Goal: Task Accomplishment & Management: Complete application form

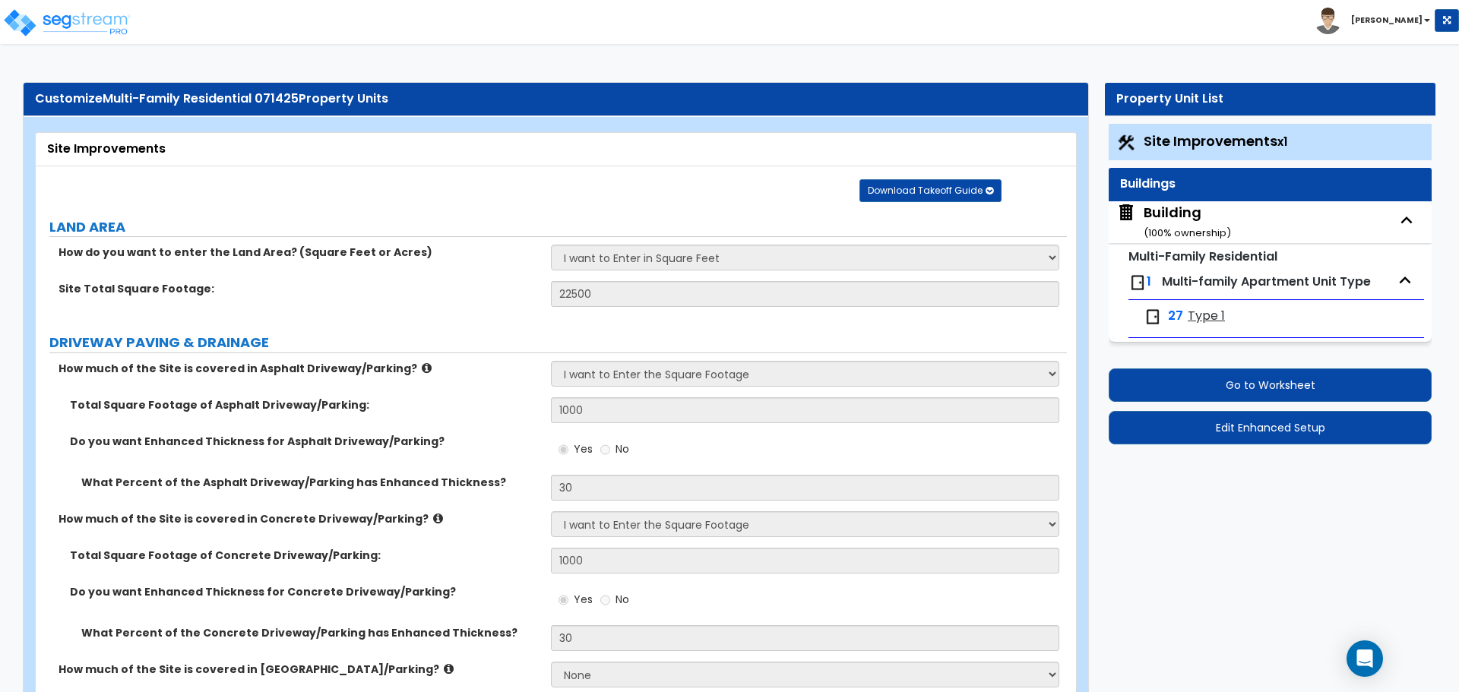
select select "2"
select select "1"
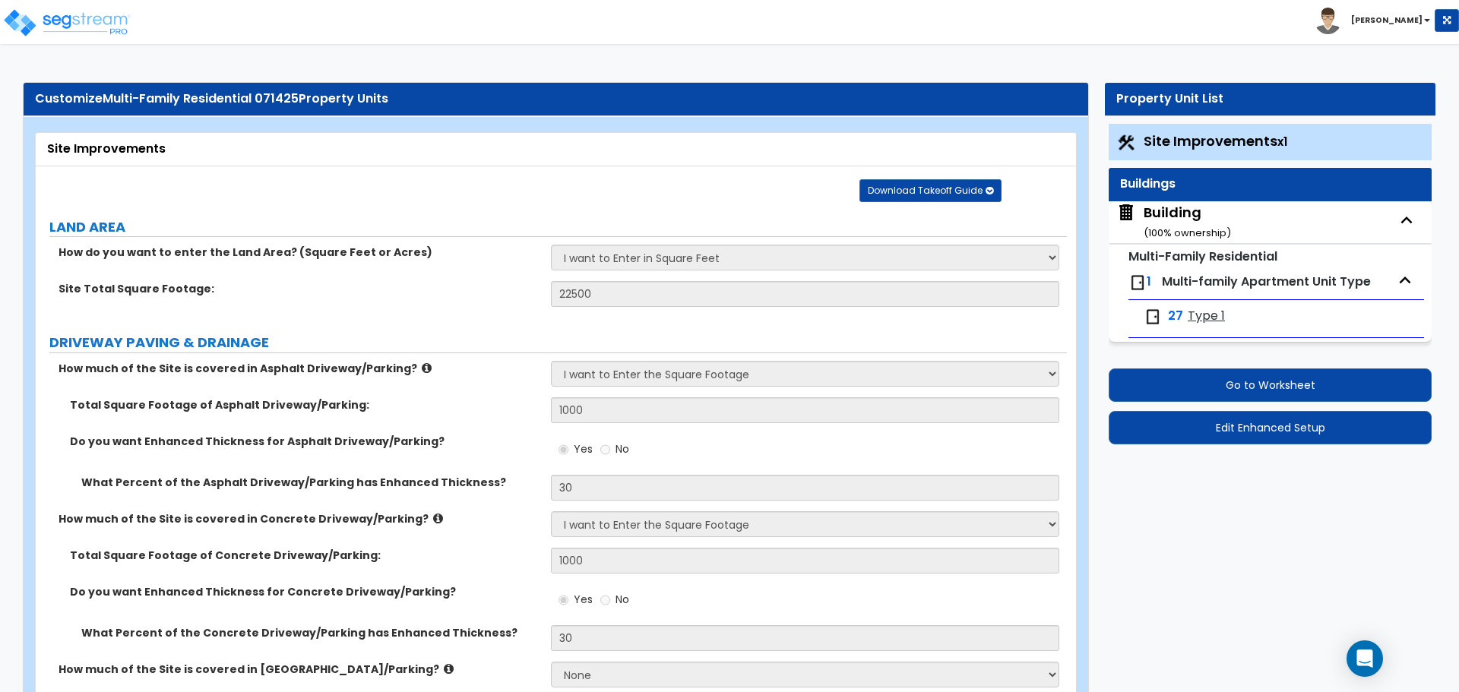
select select "1"
select select "2"
select select "3"
select select "1"
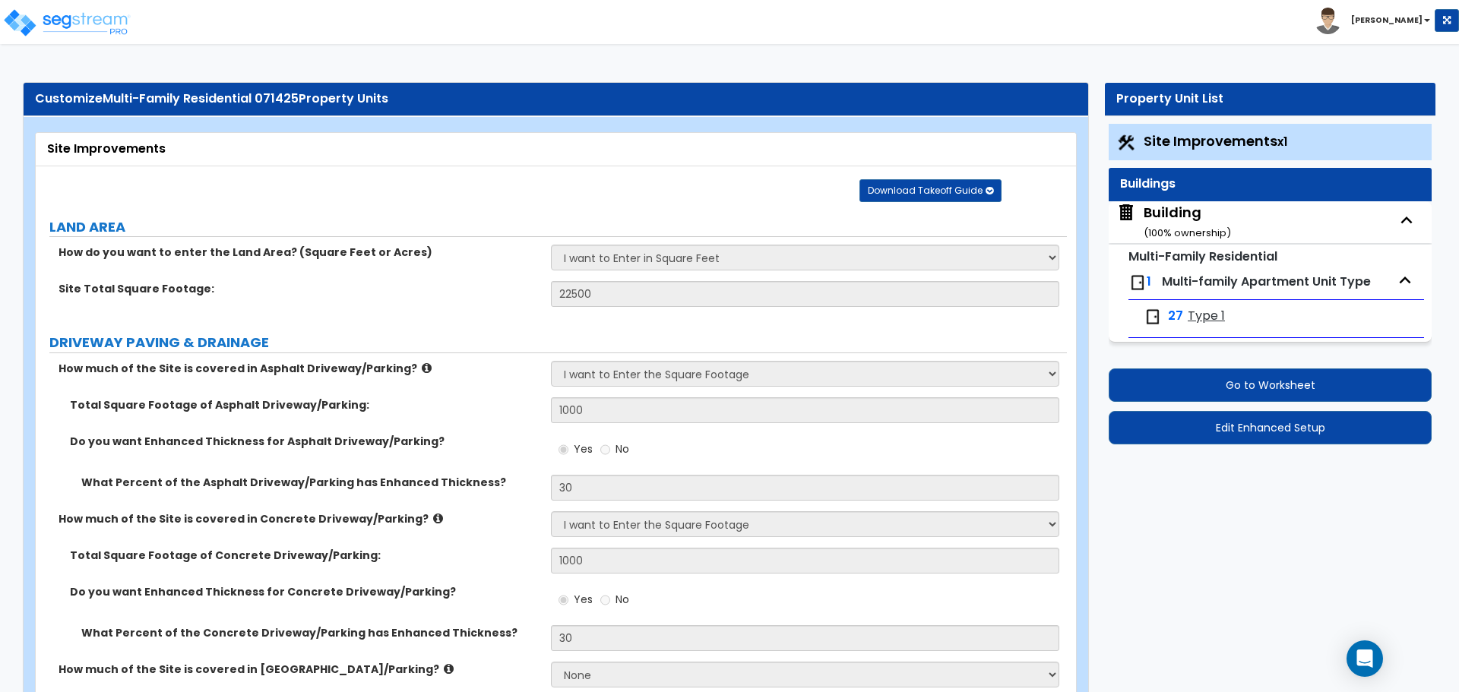
select select "1"
select select "2"
select select "4"
select select "2"
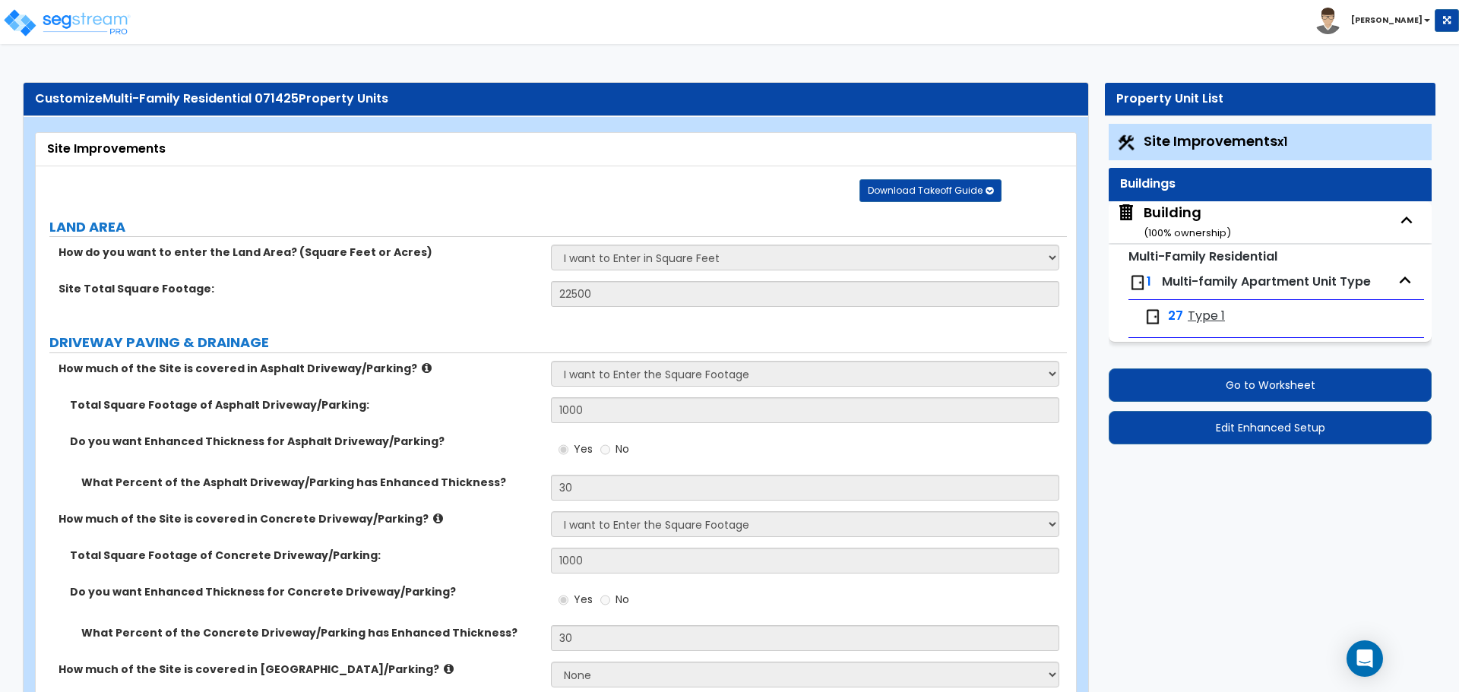
select select "1"
select select "2"
select select "3"
select select "1"
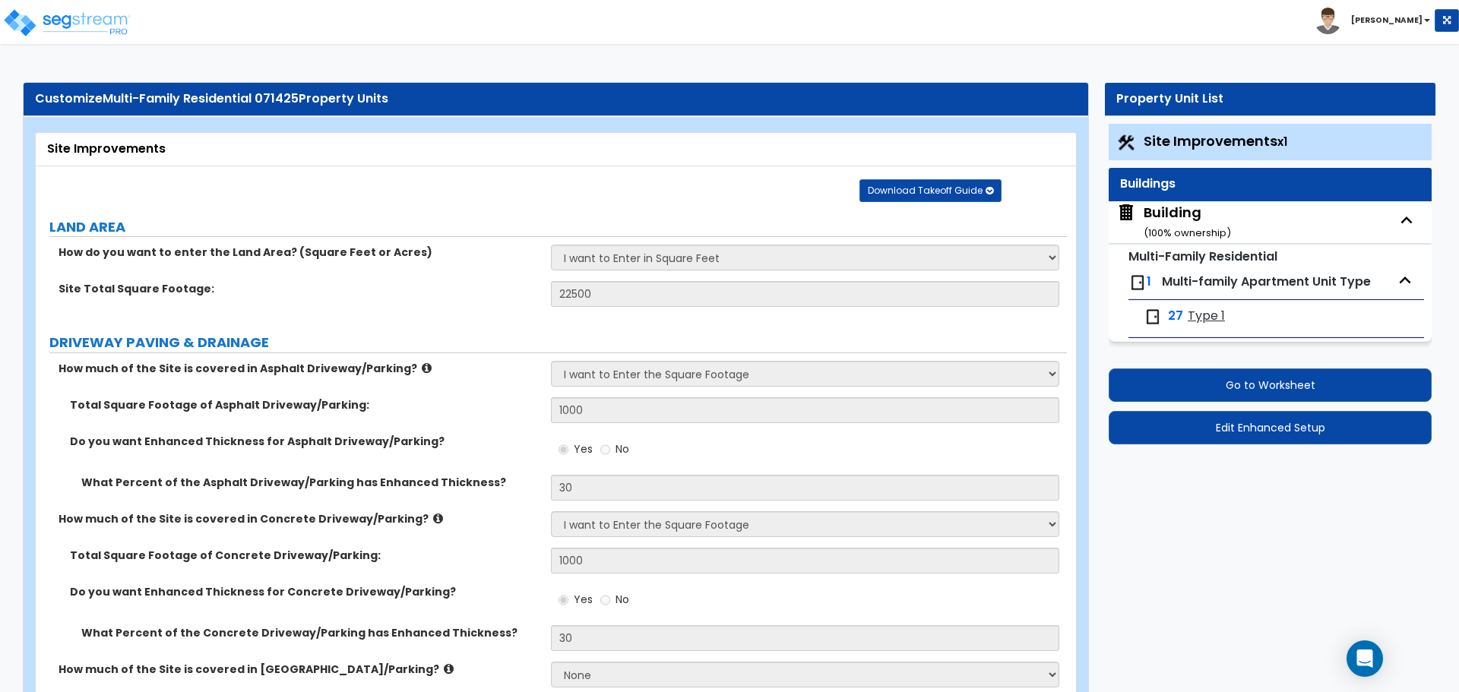
select select "1"
select select "11"
select select "2"
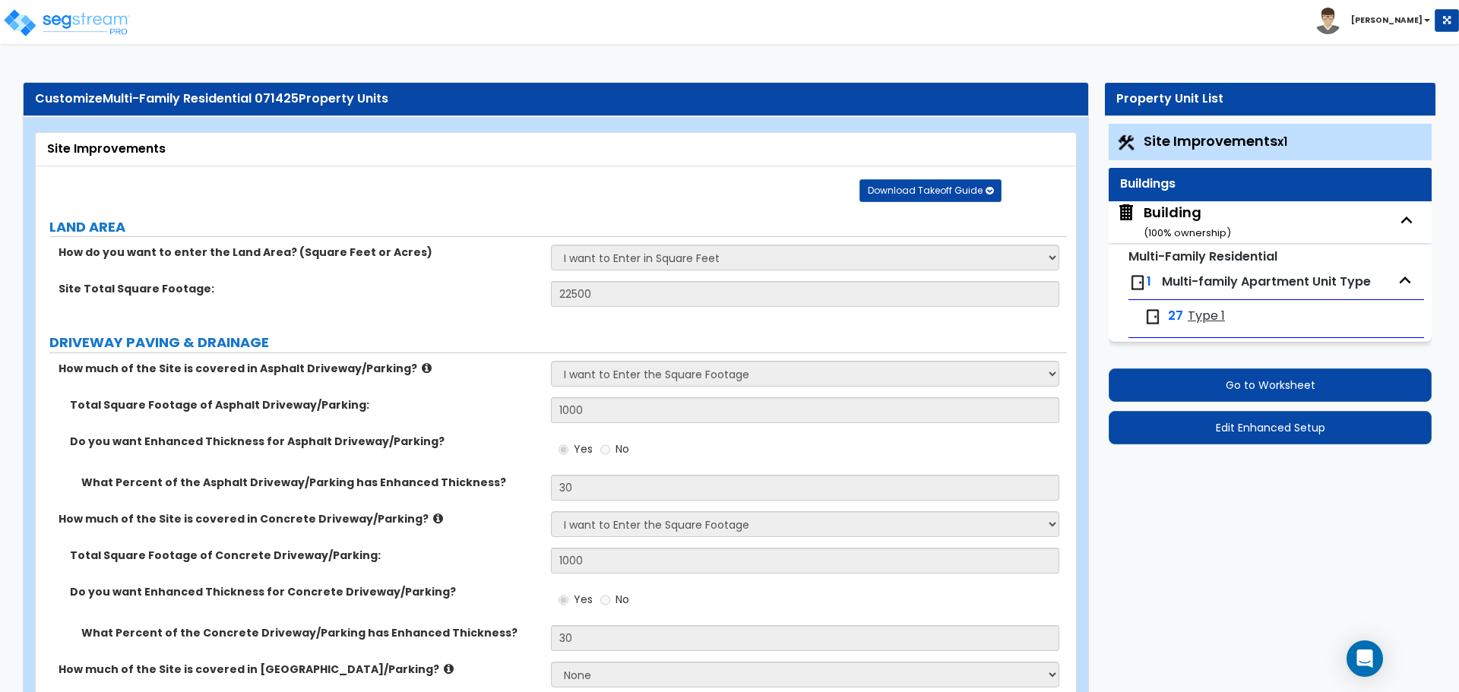
select select "2"
select select "3"
select select "1"
select select "2"
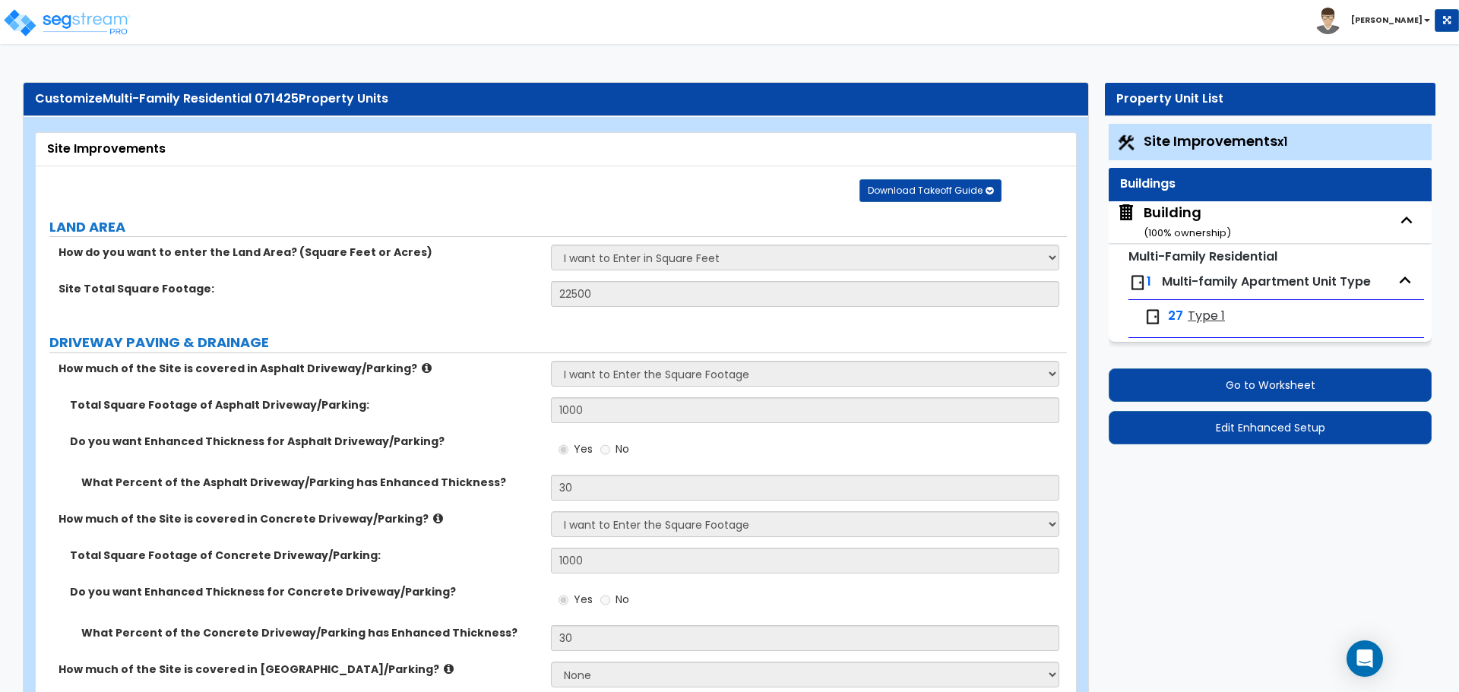
select select "2"
select select "7"
select select "2"
select select "1"
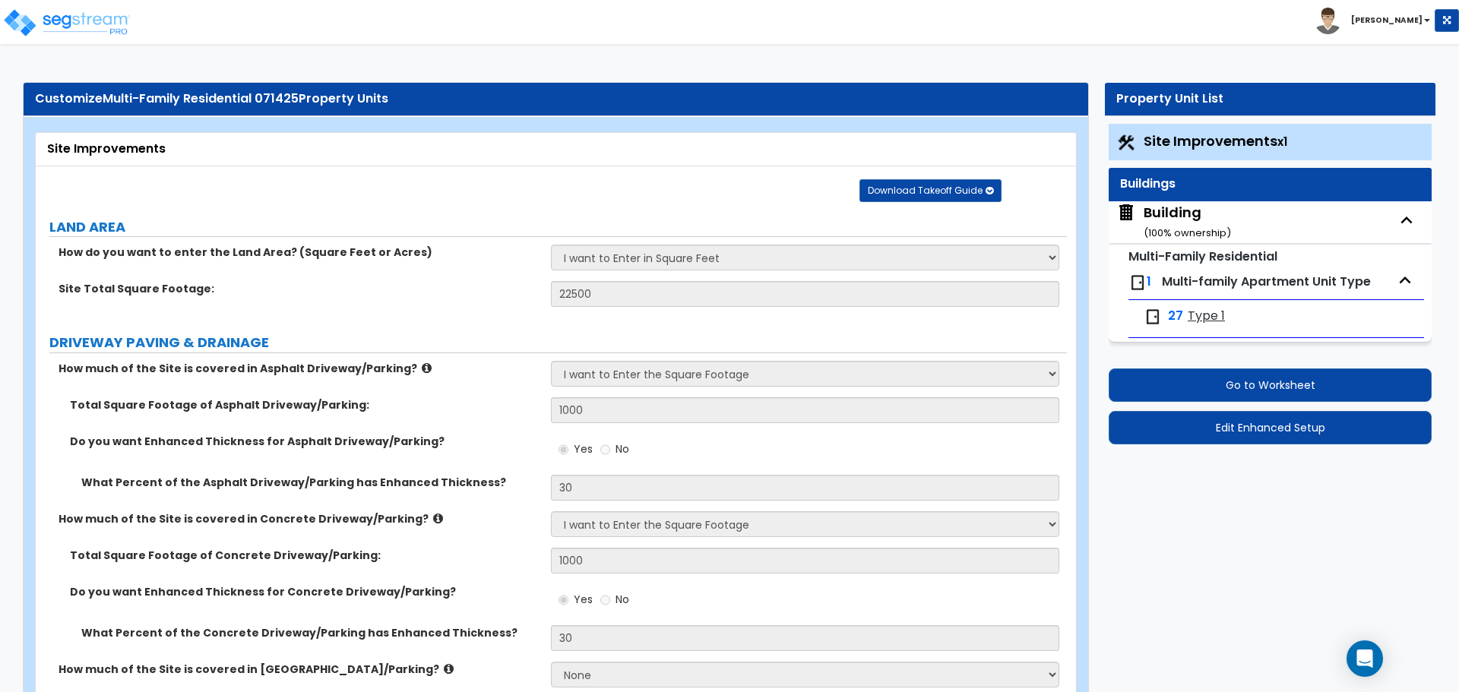
select select "1"
select select "16"
select select "1"
select select "5"
select select "2"
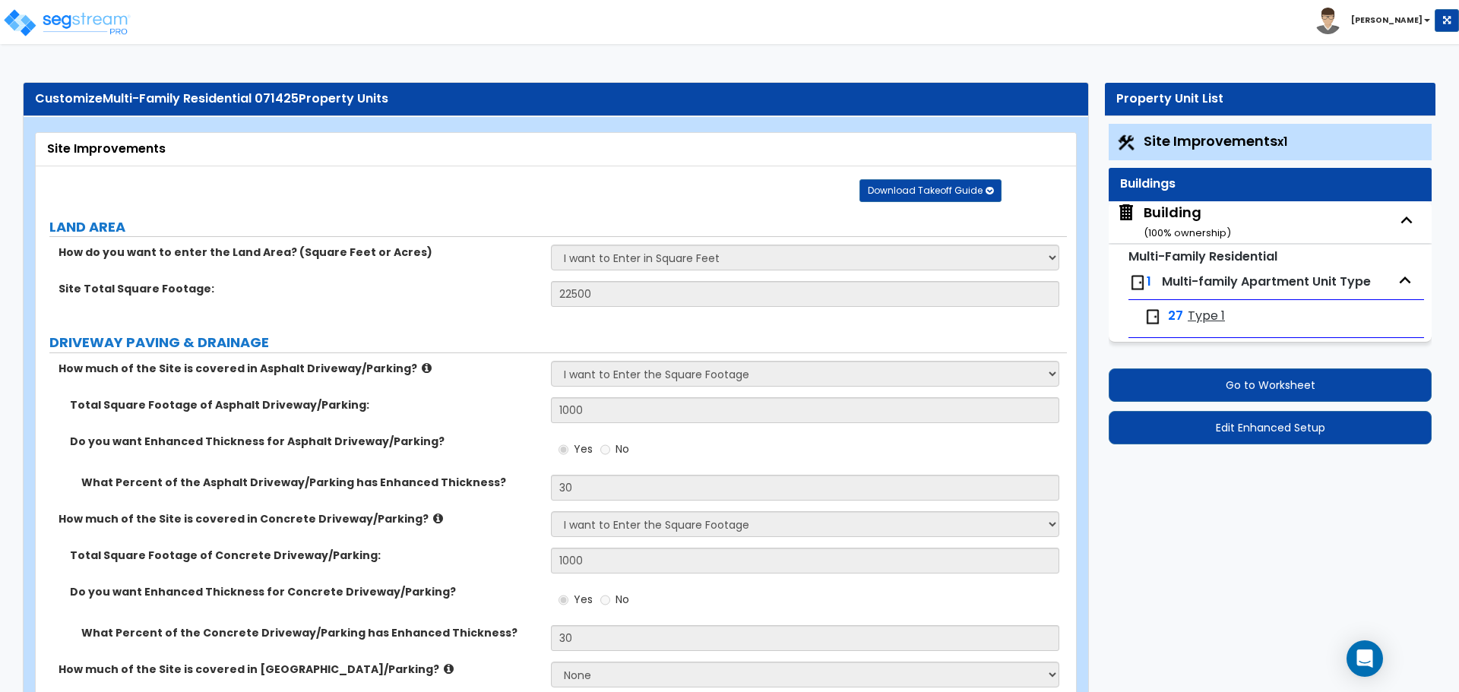
select select "2"
select select "1"
select select "3"
select select "6"
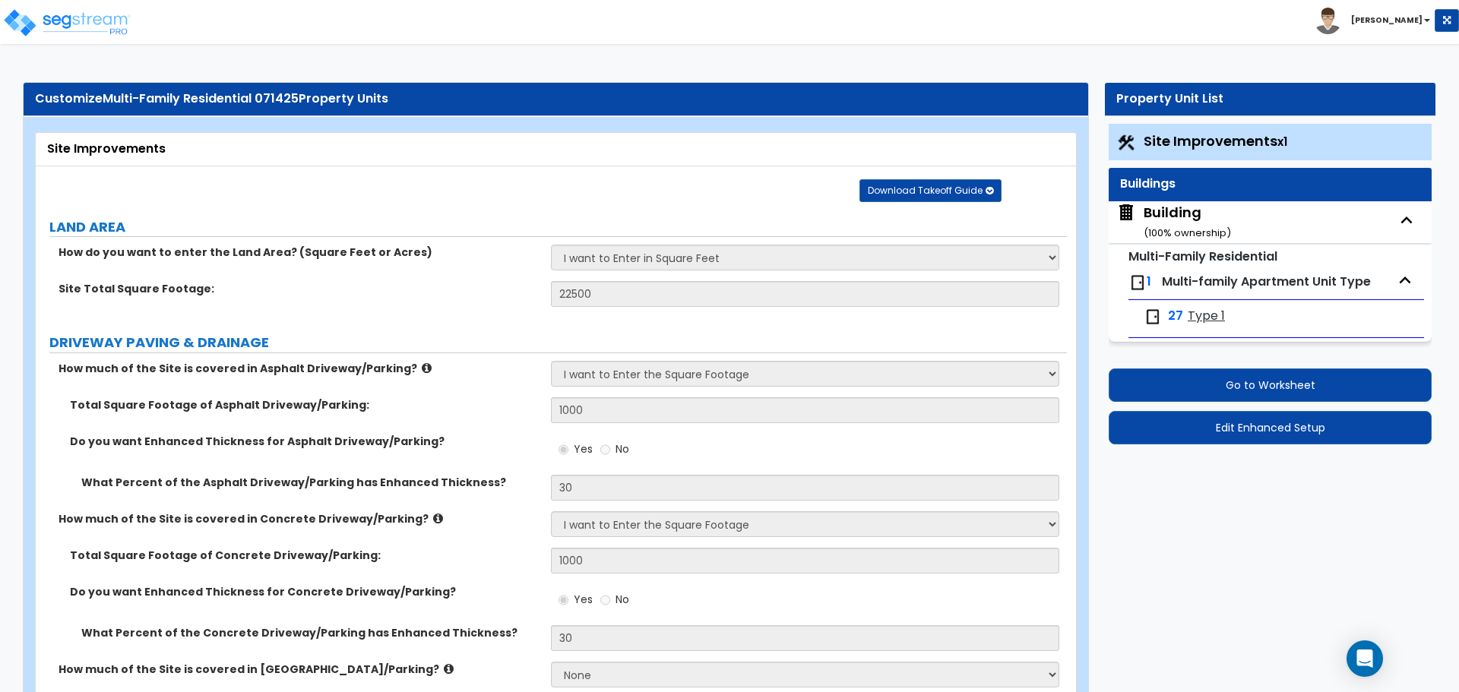
select select "1"
select select "2"
select select "1"
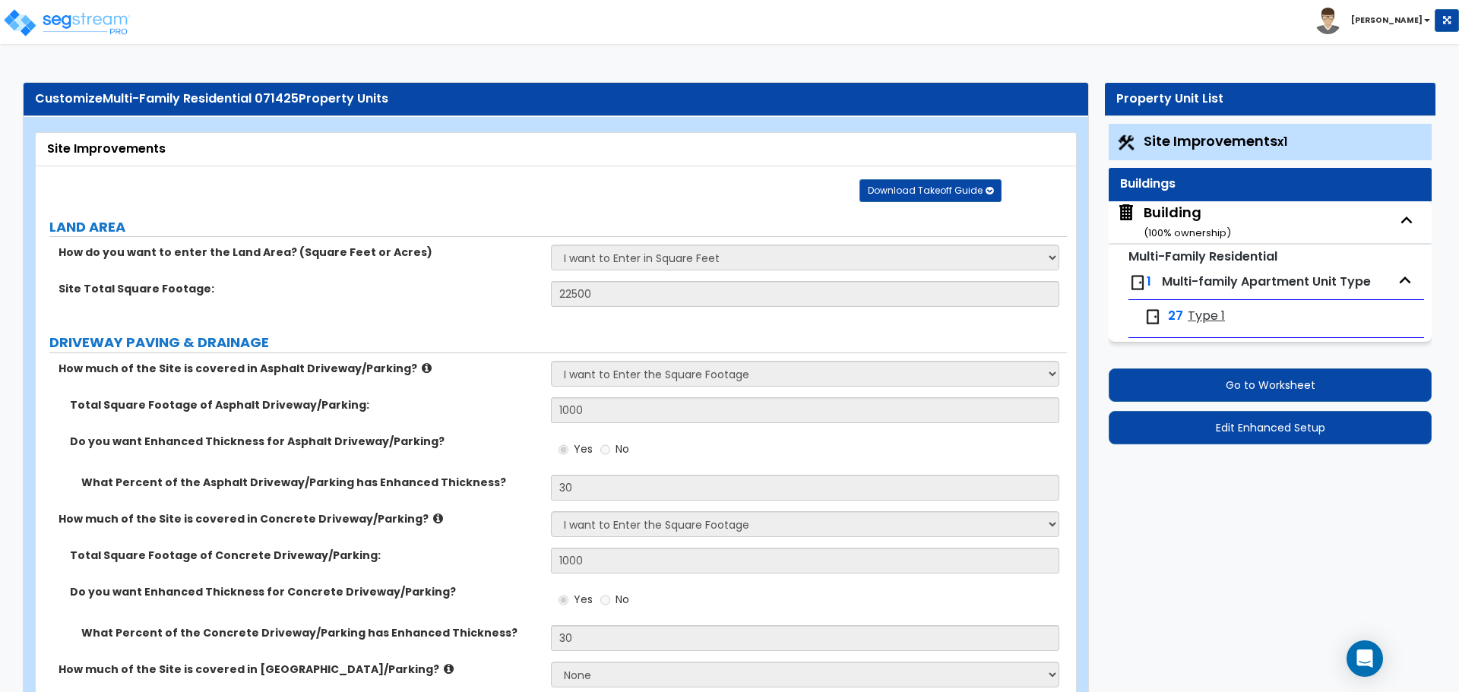
select select "1"
select select "4"
select select "1"
select select "2"
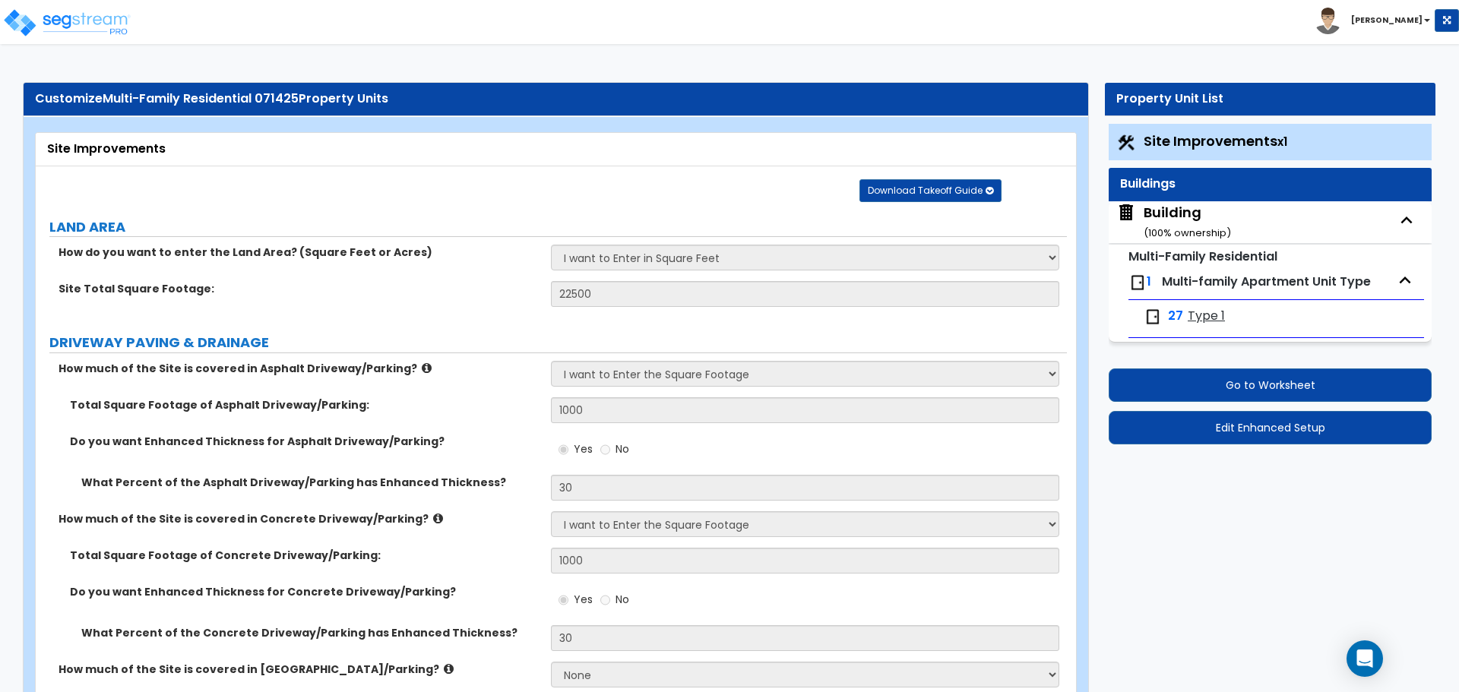
select select "1"
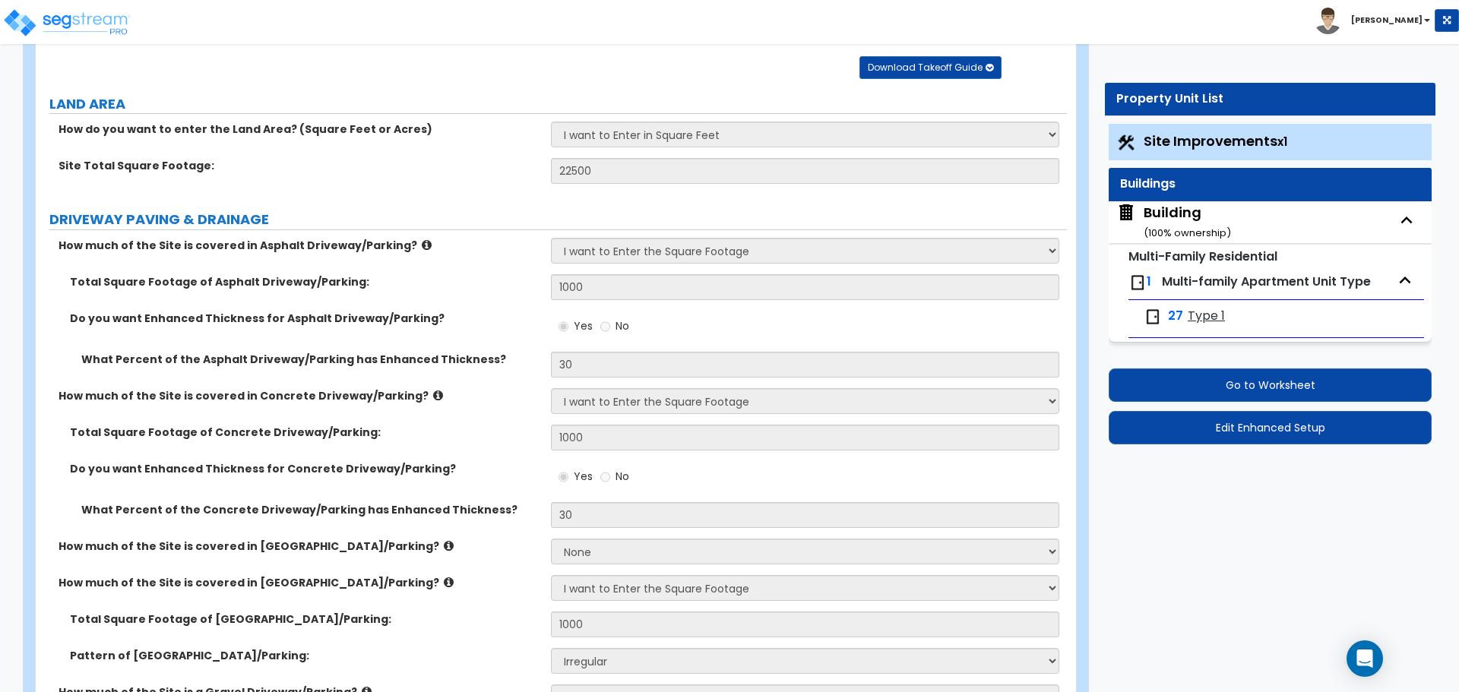
scroll to position [125, 0]
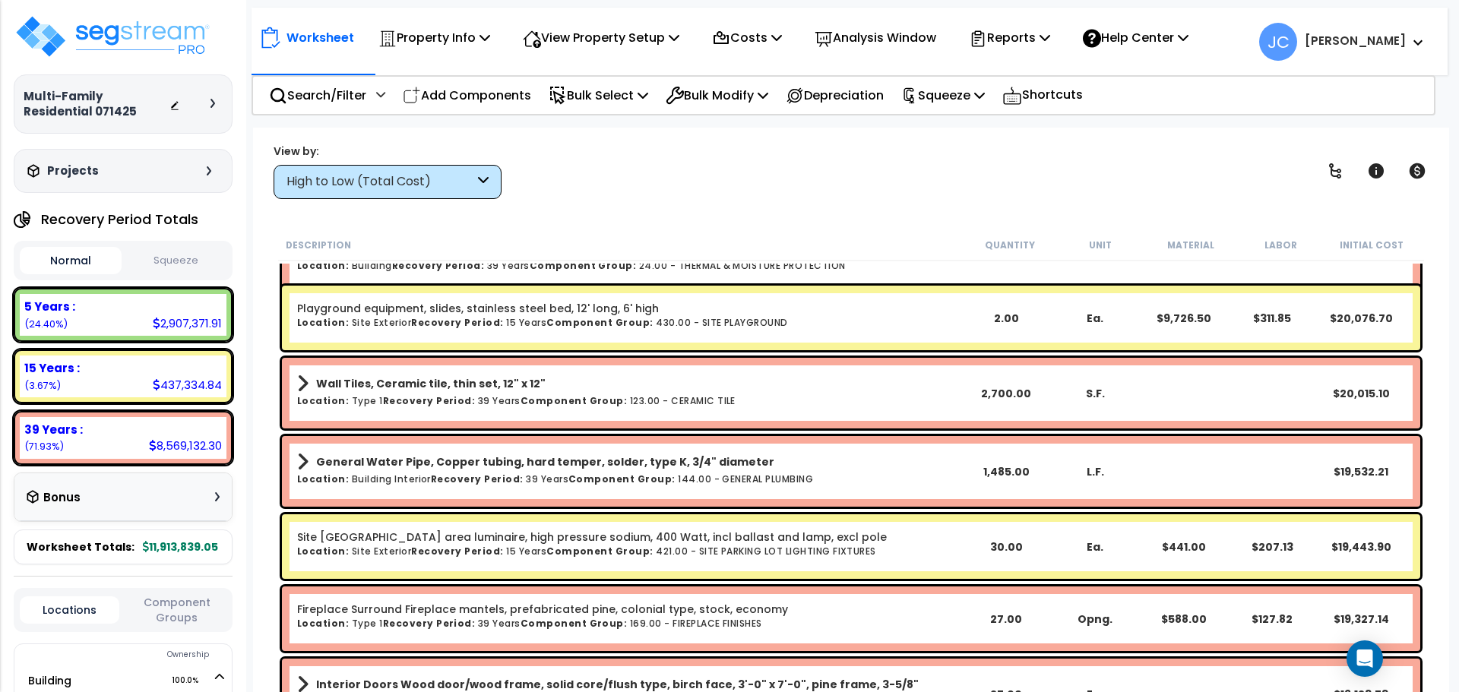
scroll to position [9480, 0]
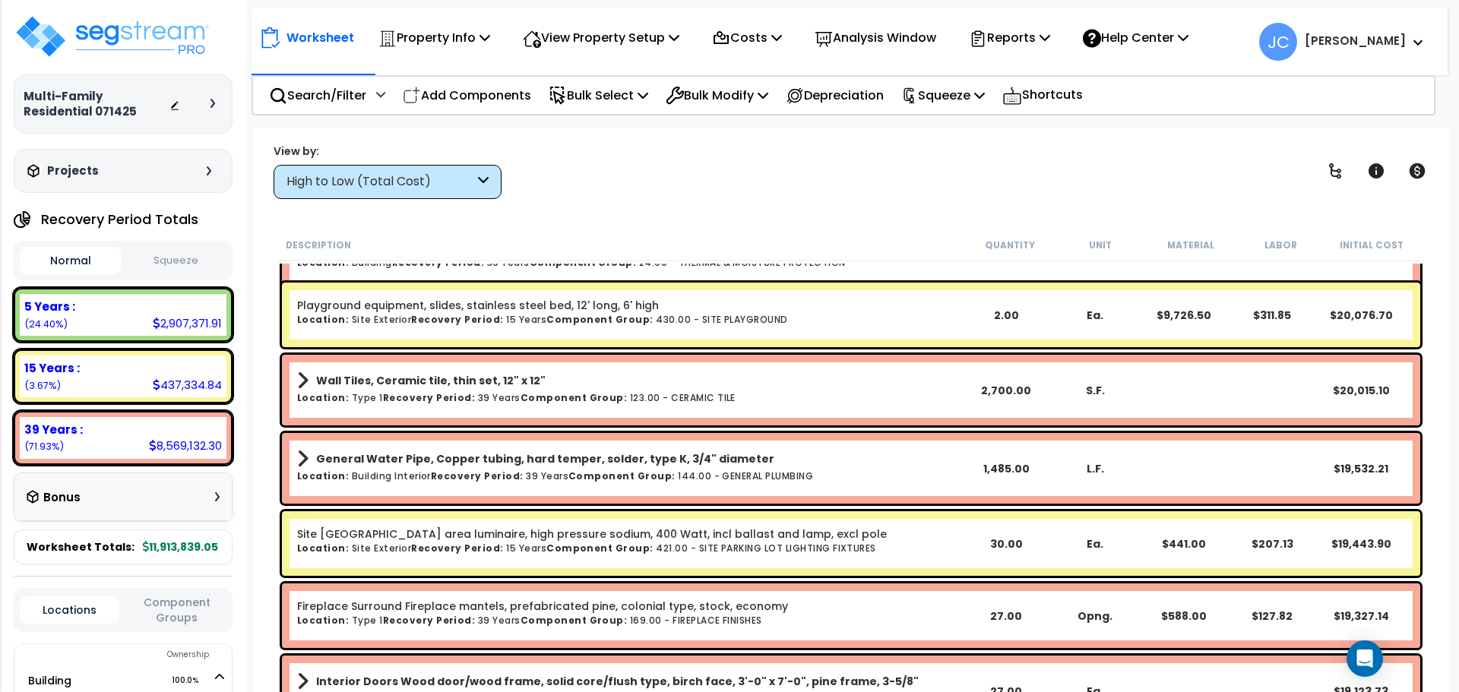
click at [471, 194] on div "High to Low (Total Cost)" at bounding box center [387, 182] width 228 height 34
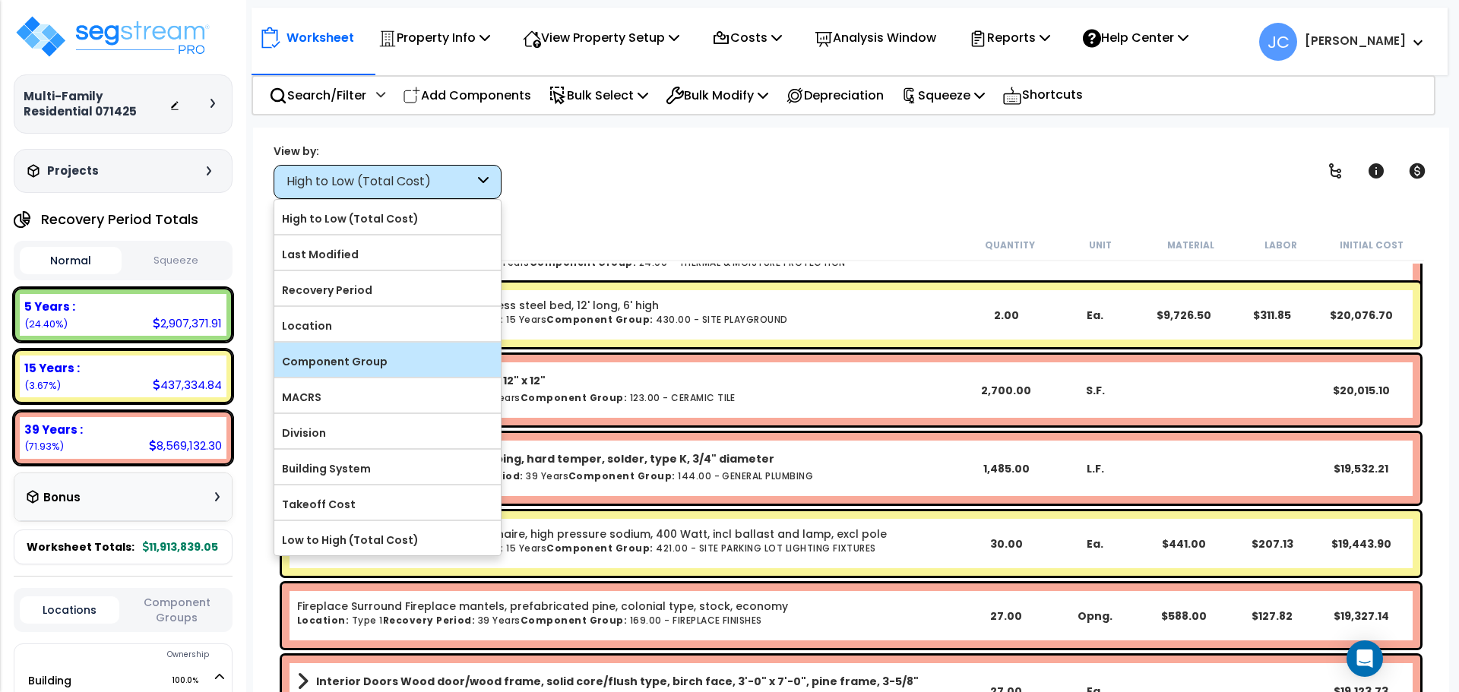
click at [413, 355] on label "Component Group" at bounding box center [387, 361] width 226 height 23
click at [0, 0] on input "Component Group" at bounding box center [0, 0] width 0 height 0
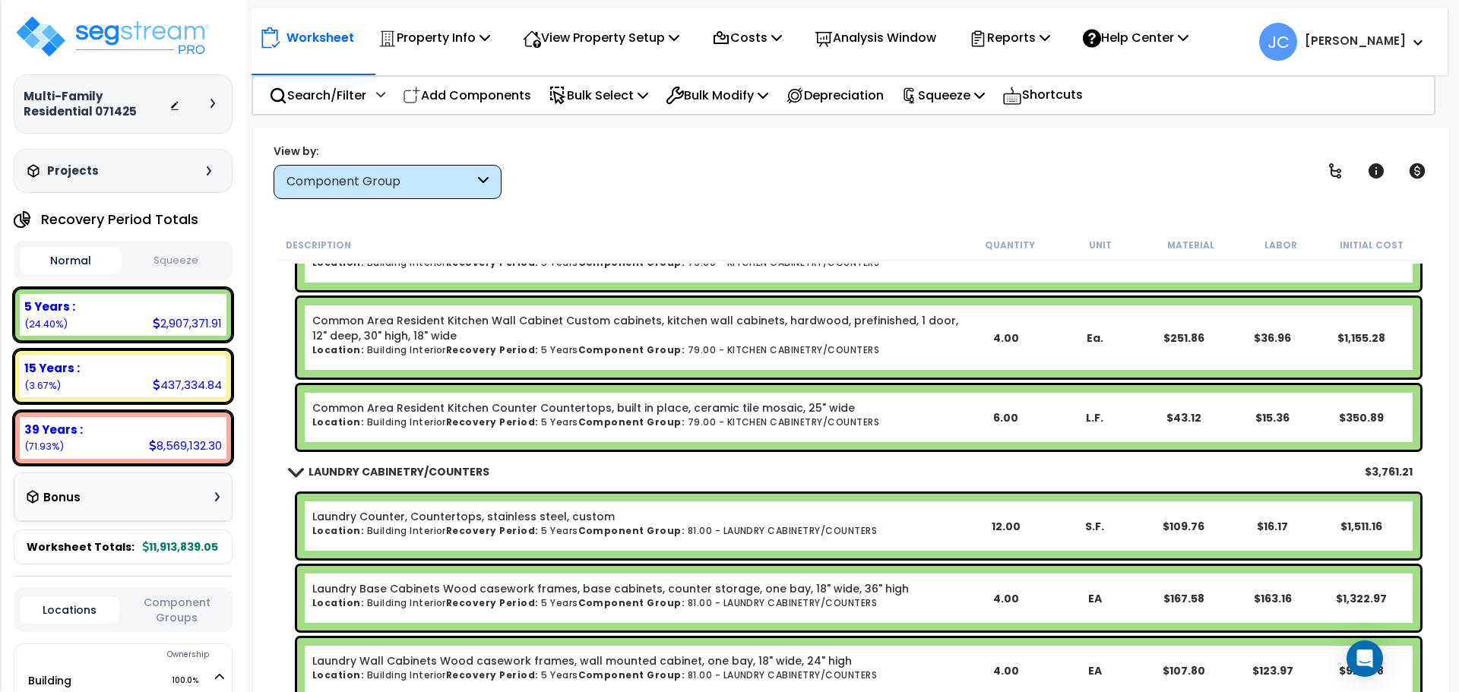
scroll to position [0, 0]
click at [1340, 179] on icon at bounding box center [1335, 171] width 18 height 18
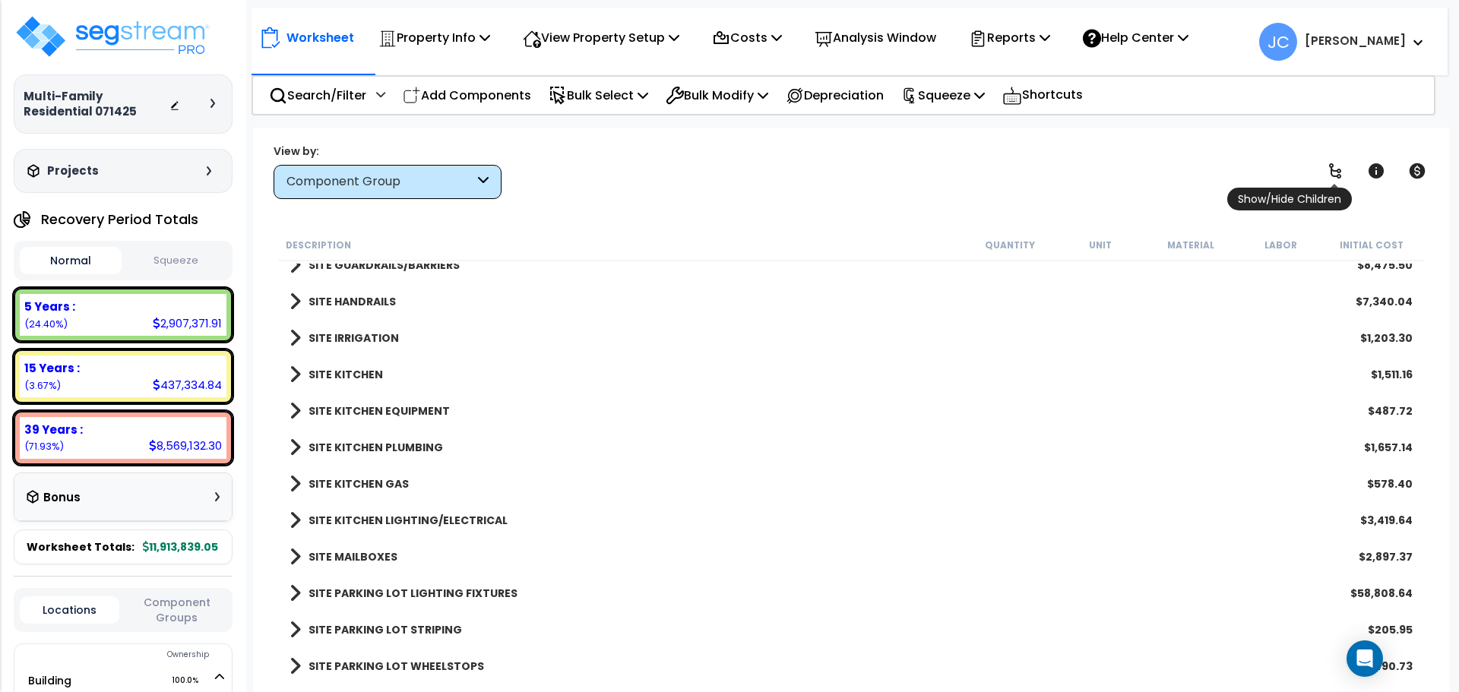
click at [1340, 179] on icon at bounding box center [1335, 171] width 18 height 18
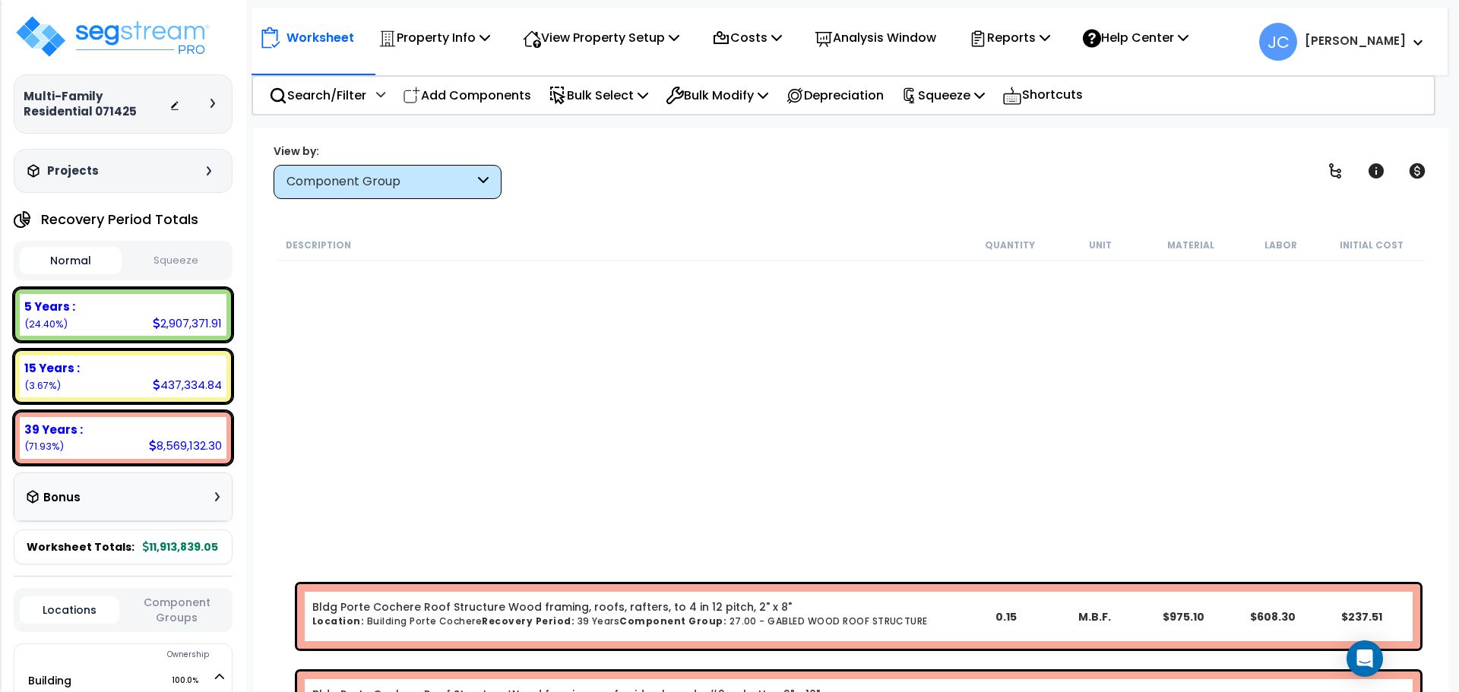
scroll to position [1809, 0]
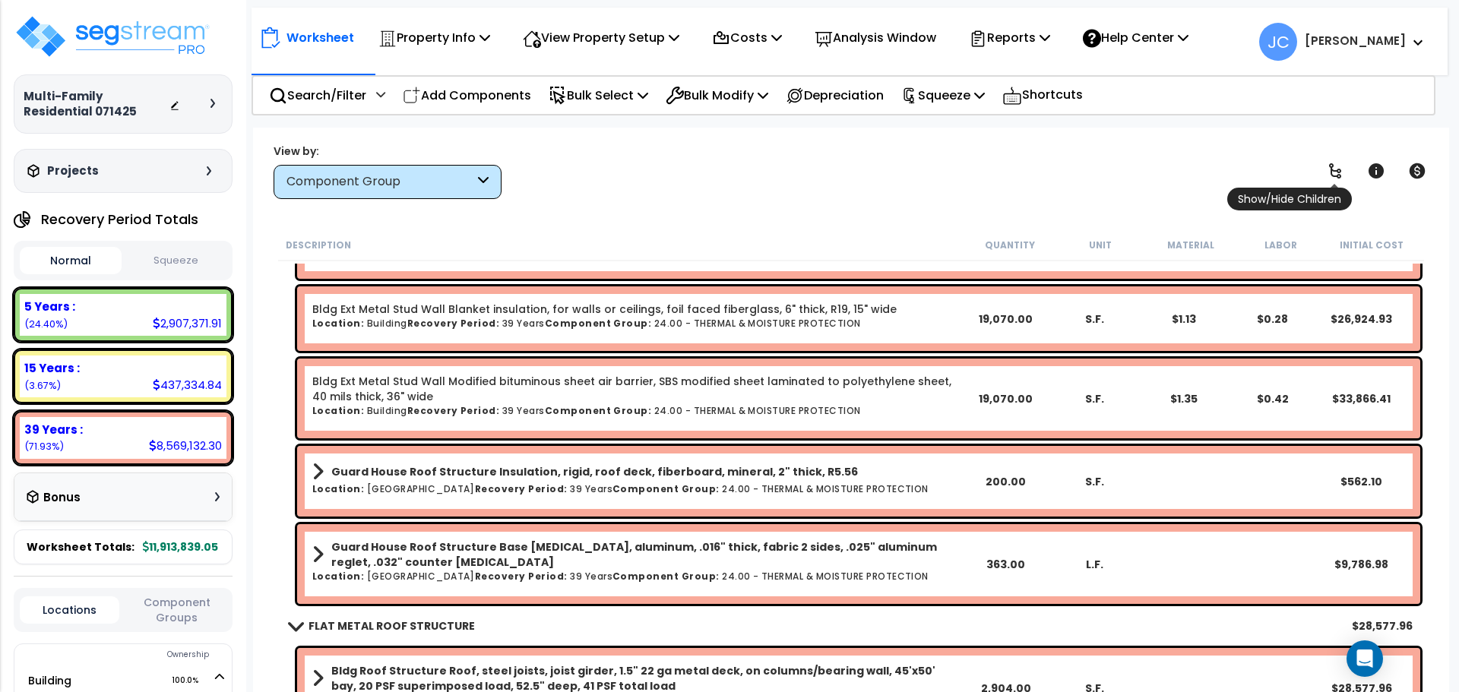
click at [1342, 172] on icon at bounding box center [1335, 171] width 18 height 18
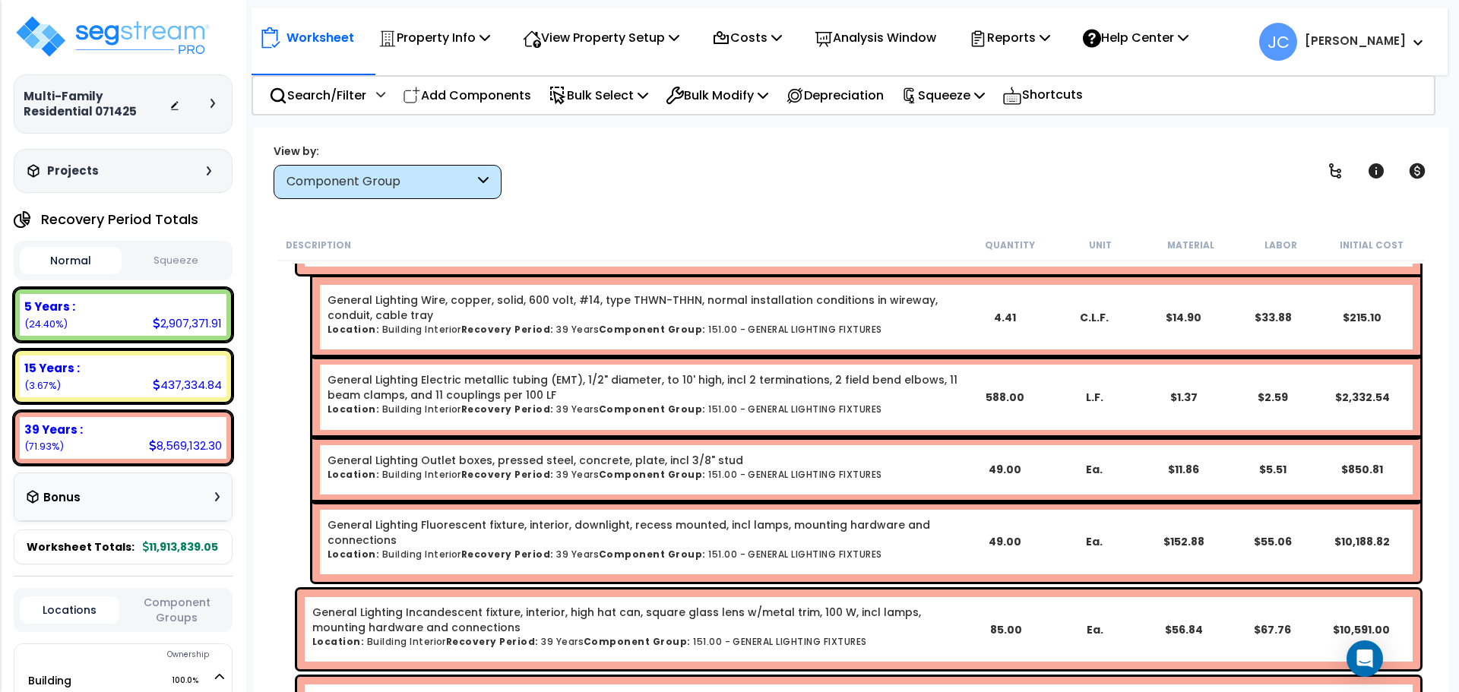
scroll to position [48273, 0]
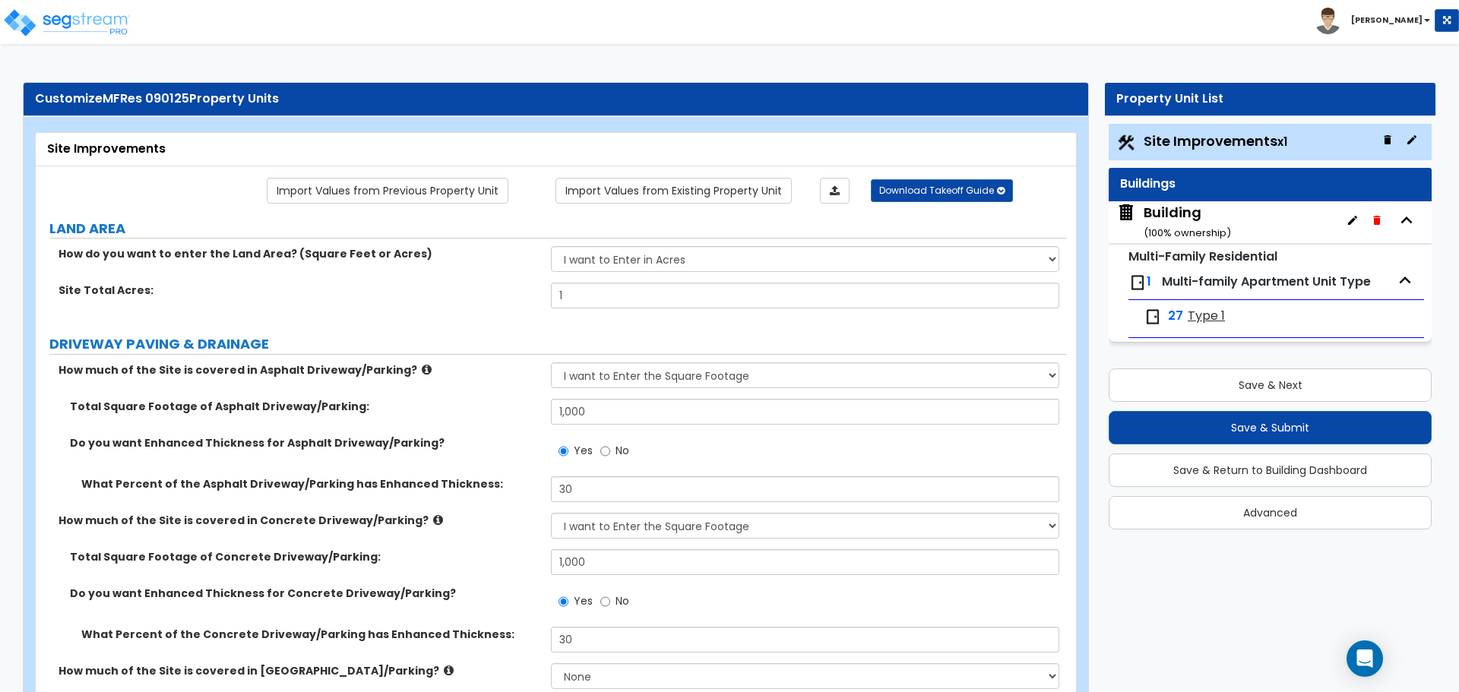
select select "2"
select select "1"
select select "2"
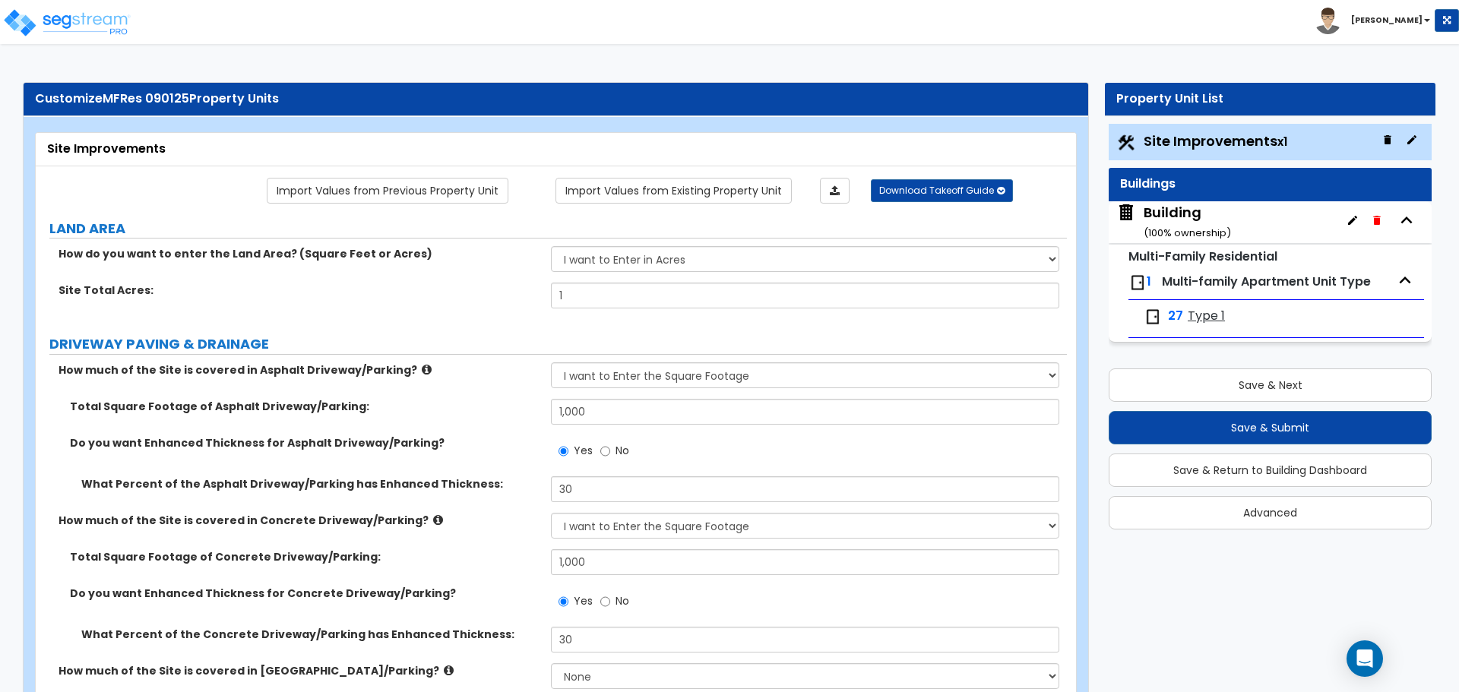
select select "3"
select select "1"
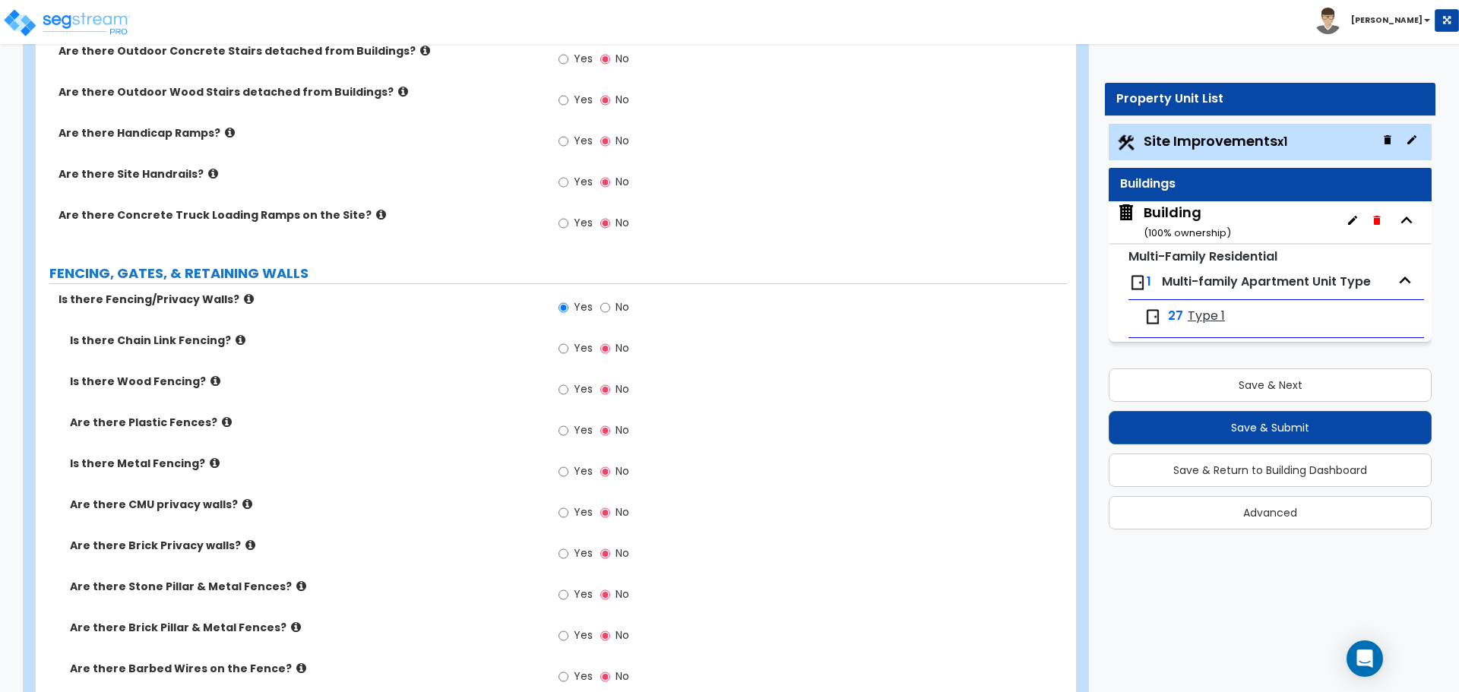
scroll to position [2692, 0]
click at [612, 302] on label "No" at bounding box center [614, 308] width 29 height 26
click at [610, 302] on input "No" at bounding box center [605, 306] width 10 height 17
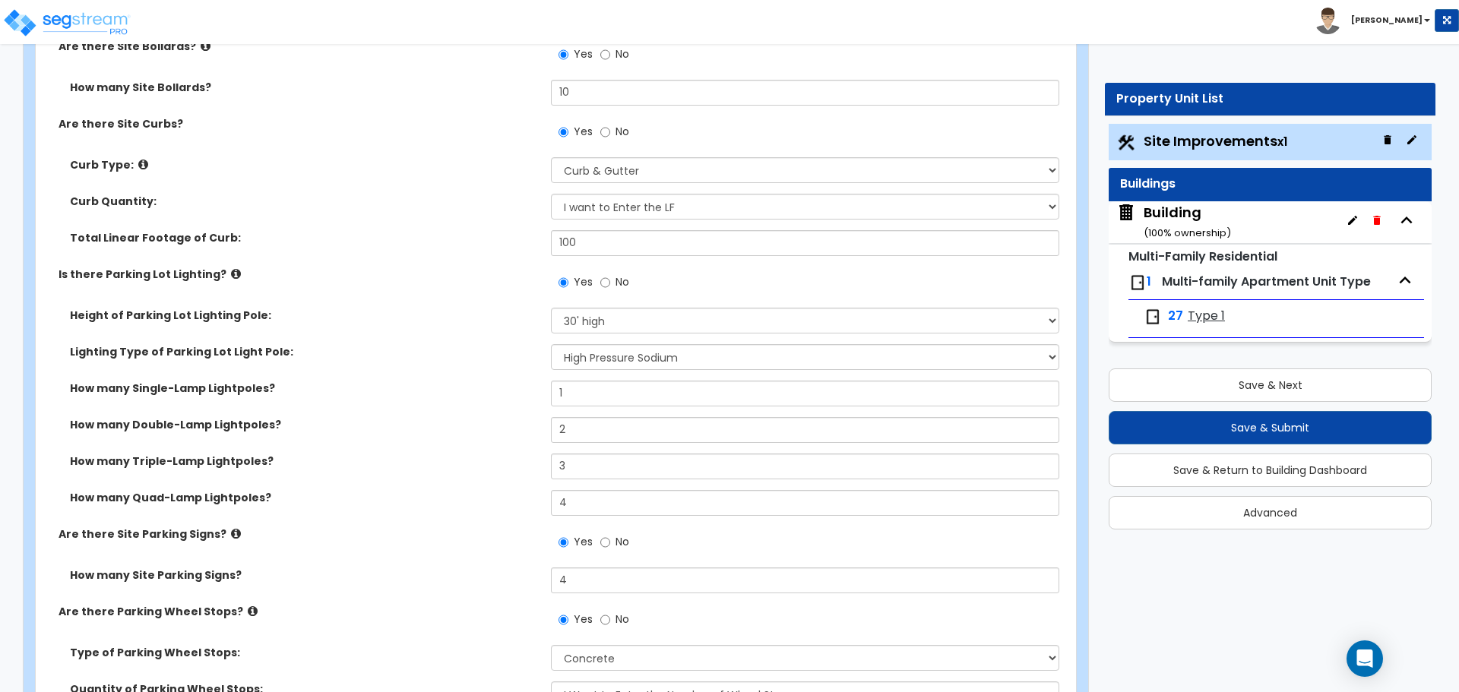
scroll to position [988, 0]
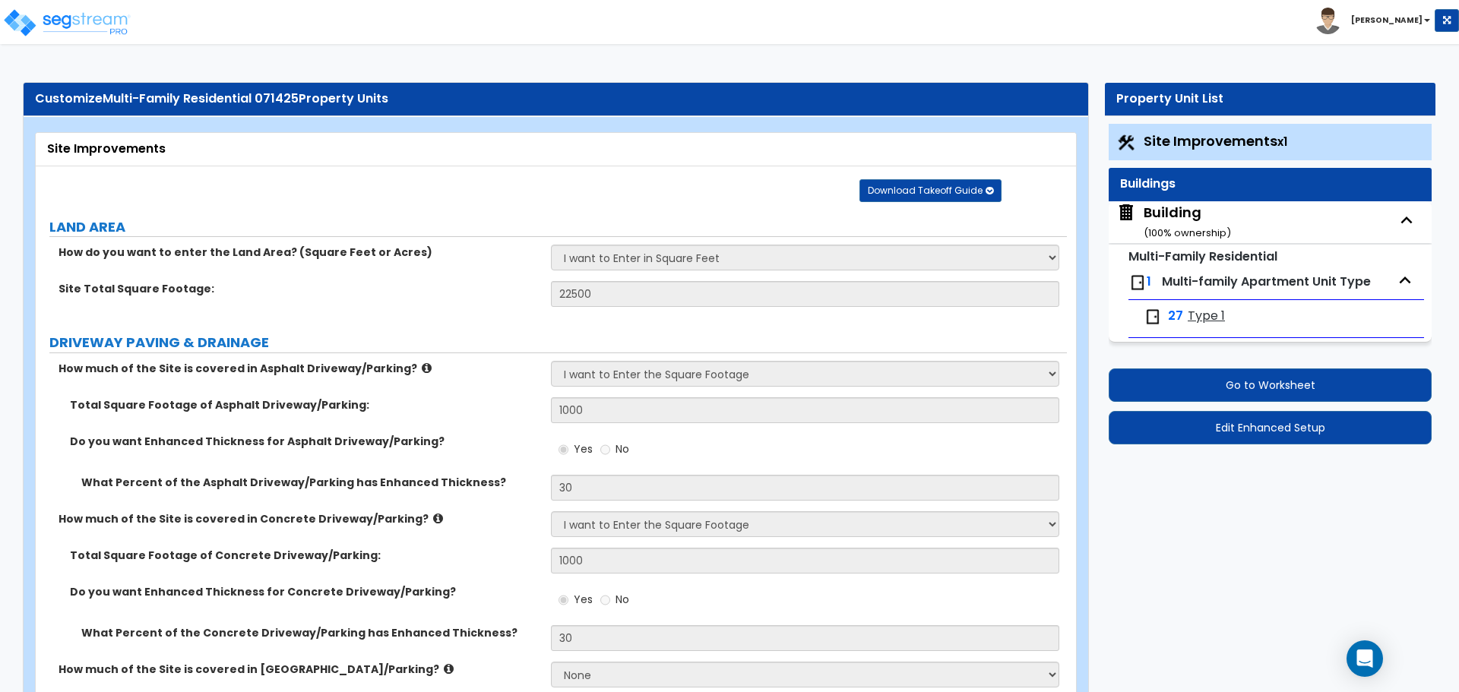
select select "2"
select select "1"
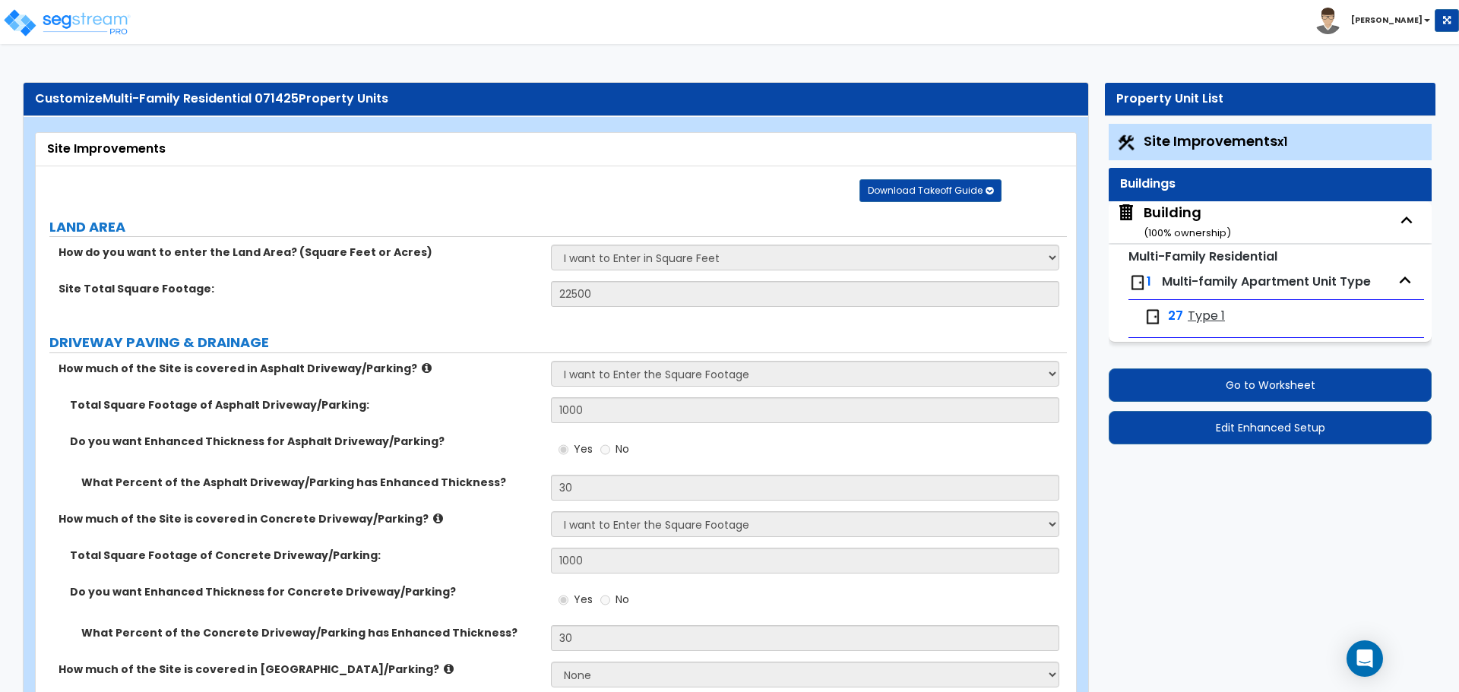
select select "1"
select select "2"
select select "3"
select select "1"
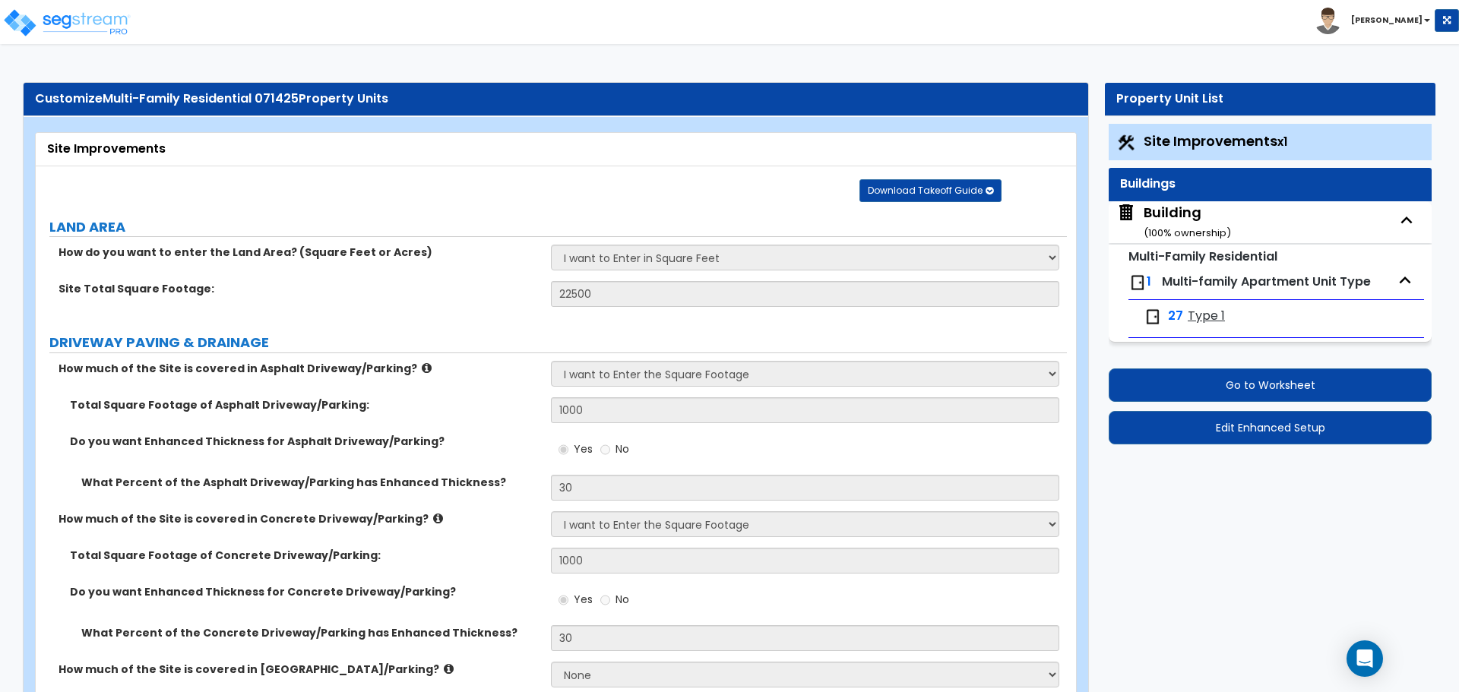
select select "1"
select select "2"
select select "4"
select select "2"
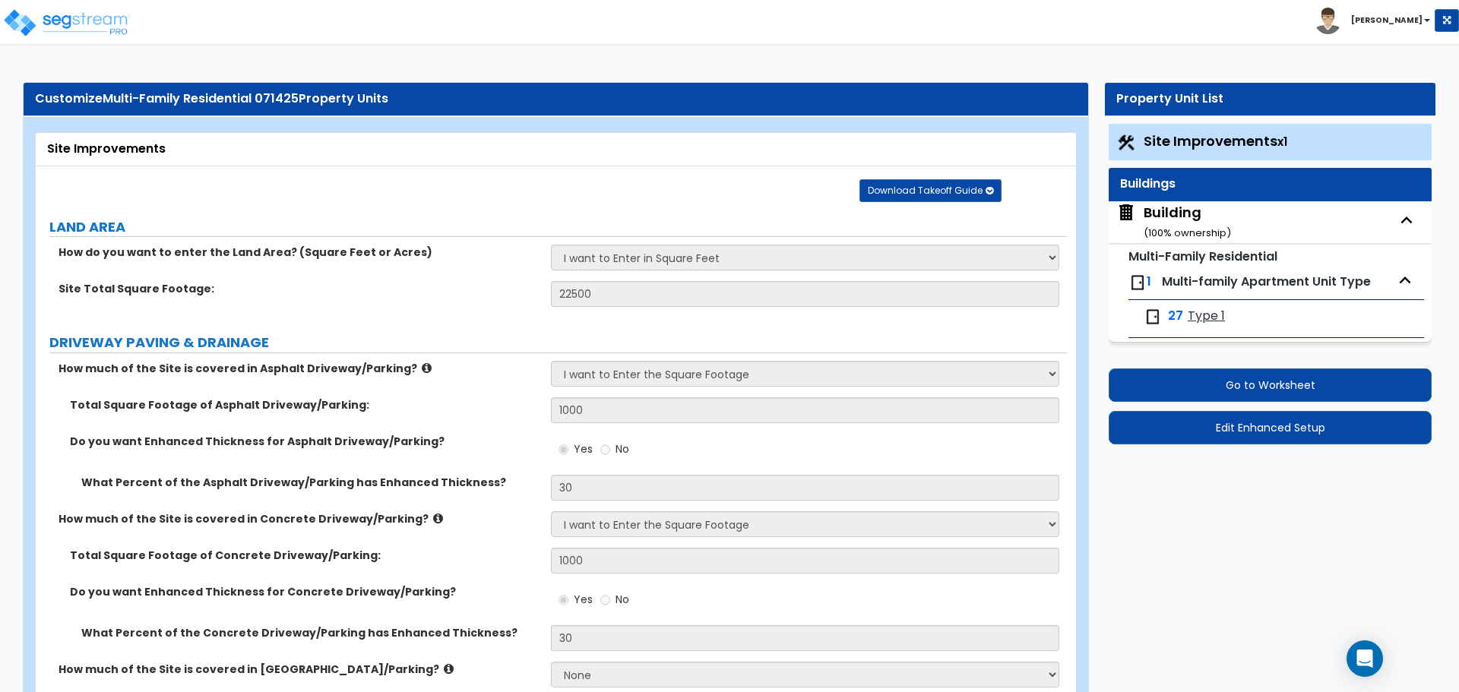
select select "1"
select select "2"
select select "3"
select select "1"
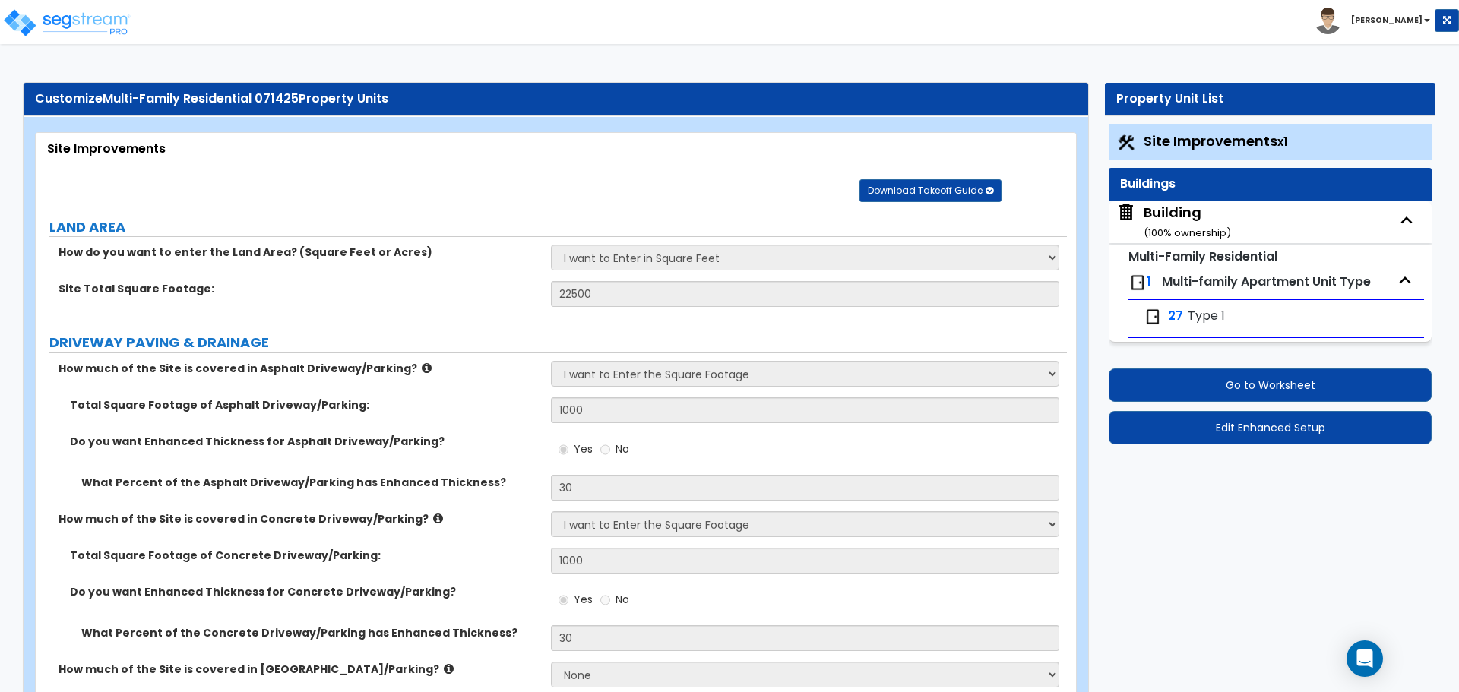
select select "1"
select select "11"
select select "2"
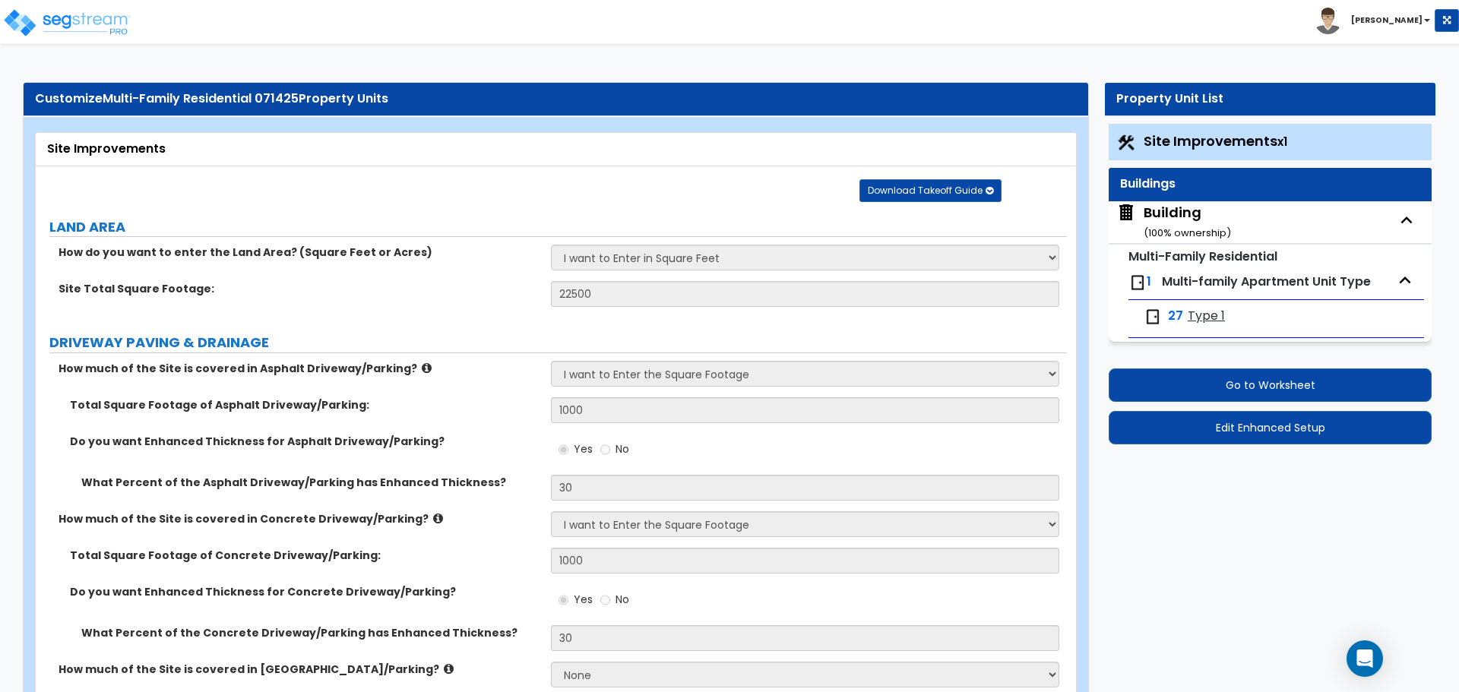
select select "2"
select select "3"
select select "1"
select select "2"
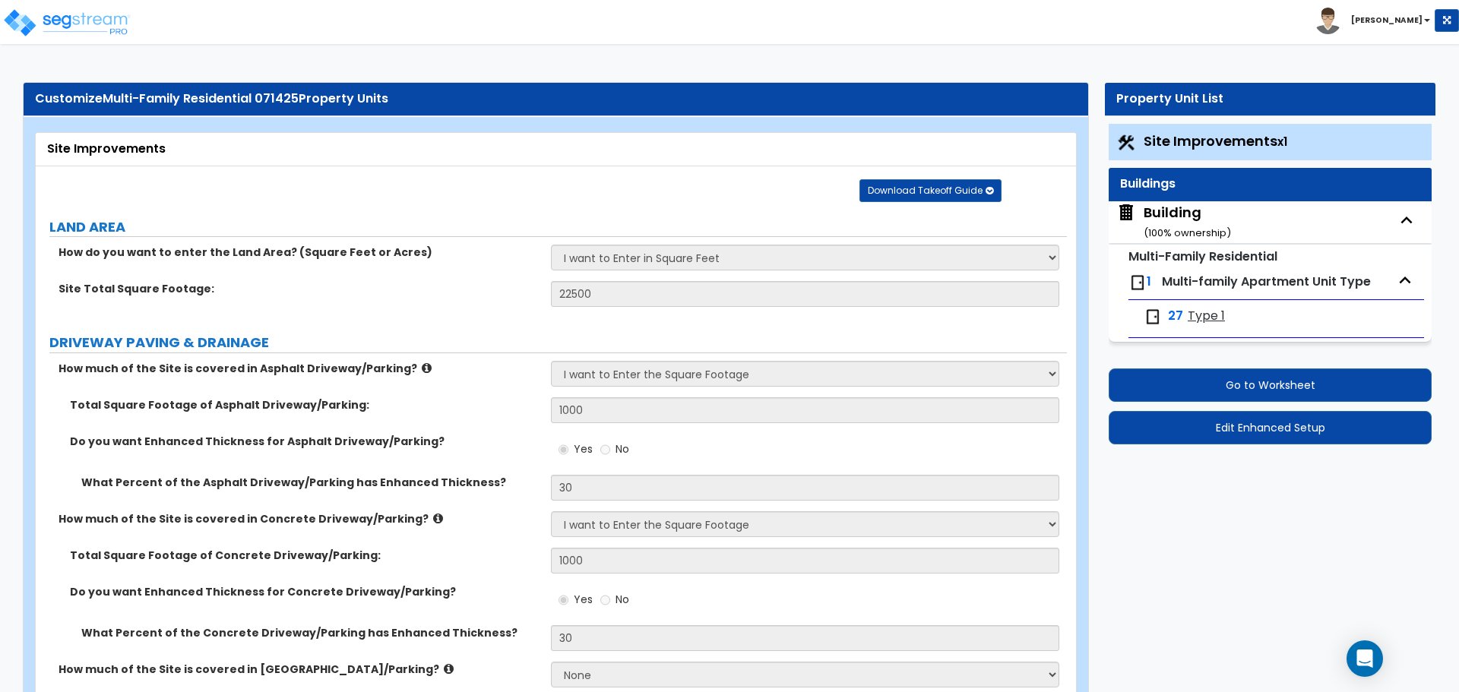
select select "2"
select select "7"
select select "2"
select select "1"
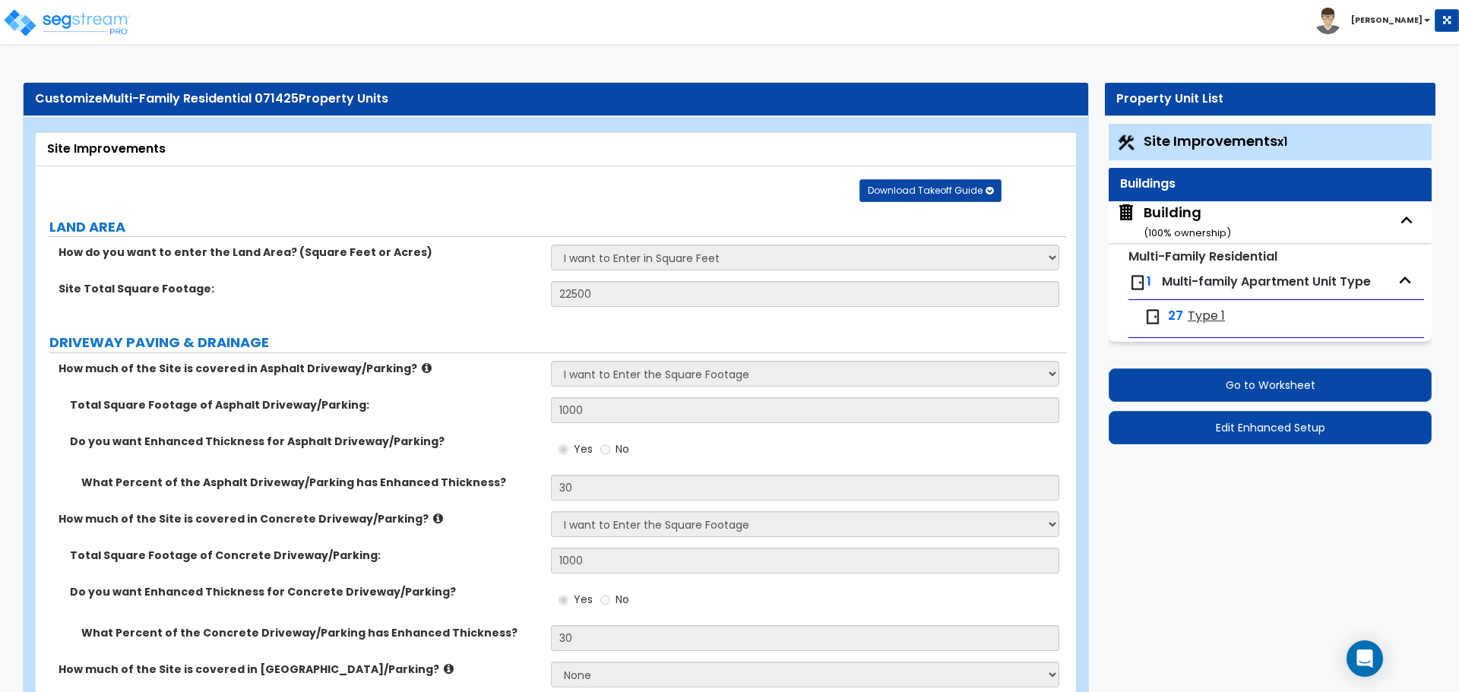
select select "1"
select select "16"
select select "1"
select select "5"
select select "2"
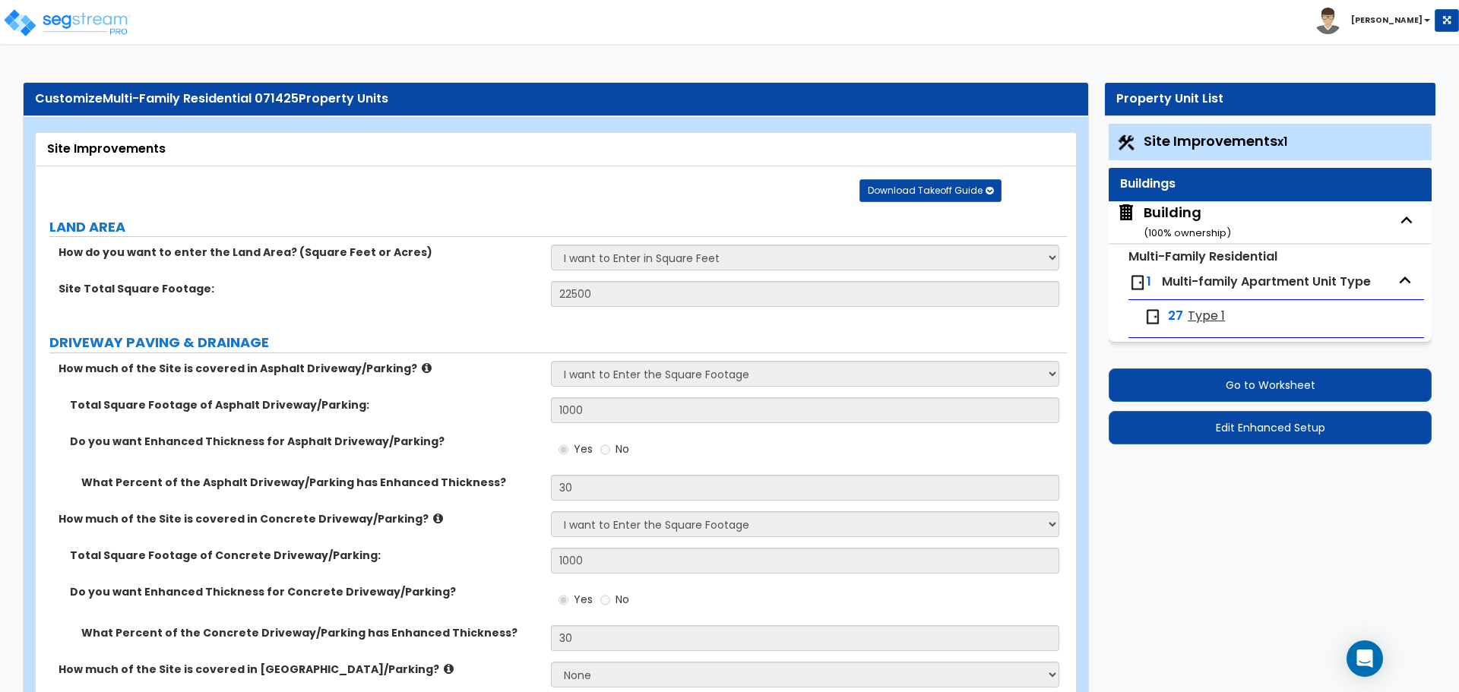
select select "2"
select select "1"
select select "3"
select select "6"
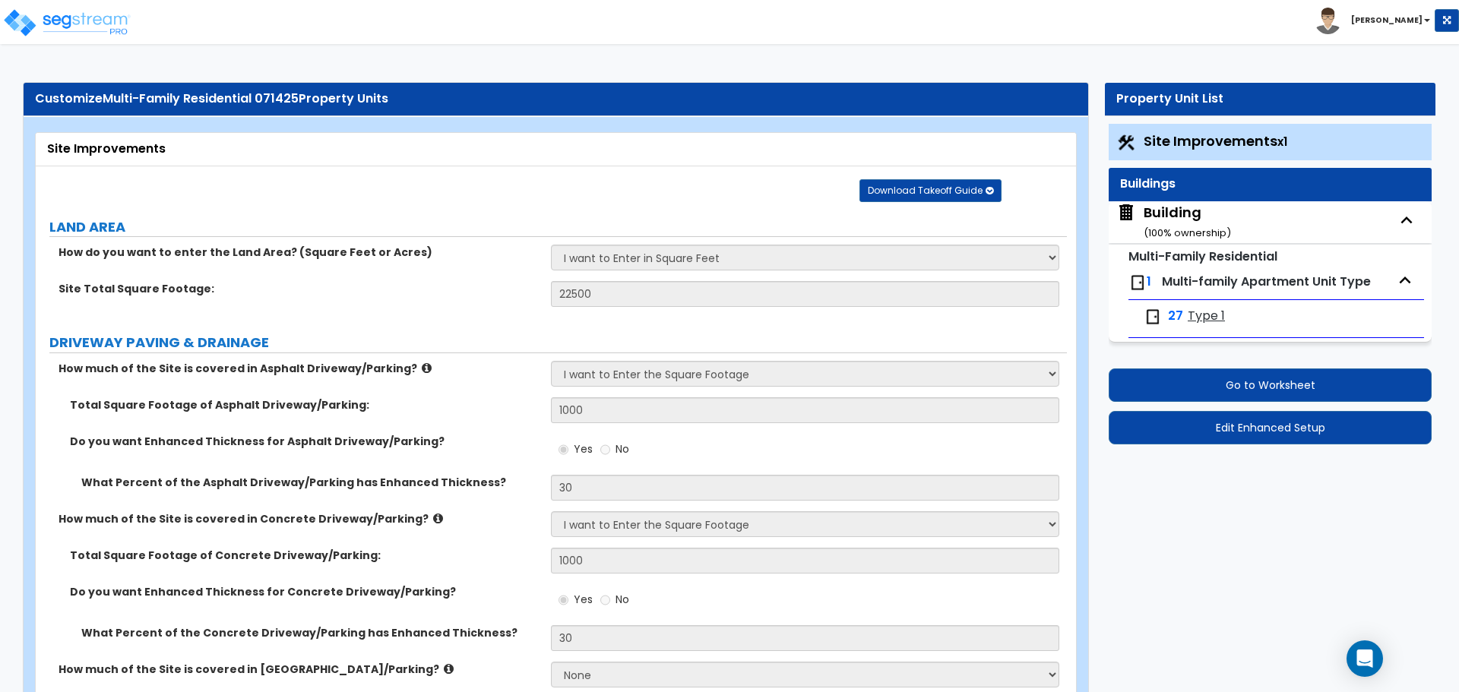
select select "1"
select select "2"
select select "1"
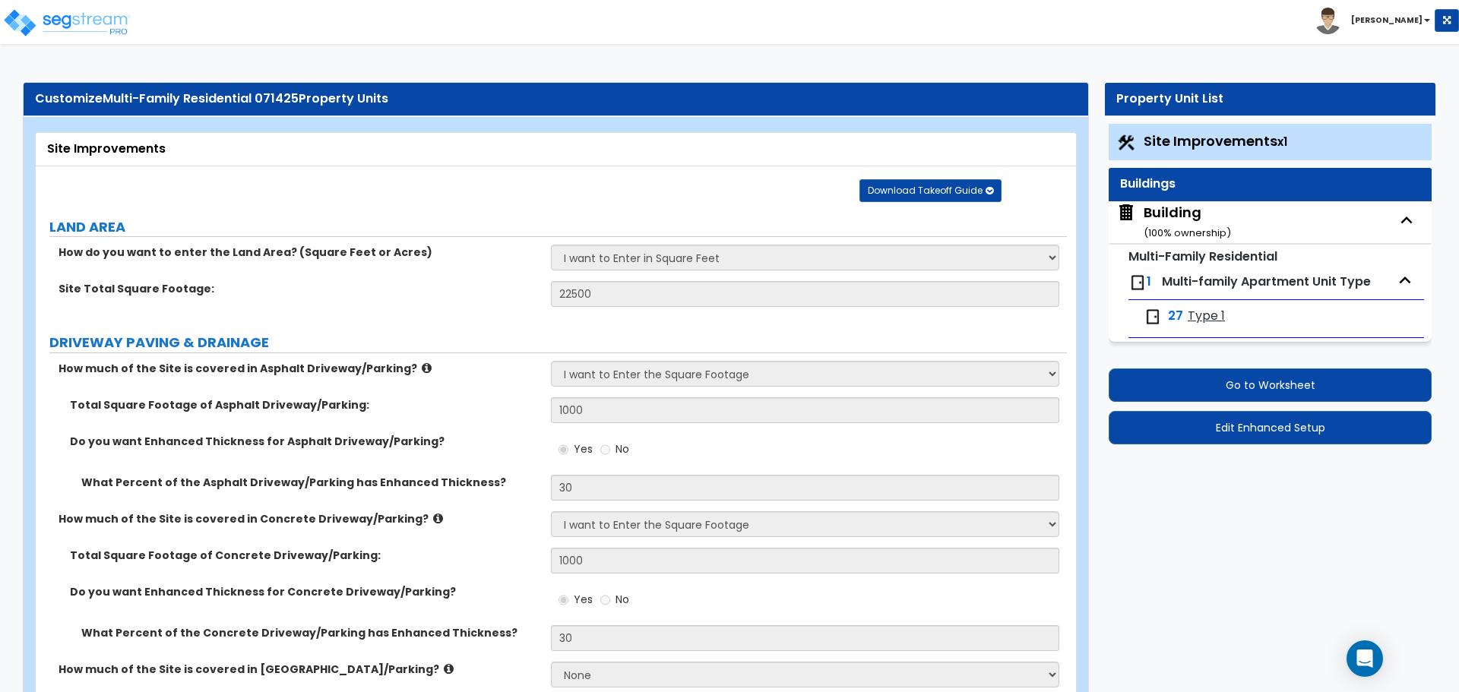
select select "1"
select select "4"
select select "1"
select select "2"
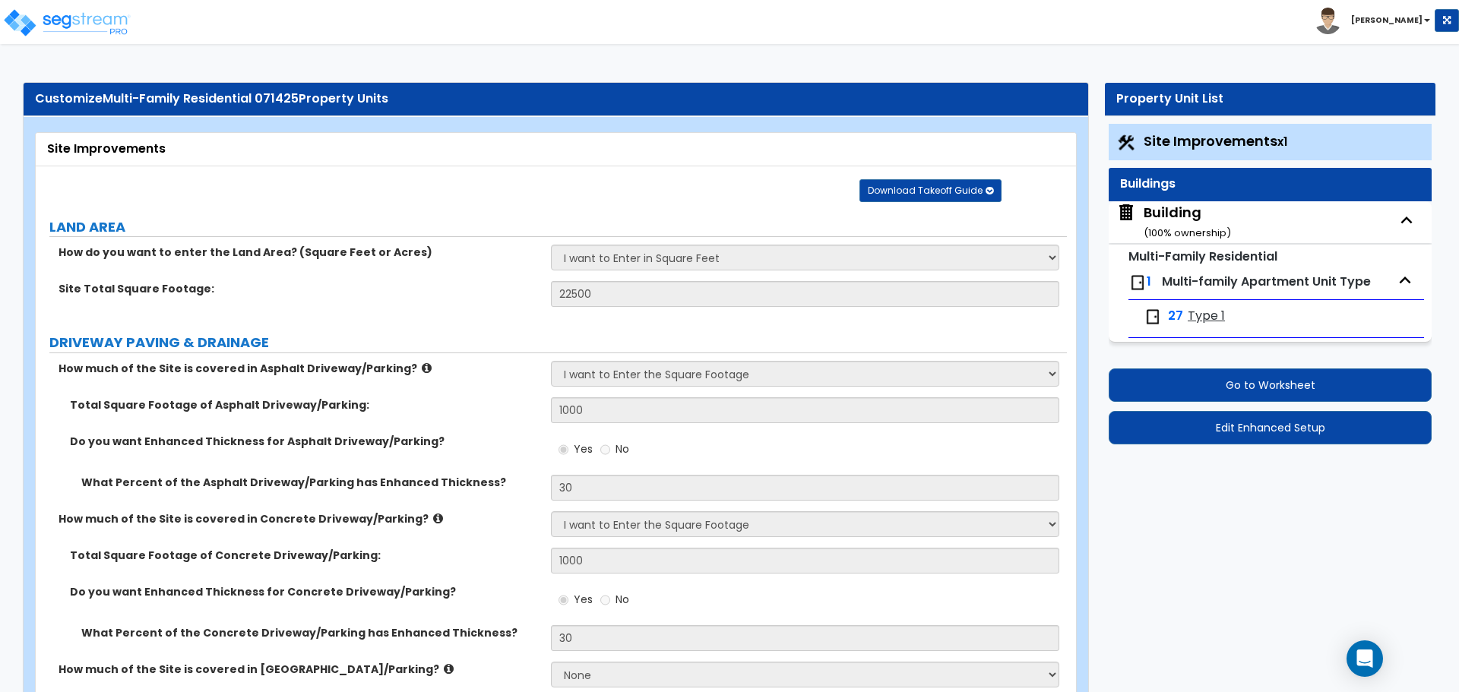
select select "1"
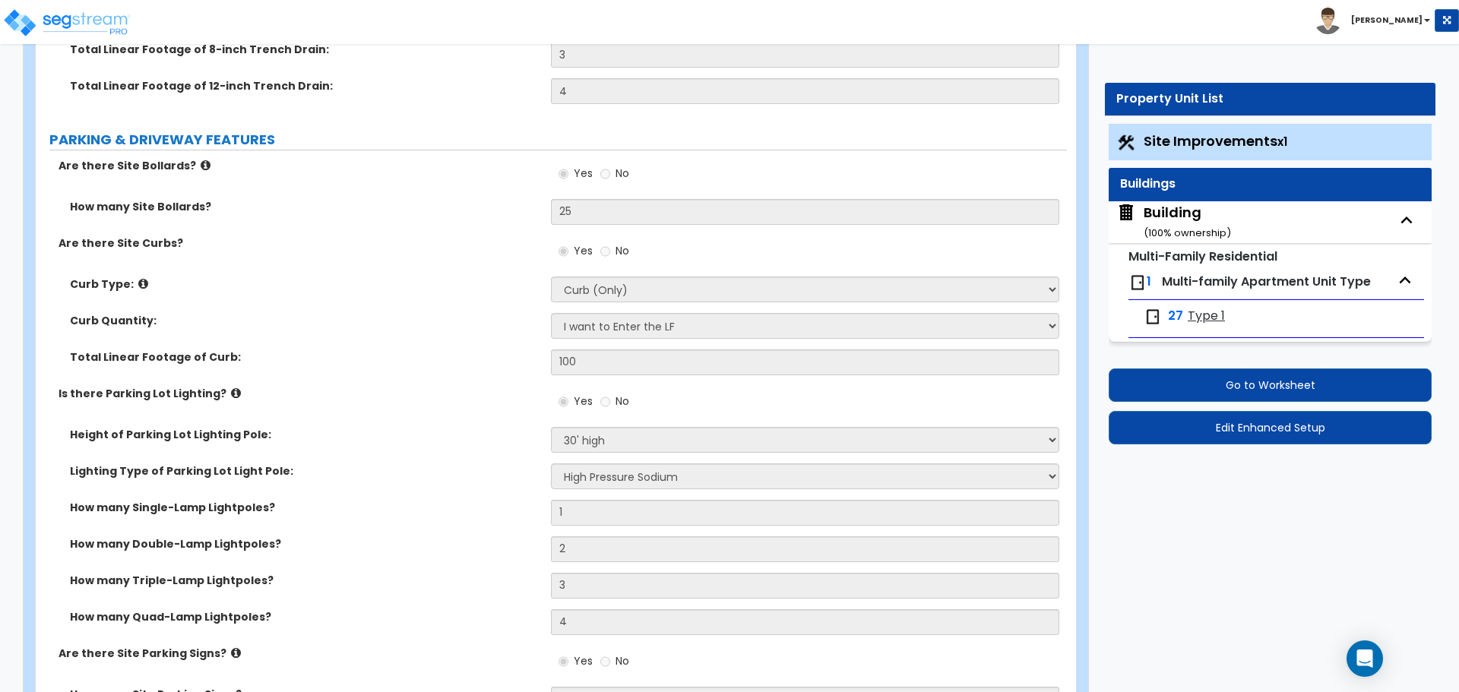
scroll to position [950, 0]
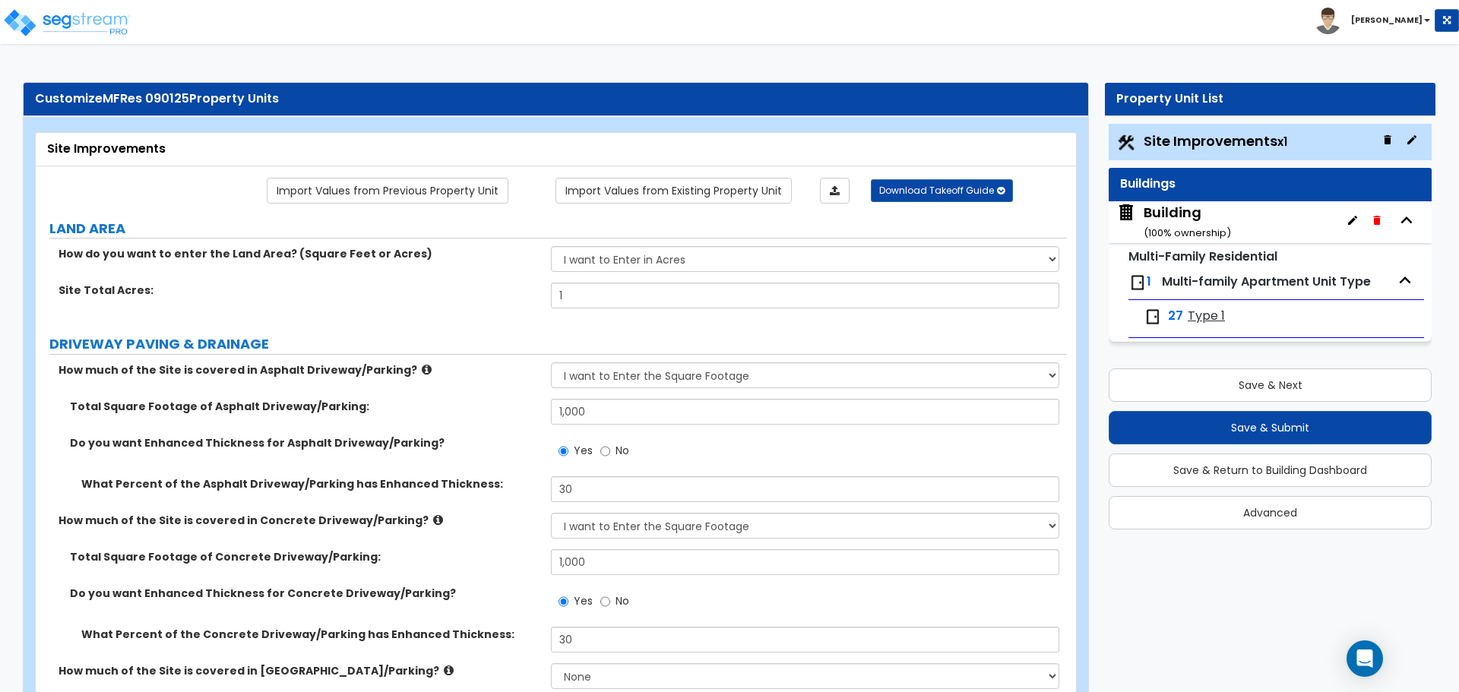
select select "2"
select select "1"
select select "2"
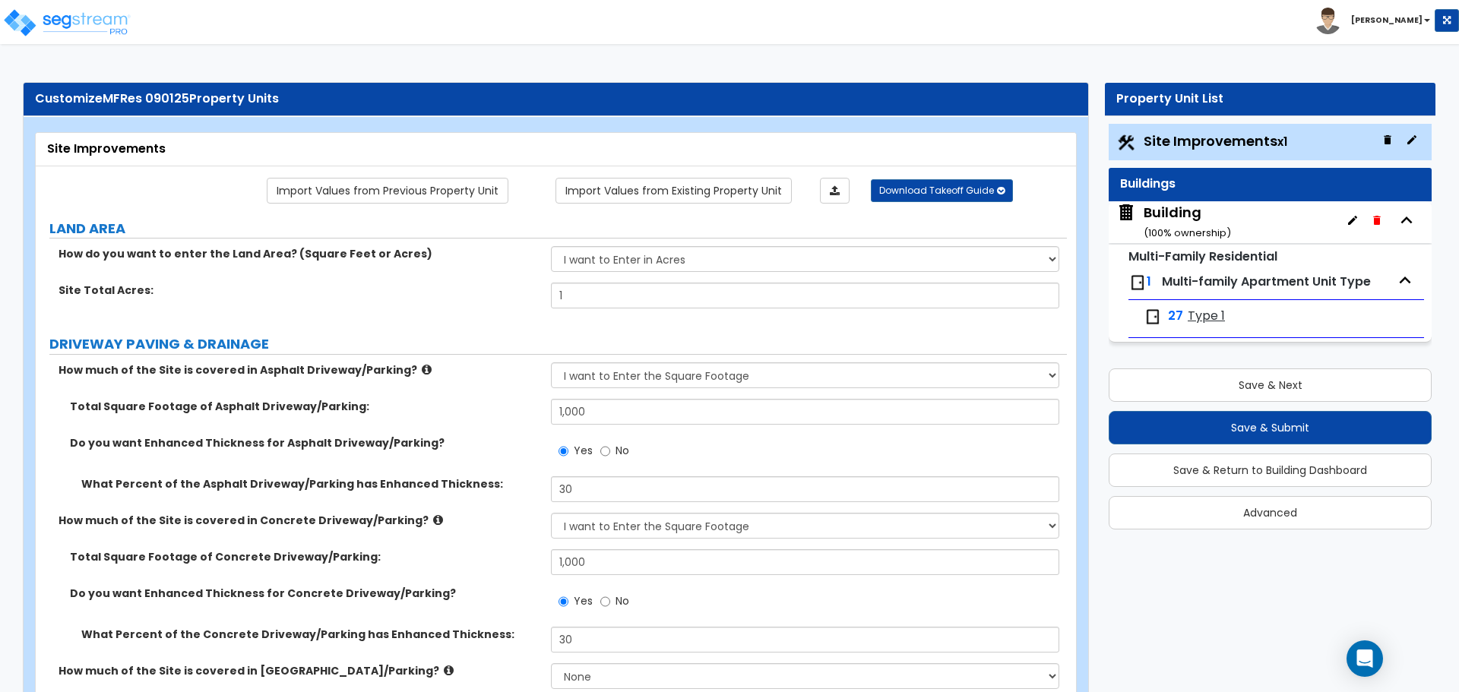
select select "3"
select select "1"
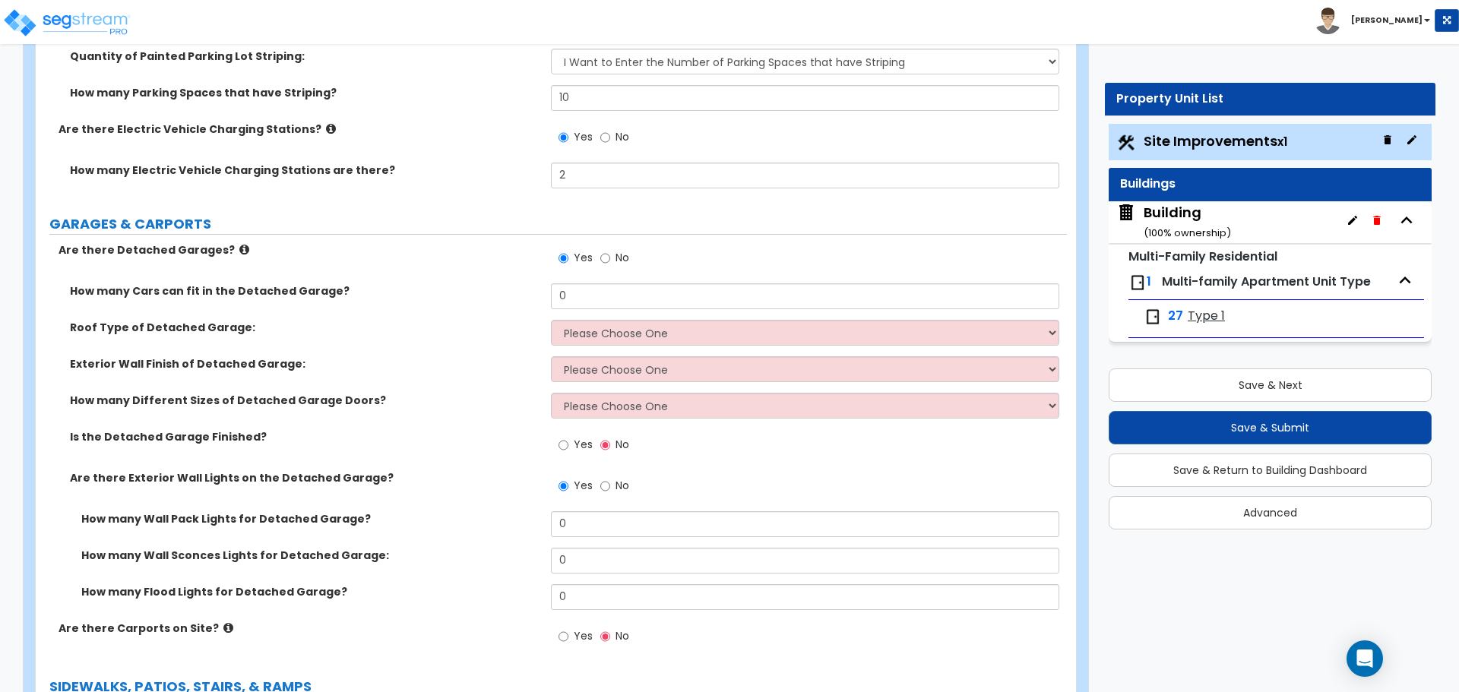
scroll to position [1810, 0]
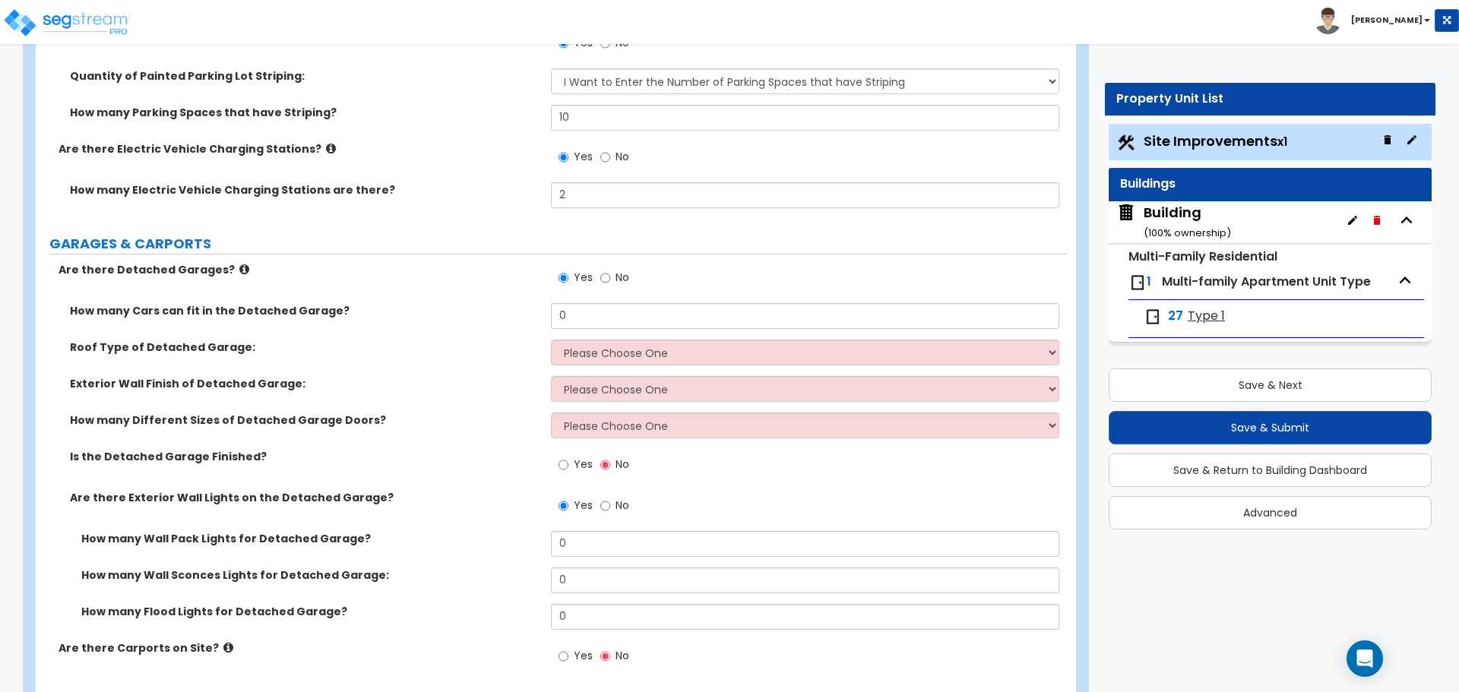
click at [624, 272] on span "No" at bounding box center [622, 277] width 14 height 15
click at [610, 272] on input "No" at bounding box center [605, 278] width 10 height 17
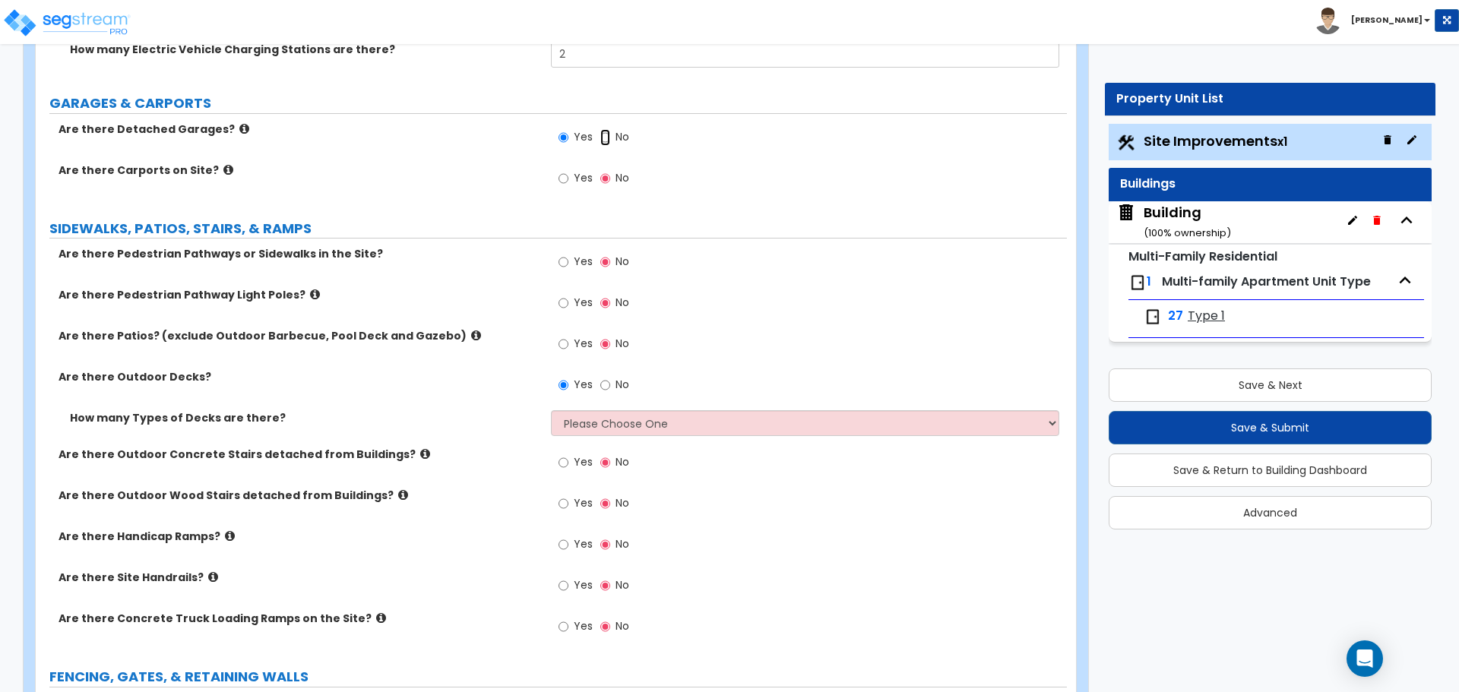
scroll to position [1956, 0]
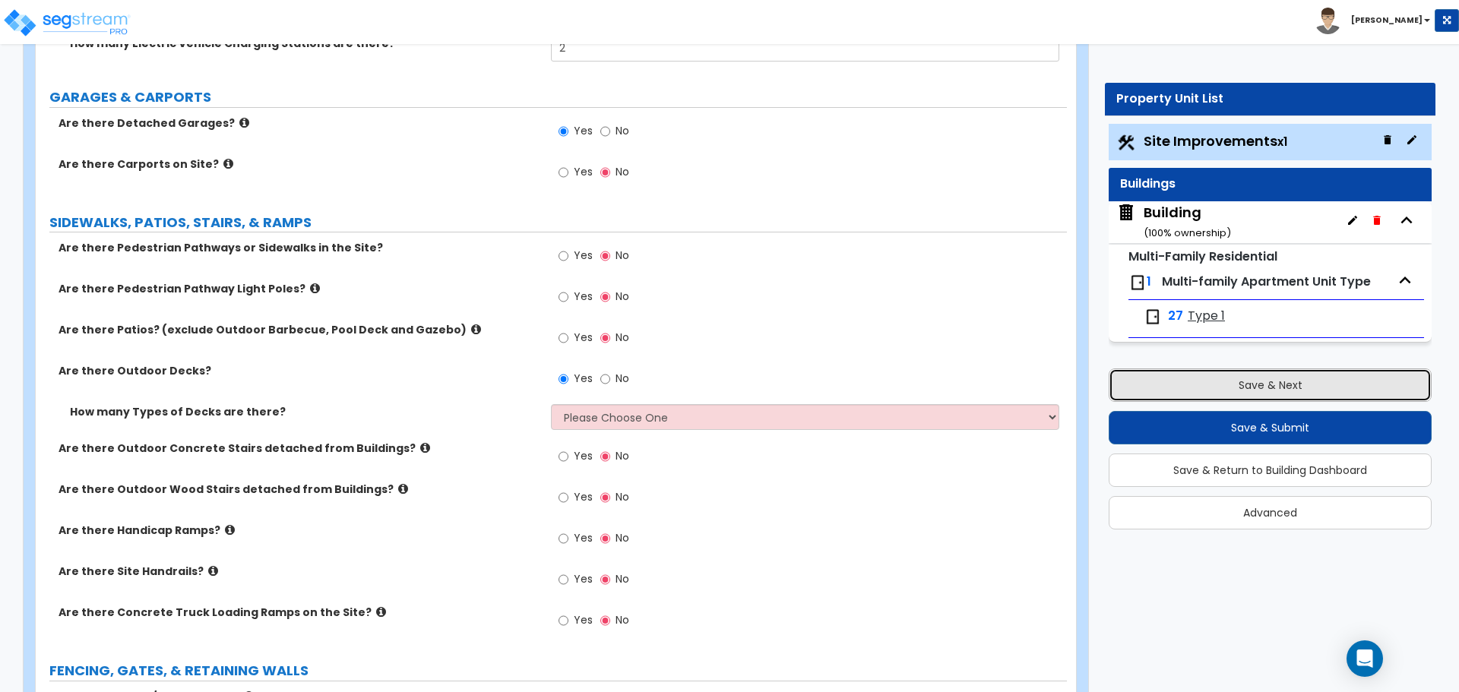
click at [1154, 387] on button "Save & Next" at bounding box center [1269, 384] width 323 height 33
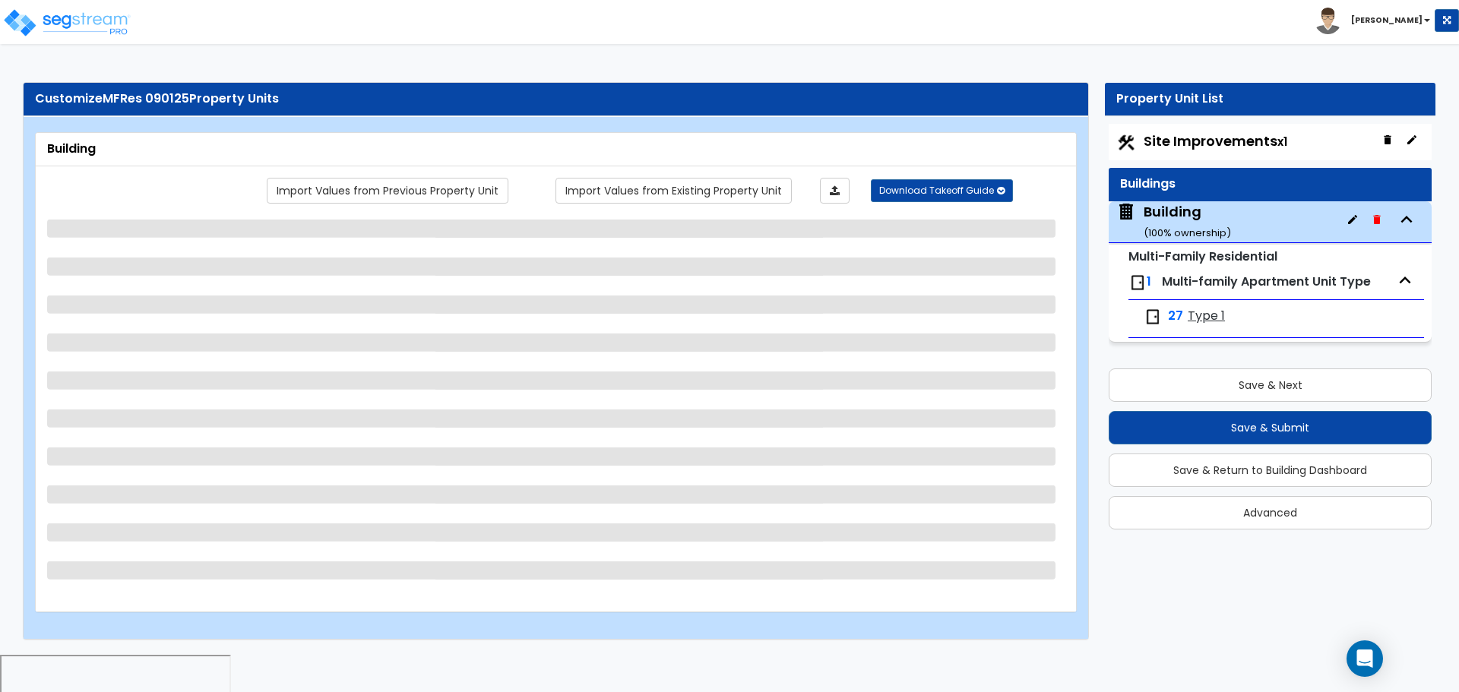
select select "8"
select select "3"
select select "4"
select select "3"
select select "1"
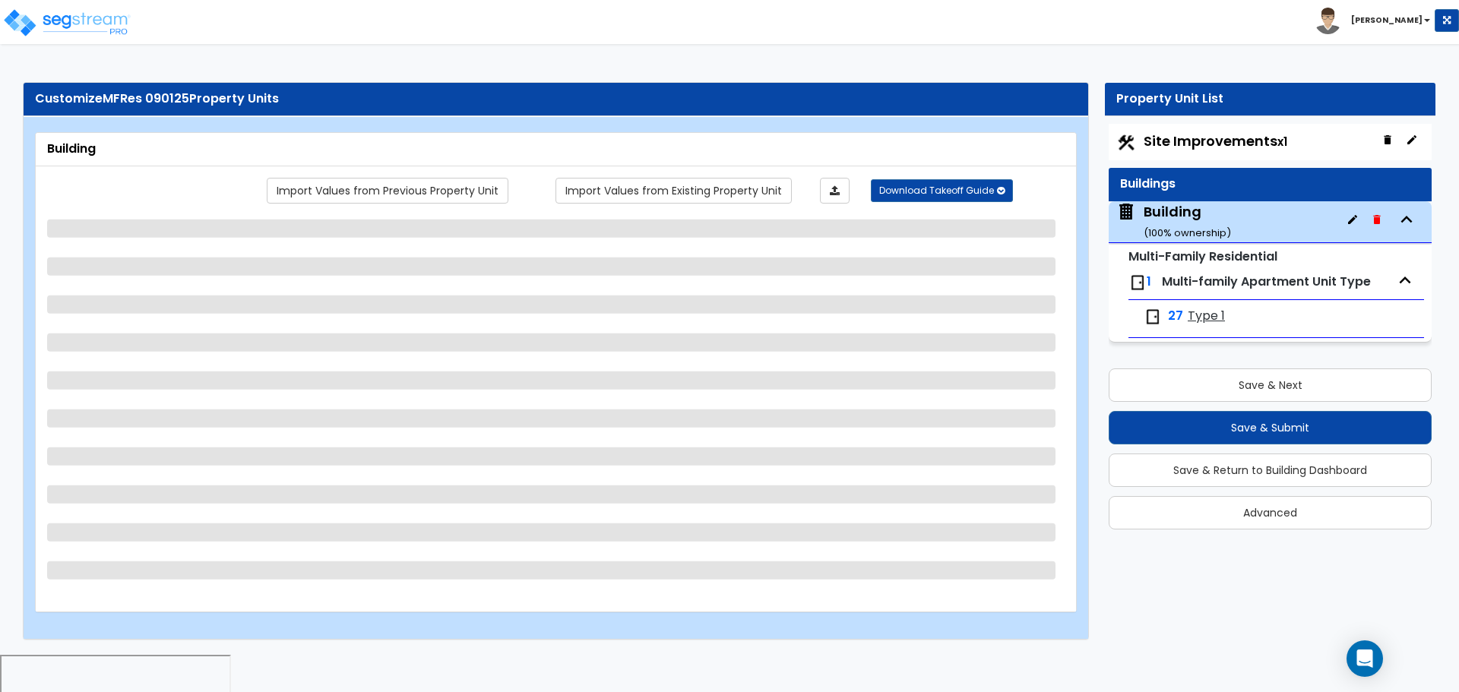
select select "1"
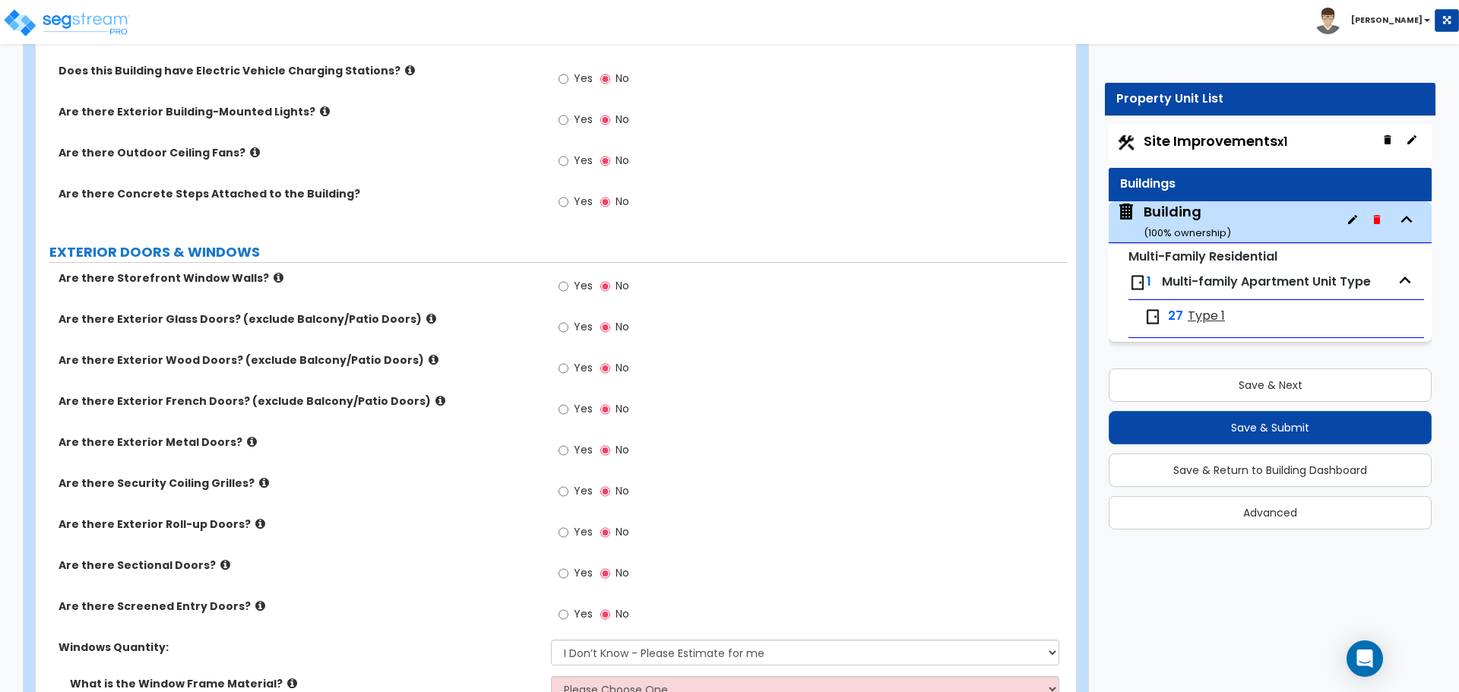
scroll to position [1252, 0]
click at [571, 317] on label "Yes" at bounding box center [575, 328] width 34 height 26
click at [568, 318] on input "Yes" at bounding box center [563, 326] width 10 height 17
radio input "true"
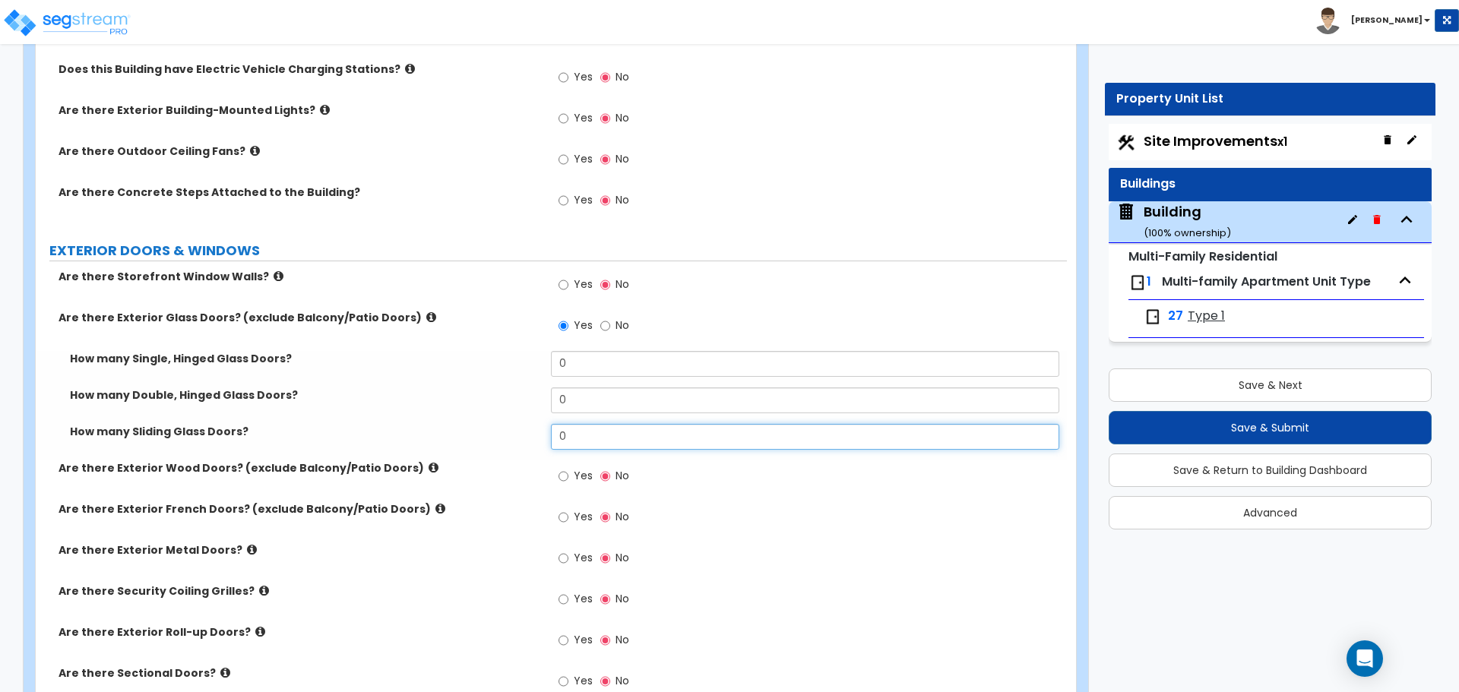
click at [595, 424] on input "0" at bounding box center [804, 437] width 507 height 26
type input "1"
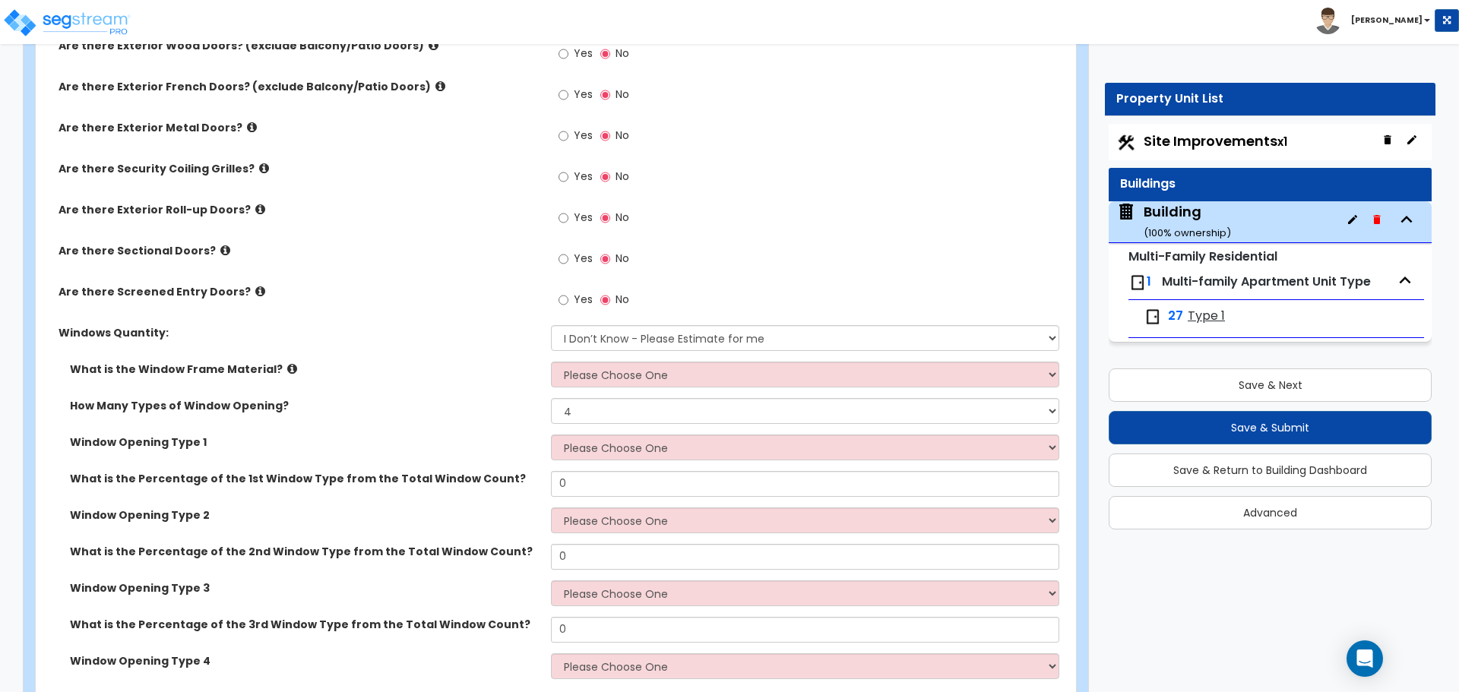
scroll to position [1677, 0]
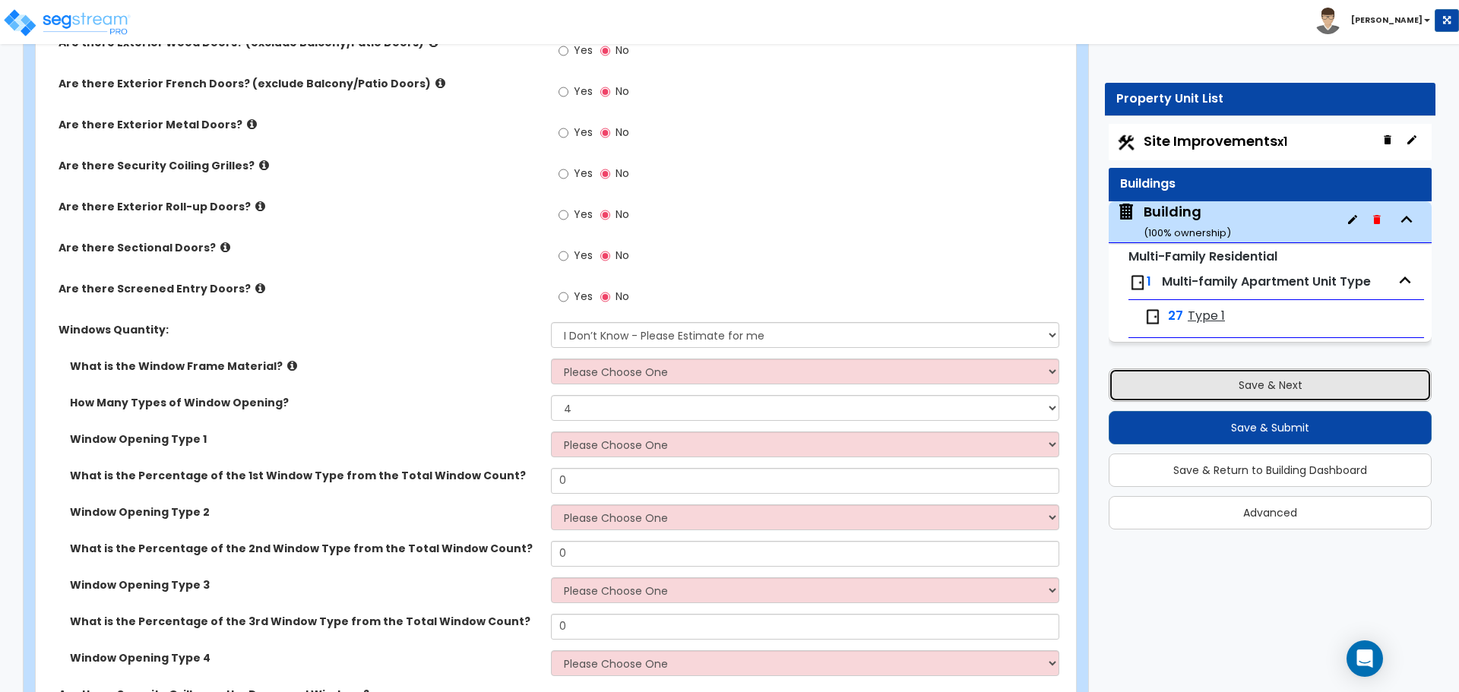
click at [1257, 389] on button "Save & Next" at bounding box center [1269, 384] width 323 height 33
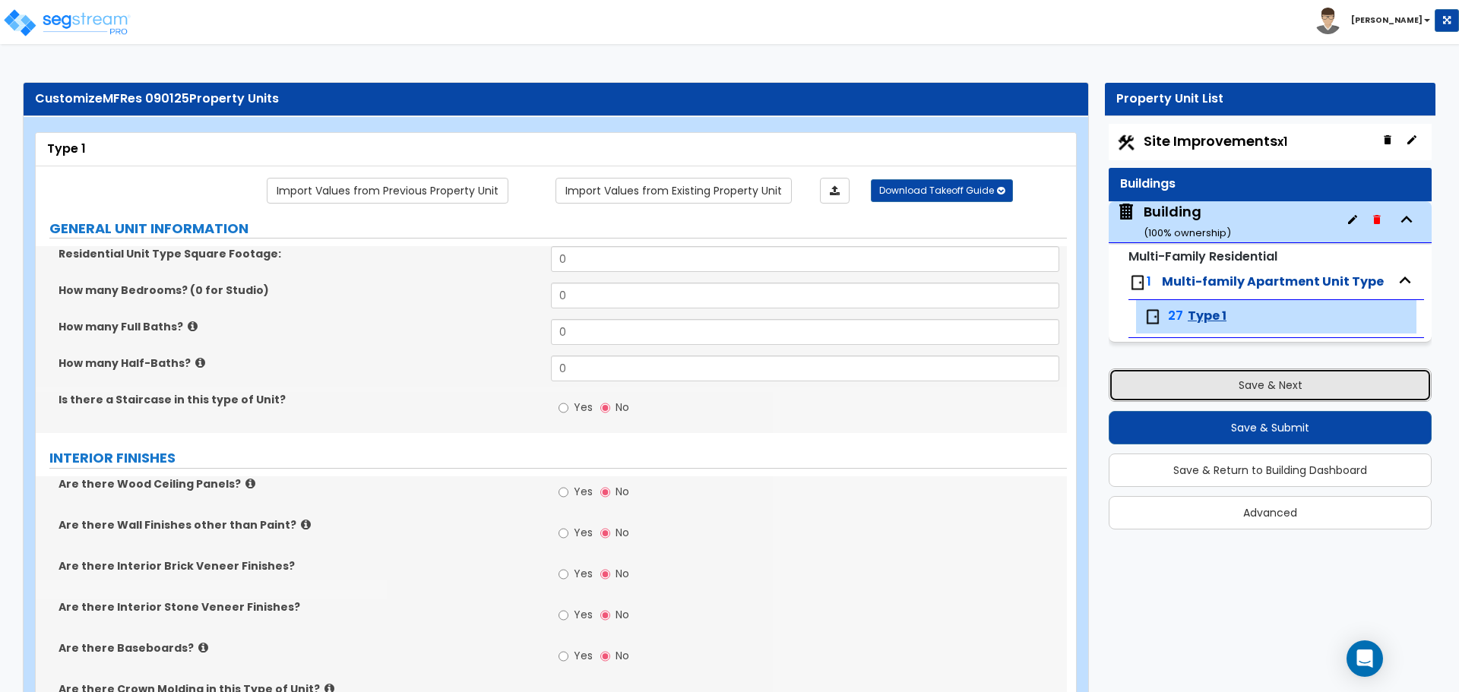
click at [1219, 383] on button "Save & Next" at bounding box center [1269, 384] width 323 height 33
select select "2"
select select "1"
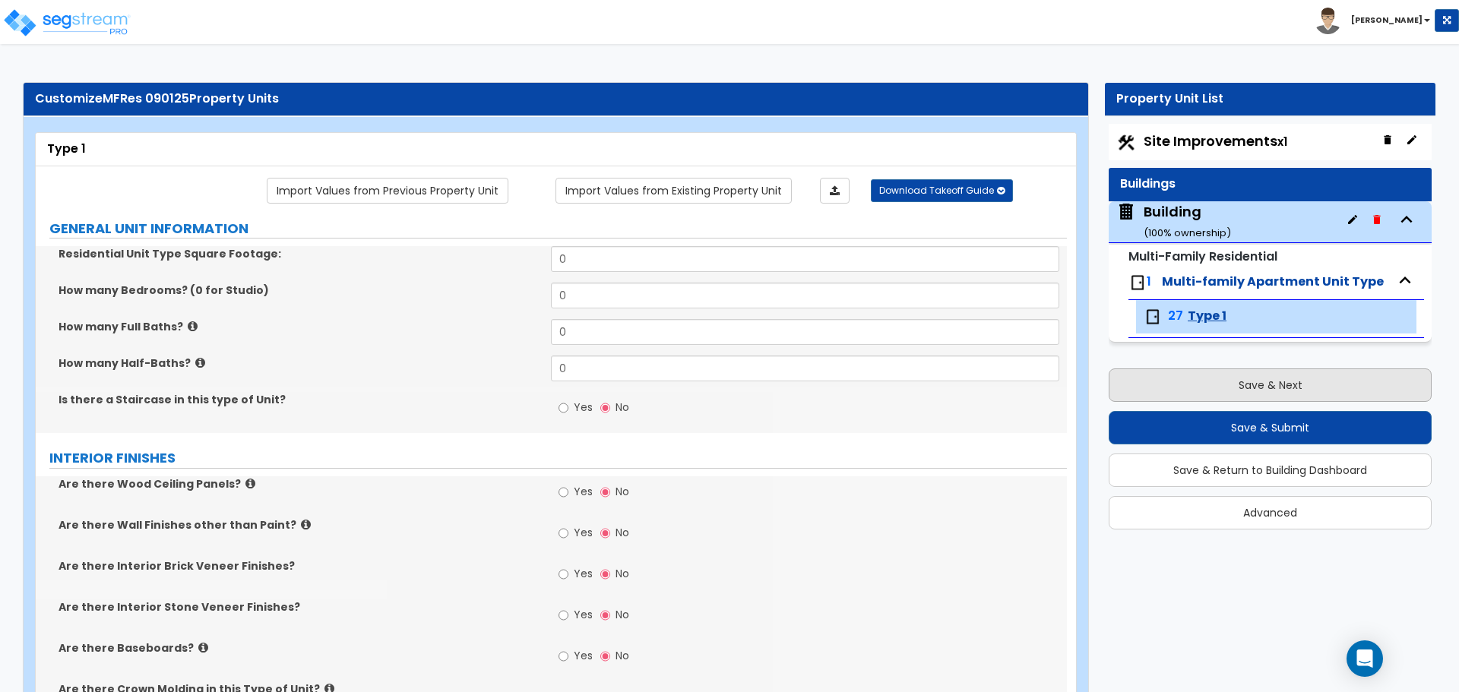
select select "2"
select select "3"
select select "1"
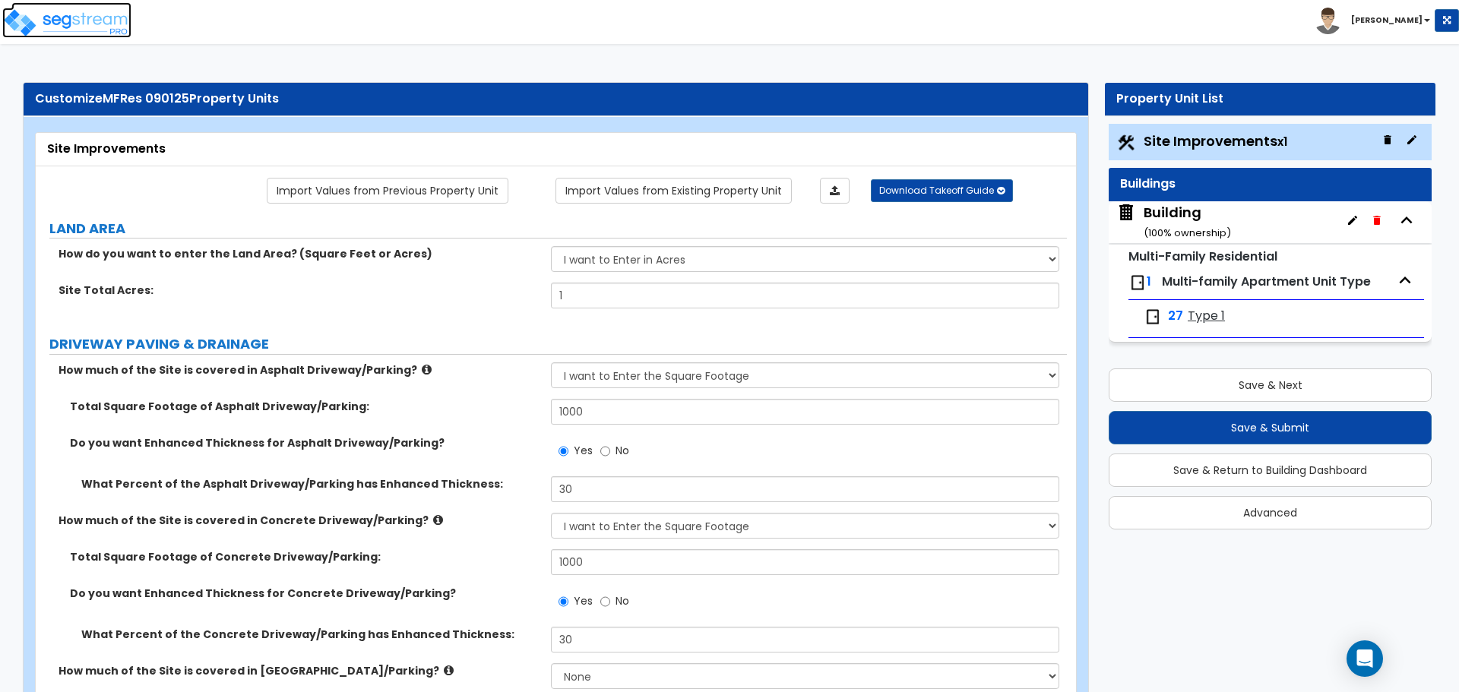
click at [85, 24] on img at bounding box center [66, 23] width 129 height 30
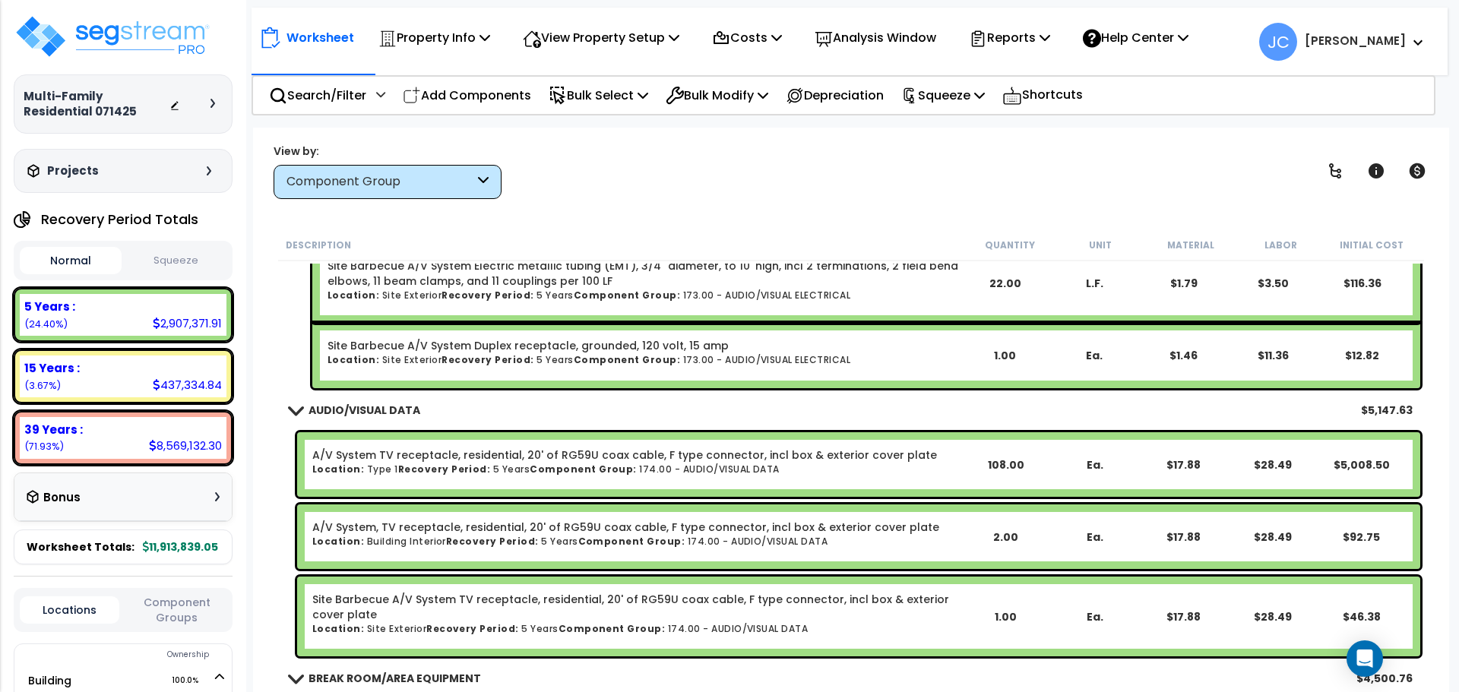
scroll to position [58887, 0]
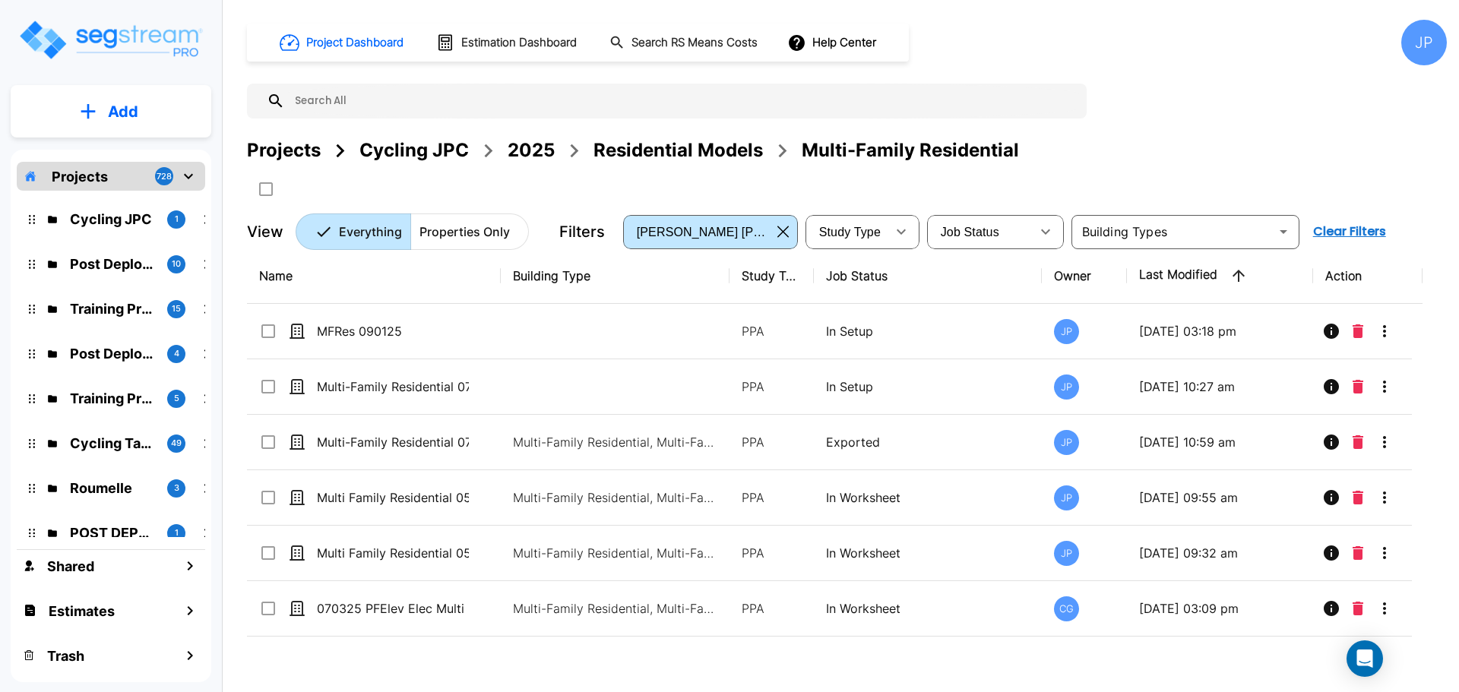
click at [298, 149] on div "Projects" at bounding box center [284, 150] width 74 height 27
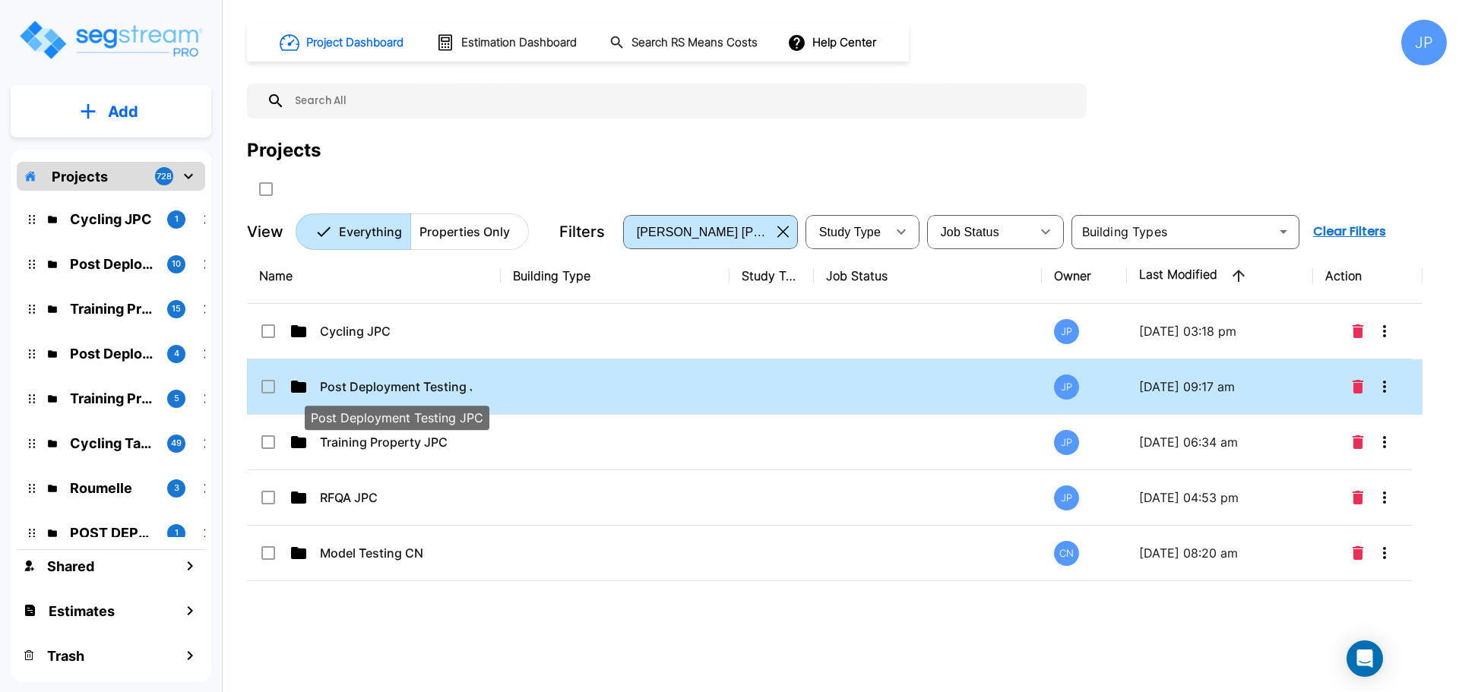
click at [418, 386] on p "Post Deployment Testing JPC" at bounding box center [396, 387] width 152 height 18
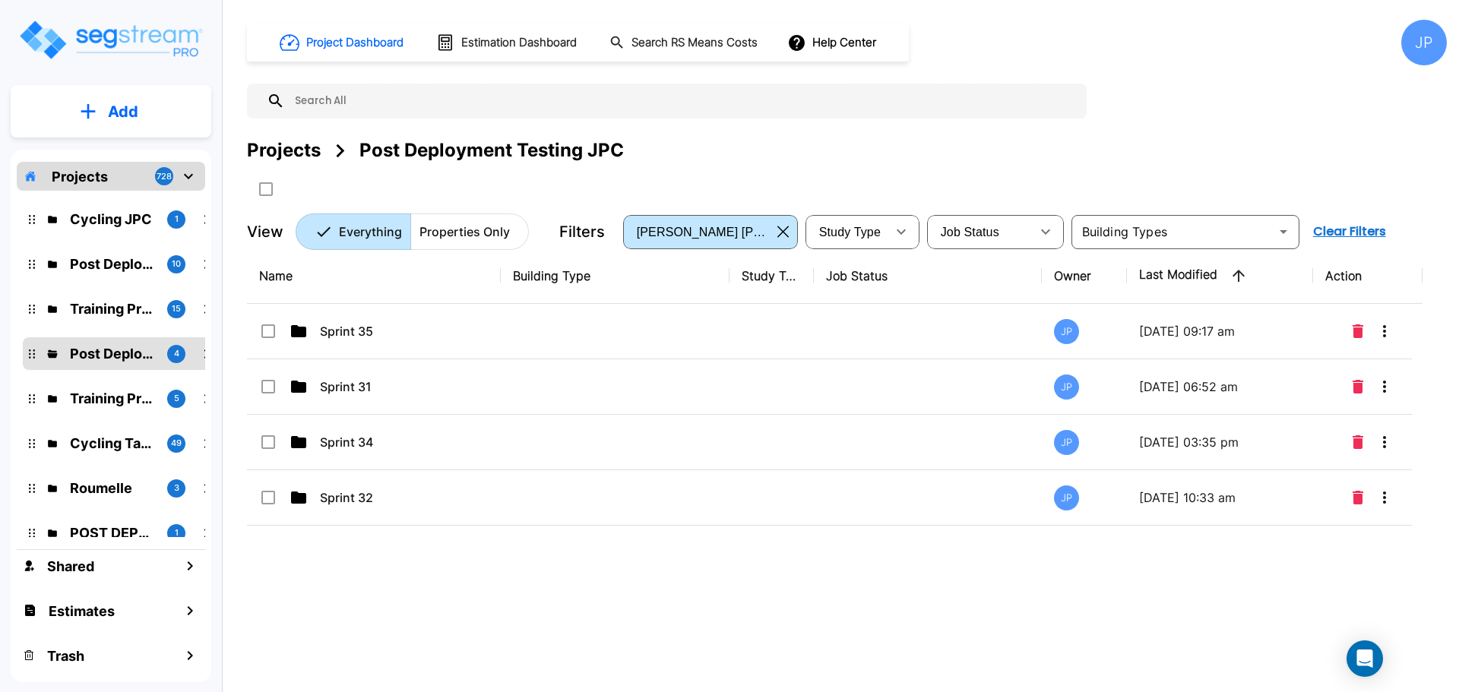
click at [762, 334] on td at bounding box center [771, 331] width 84 height 55
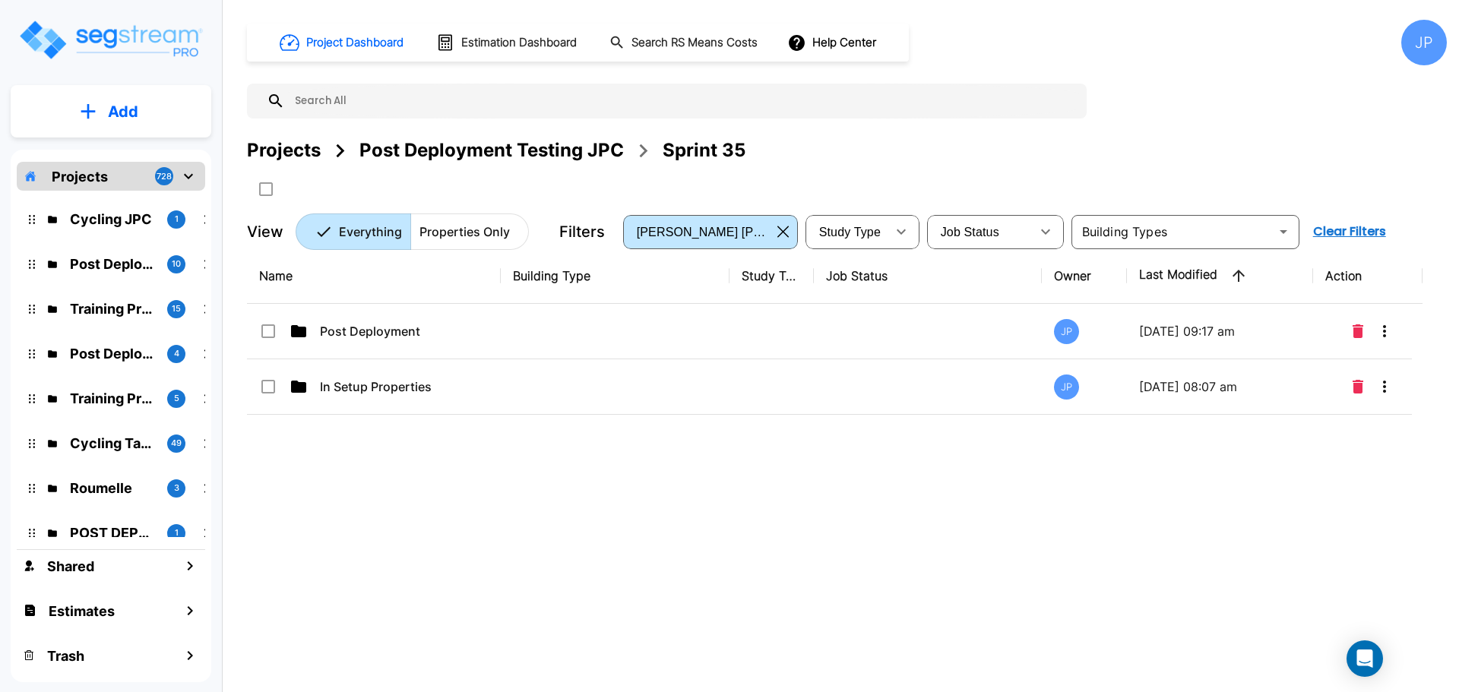
click at [480, 339] on div "Post Deployment" at bounding box center [373, 331] width 228 height 18
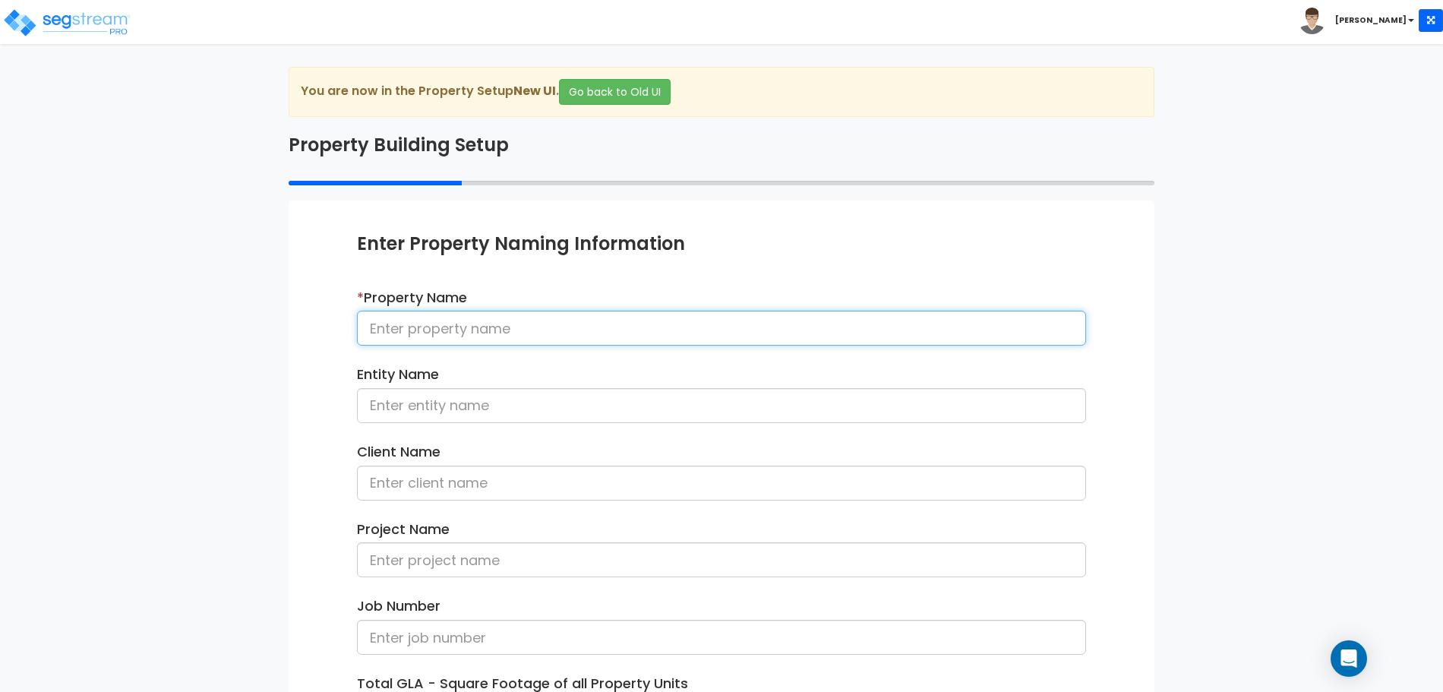
click at [454, 324] on input at bounding box center [721, 328] width 729 height 35
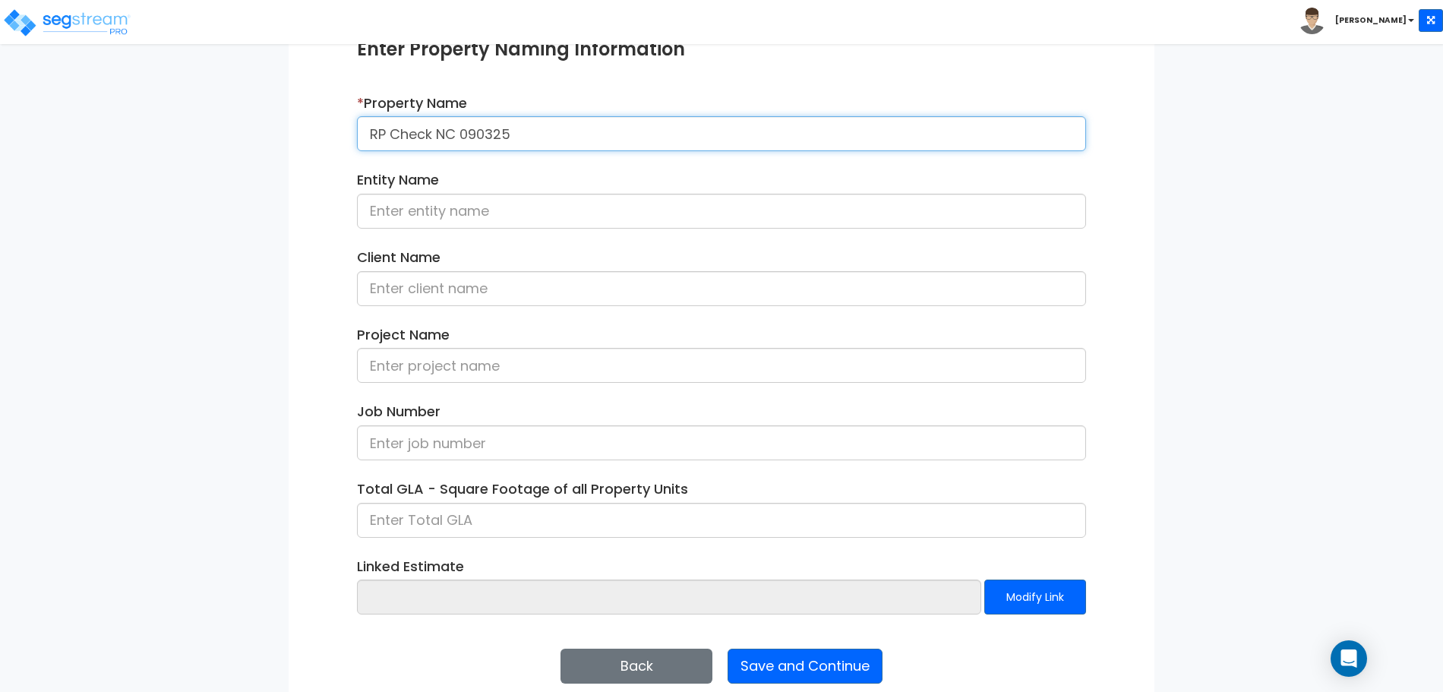
scroll to position [216, 0]
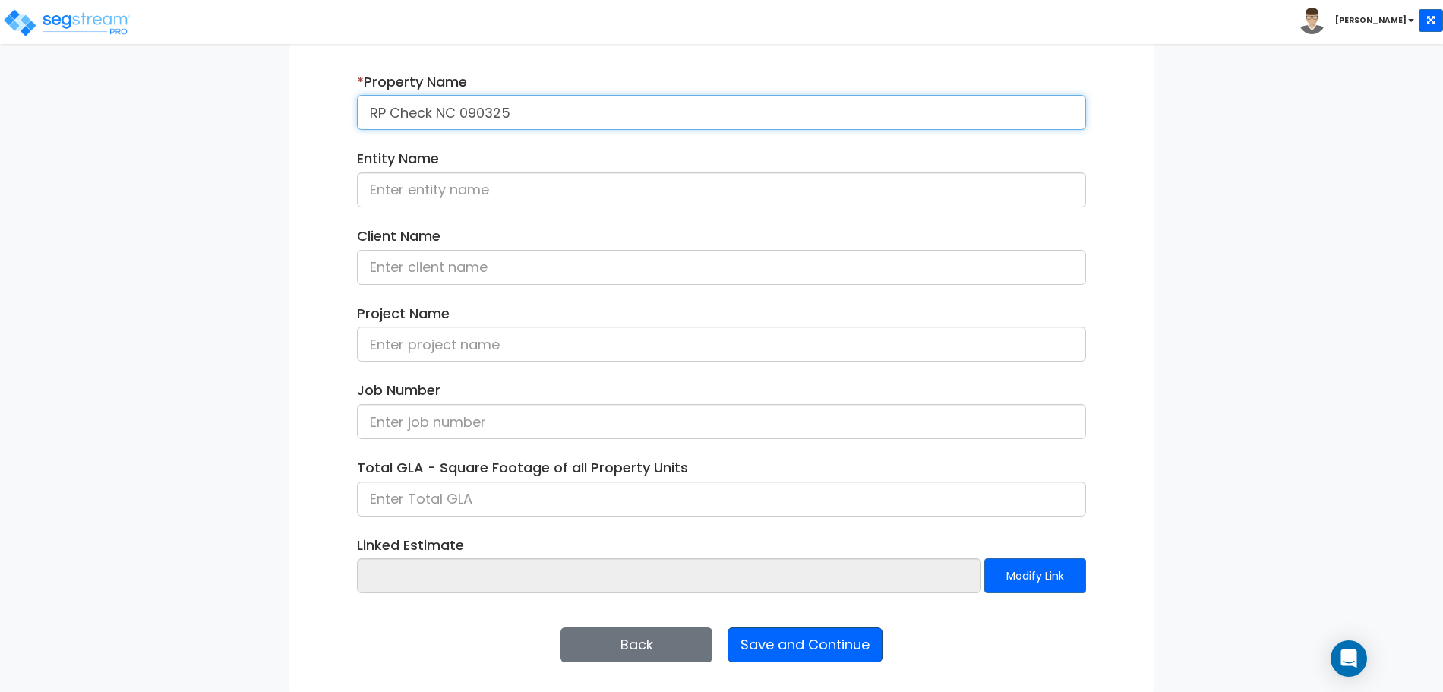
type input "RP Check NC 090325"
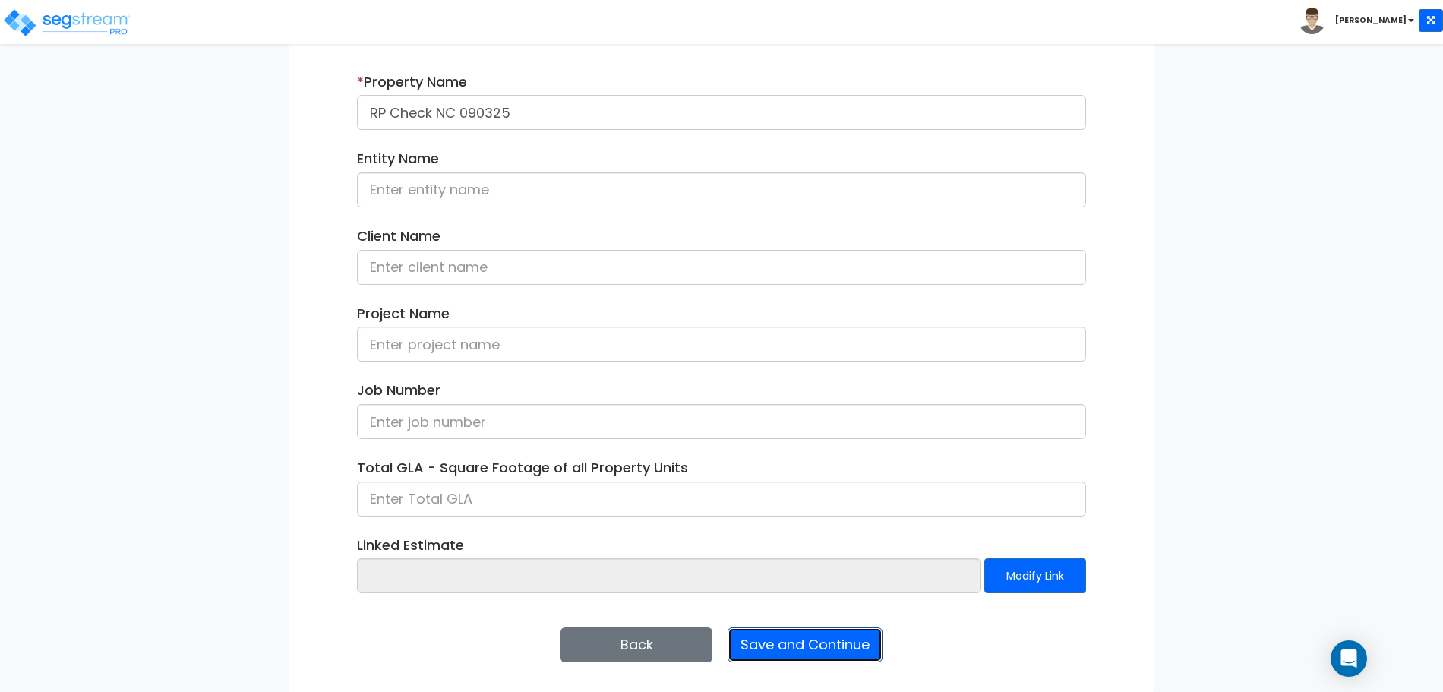
click at [801, 650] on button "Save and Continue" at bounding box center [805, 645] width 155 height 35
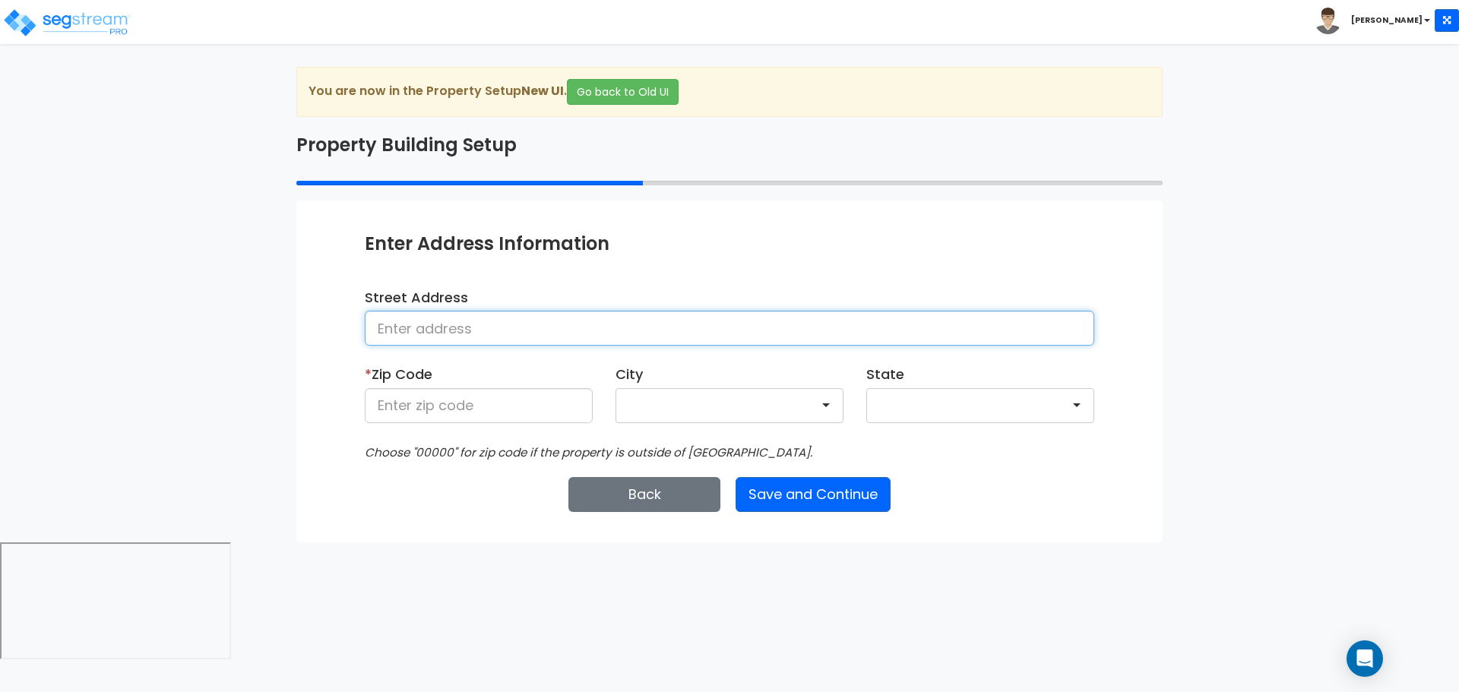
click at [504, 337] on input at bounding box center [729, 328] width 729 height 35
type input "1002 S de Anza Boulevard"
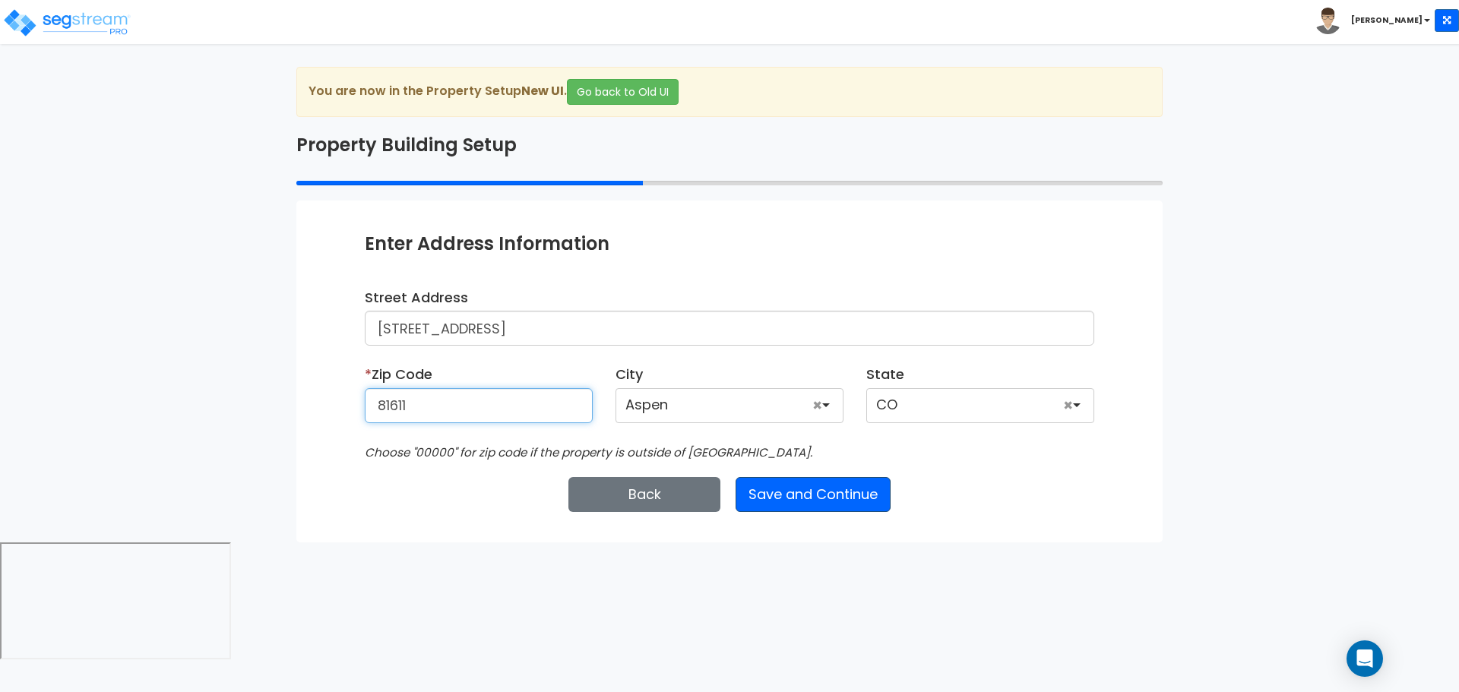
type input "81611"
click at [811, 498] on button "Save and Continue" at bounding box center [812, 494] width 155 height 35
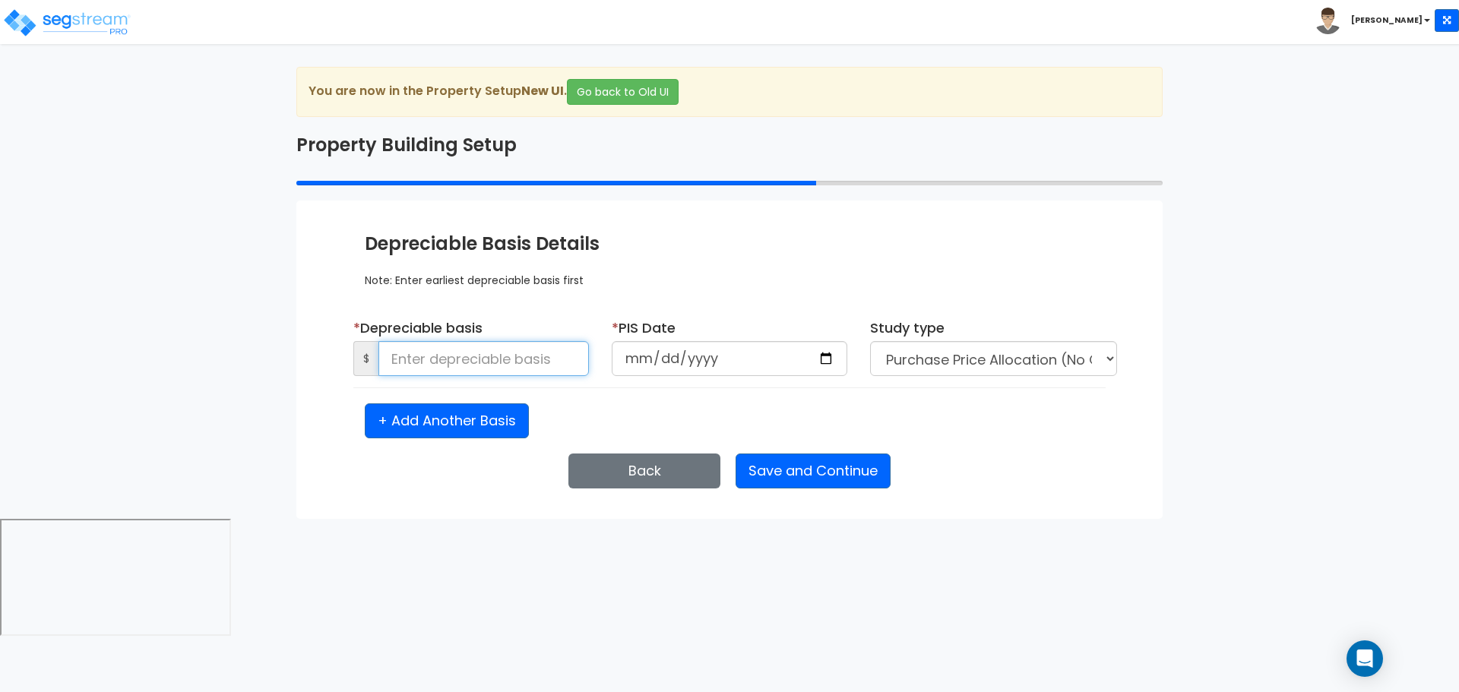
click at [536, 353] on input at bounding box center [483, 358] width 210 height 35
type input "3,461,496.31"
type input "2022-04-25"
click at [963, 360] on select "Purchase Price Allocation (No Given Costs) New Construction / Reno / TI's (Give…" at bounding box center [993, 358] width 247 height 35
select select "2022"
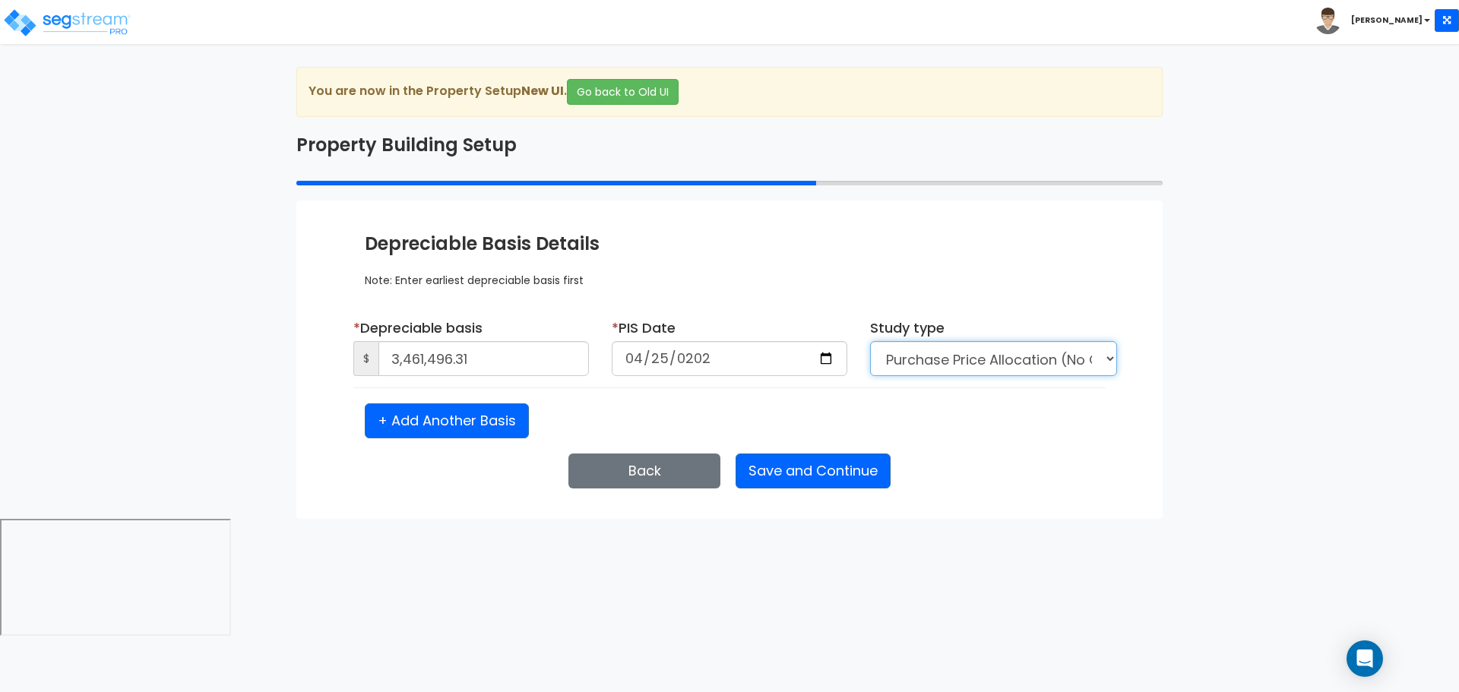
select select "NEW"
click at [870, 341] on select "Purchase Price Allocation (No Given Costs) New Construction / Reno / TI's (Give…" at bounding box center [993, 358] width 247 height 35
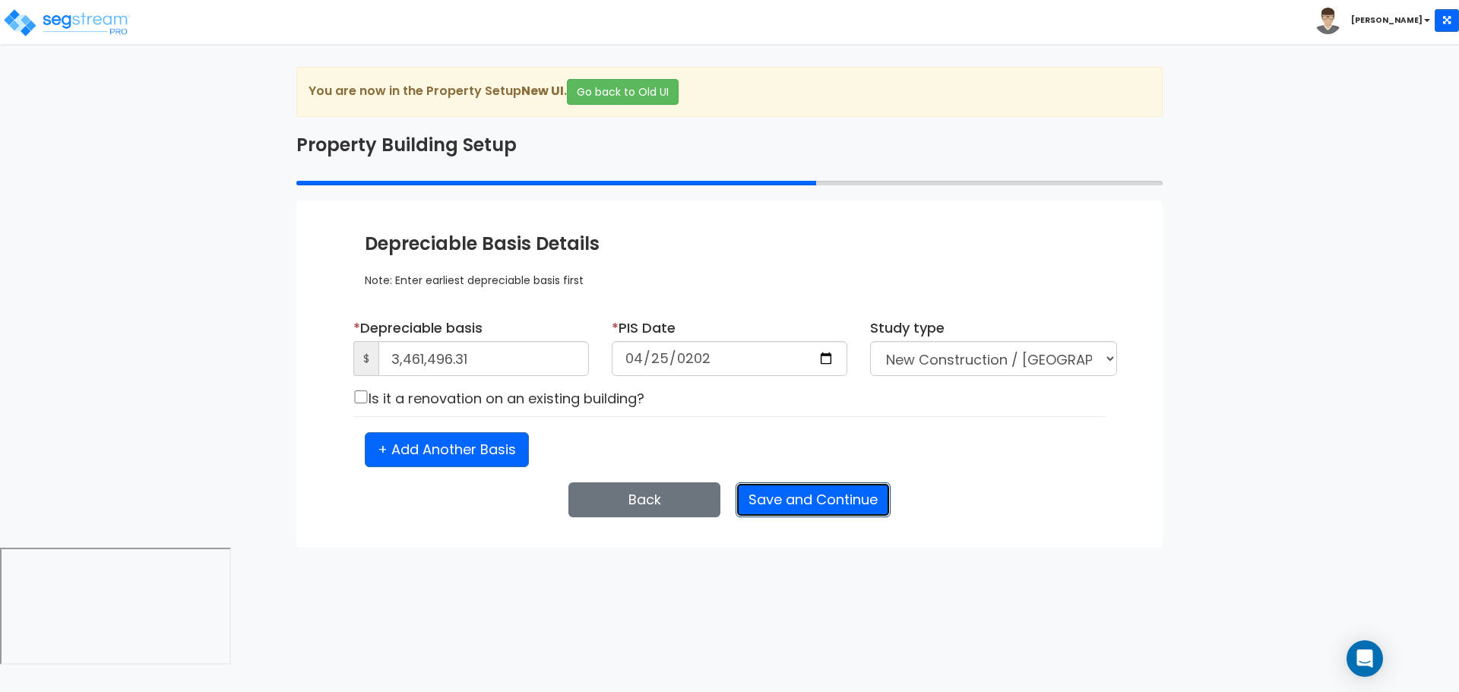
click at [809, 486] on button "Save and Continue" at bounding box center [812, 499] width 155 height 35
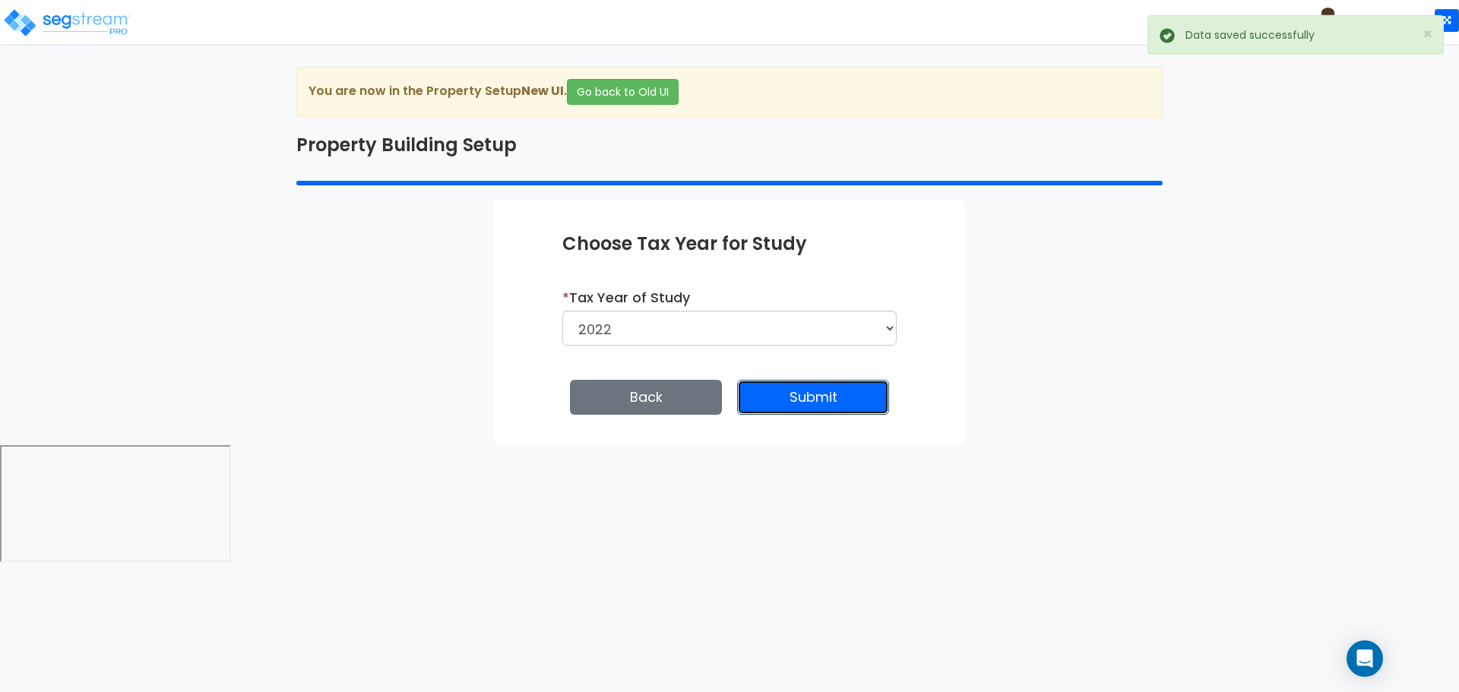
click at [796, 407] on button "Submit" at bounding box center [813, 397] width 152 height 35
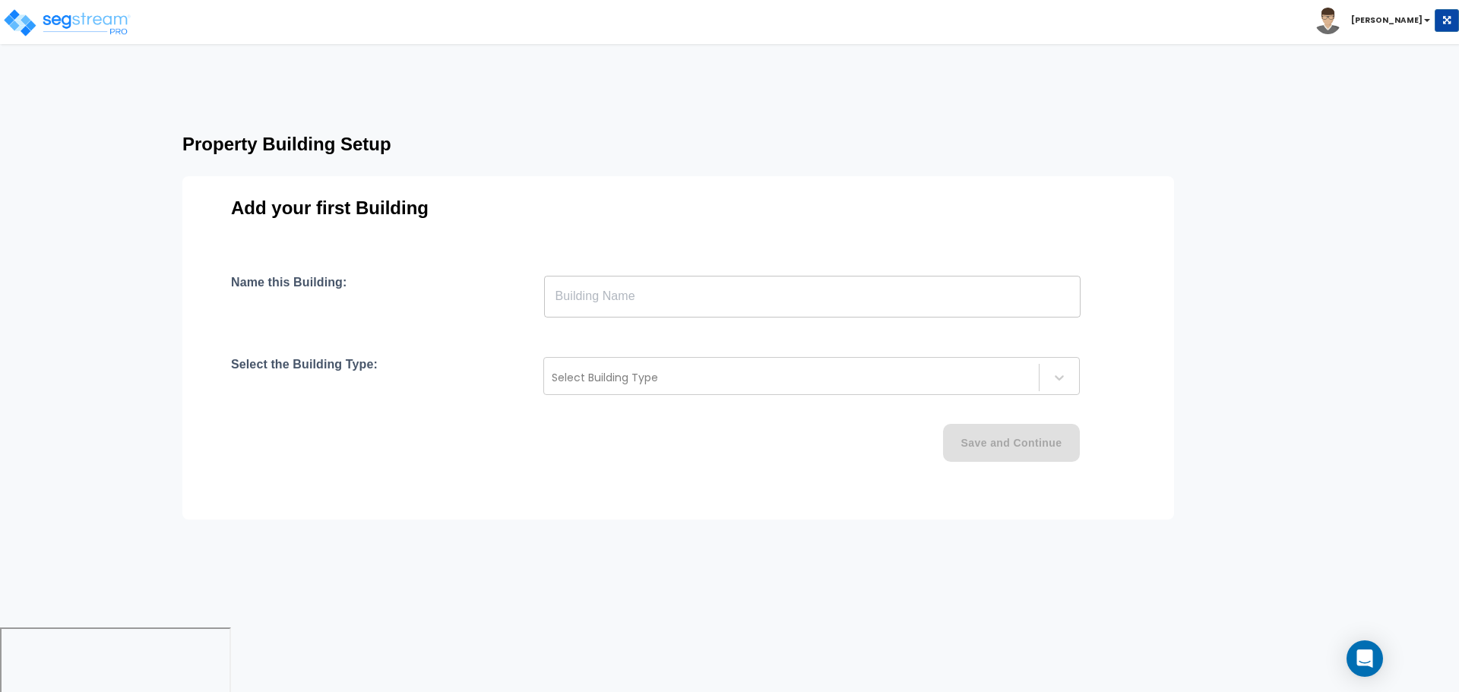
click at [729, 302] on input "text" at bounding box center [812, 296] width 536 height 43
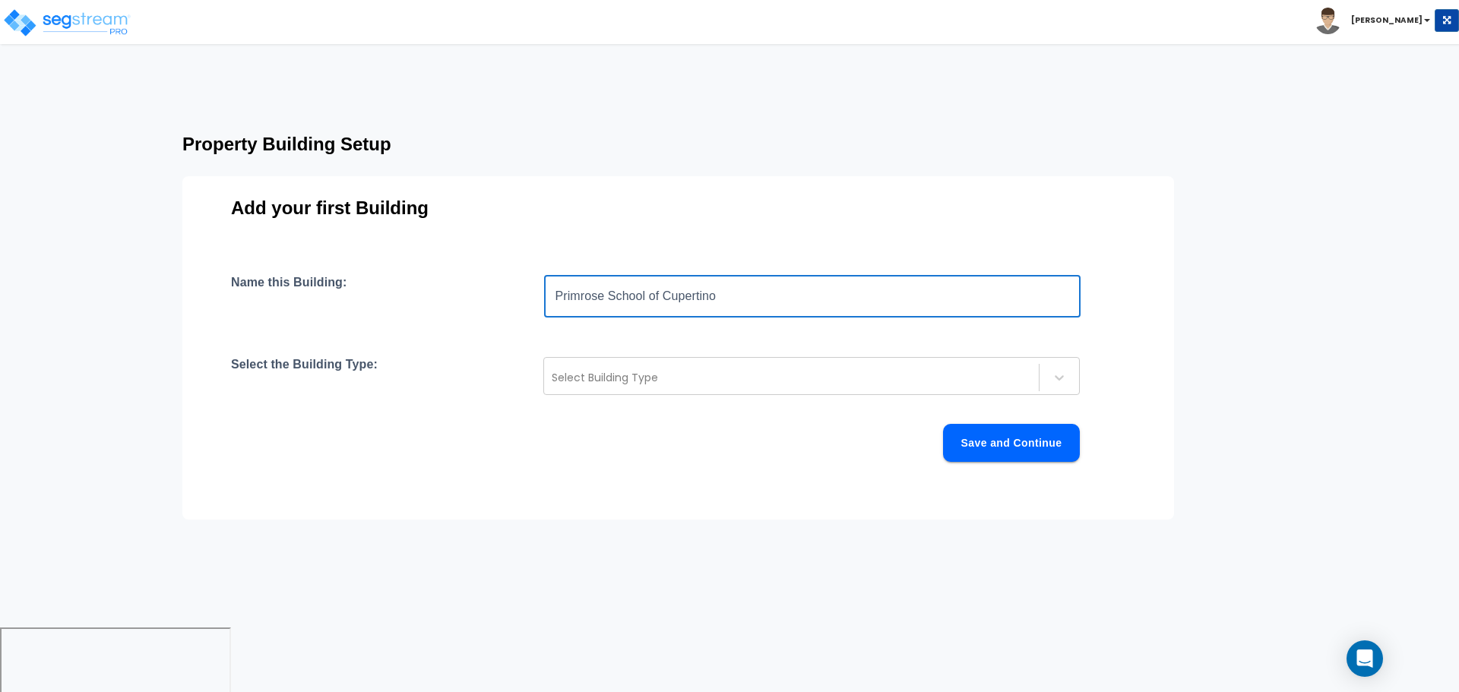
type input "Primrose School of Cupertino"
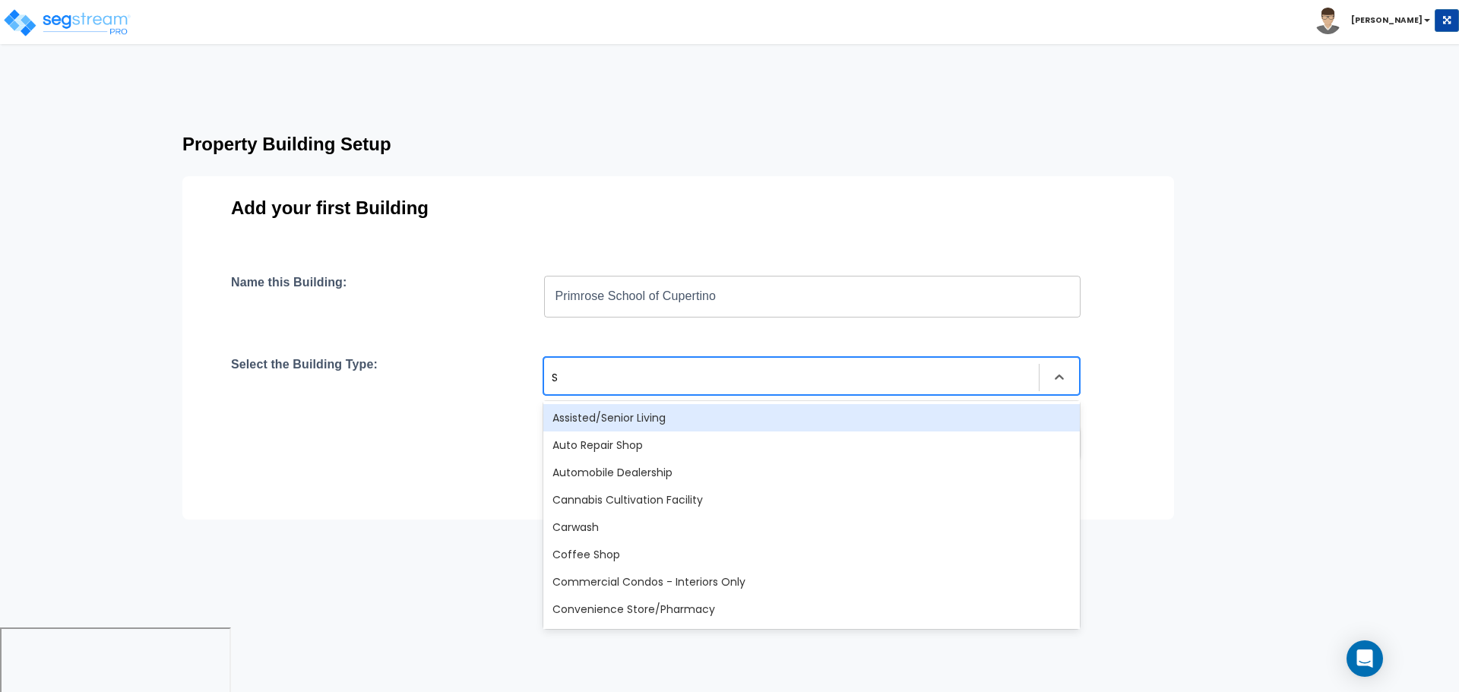
type input "Sc"
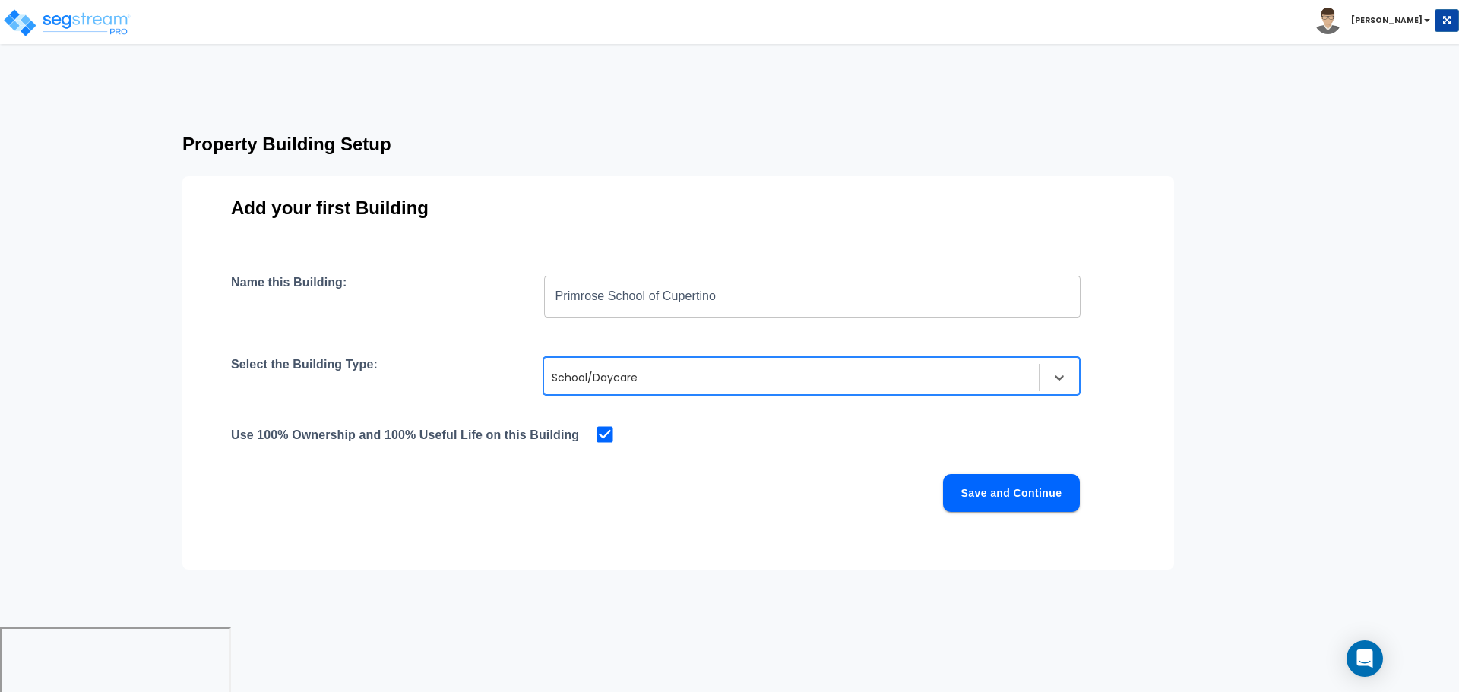
click at [1028, 487] on button "Save and Continue" at bounding box center [1011, 493] width 137 height 38
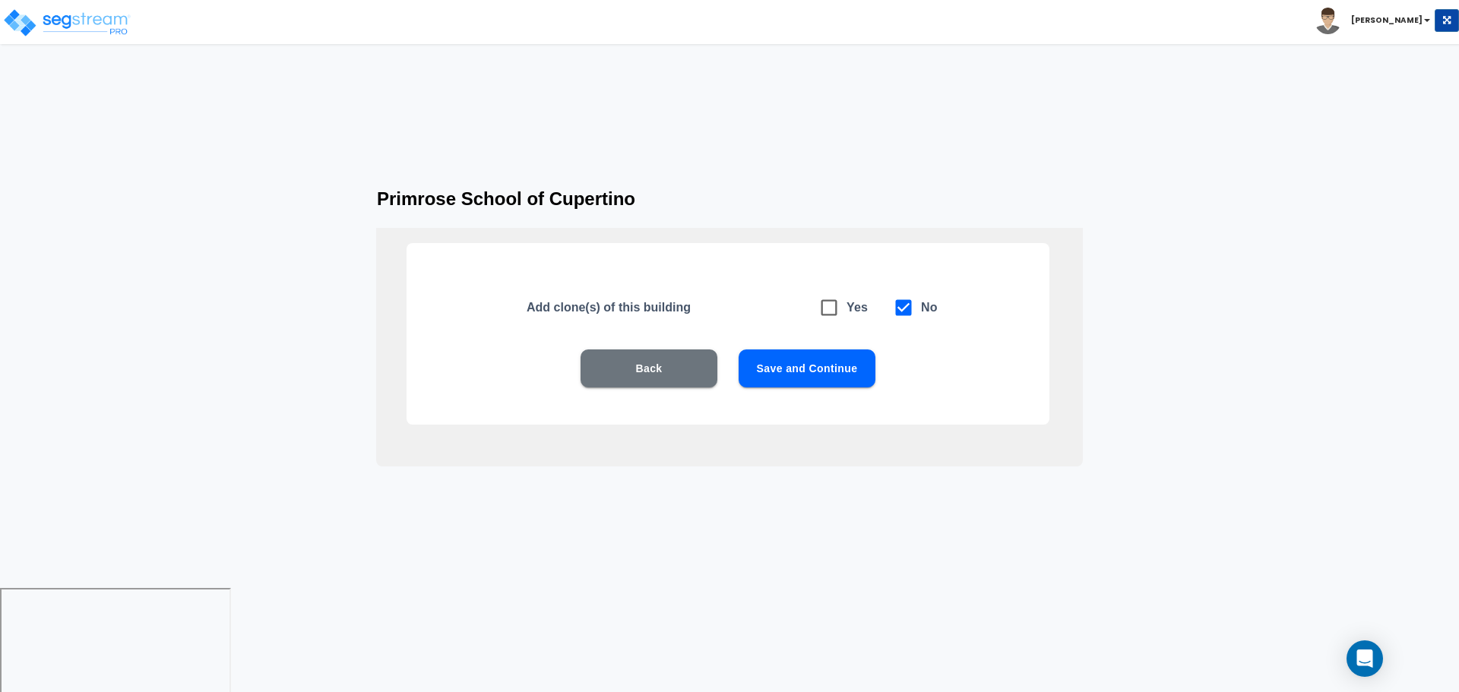
click at [836, 373] on button "Save and Continue" at bounding box center [806, 368] width 137 height 38
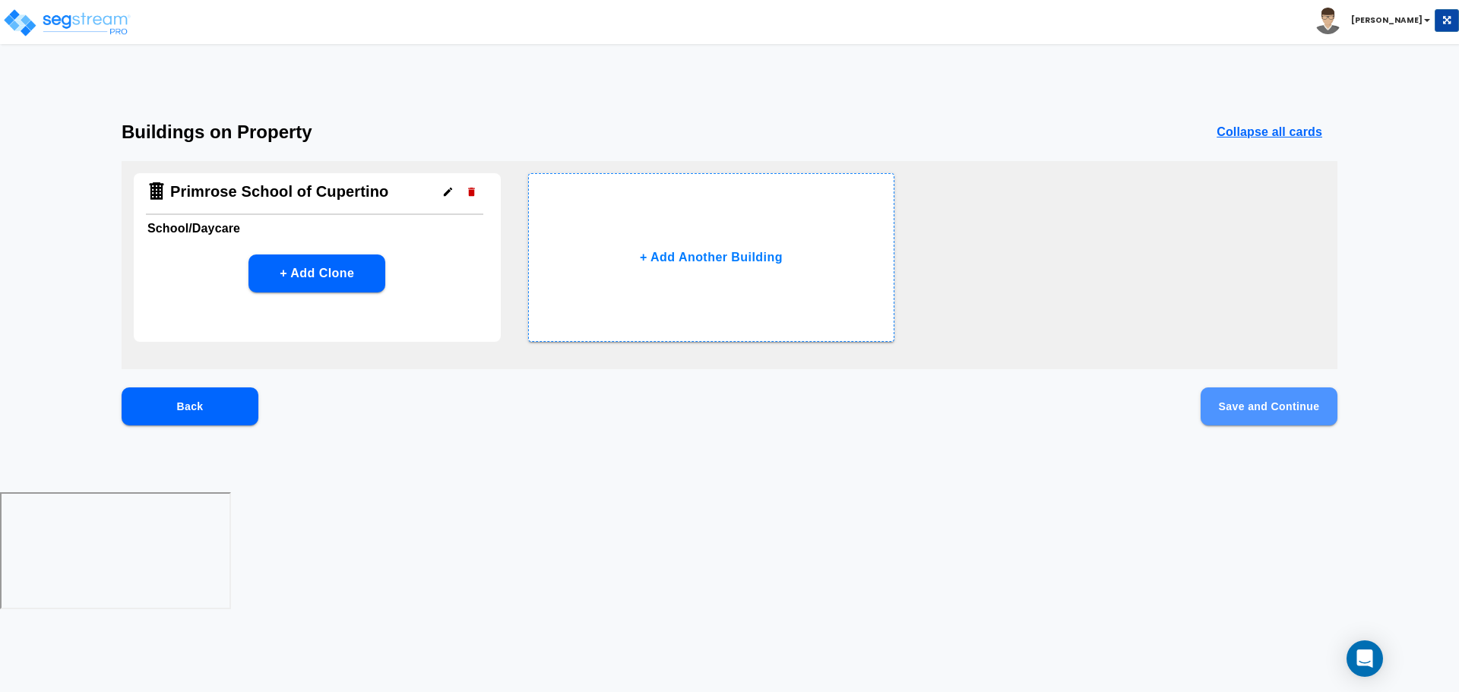
click at [1235, 394] on button "Save and Continue" at bounding box center [1268, 406] width 137 height 38
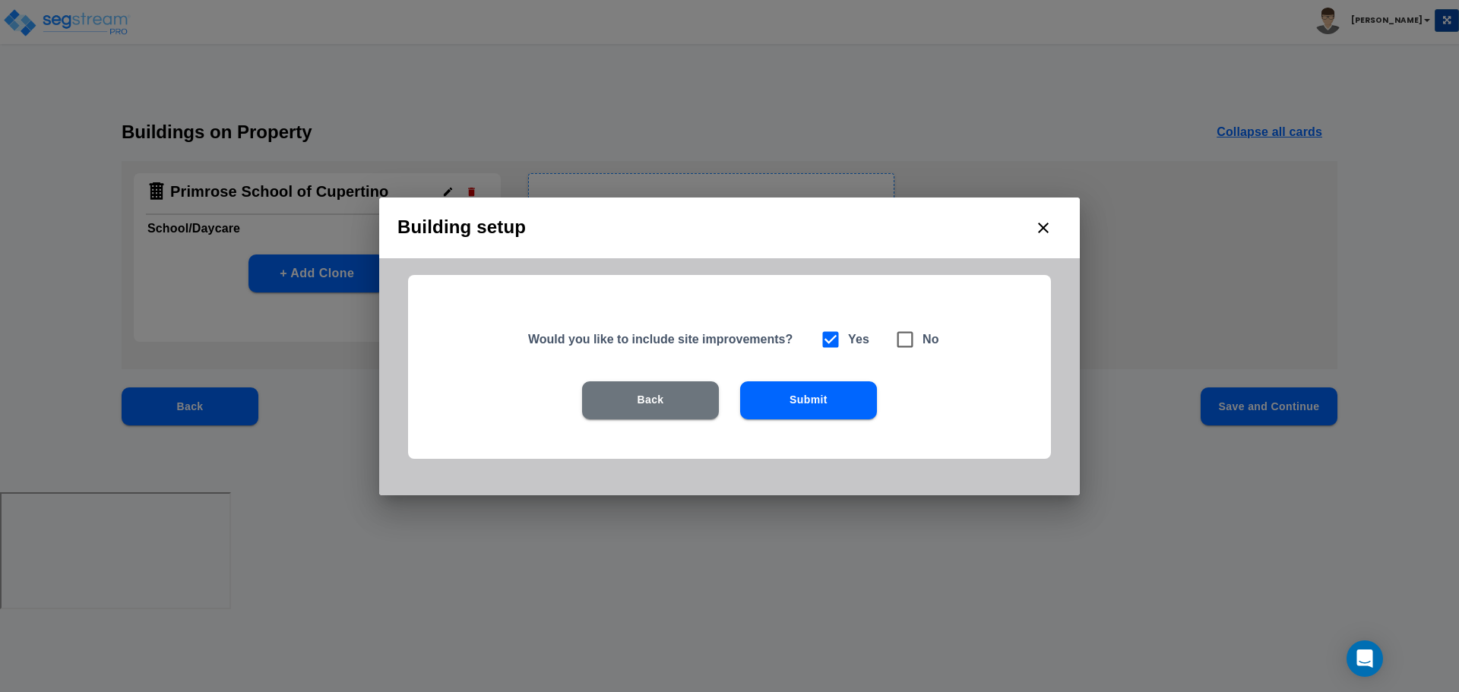
click at [796, 409] on button "Submit" at bounding box center [808, 400] width 137 height 38
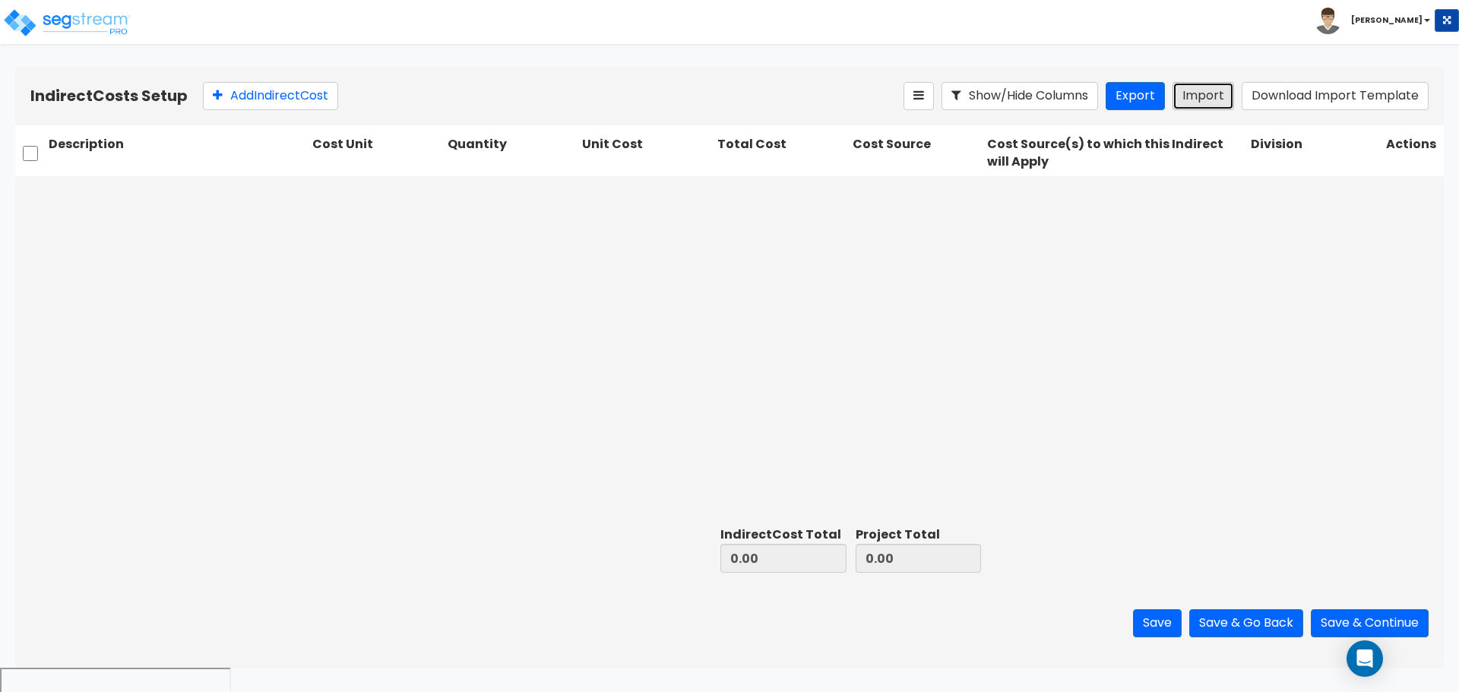
click at [1209, 100] on button "Import" at bounding box center [1203, 96] width 62 height 28
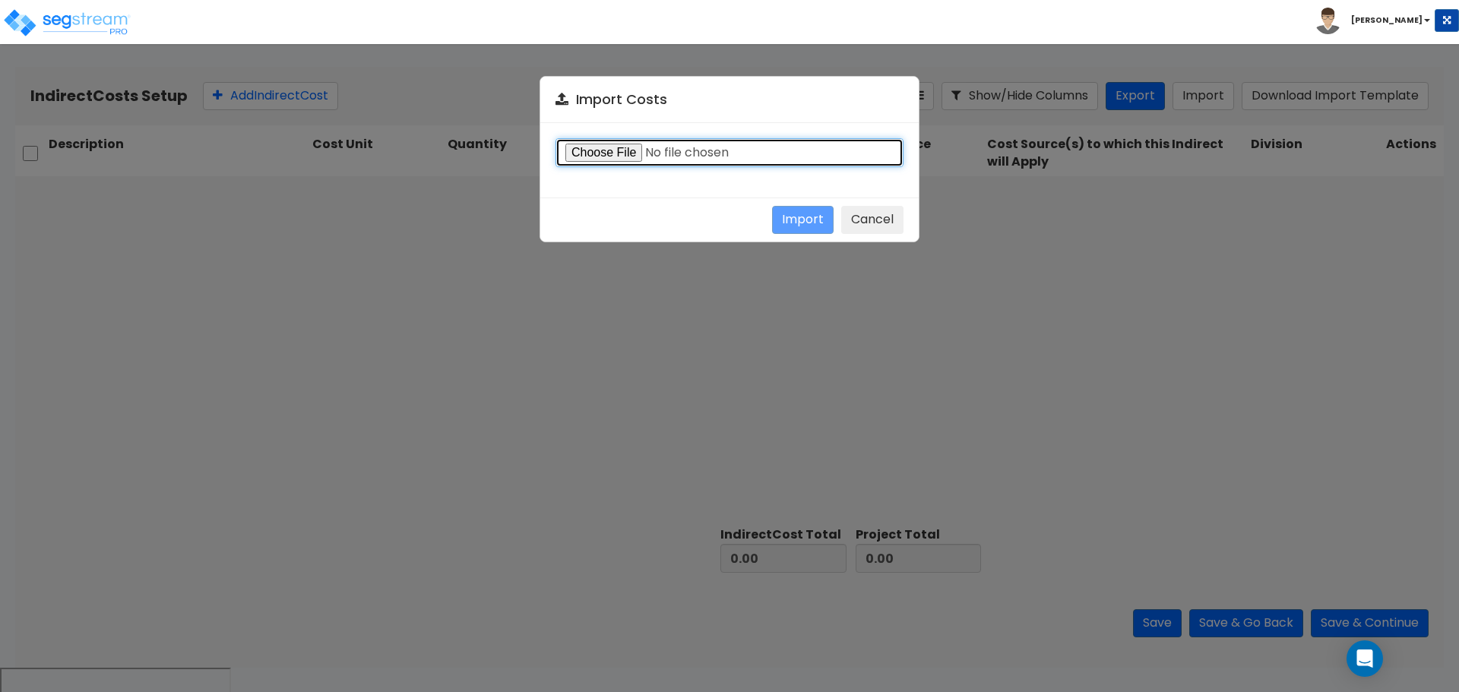
click at [608, 150] on input "file" at bounding box center [729, 152] width 348 height 29
type input "C:\fakepath\Direct costs 36801.csv"
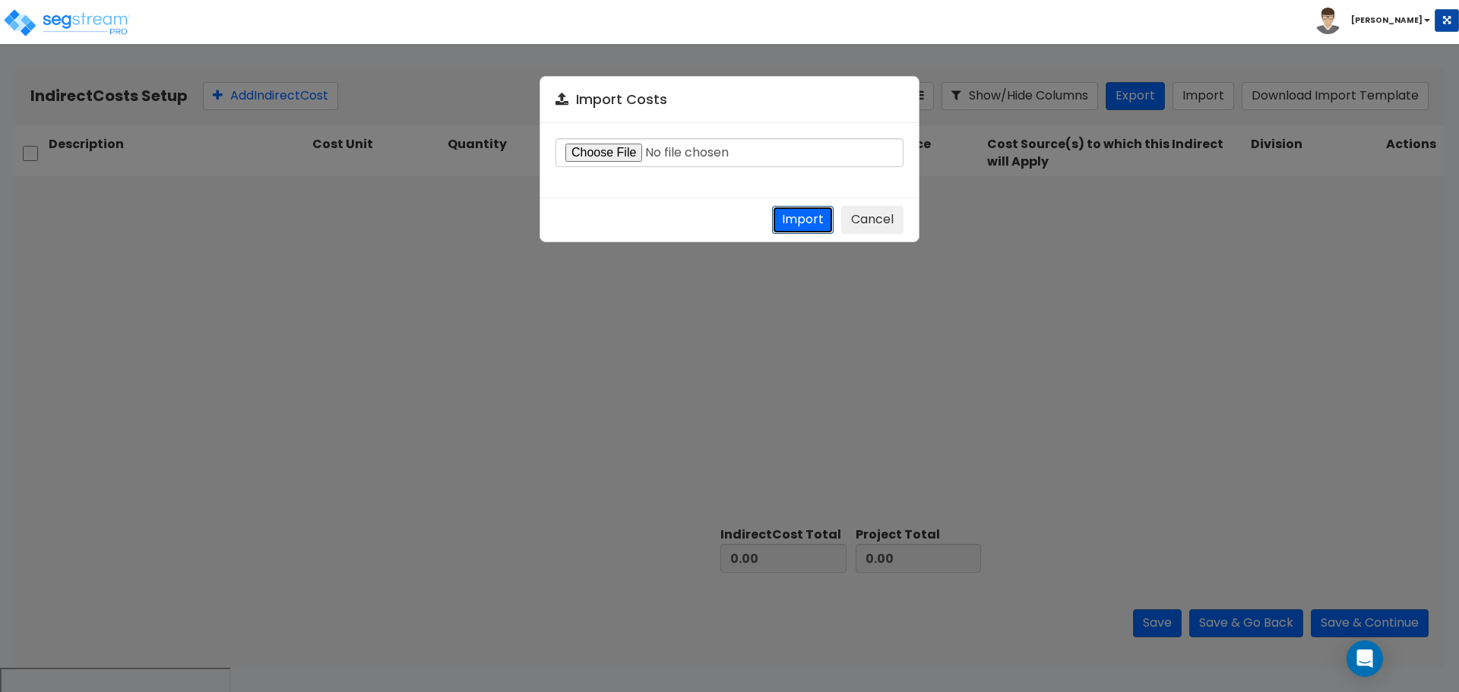
click at [811, 223] on button "Import" at bounding box center [803, 220] width 62 height 28
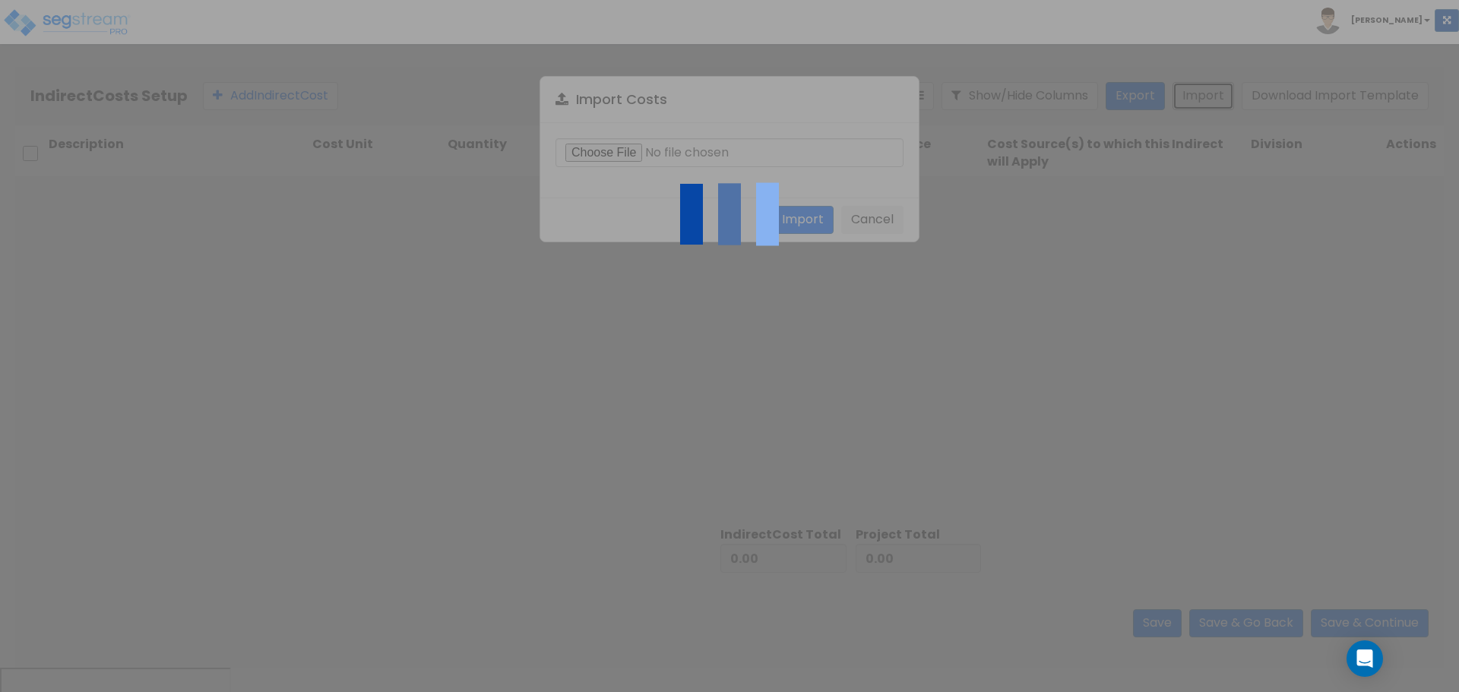
type input "2,871,120.57"
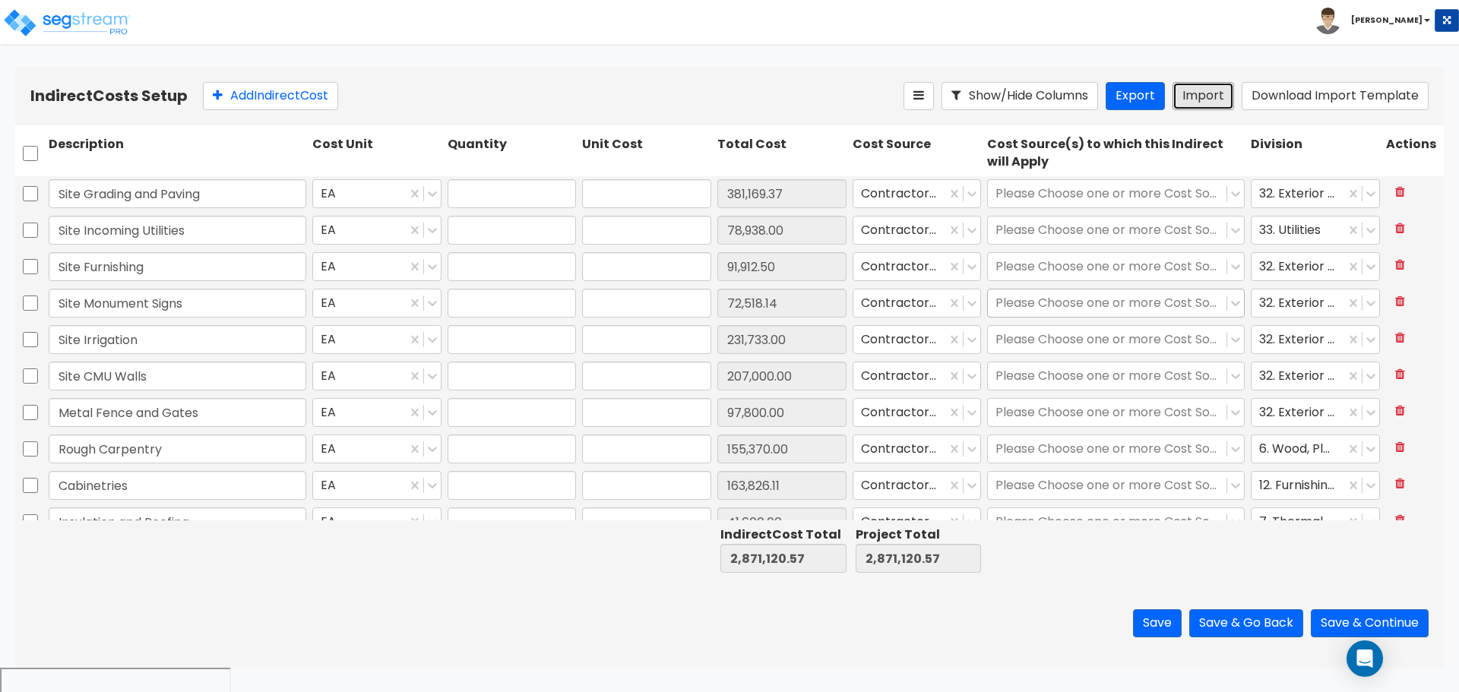
type input "1"
type input "381,169.37"
type input "1"
type input "78,938"
type input "1"
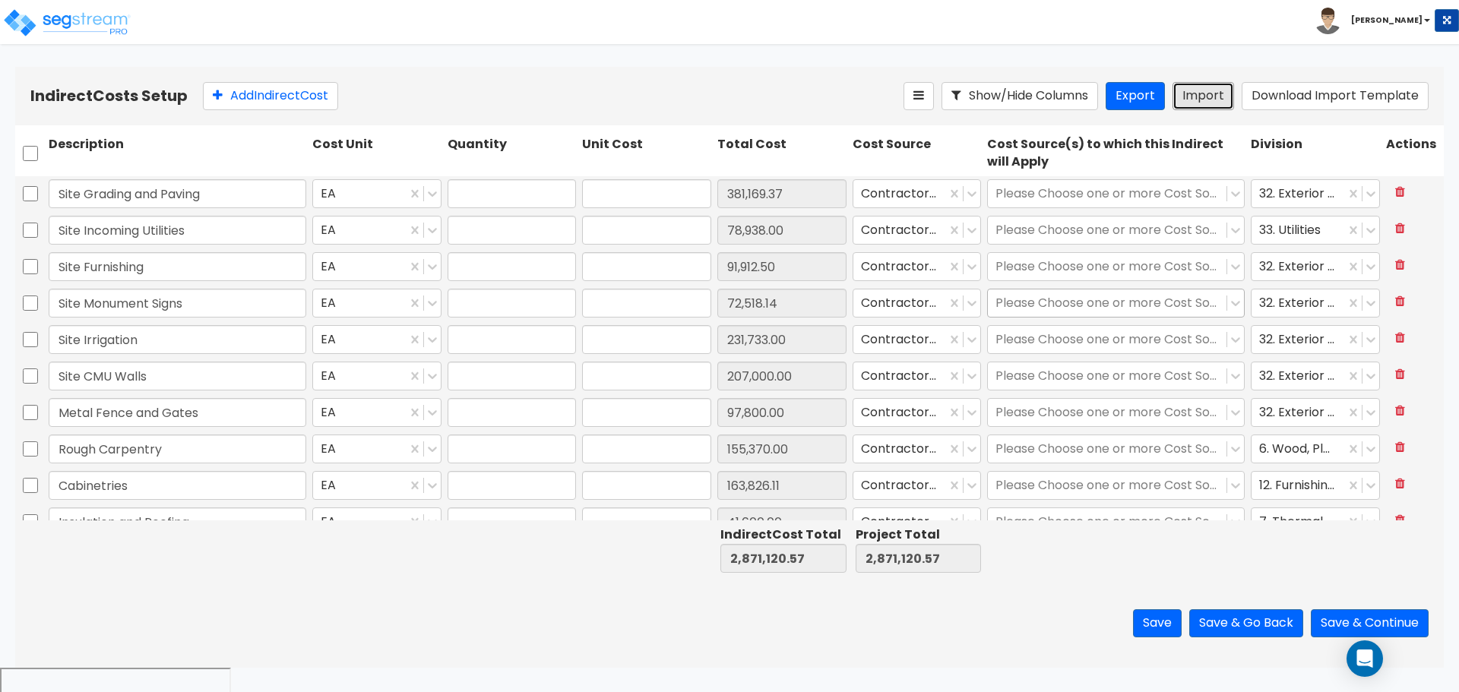
type input "91,912.5"
type input "1"
type input "72,518.14"
type input "1"
type input "231,733"
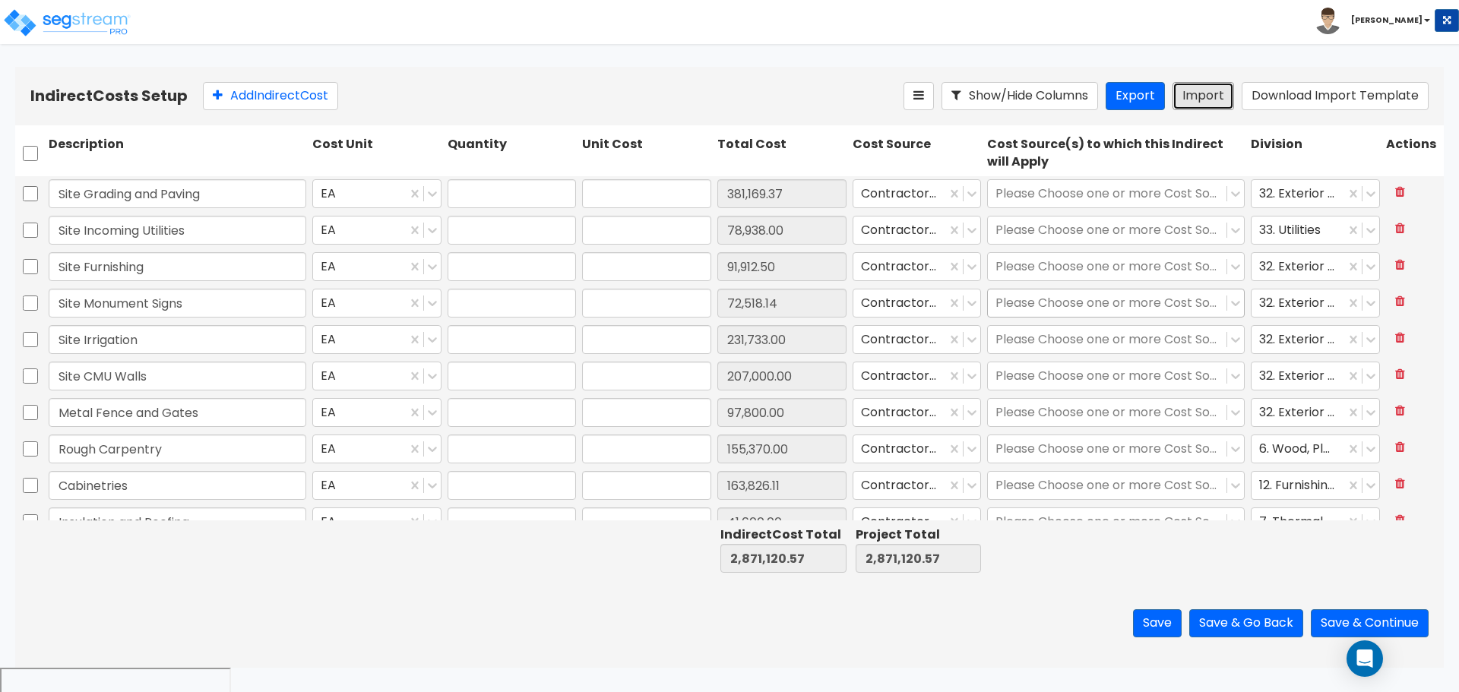
type input "1"
type input "207,000"
type input "1"
type input "97,800"
type input "1"
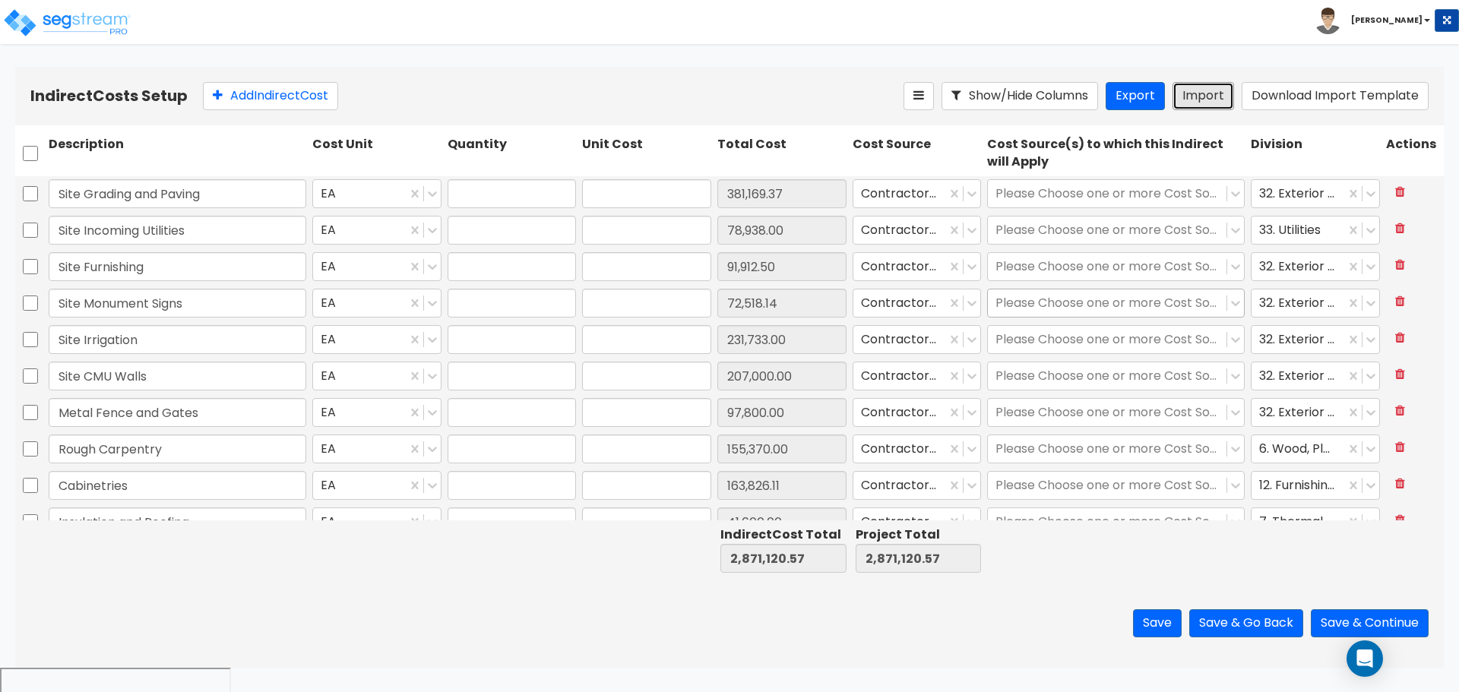
type input "155,370"
type input "1"
type input "163,826.11"
type input "1"
type input "41,600"
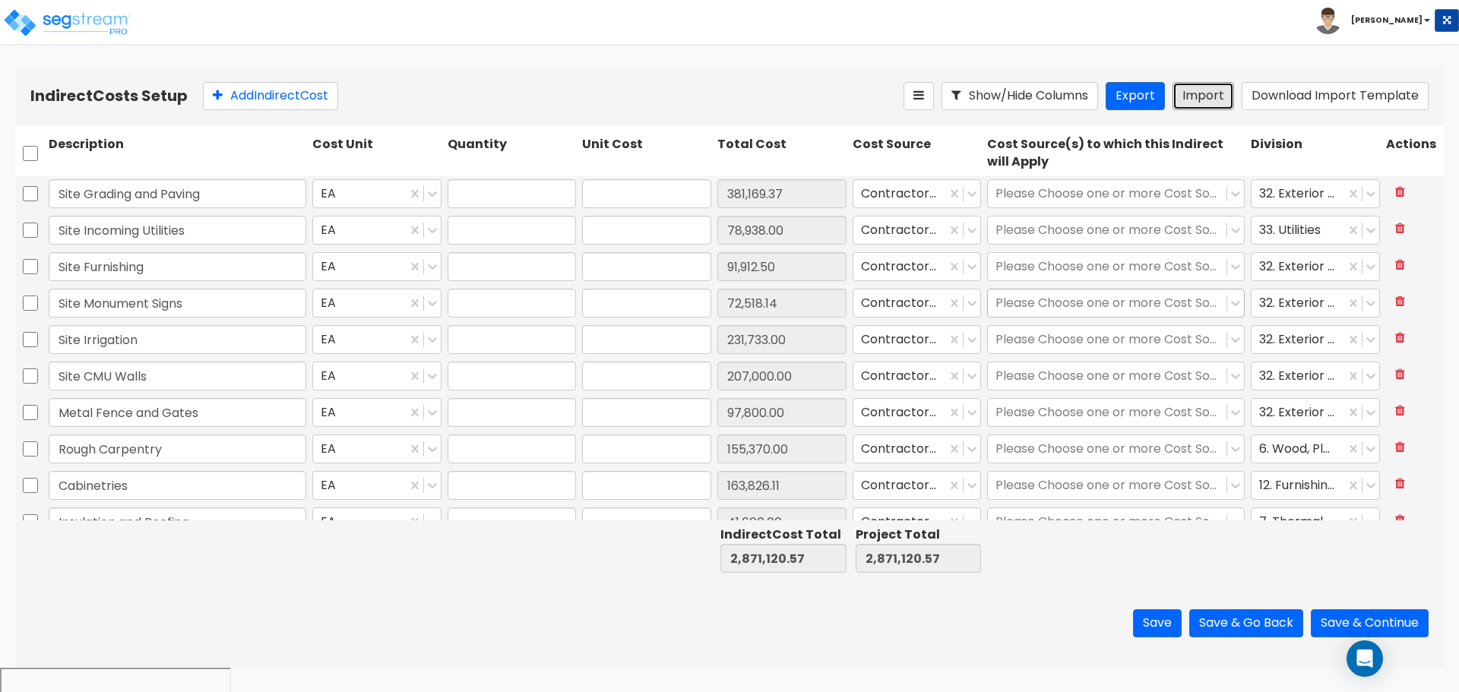
type input "1"
type input "199,244"
type input "1"
type input "22,832"
type input "1"
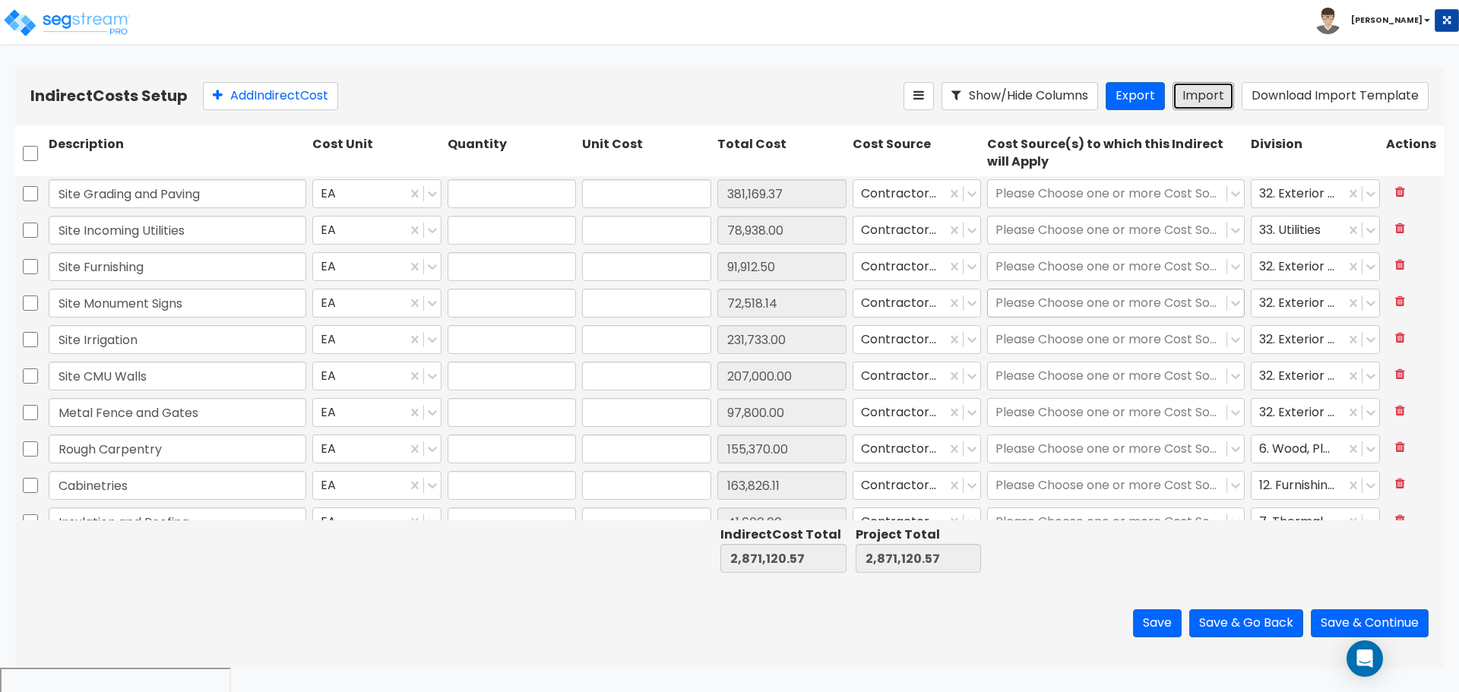
type input "99,604"
type input "1"
type input "5,648"
type input "1"
type input "11,100"
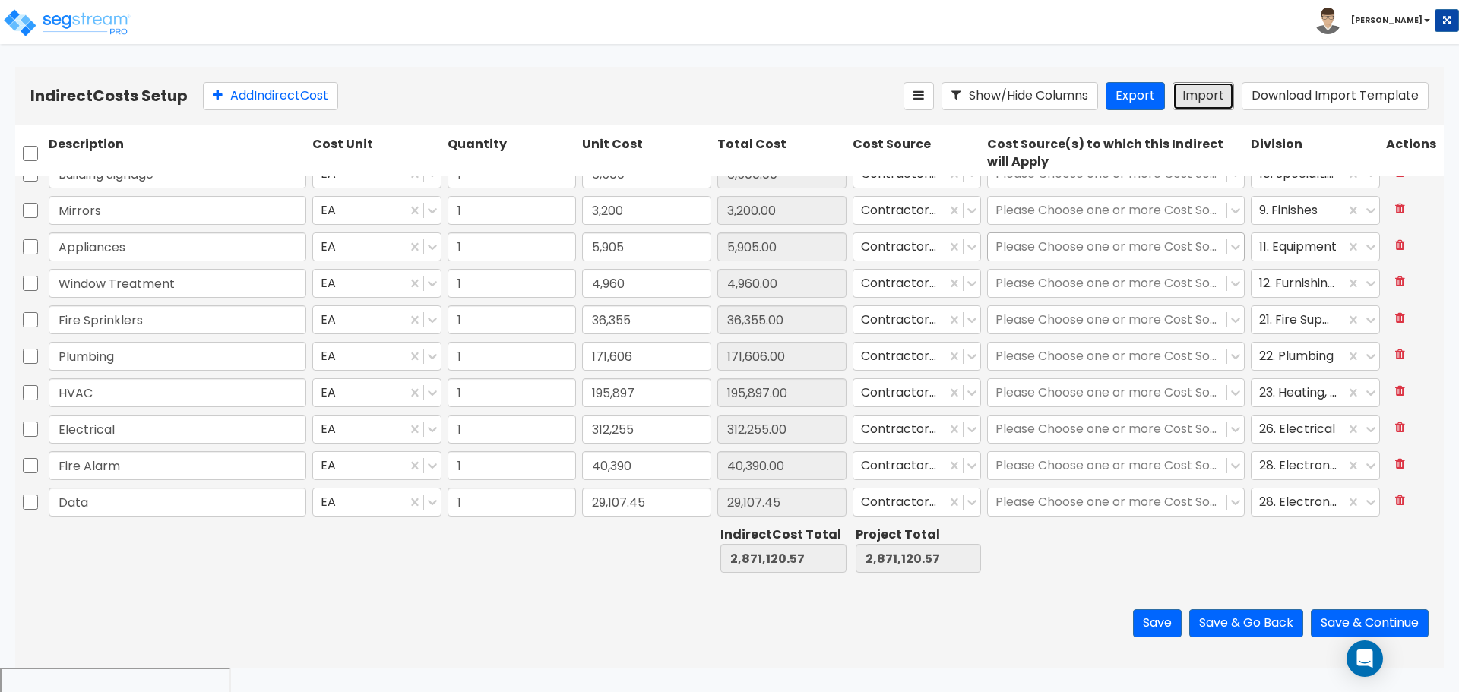
type input "1"
type input "60,250"
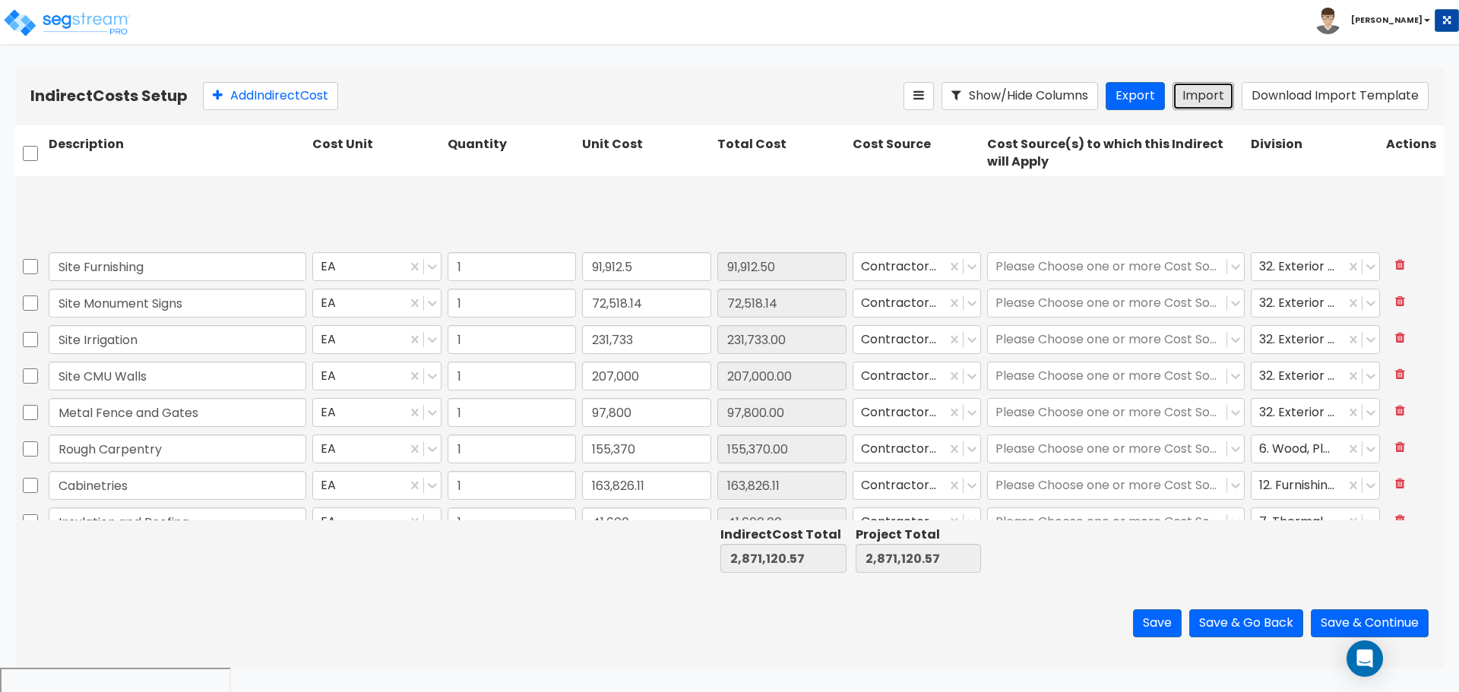
type input "1"
type input "49,800"
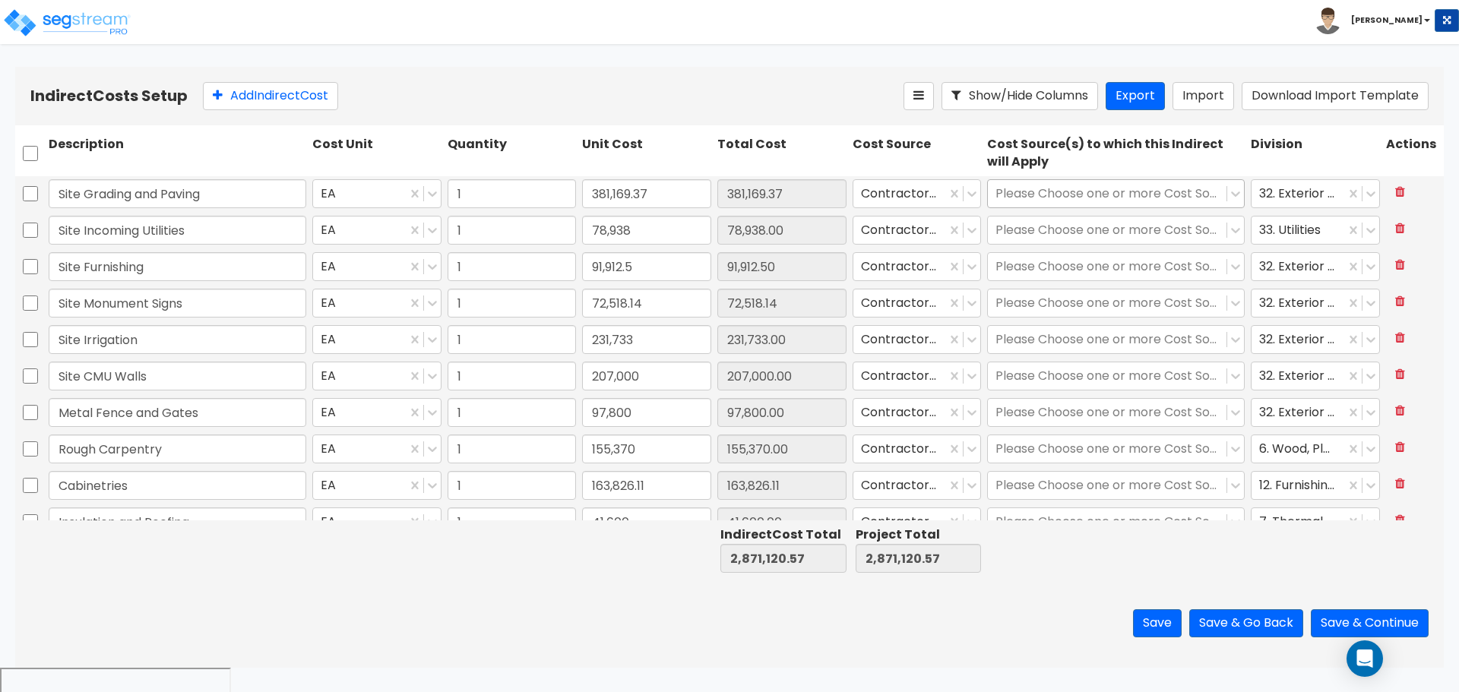
click at [1065, 189] on div at bounding box center [1106, 194] width 223 height 21
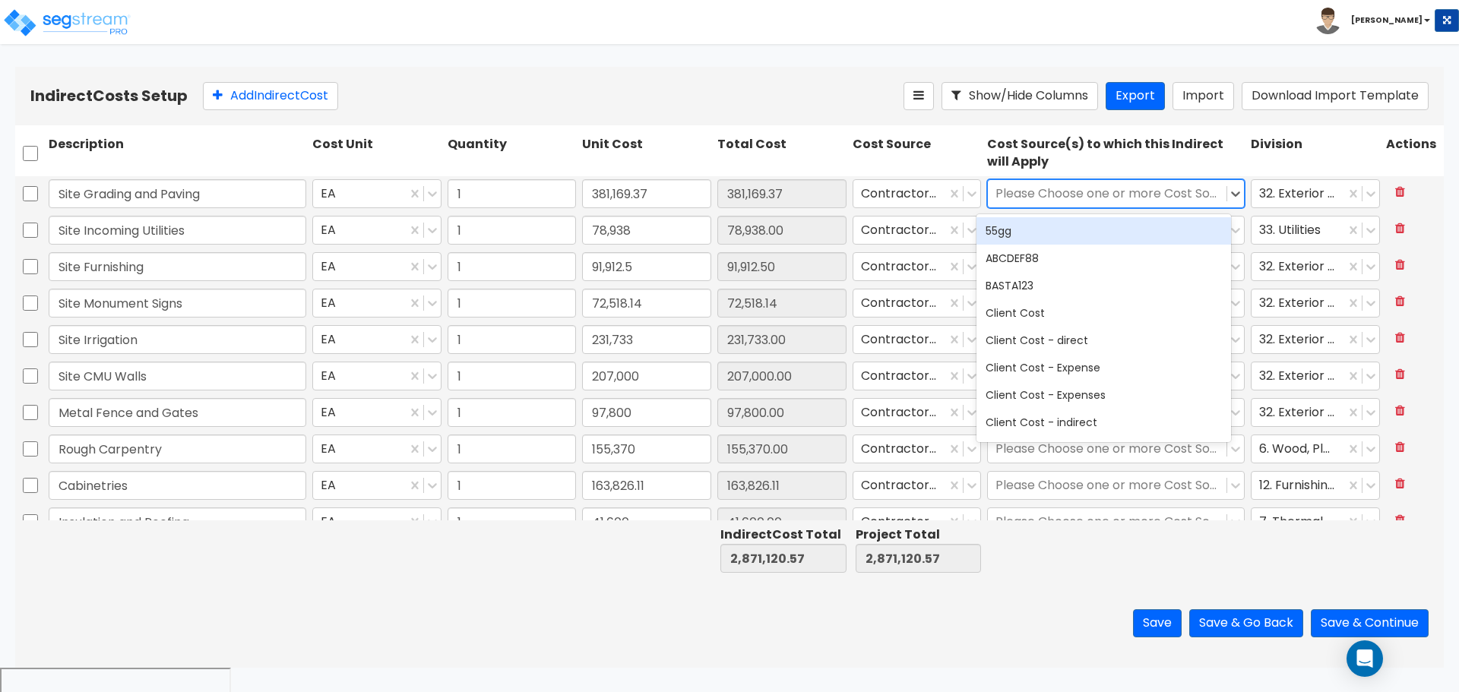
click at [1065, 189] on div at bounding box center [1106, 194] width 223 height 21
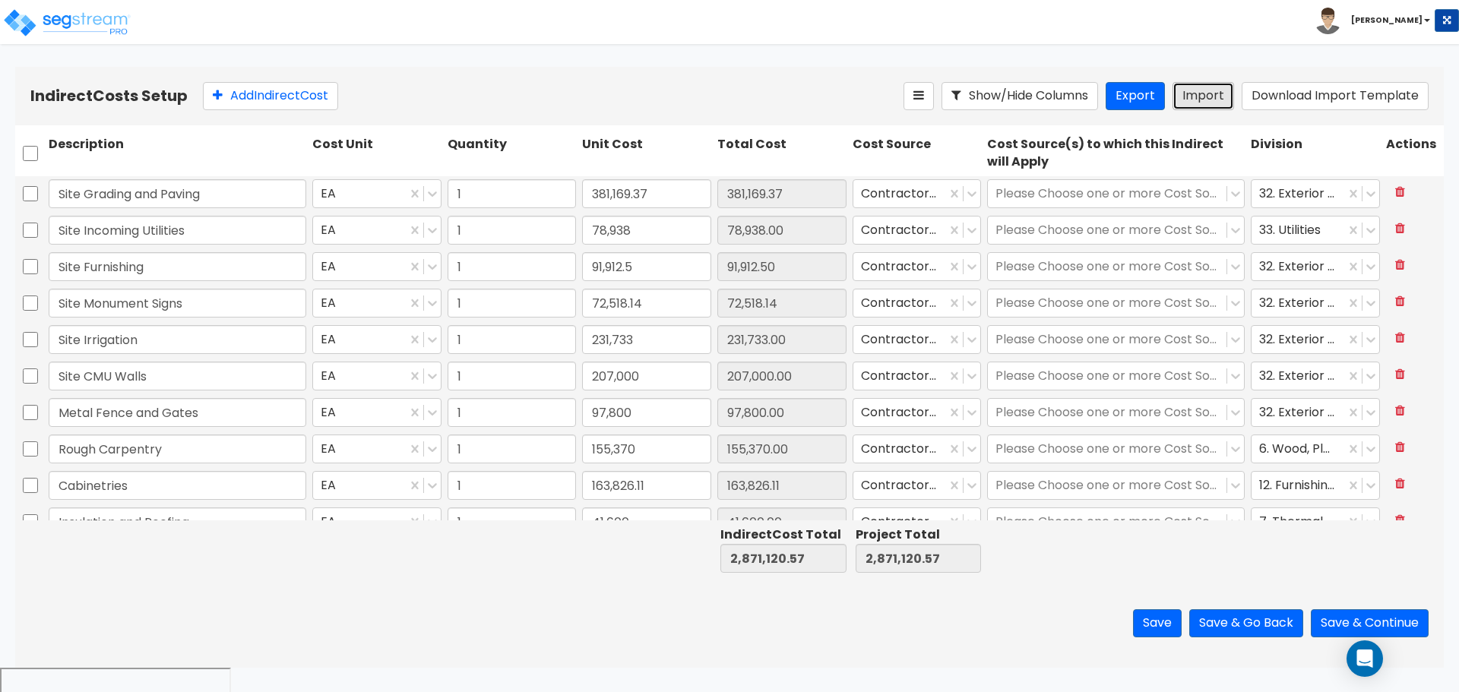
click at [1209, 99] on button "Import" at bounding box center [1203, 96] width 62 height 28
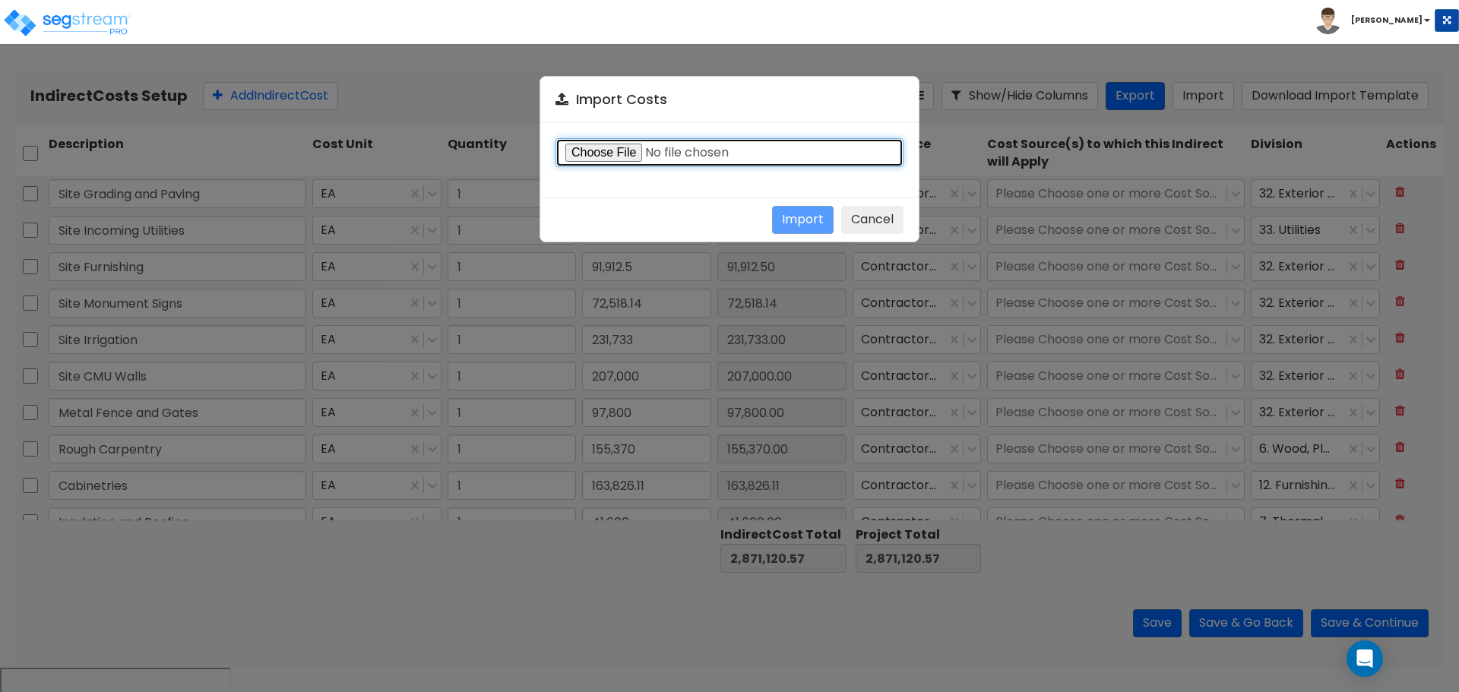
click at [623, 160] on input "file" at bounding box center [729, 152] width 348 height 29
type input "C:\fakepath\Indirect costs 36801.csv"
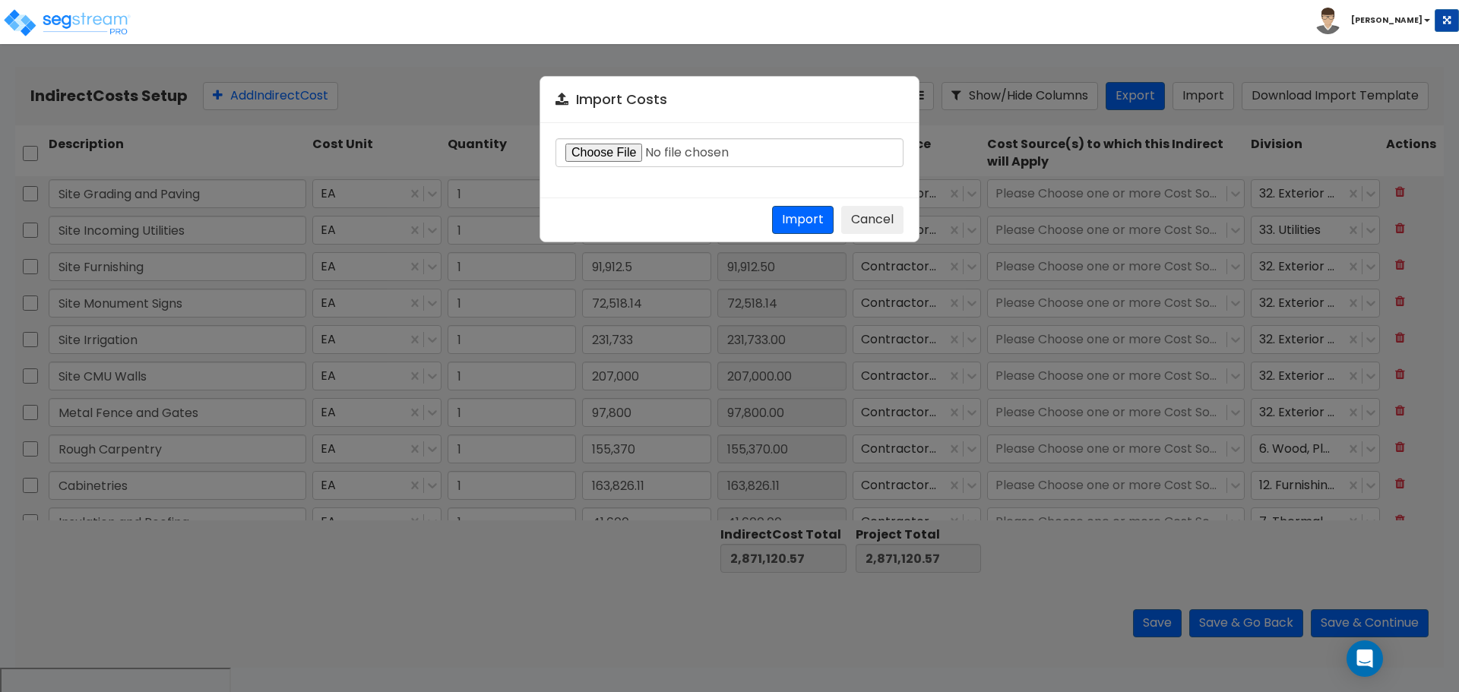
click at [807, 217] on button "Import" at bounding box center [803, 220] width 62 height 28
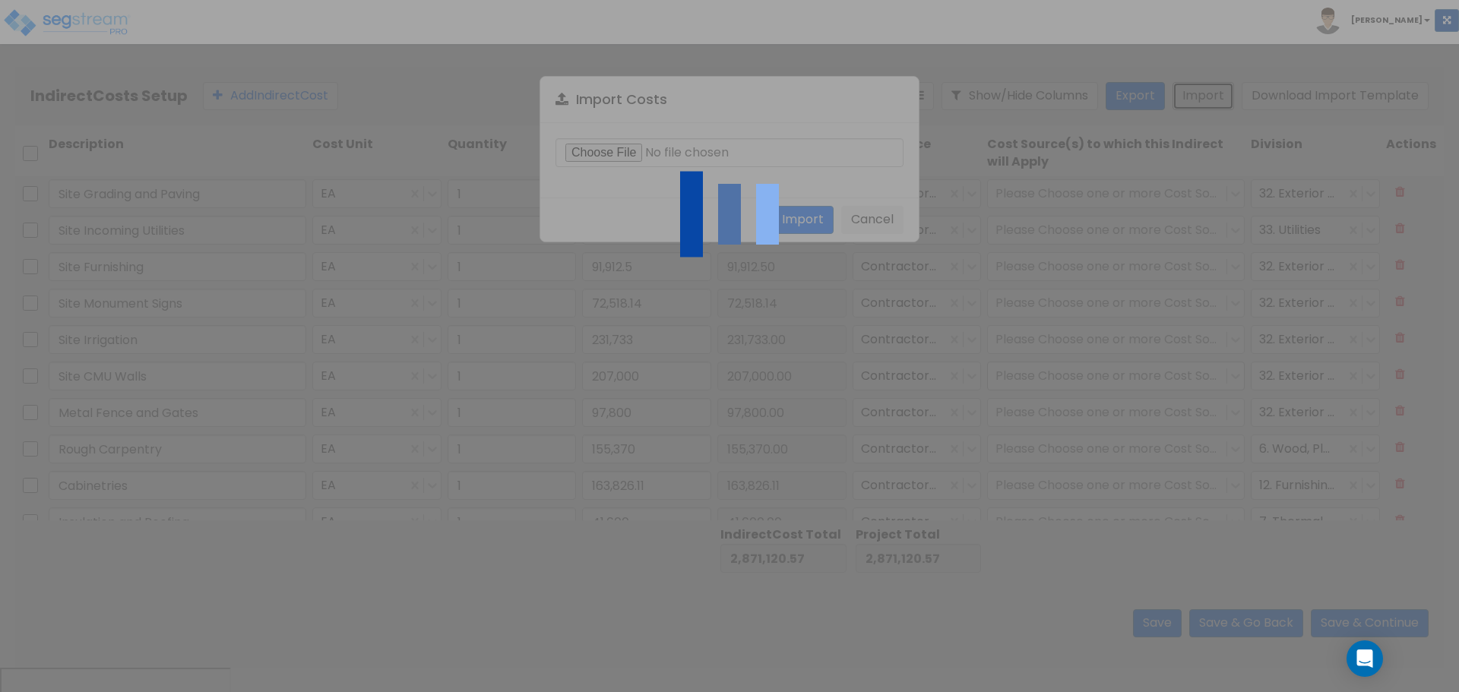
type input "3,461,496.31"
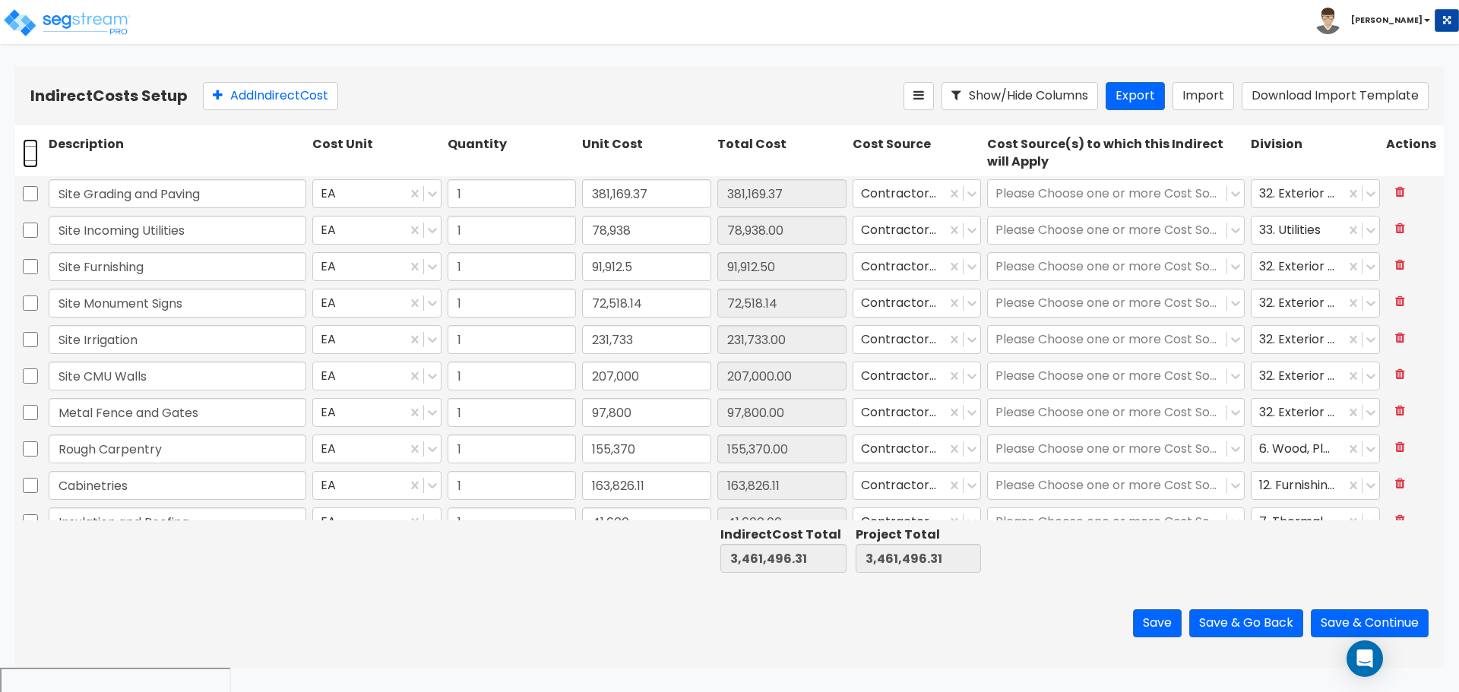
click at [33, 145] on input "checkbox" at bounding box center [30, 153] width 15 height 29
checkbox input "true"
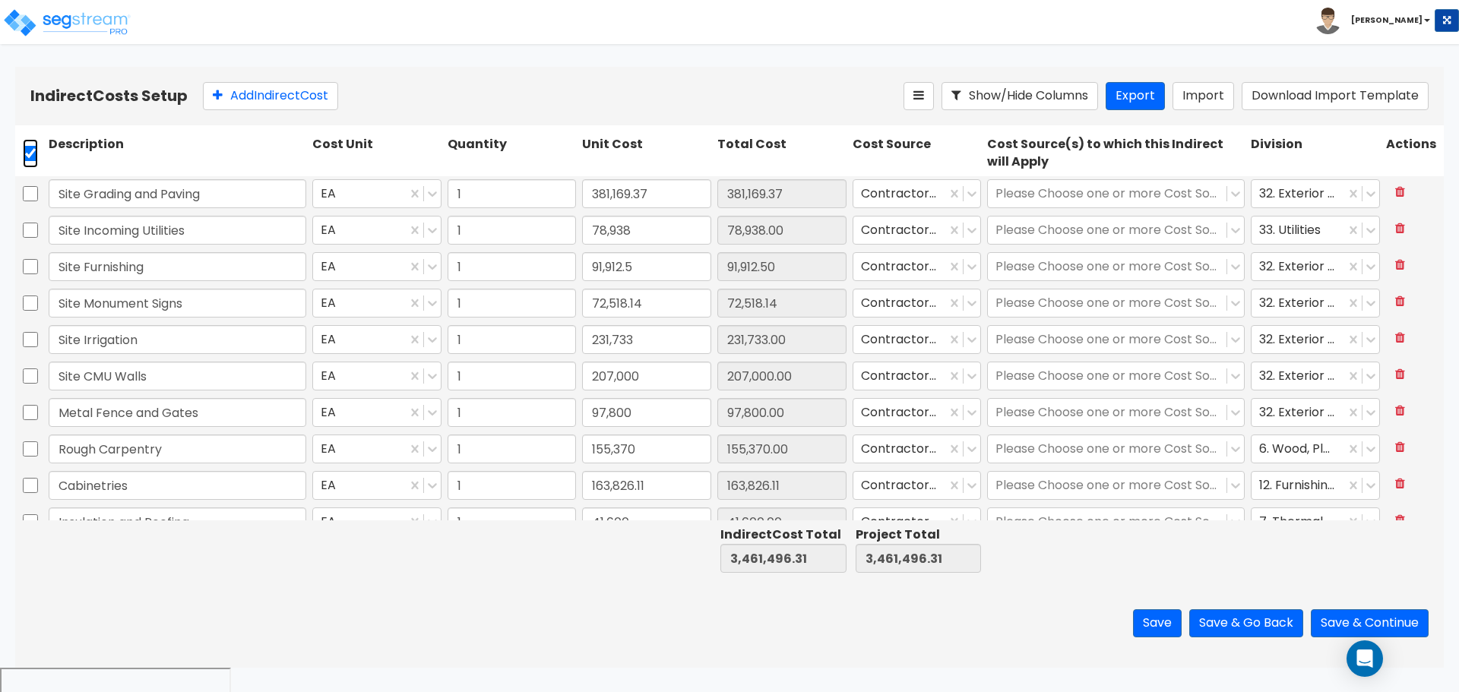
checkbox input "true"
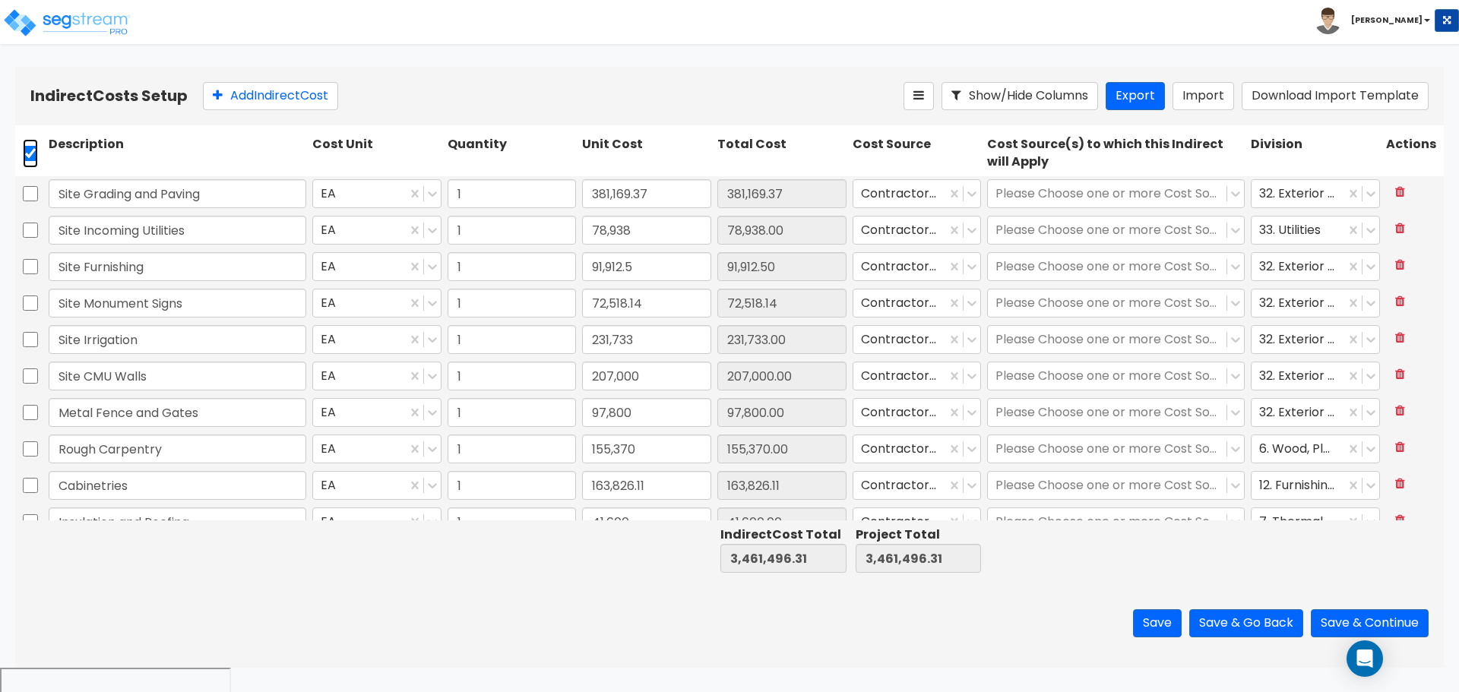
checkbox input "true"
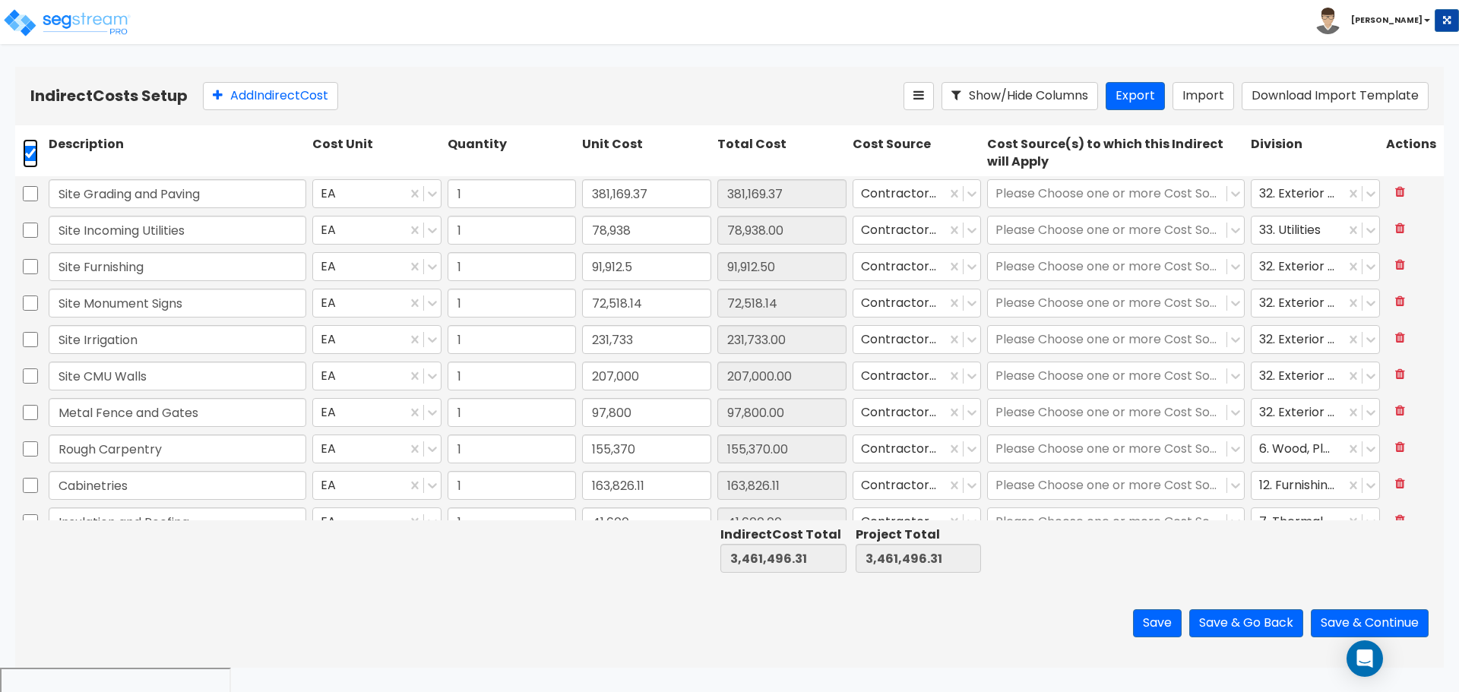
checkbox input "true"
click at [390, 102] on div "Add Indirect Cost" at bounding box center [553, 96] width 700 height 28
click at [387, 98] on div "Add Indirect Cost" at bounding box center [553, 96] width 700 height 28
click at [381, 96] on icon at bounding box center [374, 95] width 12 height 15
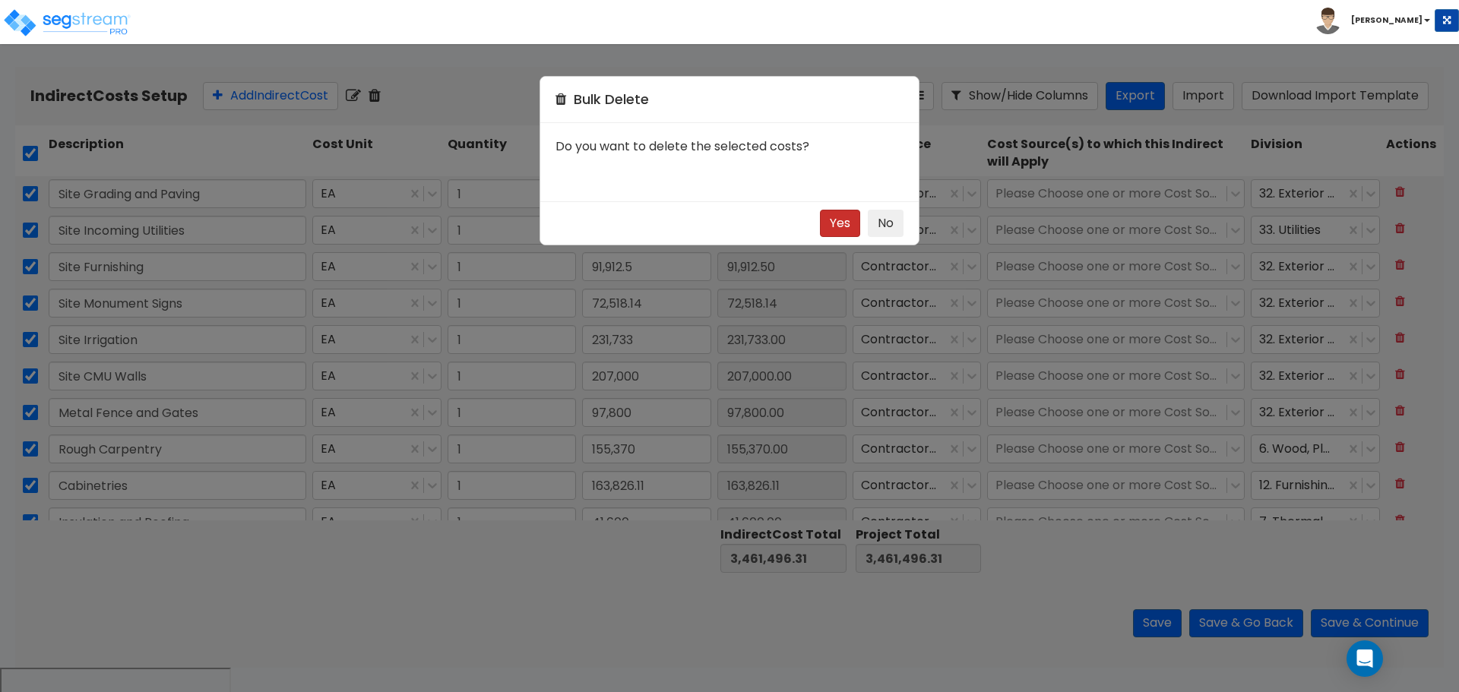
click at [833, 231] on button "Yes" at bounding box center [840, 224] width 40 height 28
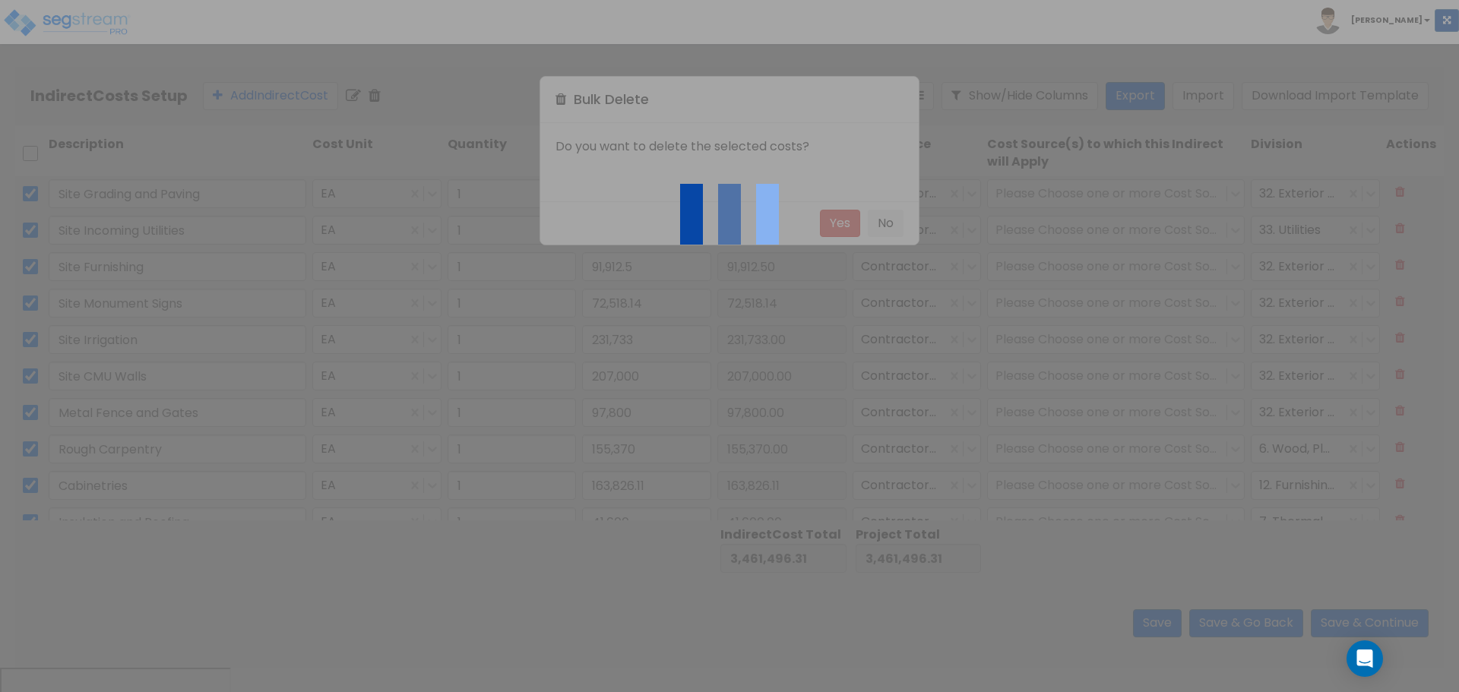
type input "0.00"
checkbox input "false"
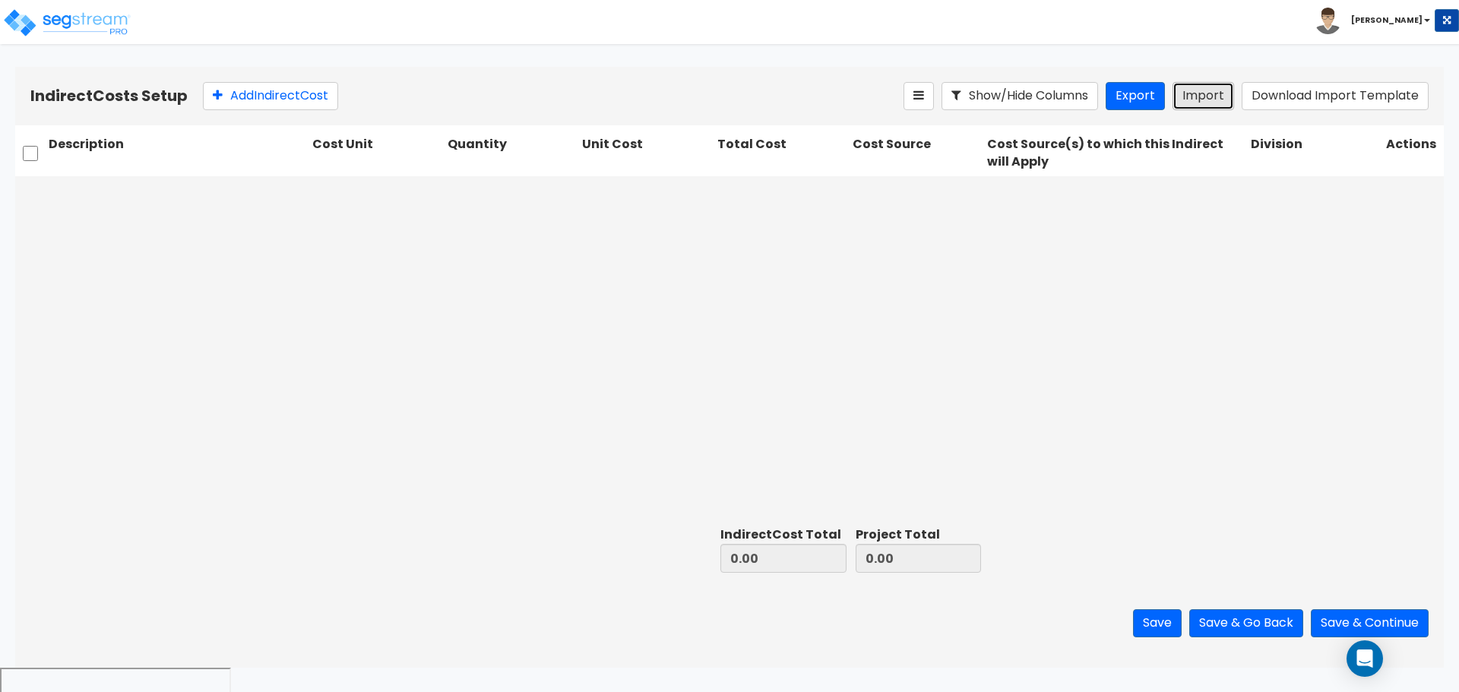
click at [1223, 84] on button "Import" at bounding box center [1203, 96] width 62 height 28
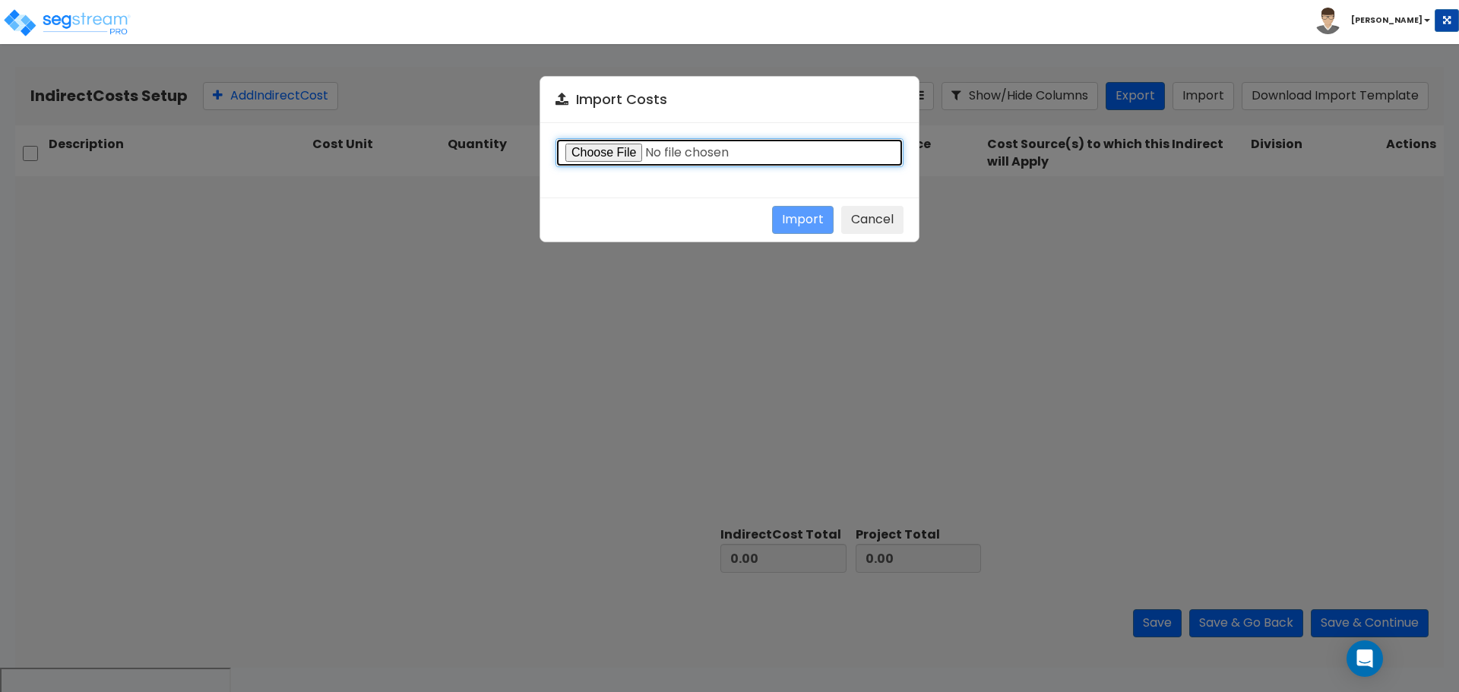
click at [608, 155] on input "file" at bounding box center [729, 152] width 348 height 29
type input "C:\fakepath\Indirect costs 36801.csv"
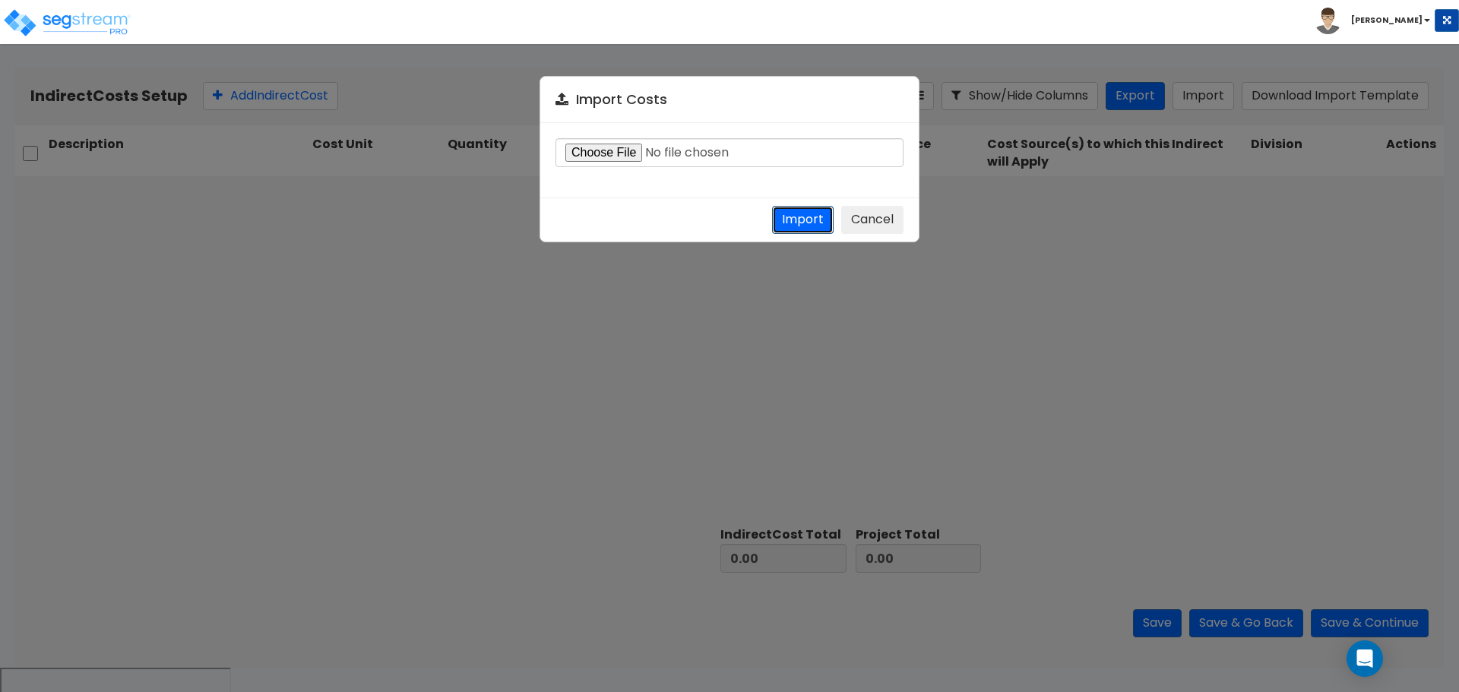
click at [804, 210] on button "Import" at bounding box center [803, 220] width 62 height 28
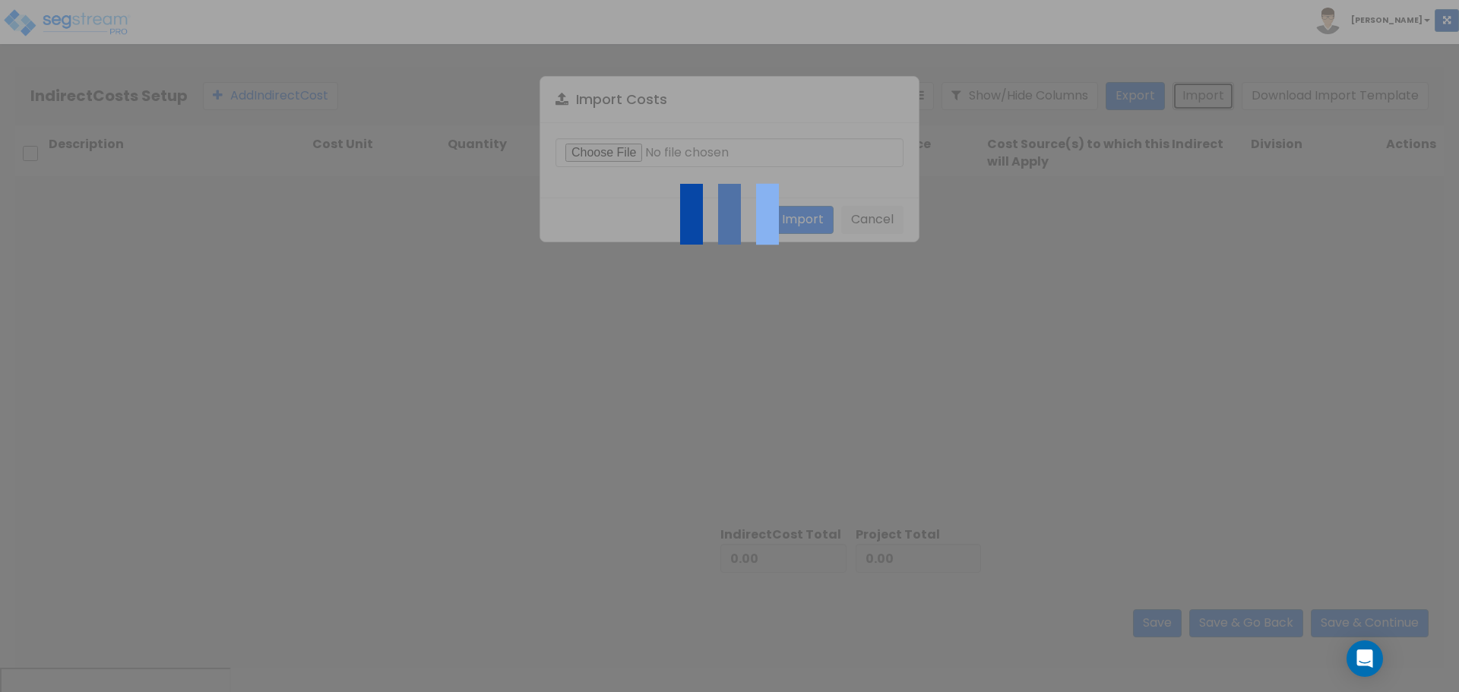
type input "590,375.74"
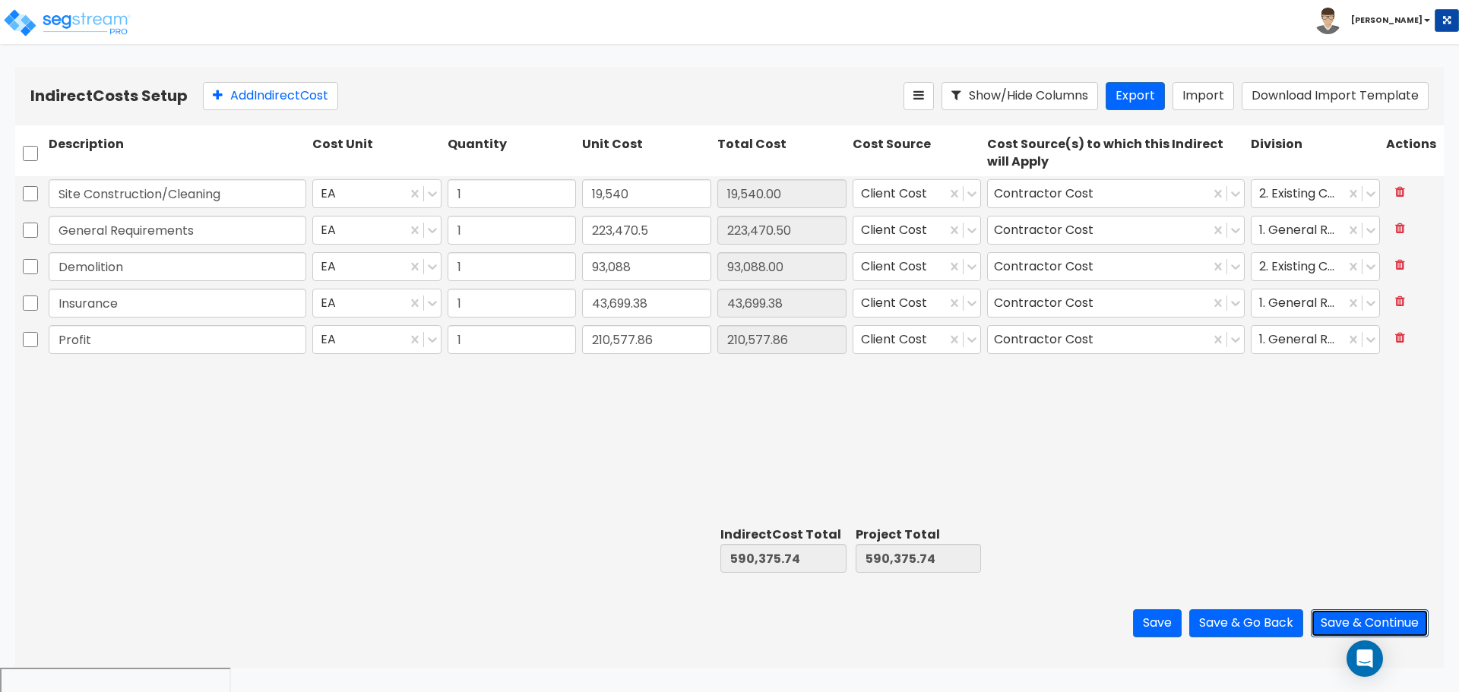
click at [1340, 623] on button "Save & Continue" at bounding box center [1369, 623] width 118 height 28
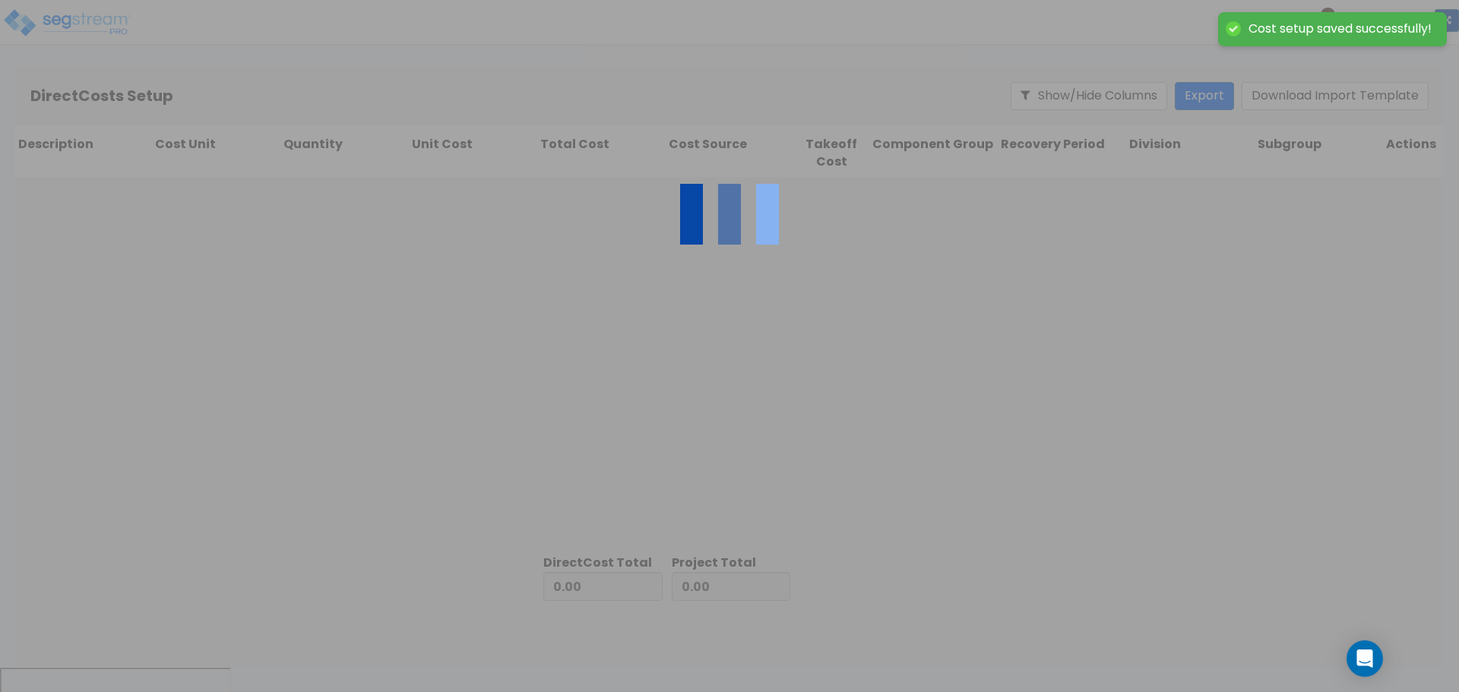
type input "590,375.74"
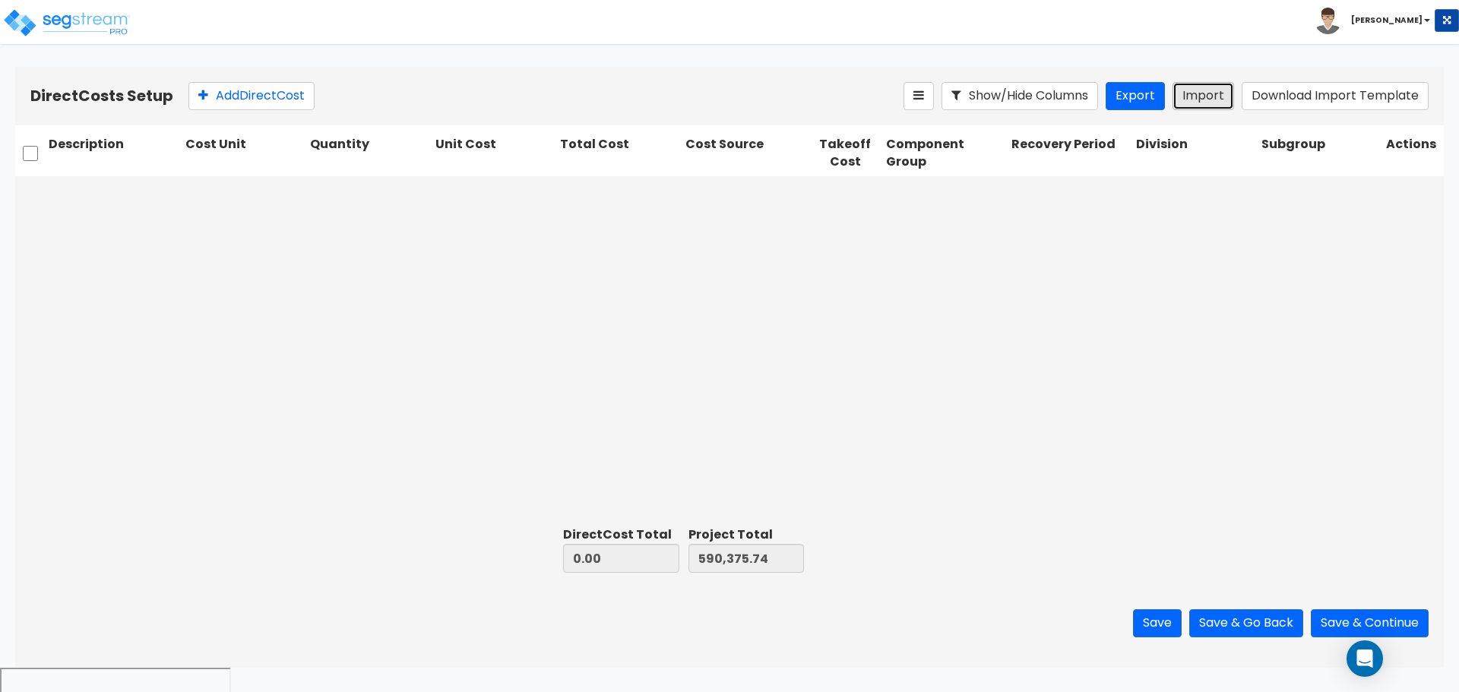
click at [1203, 95] on button "Import" at bounding box center [1203, 96] width 62 height 28
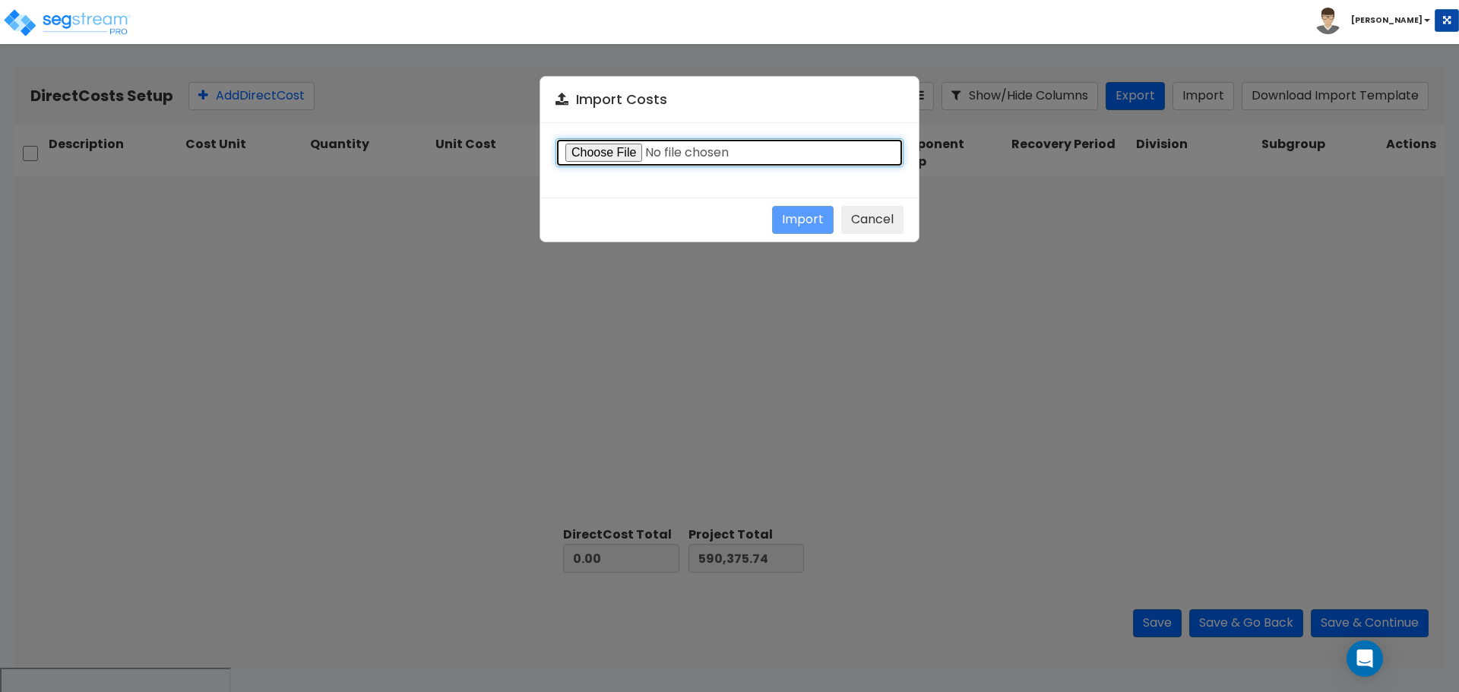
click at [631, 152] on input "file" at bounding box center [729, 152] width 348 height 29
type input "C:\fakepath\Direct costs 36801.csv"
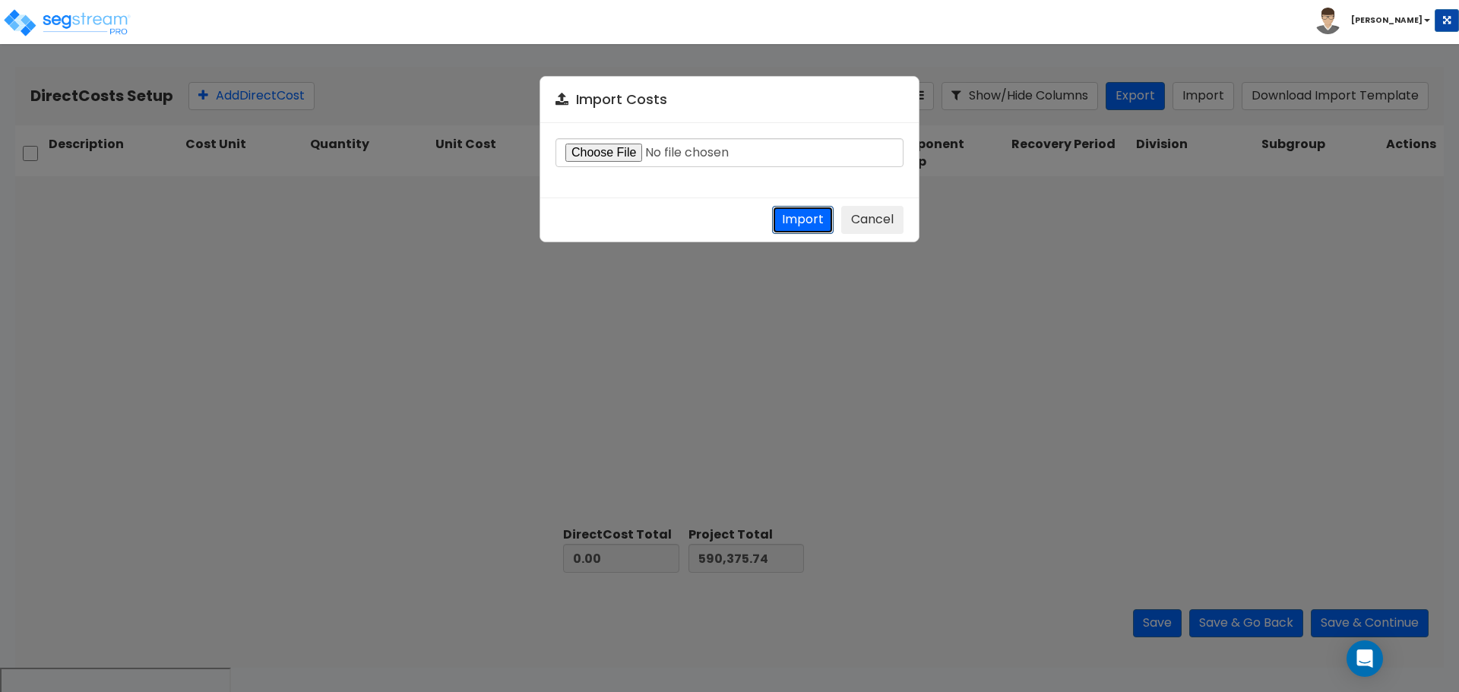
click at [814, 226] on button "Import" at bounding box center [803, 220] width 62 height 28
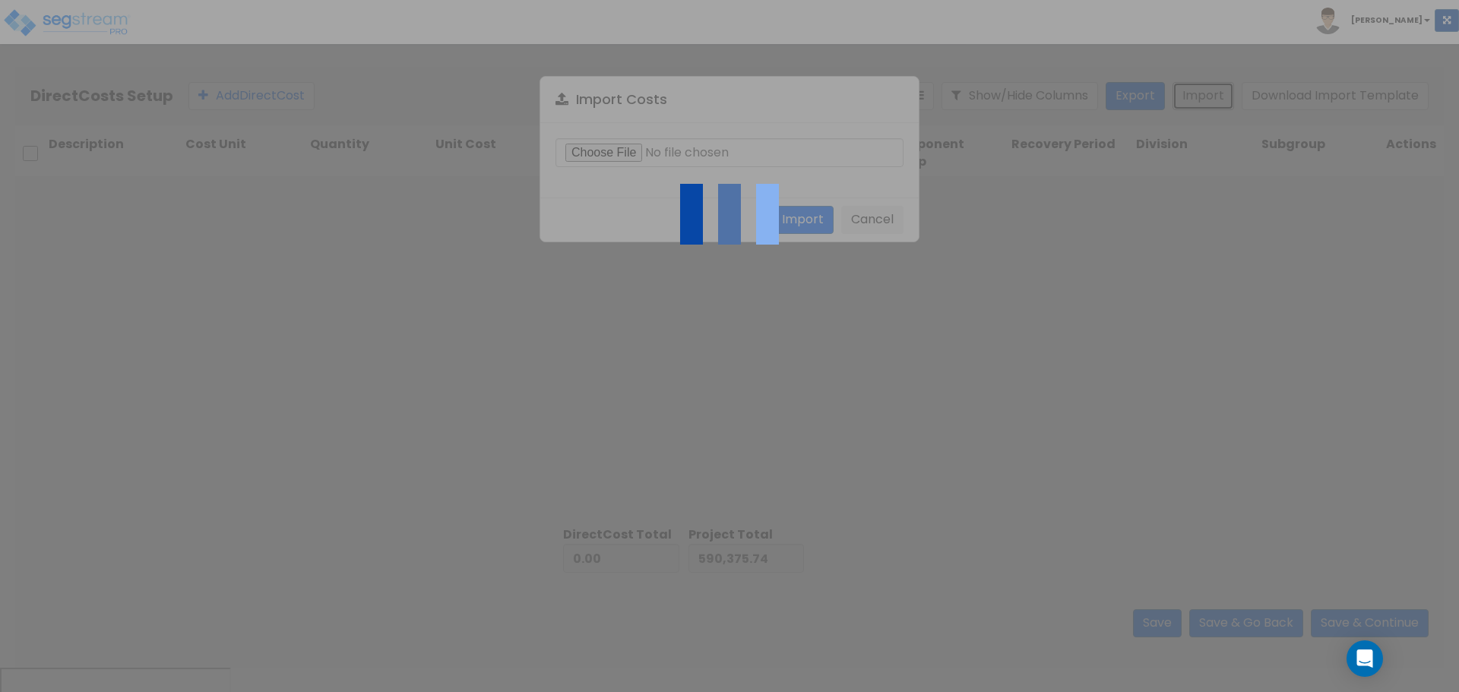
type input "2,871,120.57"
type input "3,461,496.31"
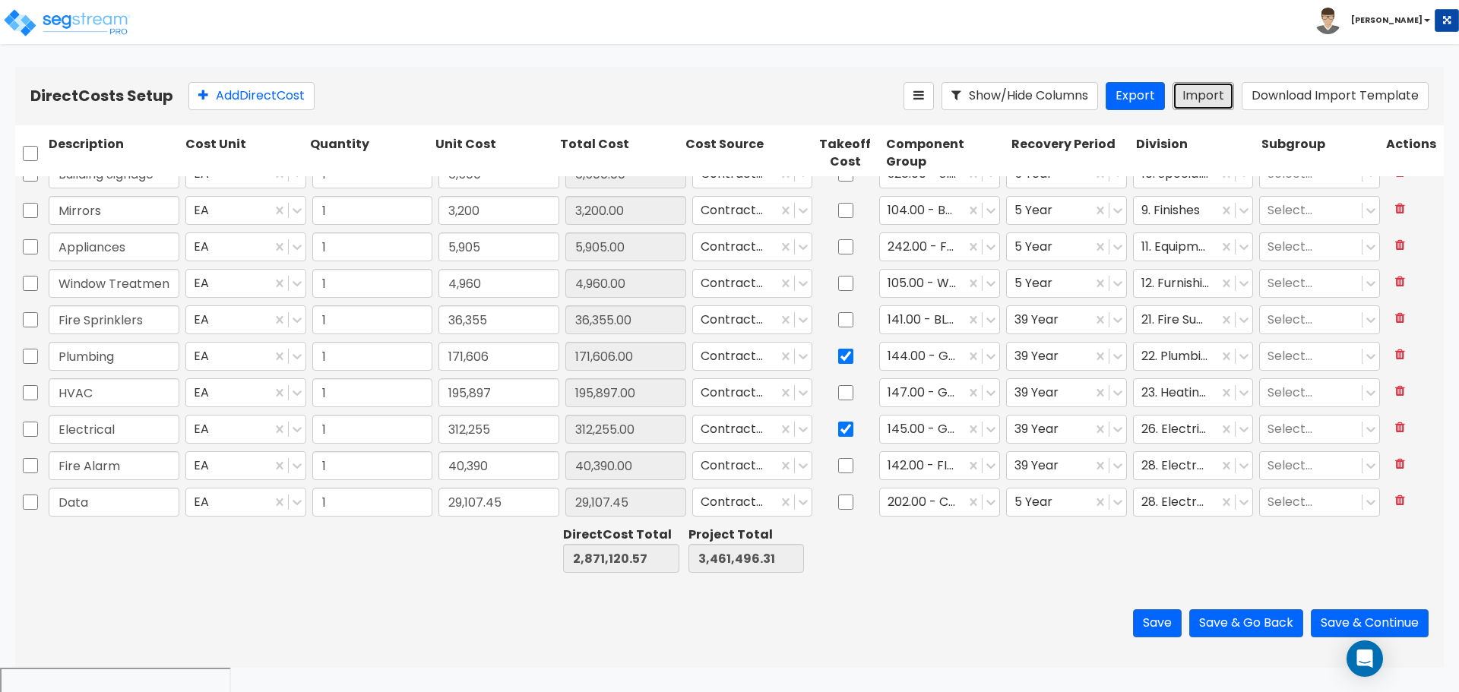
type input "1"
type input "94,600"
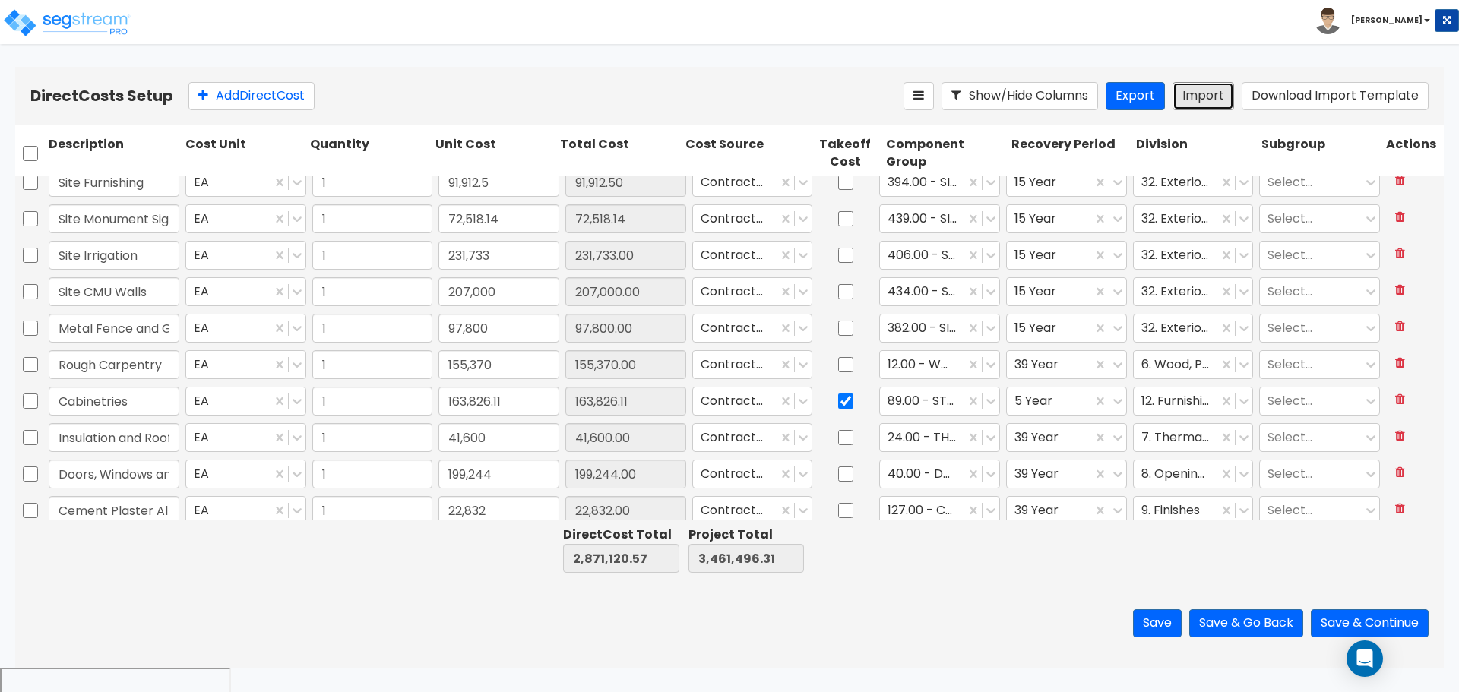
type input "1"
type input "381,169.37"
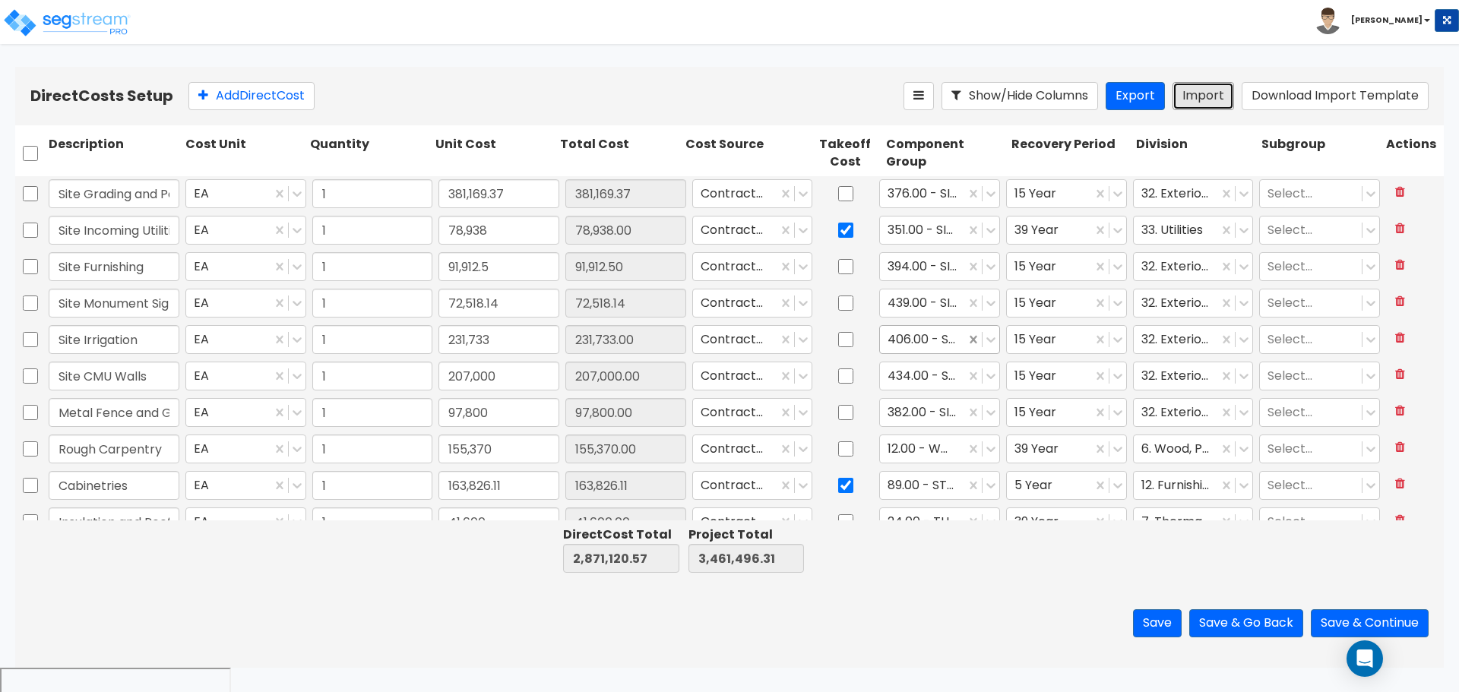
type input "1"
type input "11,100"
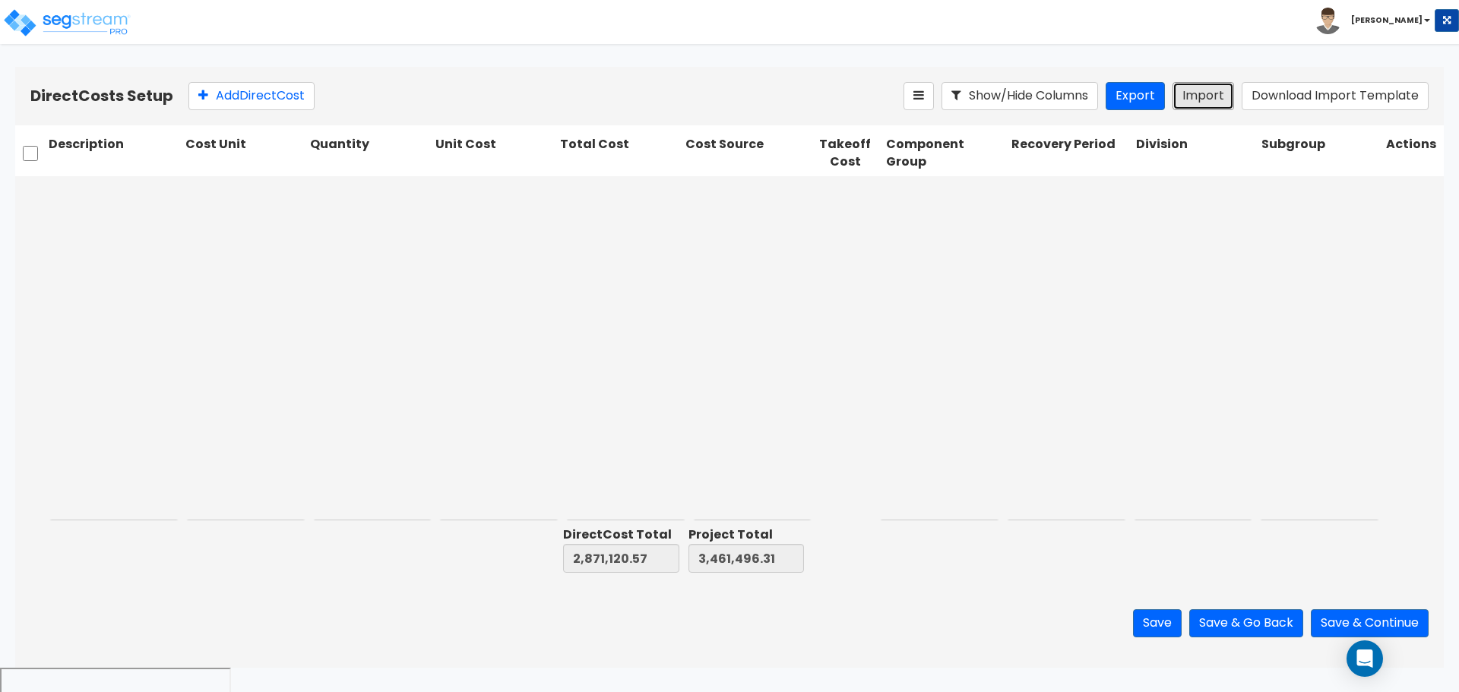
type input "1"
type input "195,897"
type input "1"
type input "312,255"
type input "1"
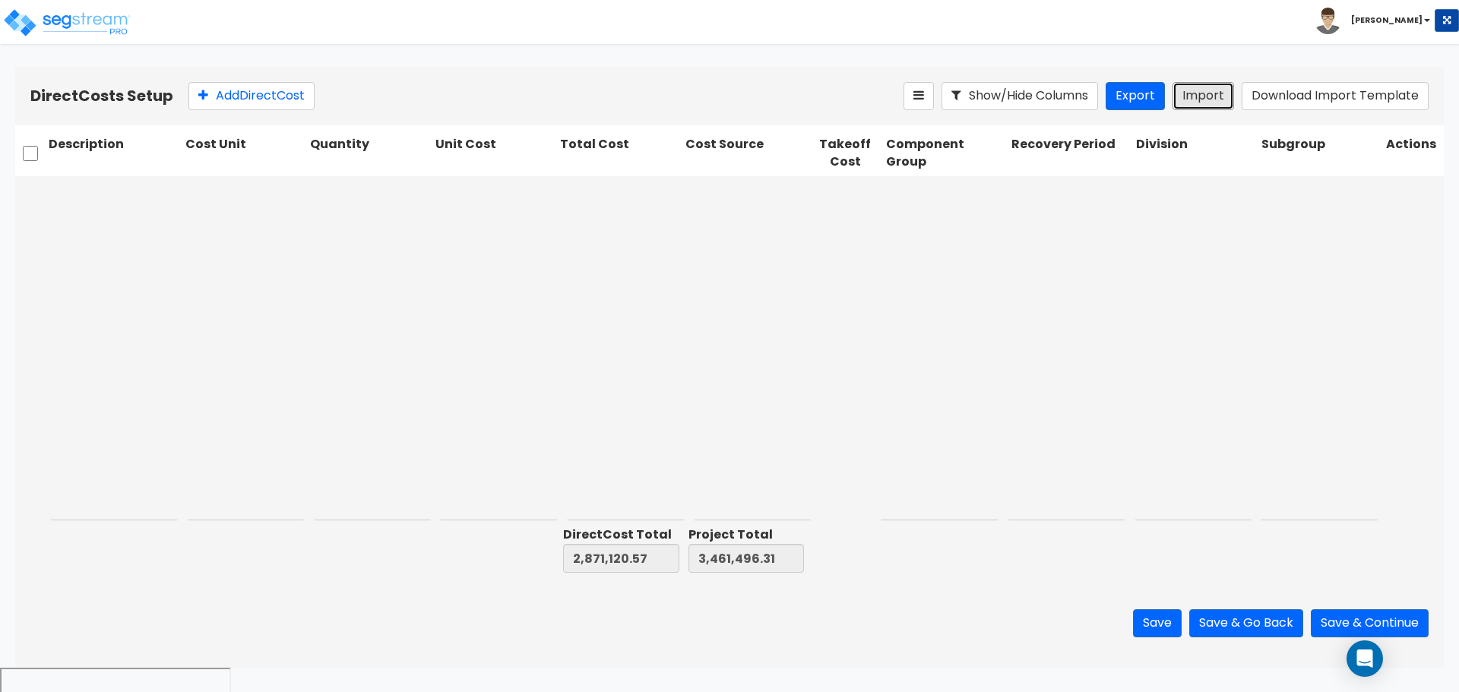
type input "40,390"
type input "1"
type input "29,107.45"
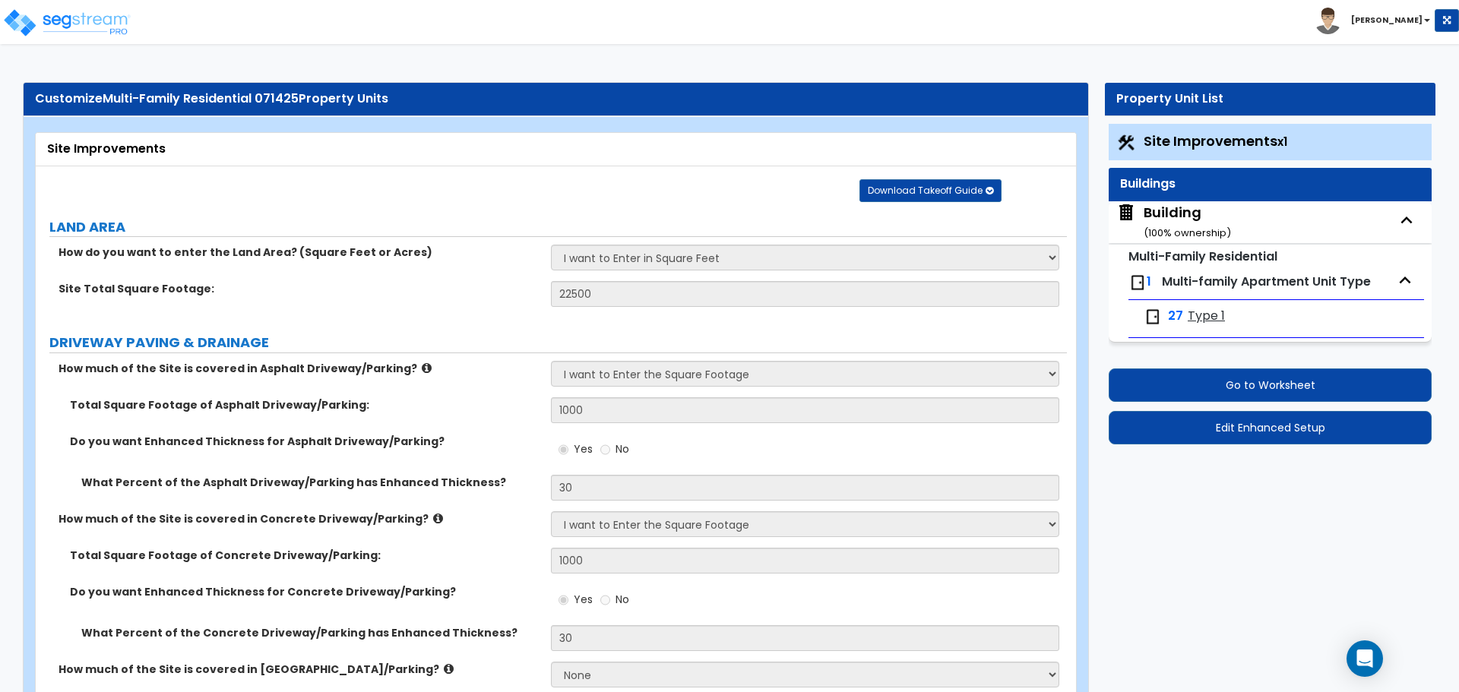
select select "2"
select select "1"
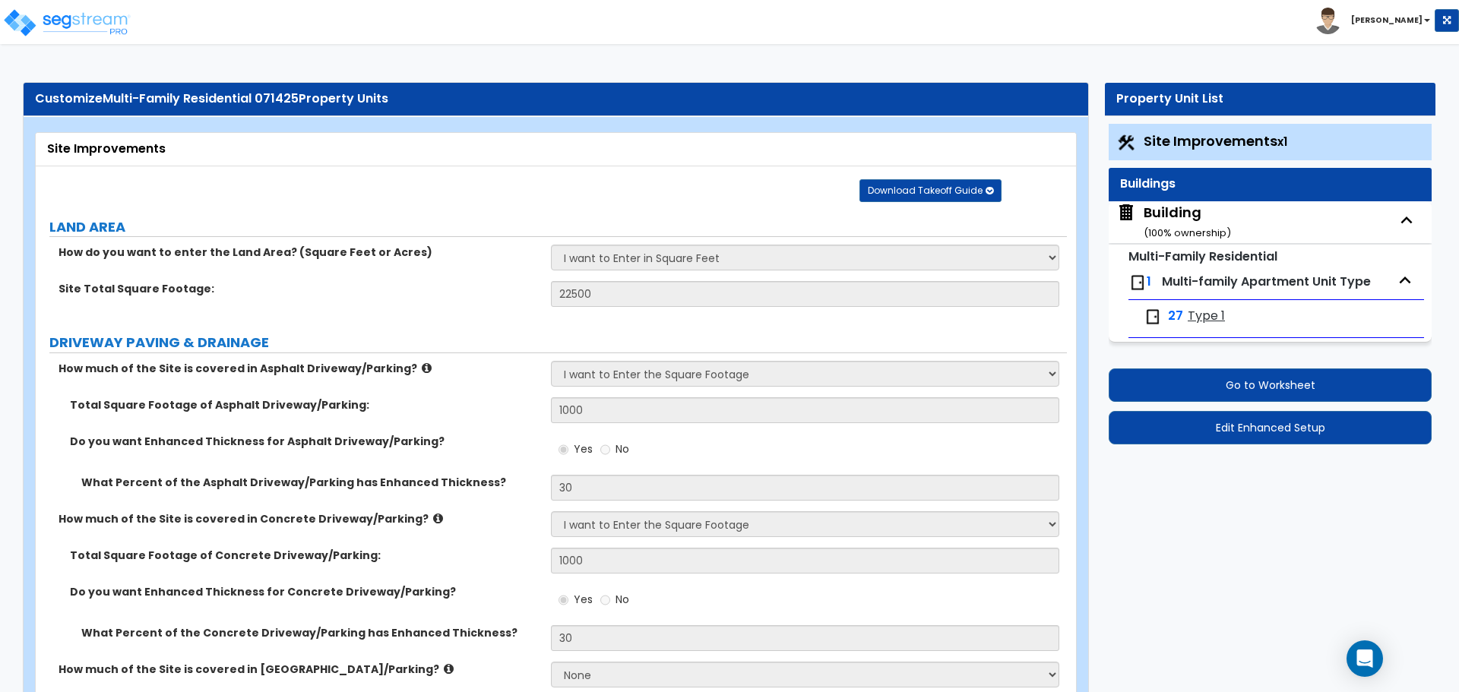
select select "1"
select select "2"
select select "3"
select select "1"
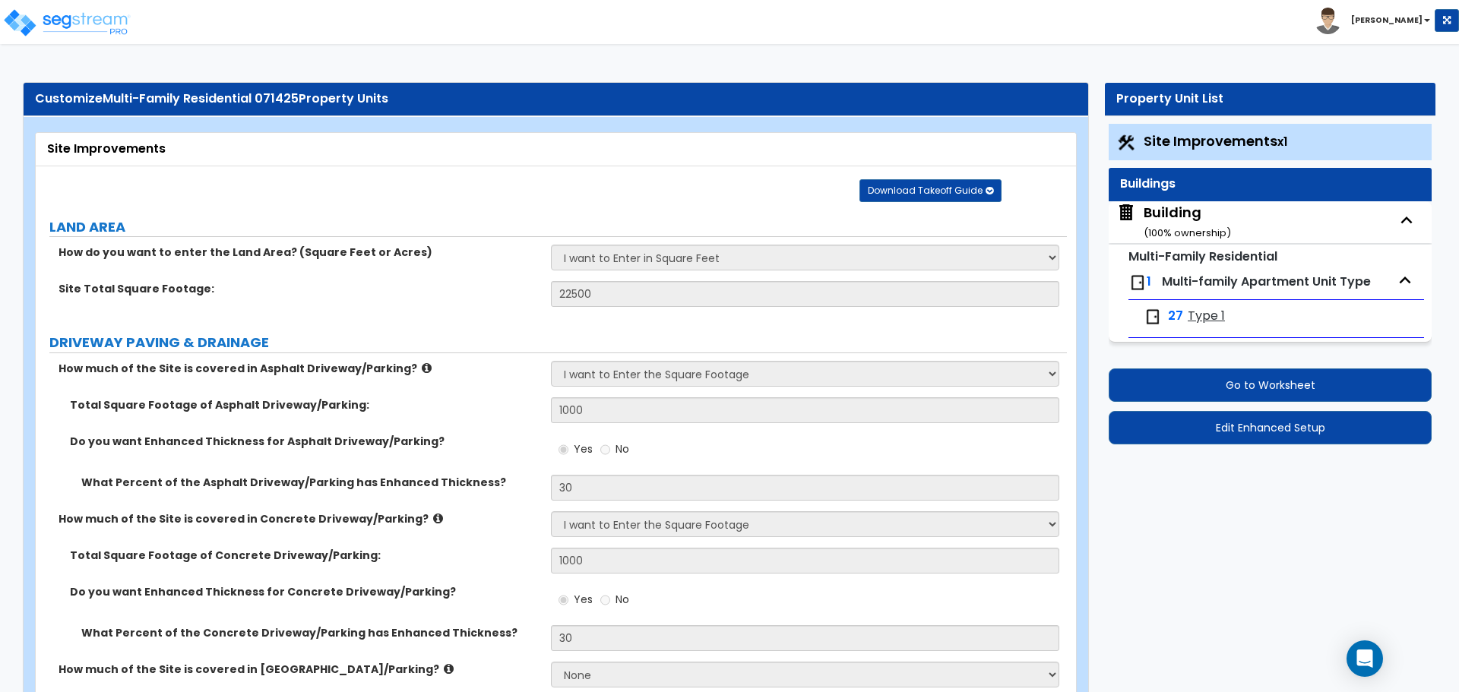
select select "1"
select select "2"
select select "4"
select select "2"
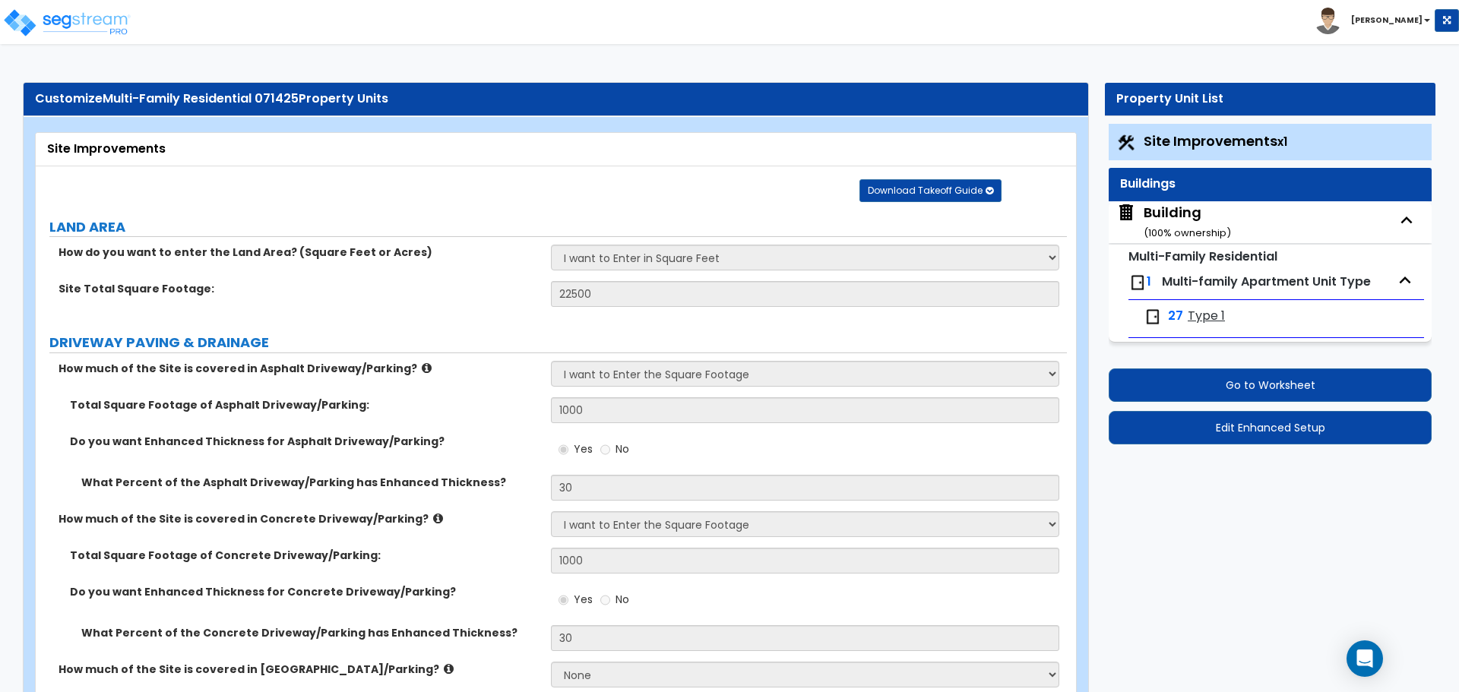
select select "1"
select select "2"
select select "3"
select select "1"
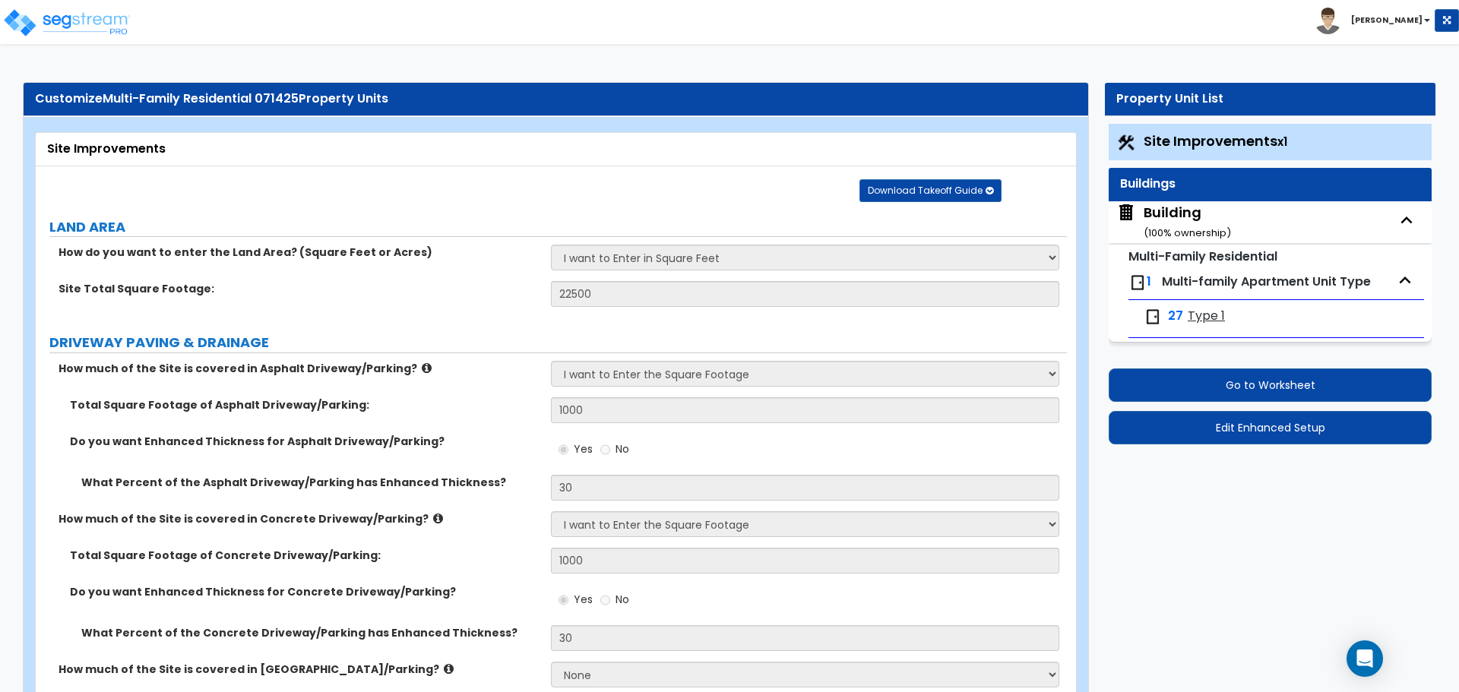
select select "1"
select select "11"
select select "2"
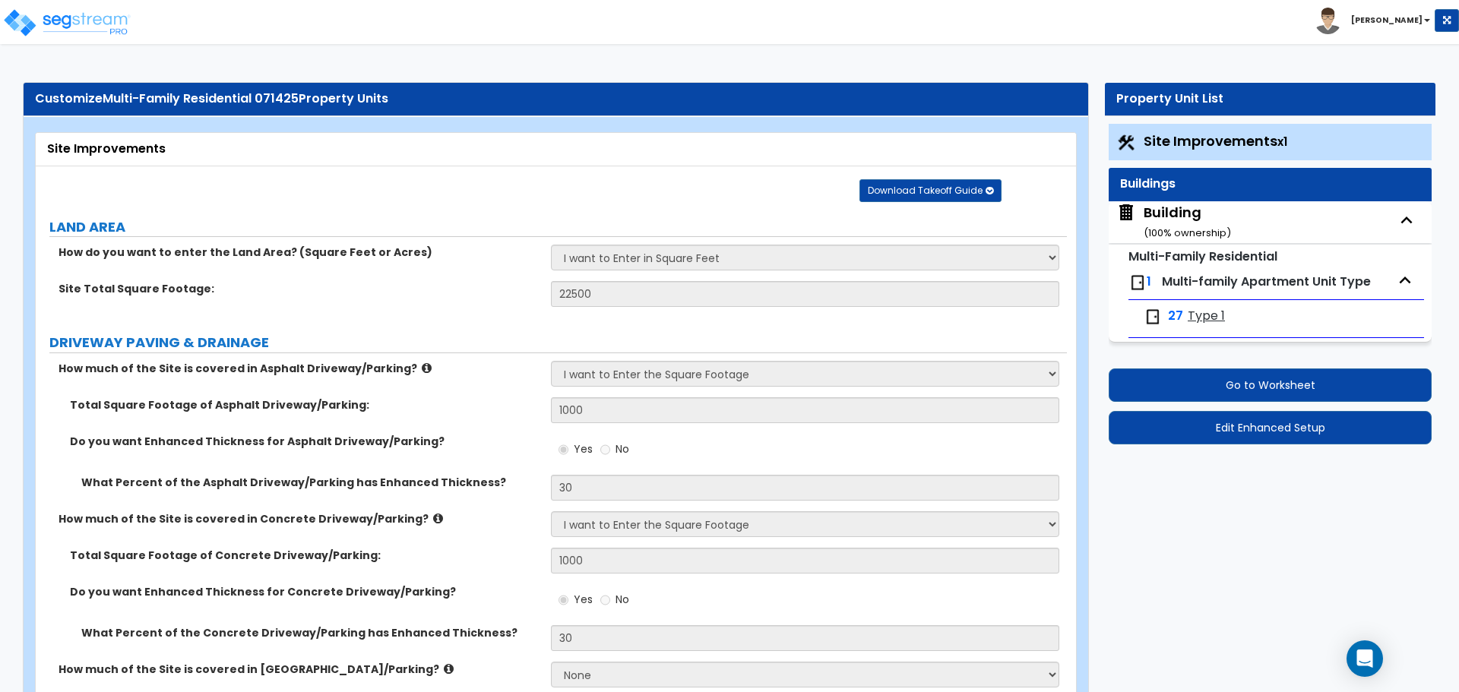
select select "2"
select select "3"
select select "1"
select select "2"
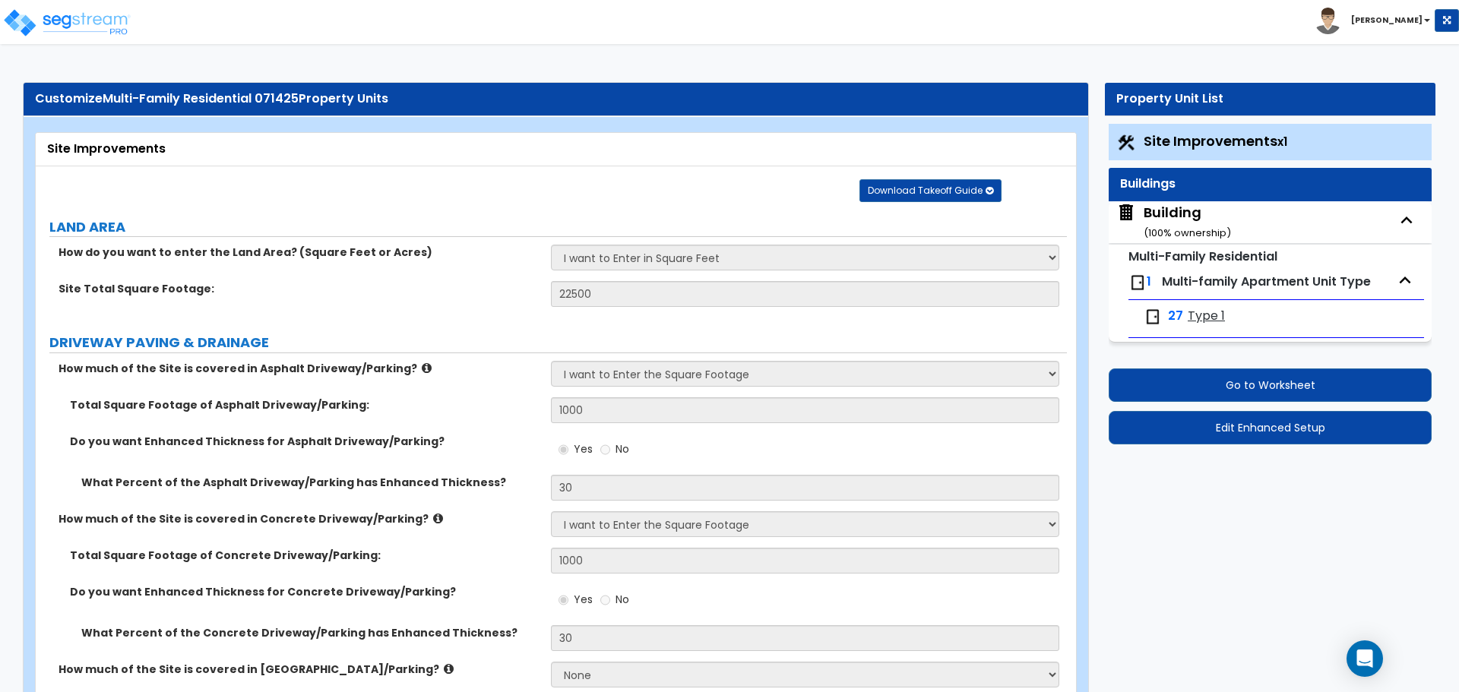
select select "2"
select select "7"
select select "2"
select select "1"
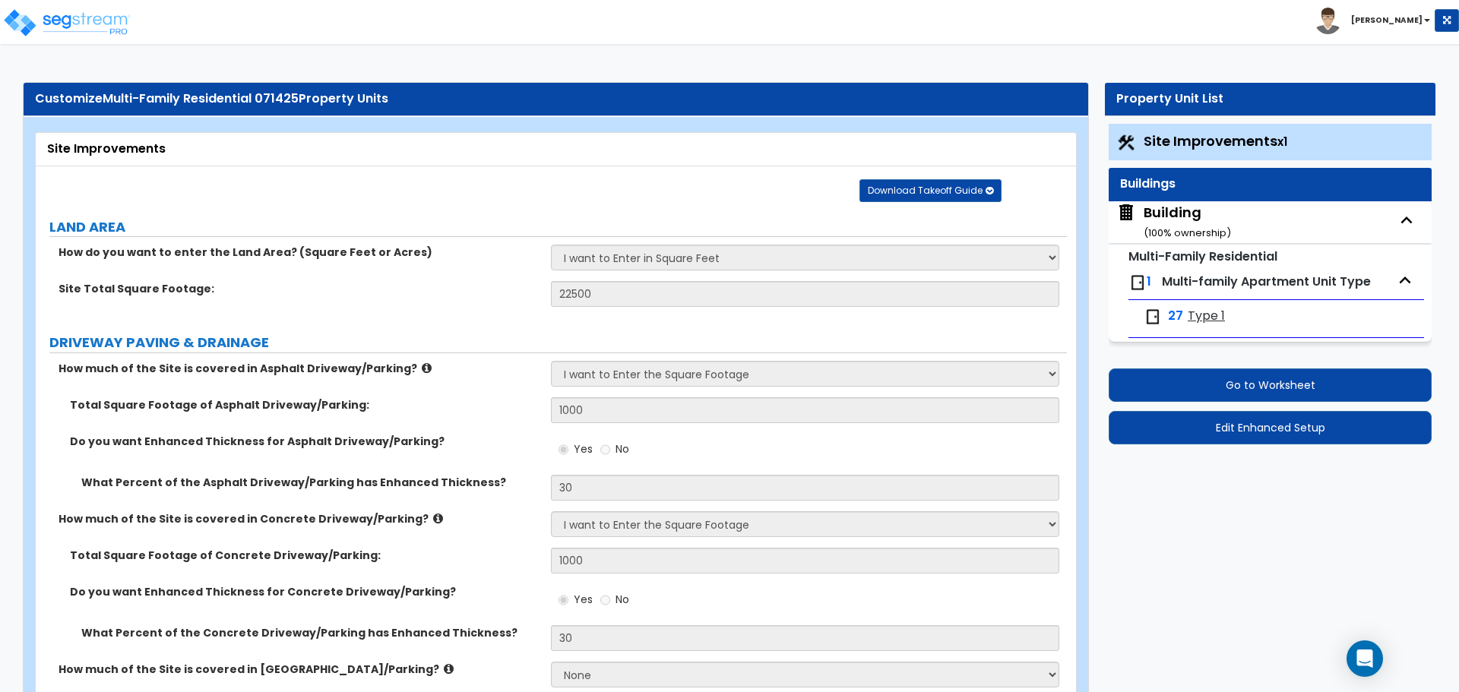
select select "1"
select select "16"
select select "1"
select select "5"
select select "2"
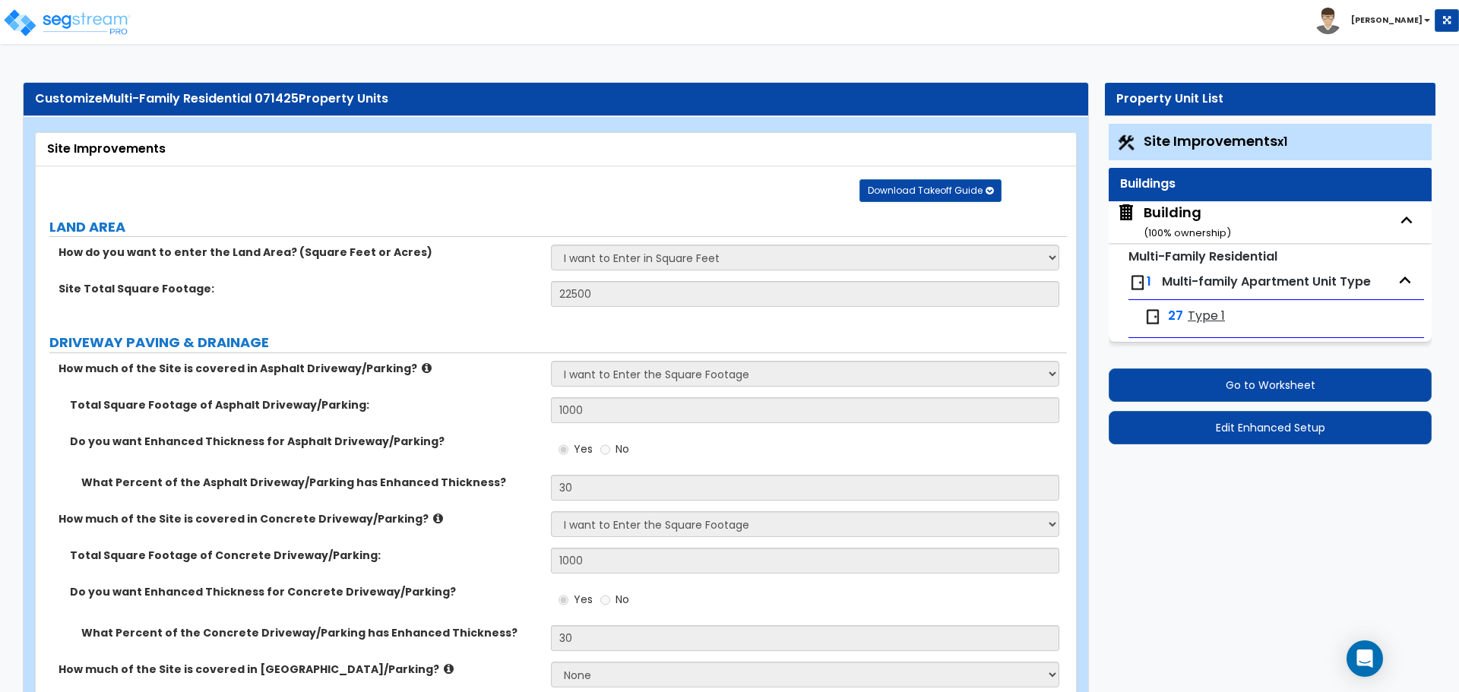
select select "2"
select select "1"
select select "3"
select select "6"
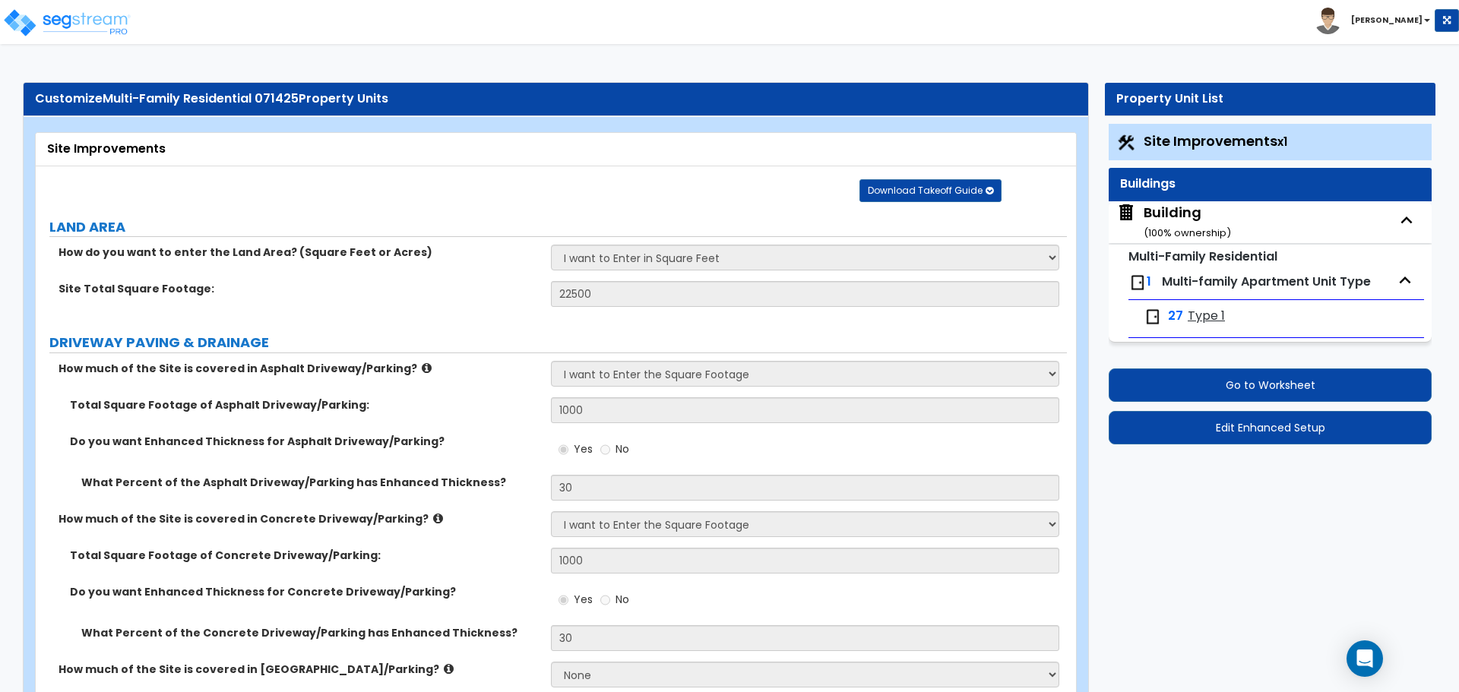
select select "1"
select select "2"
select select "1"
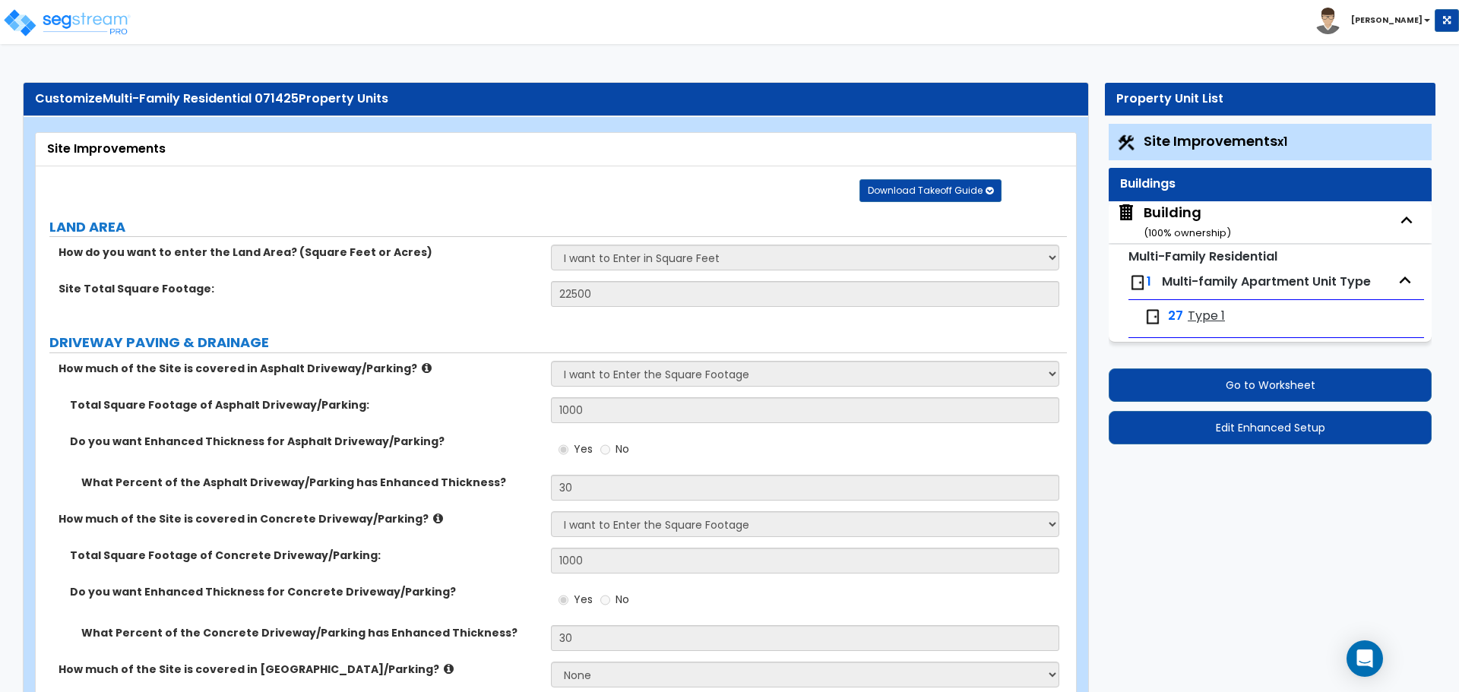
select select "1"
select select "4"
select select "1"
select select "2"
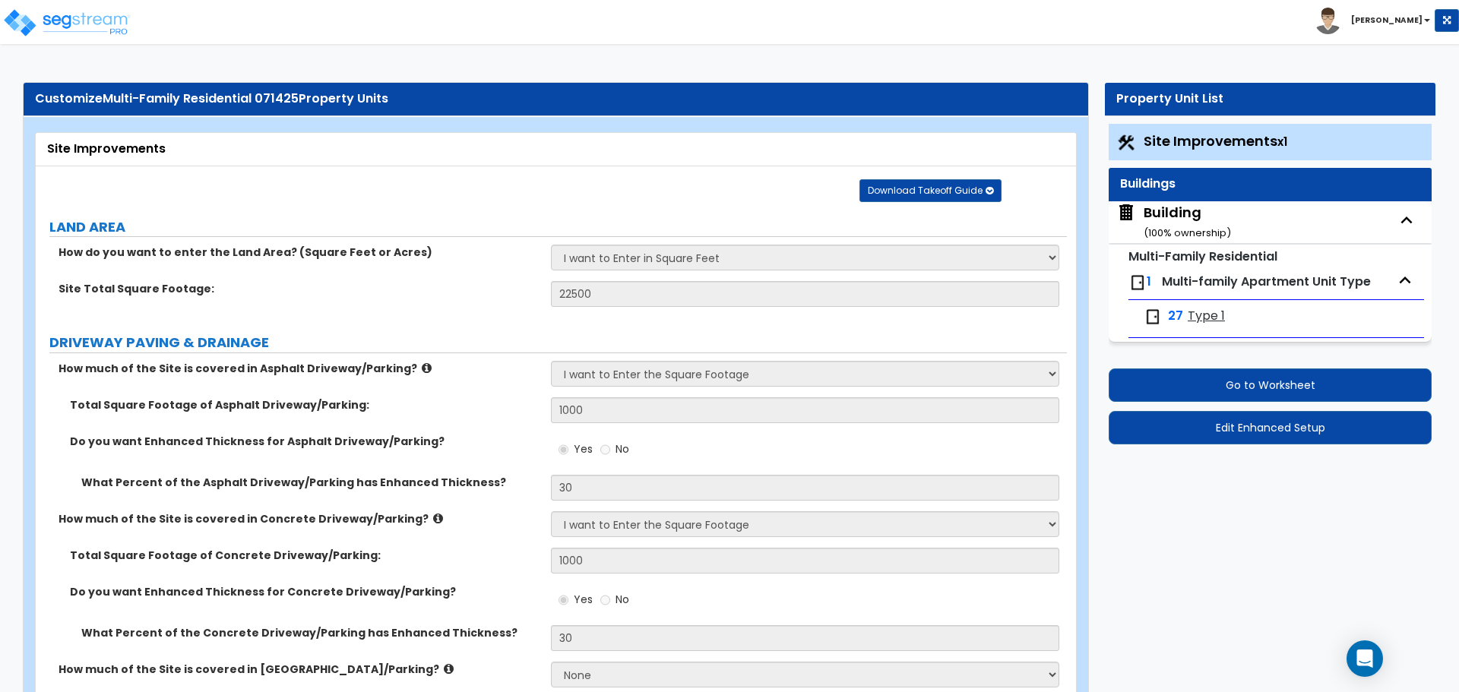
select select "1"
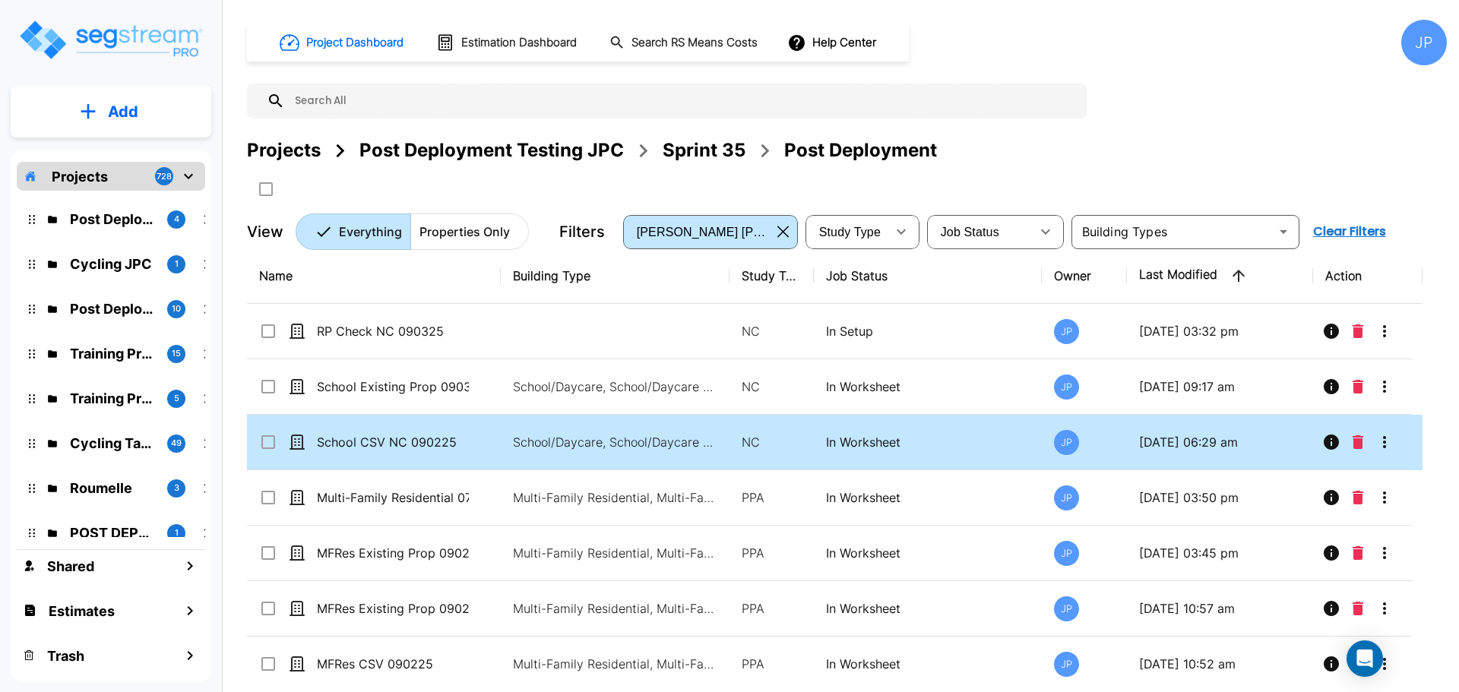
scroll to position [12, 0]
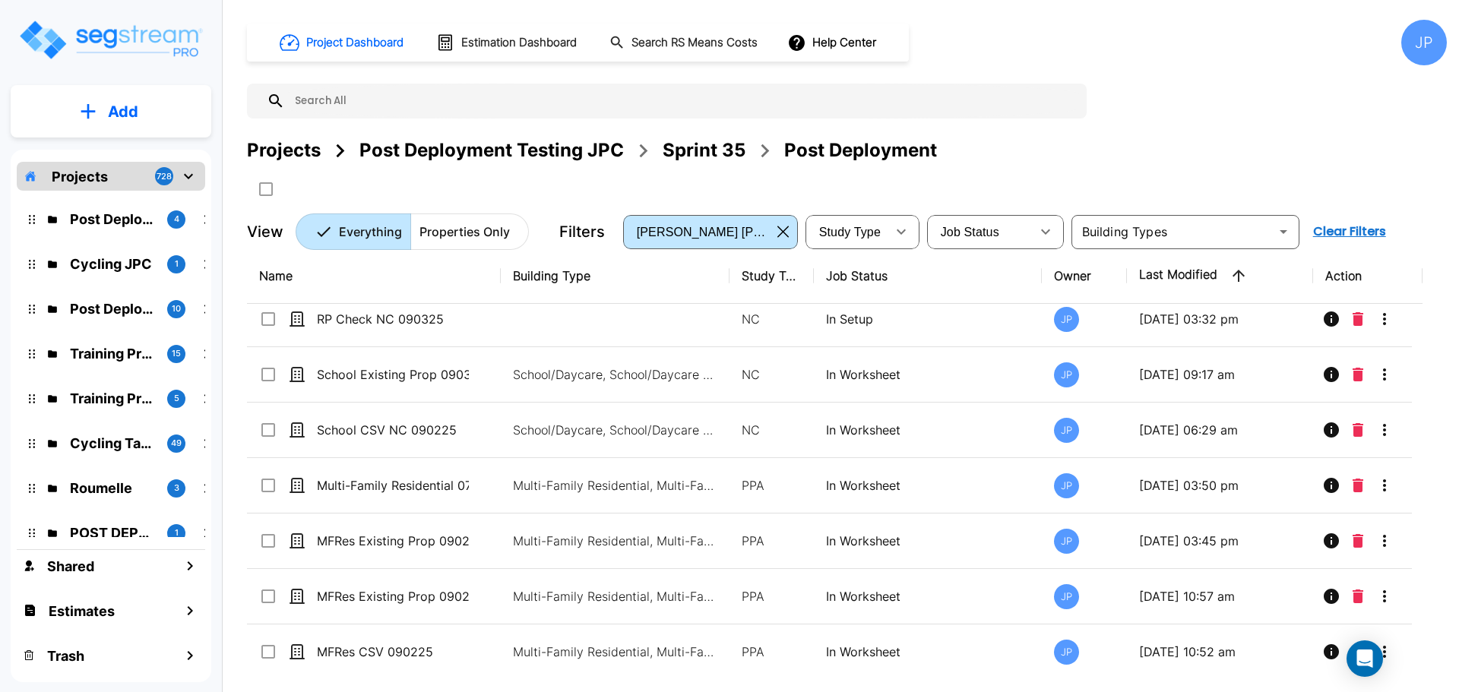
click at [575, 153] on div "Post Deployment Testing JPC" at bounding box center [491, 150] width 264 height 27
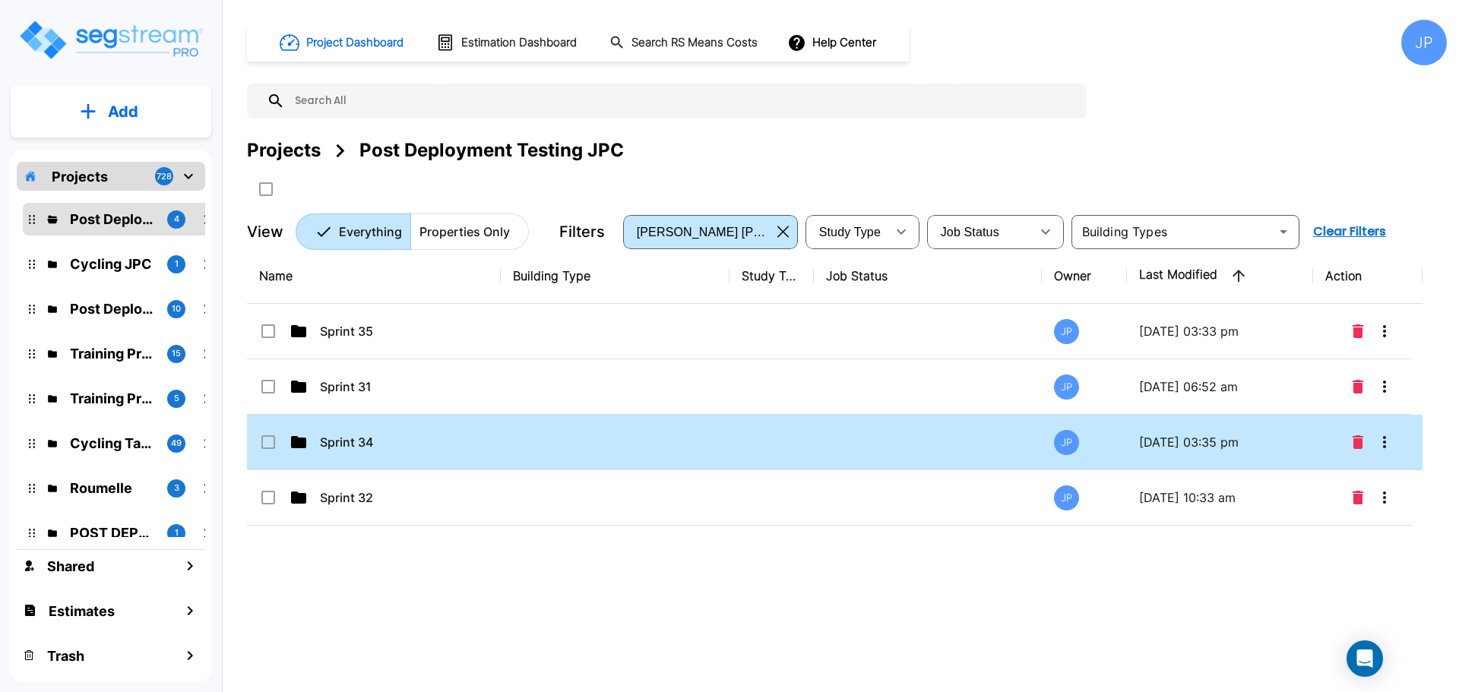
scroll to position [0, 0]
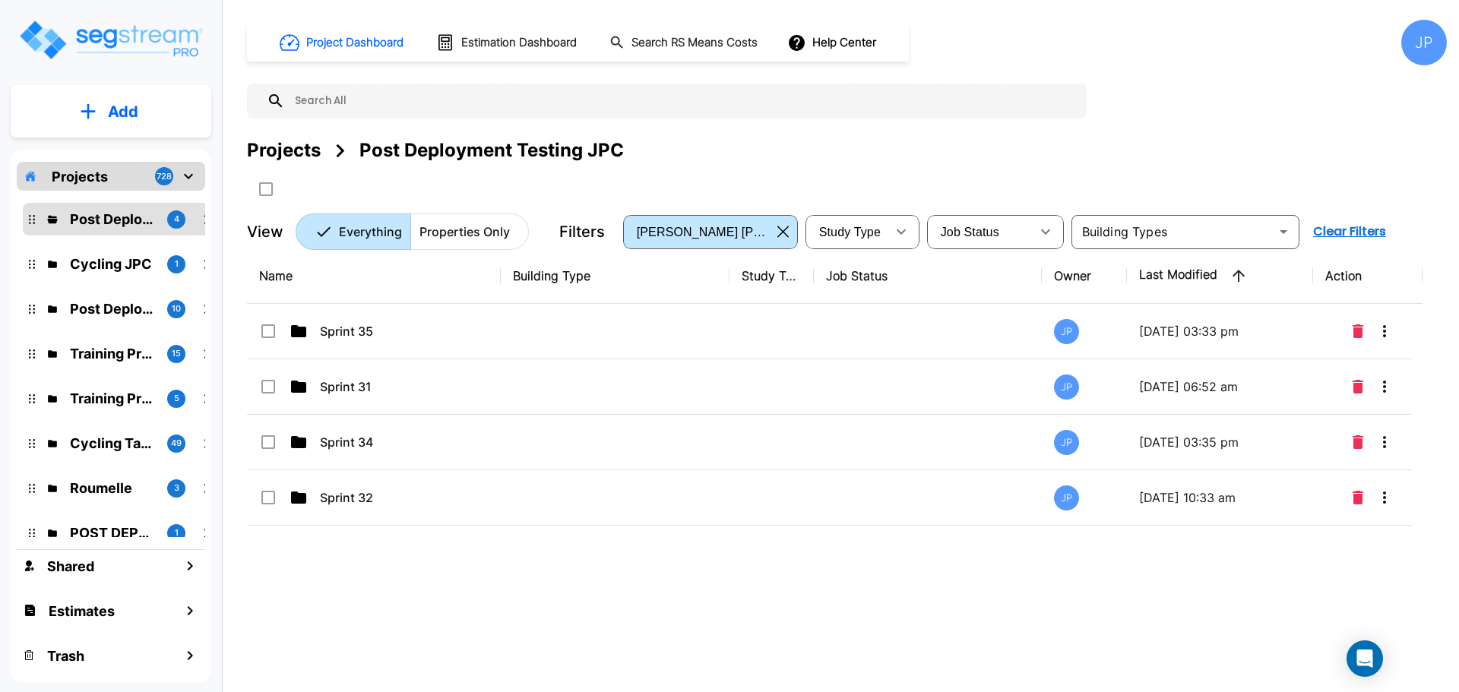
click at [373, 392] on p "Sprint 31" at bounding box center [396, 387] width 152 height 18
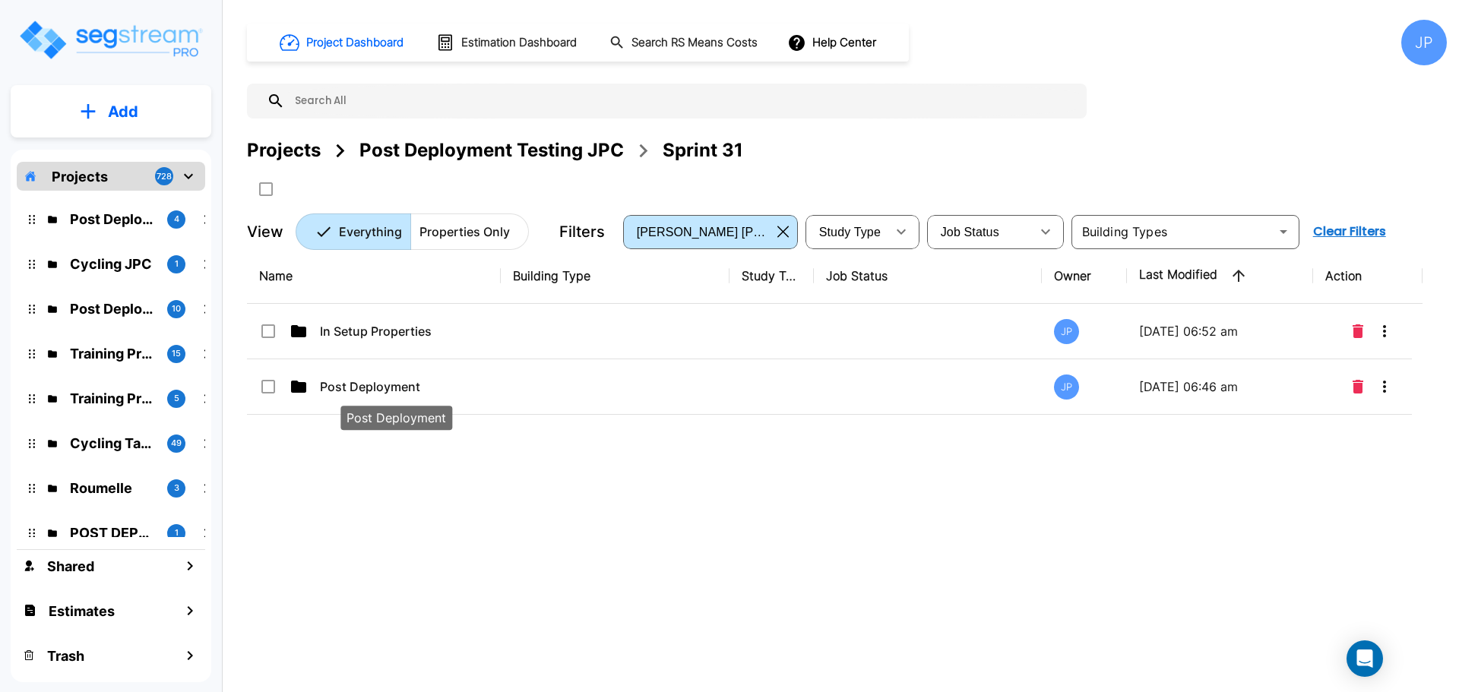
click at [435, 387] on p "Post Deployment" at bounding box center [396, 387] width 152 height 18
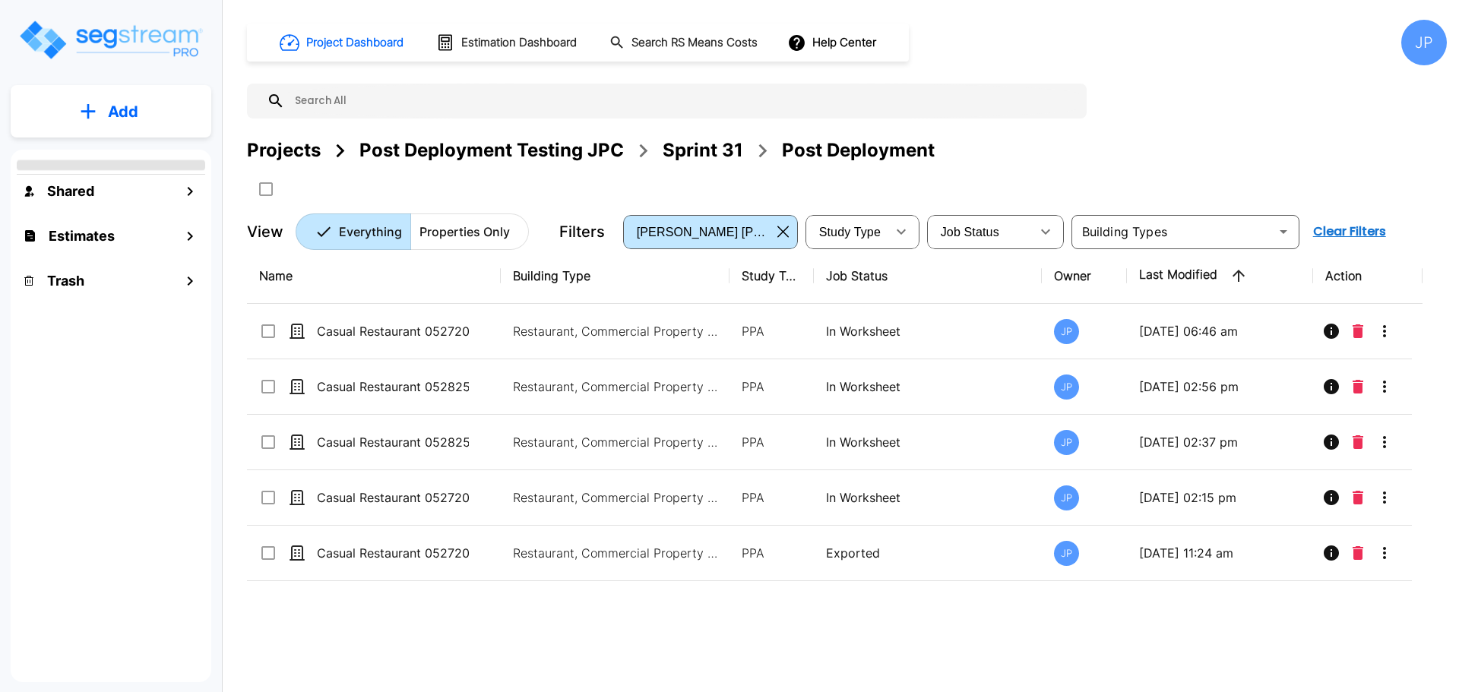
click at [473, 150] on div "Post Deployment Testing JPC" at bounding box center [491, 150] width 264 height 27
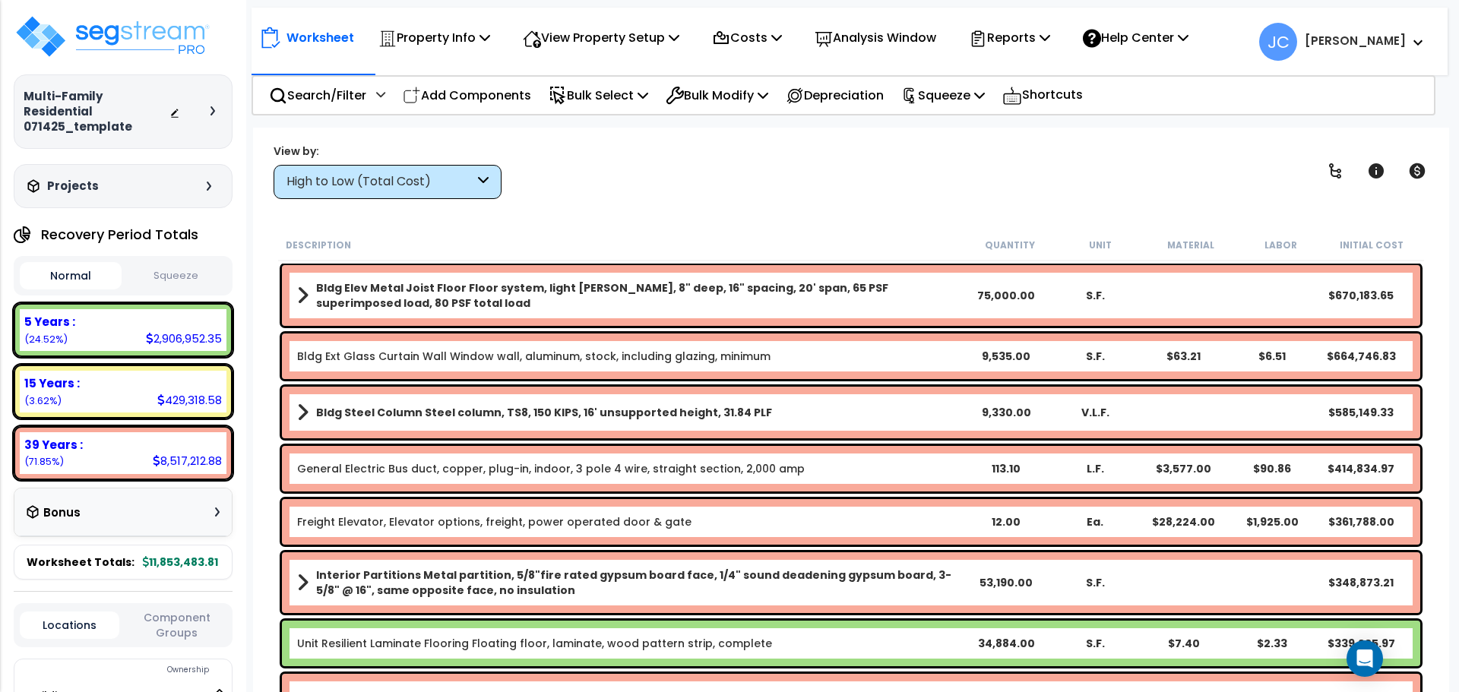
click at [445, 176] on div "High to Low (Total Cost)" at bounding box center [380, 181] width 188 height 17
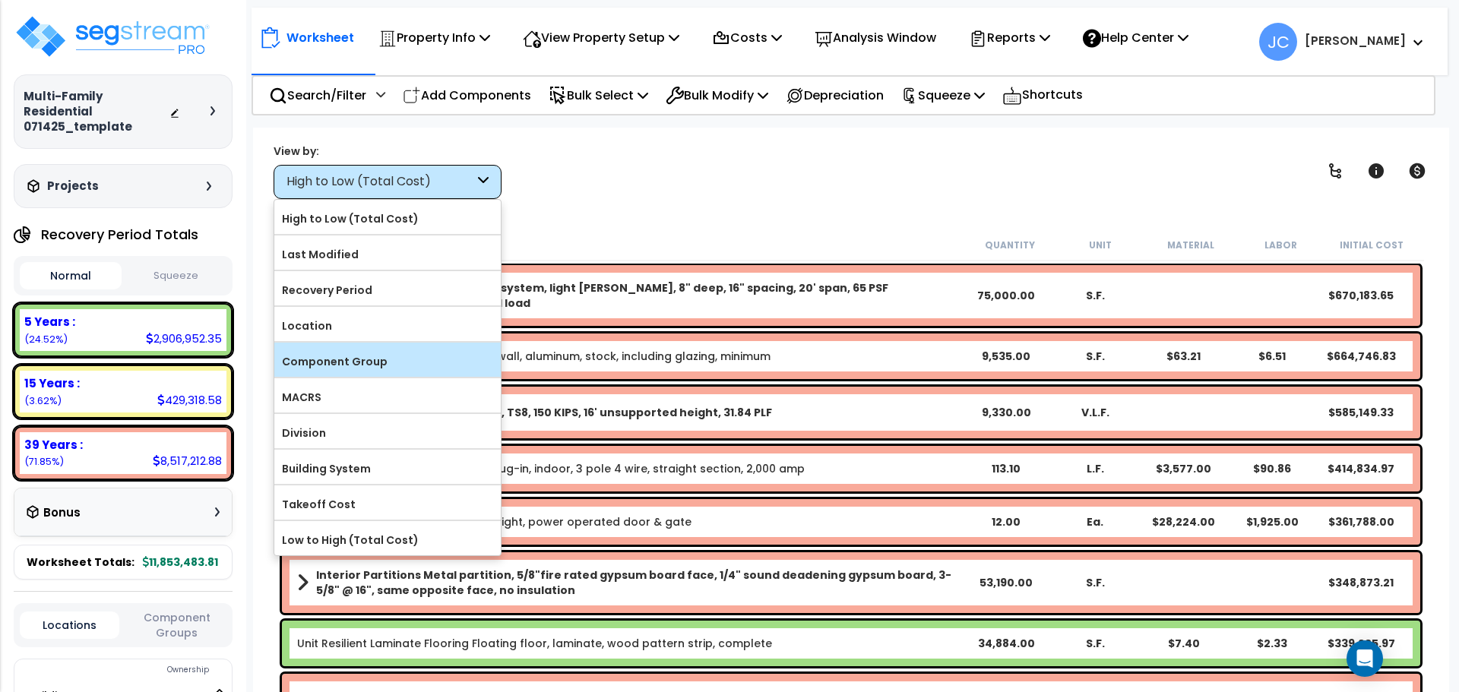
click at [403, 353] on label "Component Group" at bounding box center [387, 361] width 226 height 23
click at [0, 0] on input "Component Group" at bounding box center [0, 0] width 0 height 0
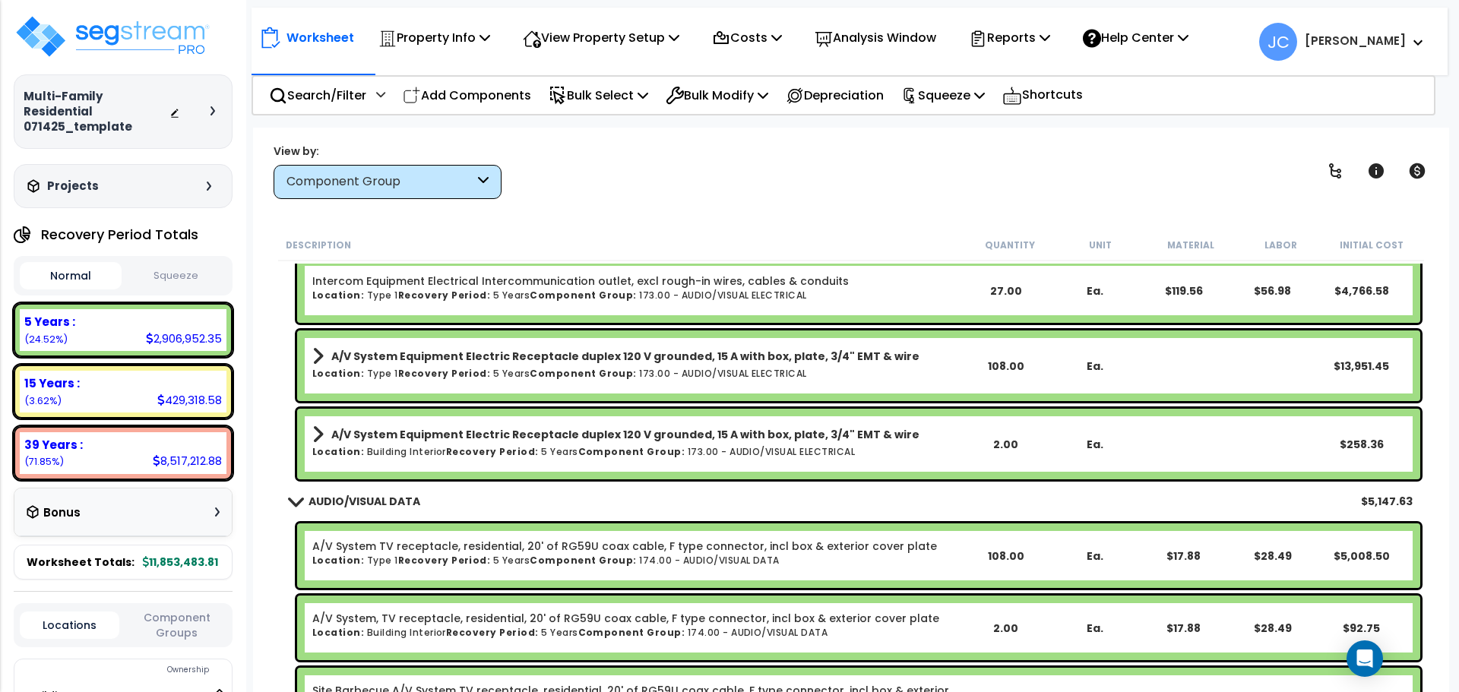
scroll to position [20789, 0]
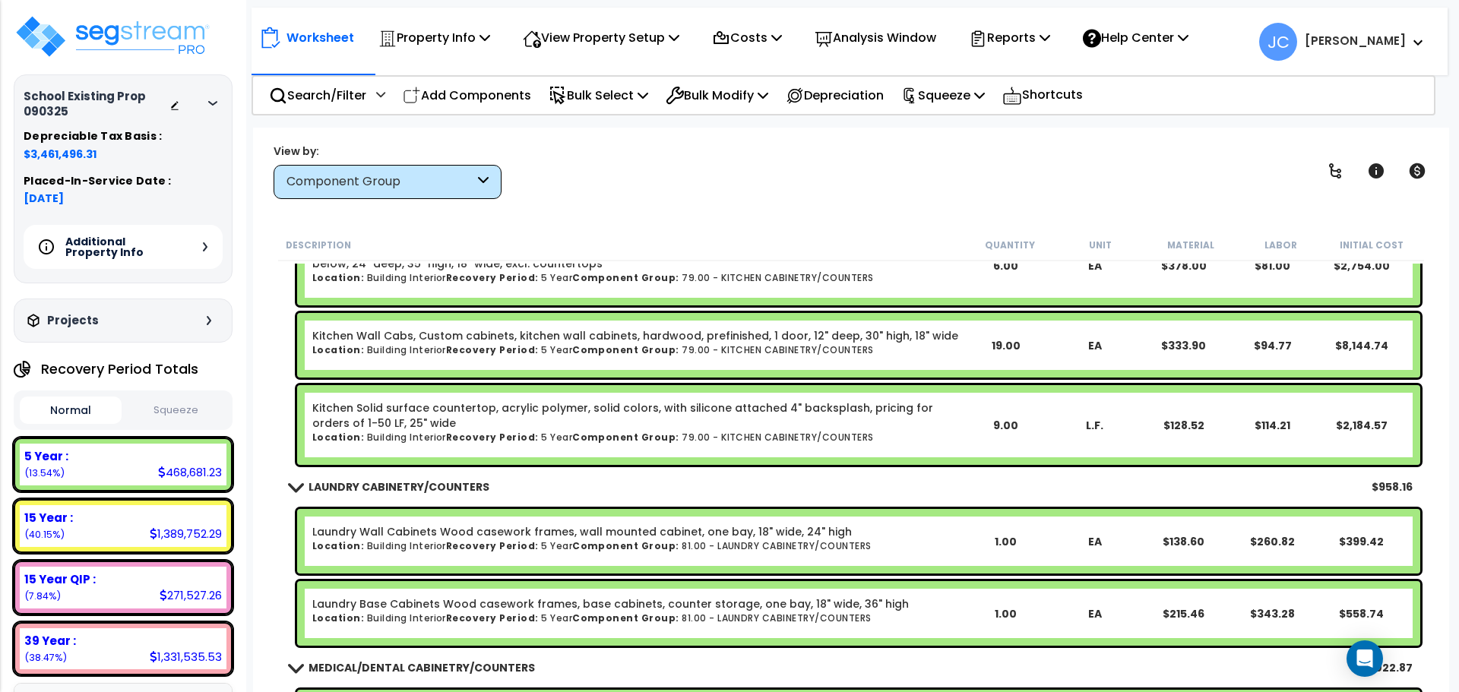
click at [1373, 36] on b "[PERSON_NAME]" at bounding box center [1354, 41] width 101 height 16
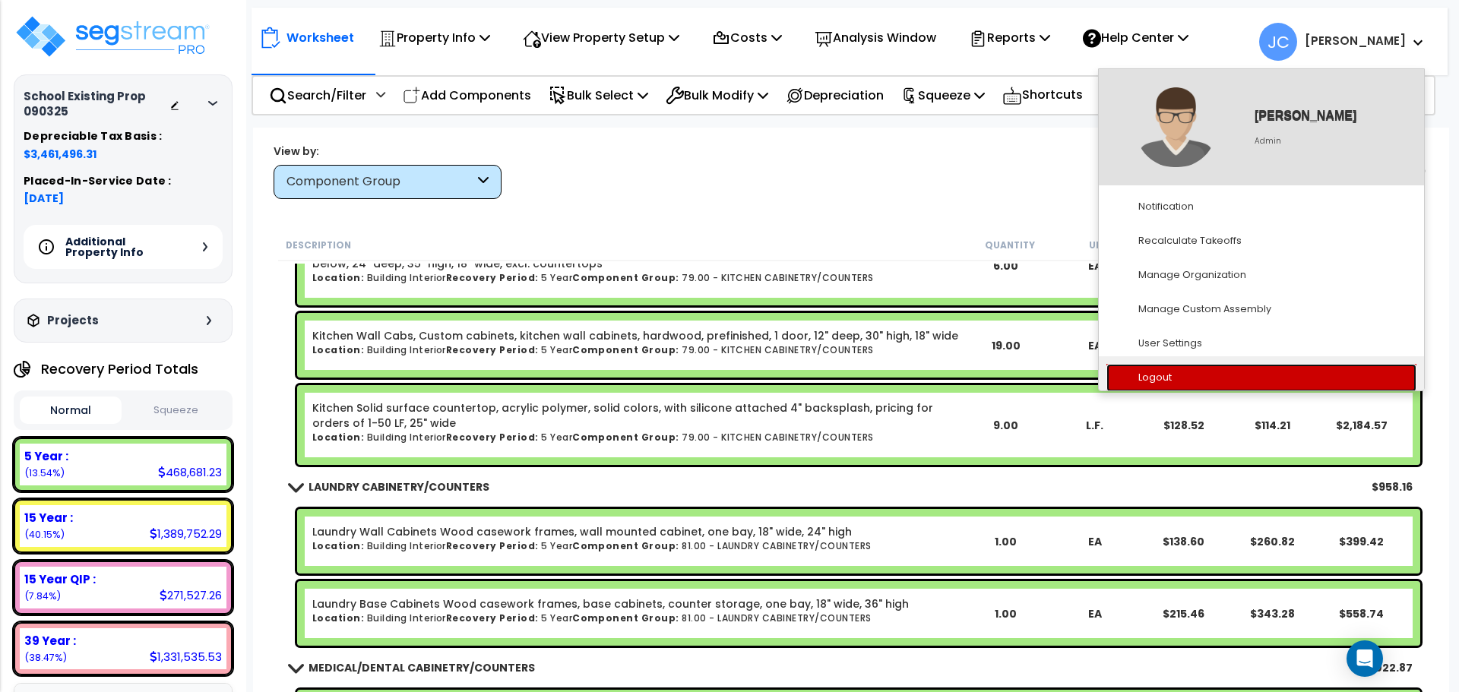
click at [1179, 377] on link "Logout" at bounding box center [1261, 378] width 310 height 28
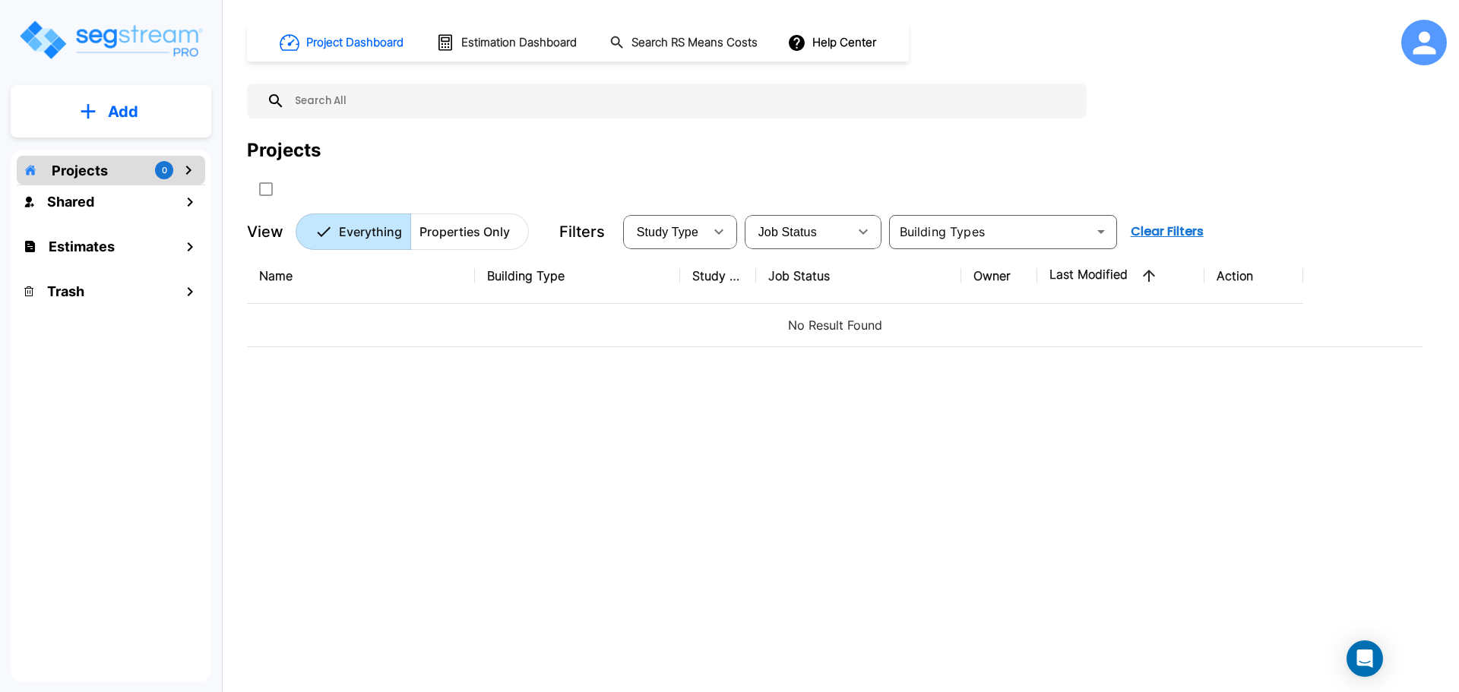
click at [1415, 49] on icon at bounding box center [1423, 42] width 23 height 23
